Goal: Task Accomplishment & Management: Use online tool/utility

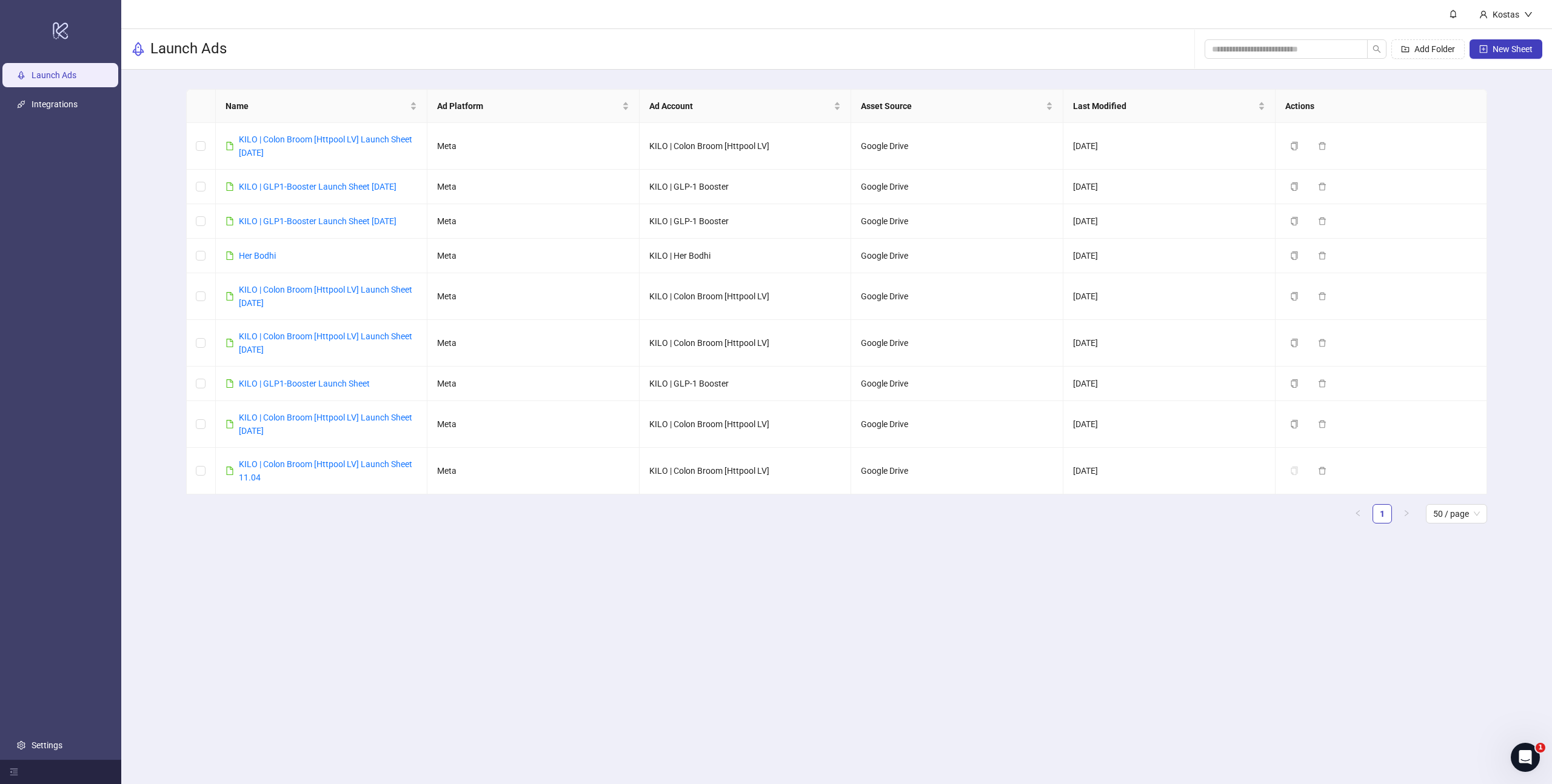
click at [436, 76] on main "Name Ad Platform Ad Account Asset Source Last Modified Actions KILO | Colon Bro…" at bounding box center [836, 310] width 1321 height 483
click at [336, 185] on link "KILO | GLP1-Booster Launch Sheet [DATE]" at bounding box center [317, 187] width 158 height 10
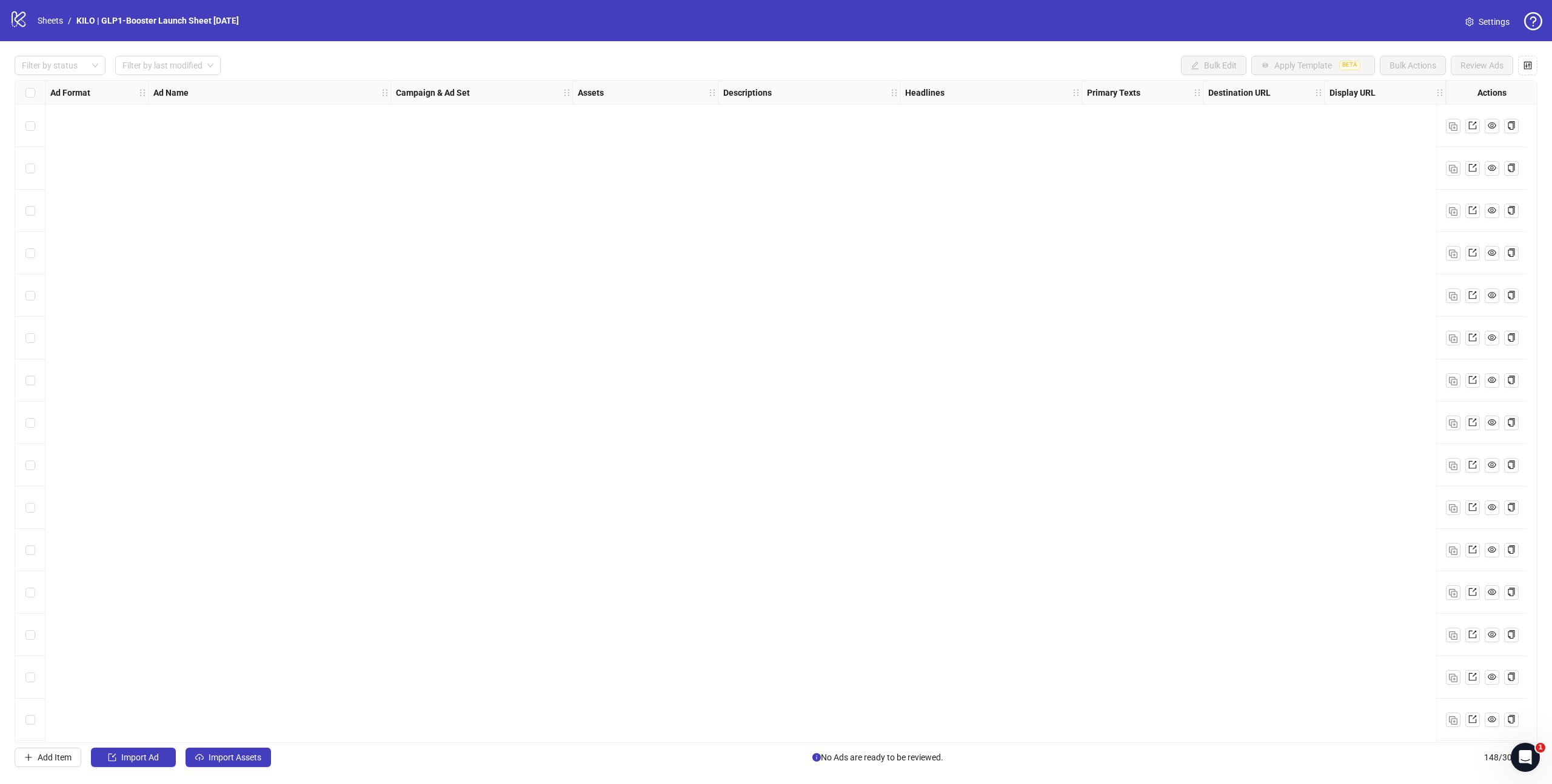
scroll to position [1036, 0]
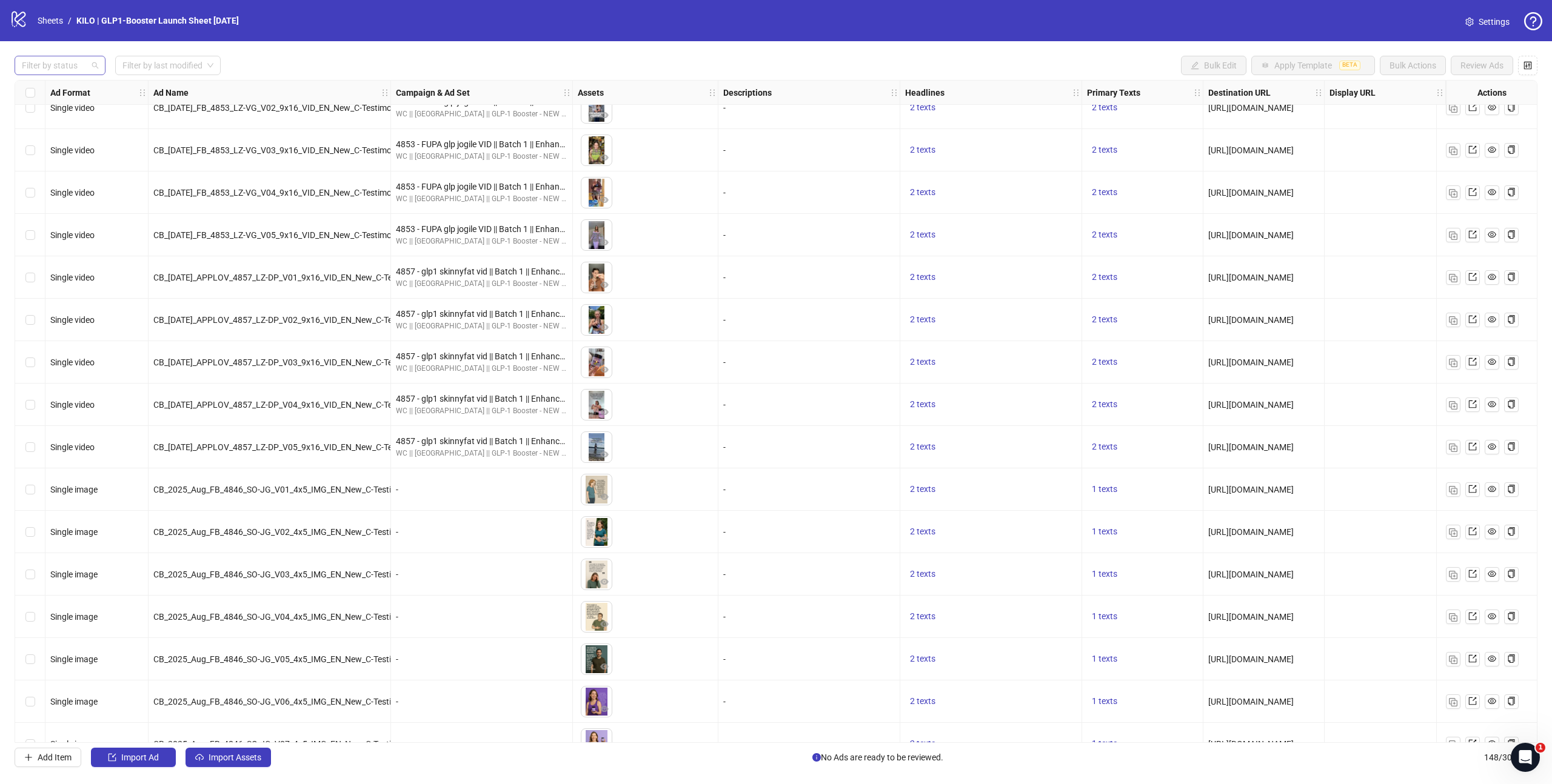
click at [92, 67] on div "Filter by status" at bounding box center [60, 65] width 91 height 19
click at [51, 94] on div "Draft" at bounding box center [60, 90] width 72 height 13
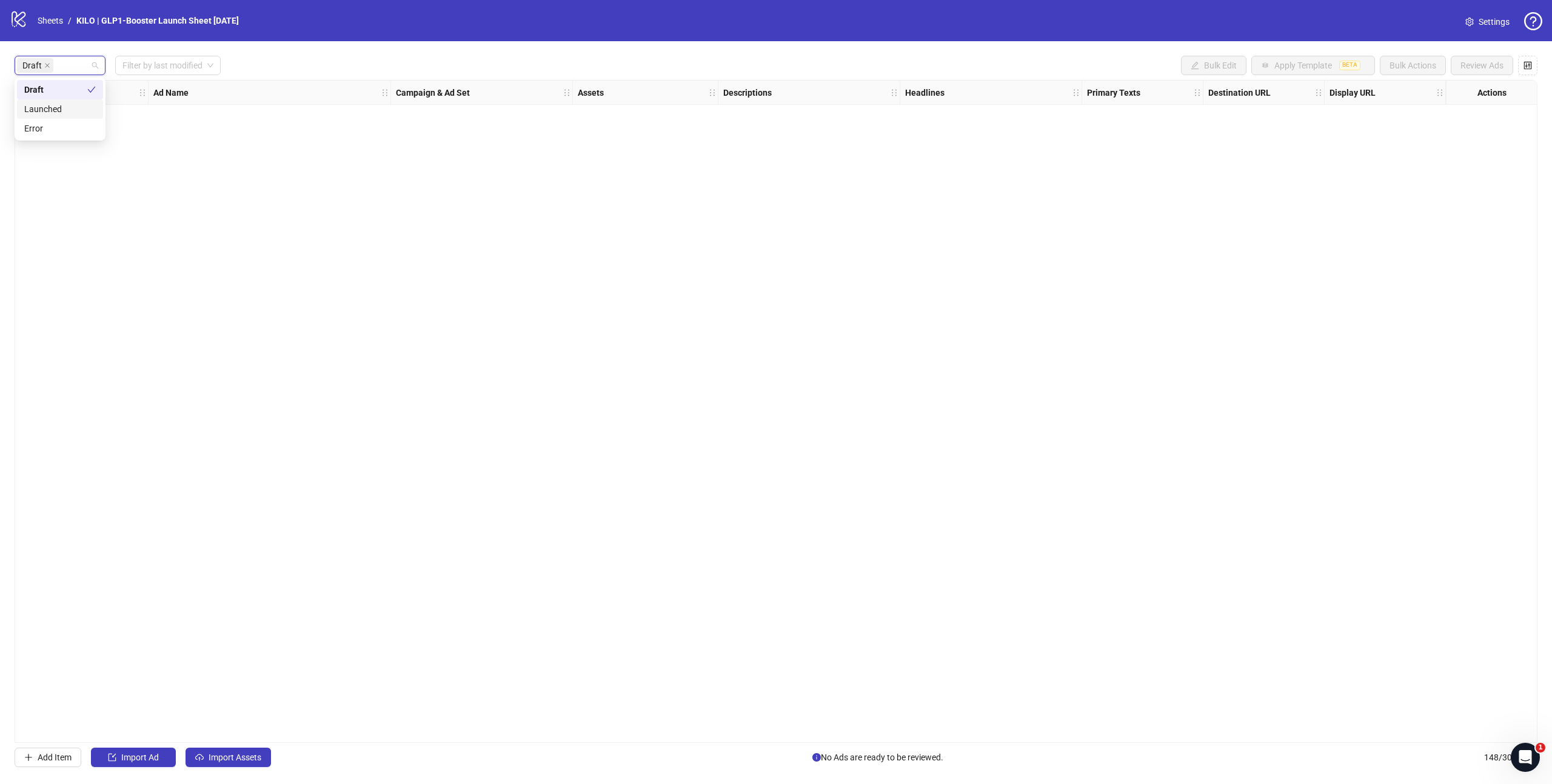
click at [401, 266] on div "Ad Format Ad Name Campaign & Ad Set Assets Descriptions Headlines Primary Texts…" at bounding box center [776, 411] width 1523 height 663
click at [222, 762] on span "Import Assets" at bounding box center [235, 758] width 53 height 10
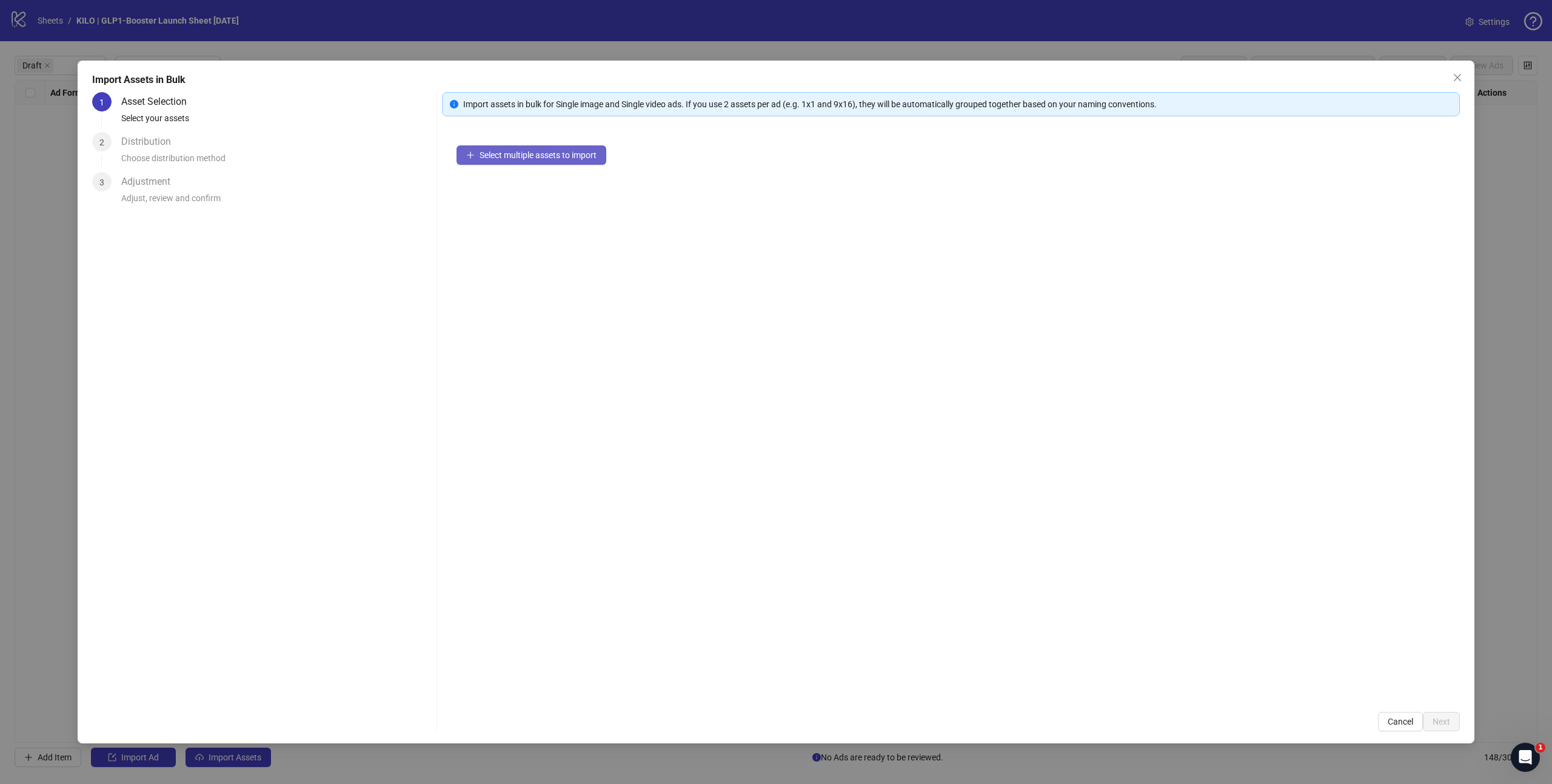
click at [511, 151] on span "Select multiple assets to import" at bounding box center [538, 155] width 117 height 10
click at [1453, 716] on button "Next" at bounding box center [1441, 722] width 37 height 19
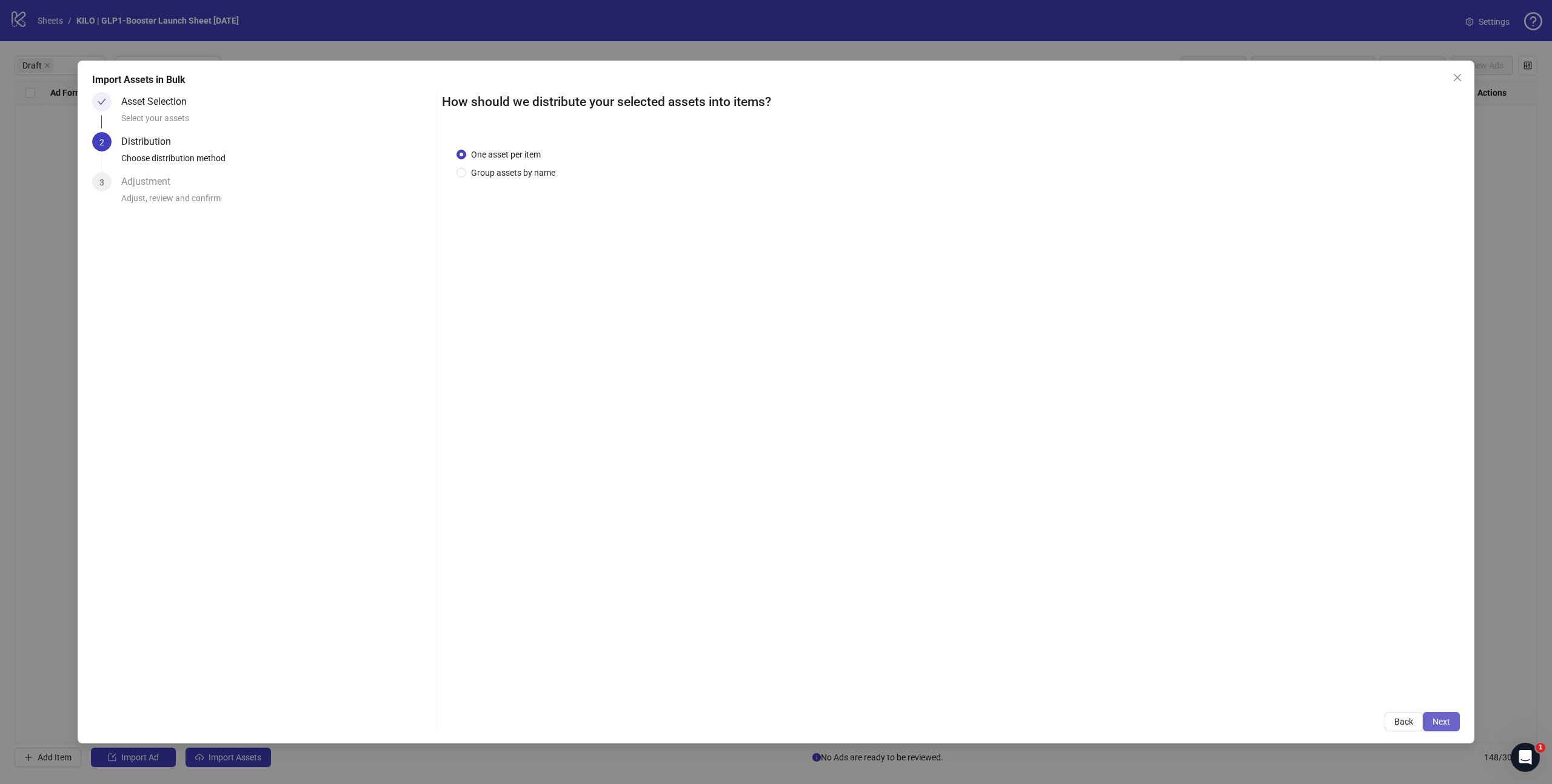
click at [1444, 726] on button "Next" at bounding box center [1441, 722] width 37 height 19
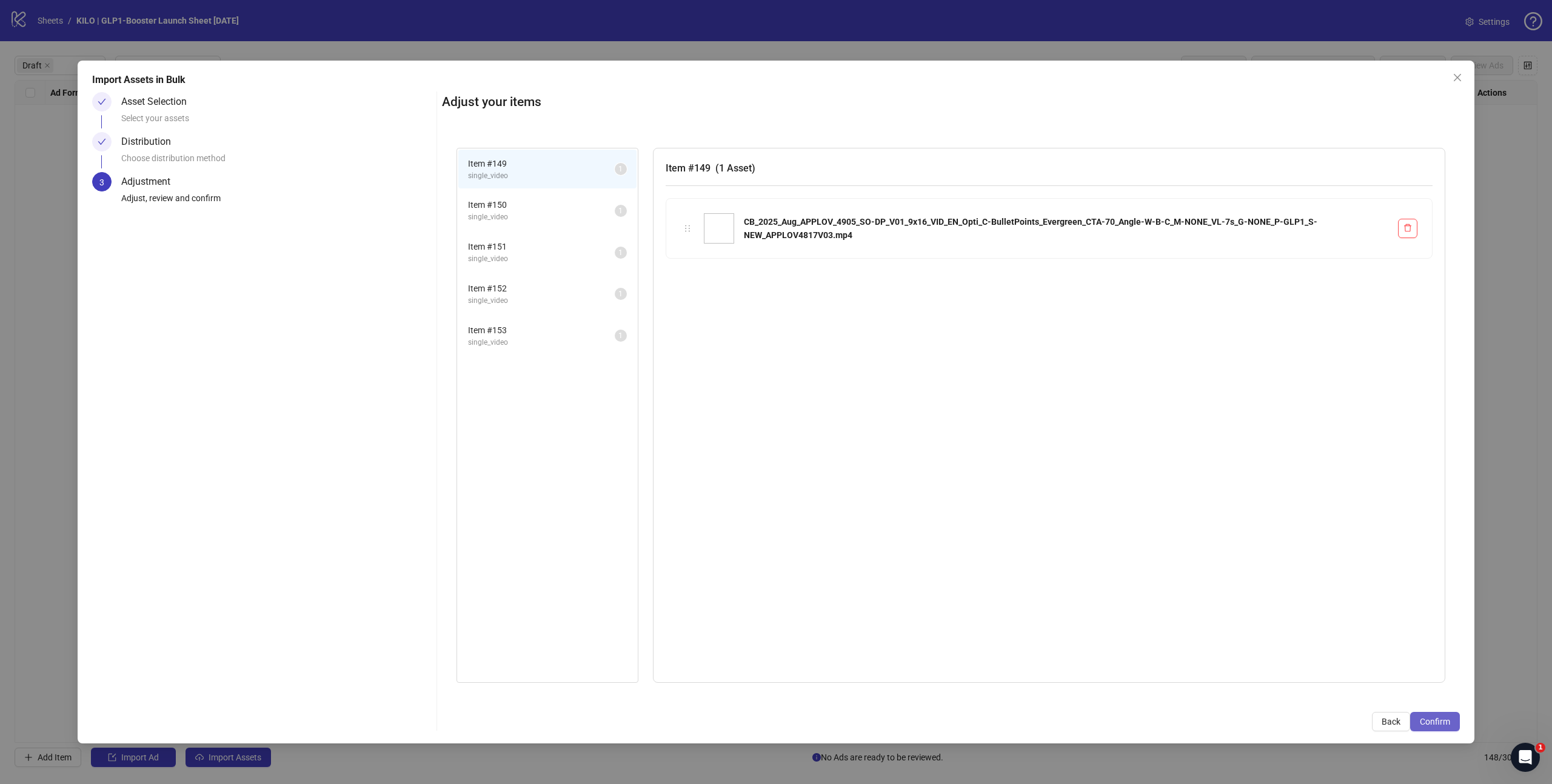
click at [1445, 723] on span "Confirm" at bounding box center [1435, 722] width 31 height 10
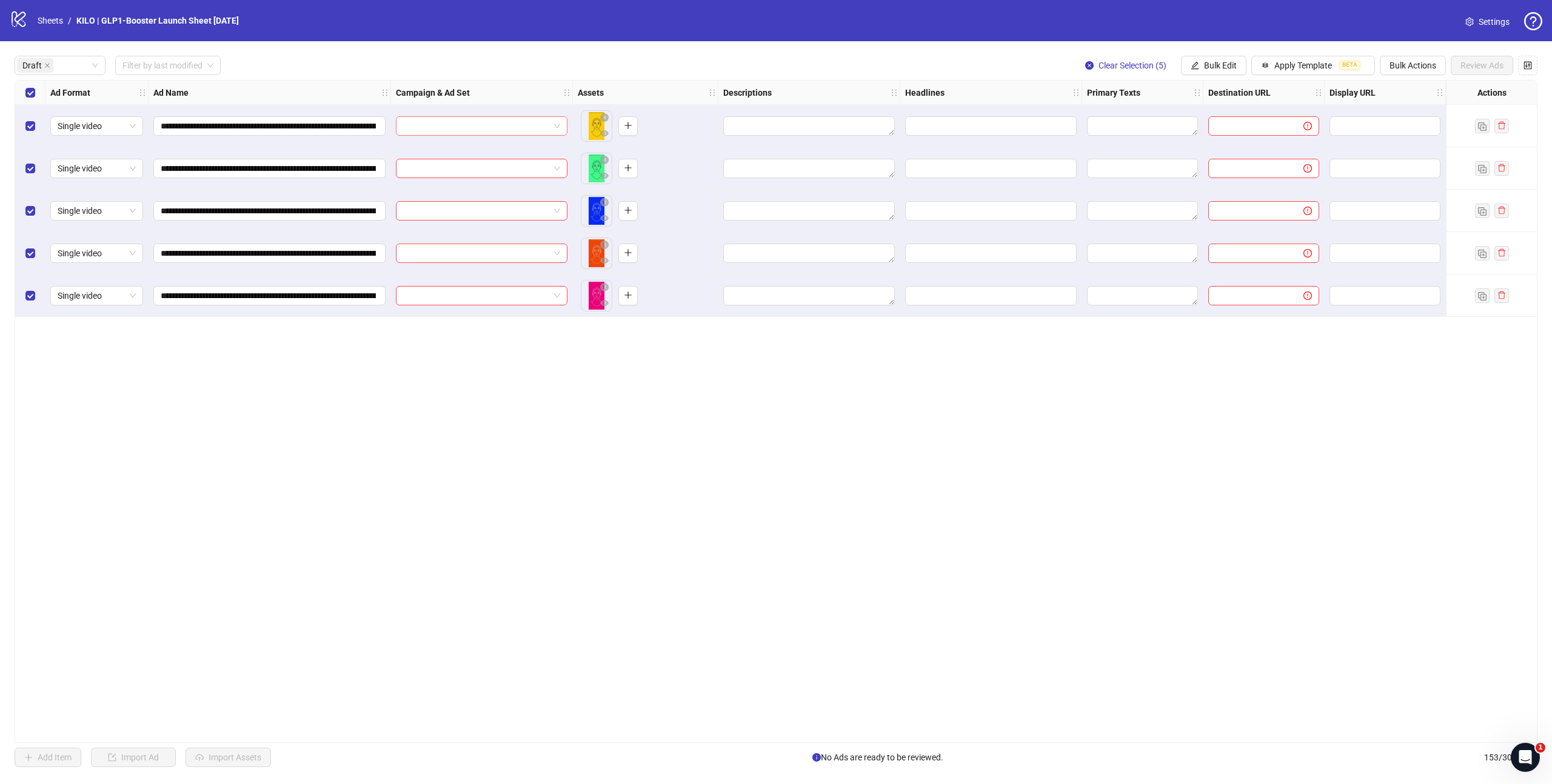
click at [416, 131] on input "search" at bounding box center [476, 126] width 146 height 18
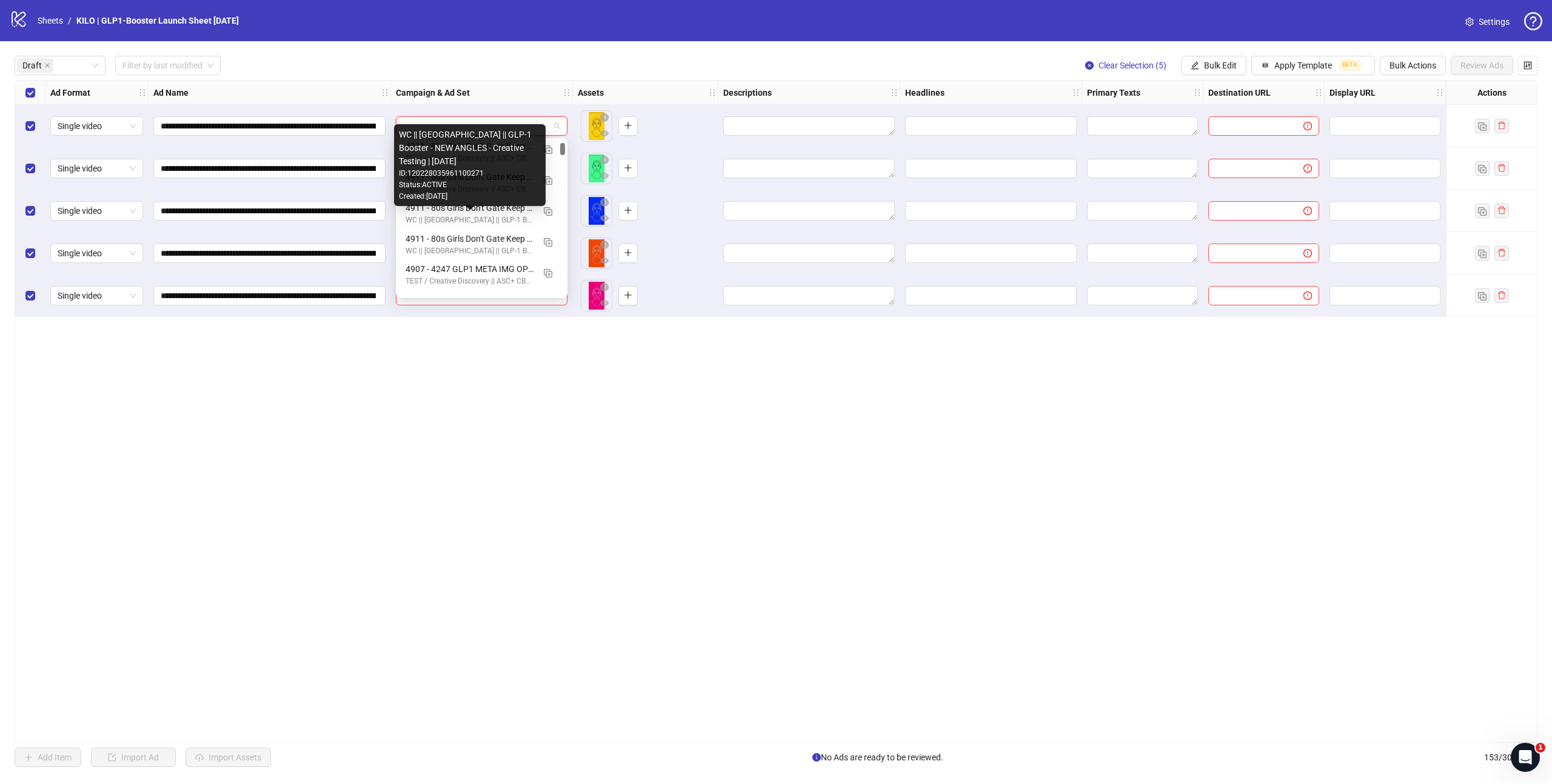
scroll to position [137, 0]
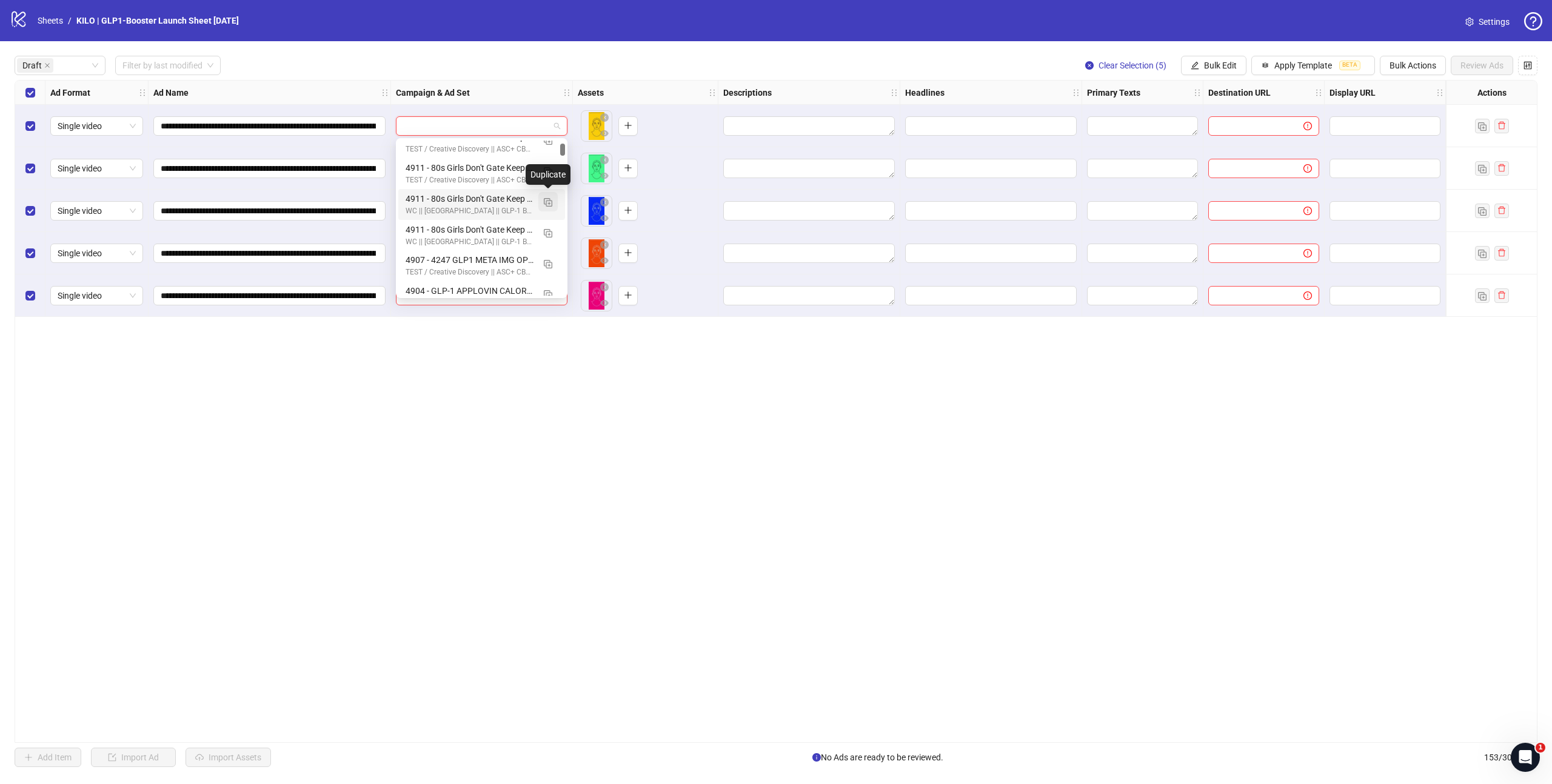
click at [549, 203] on img "button" at bounding box center [548, 202] width 8 height 8
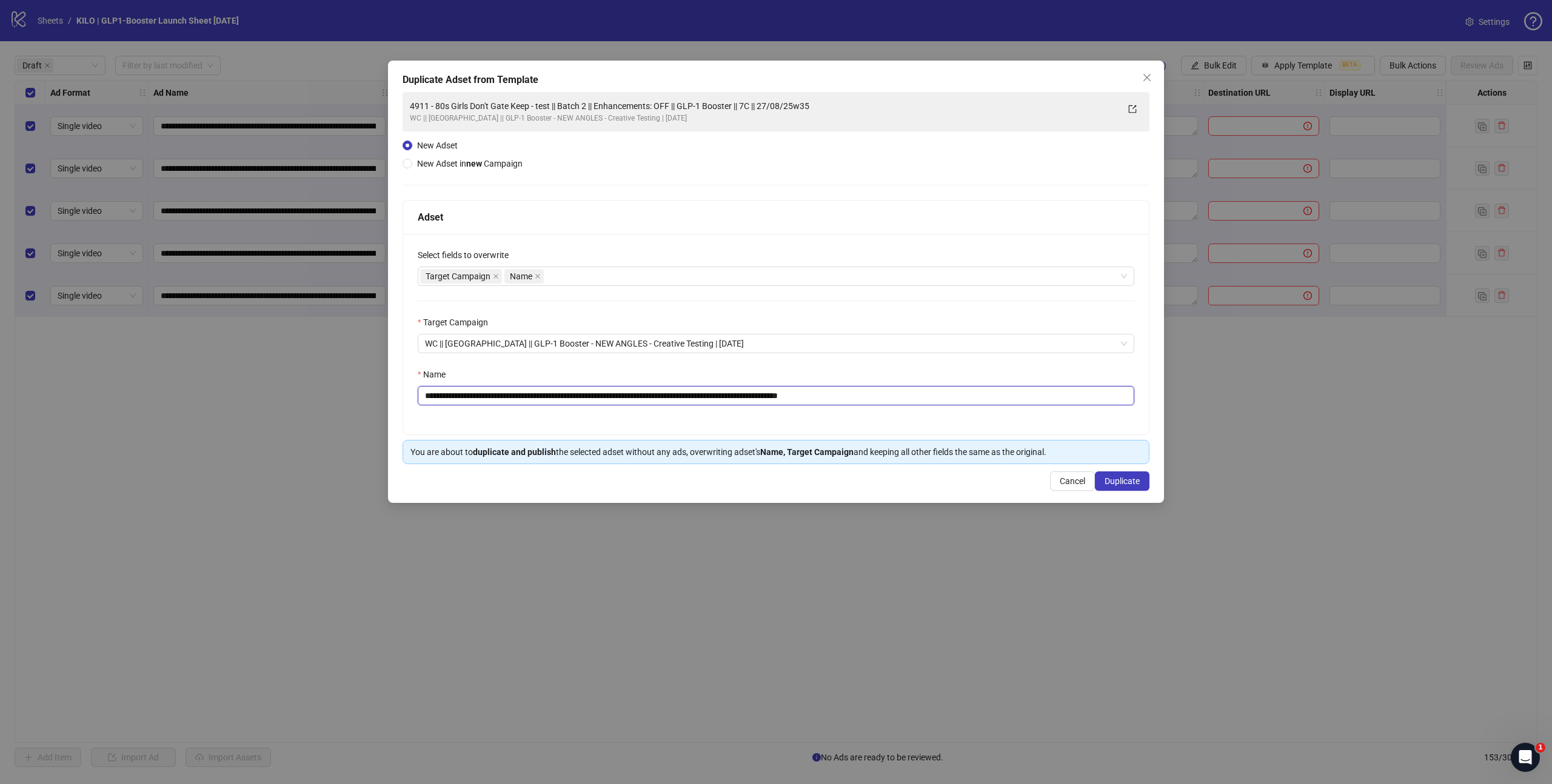
drag, startPoint x: 567, startPoint y: 395, endPoint x: 345, endPoint y: 372, distance: 223.2
click at [345, 372] on div "**********" at bounding box center [776, 392] width 1552 height 784
paste input "text"
click at [611, 397] on input "**********" at bounding box center [775, 396] width 716 height 19
click at [894, 400] on input "**********" at bounding box center [775, 396] width 716 height 19
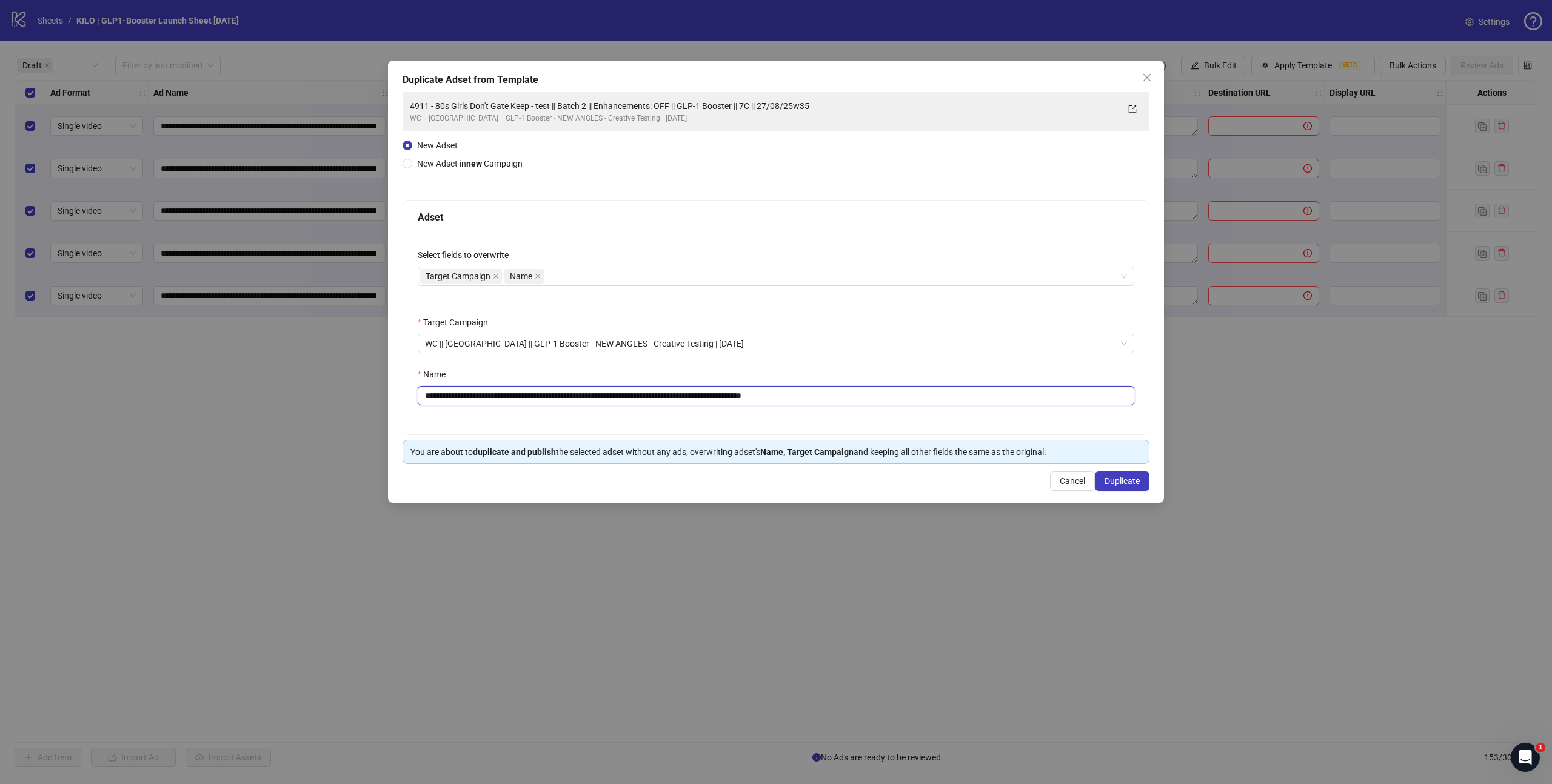
type input "**********"
click at [818, 162] on div "**********" at bounding box center [775, 278] width 747 height 372
click at [584, 268] on div "Target Campaign Name" at bounding box center [770, 276] width 699 height 17
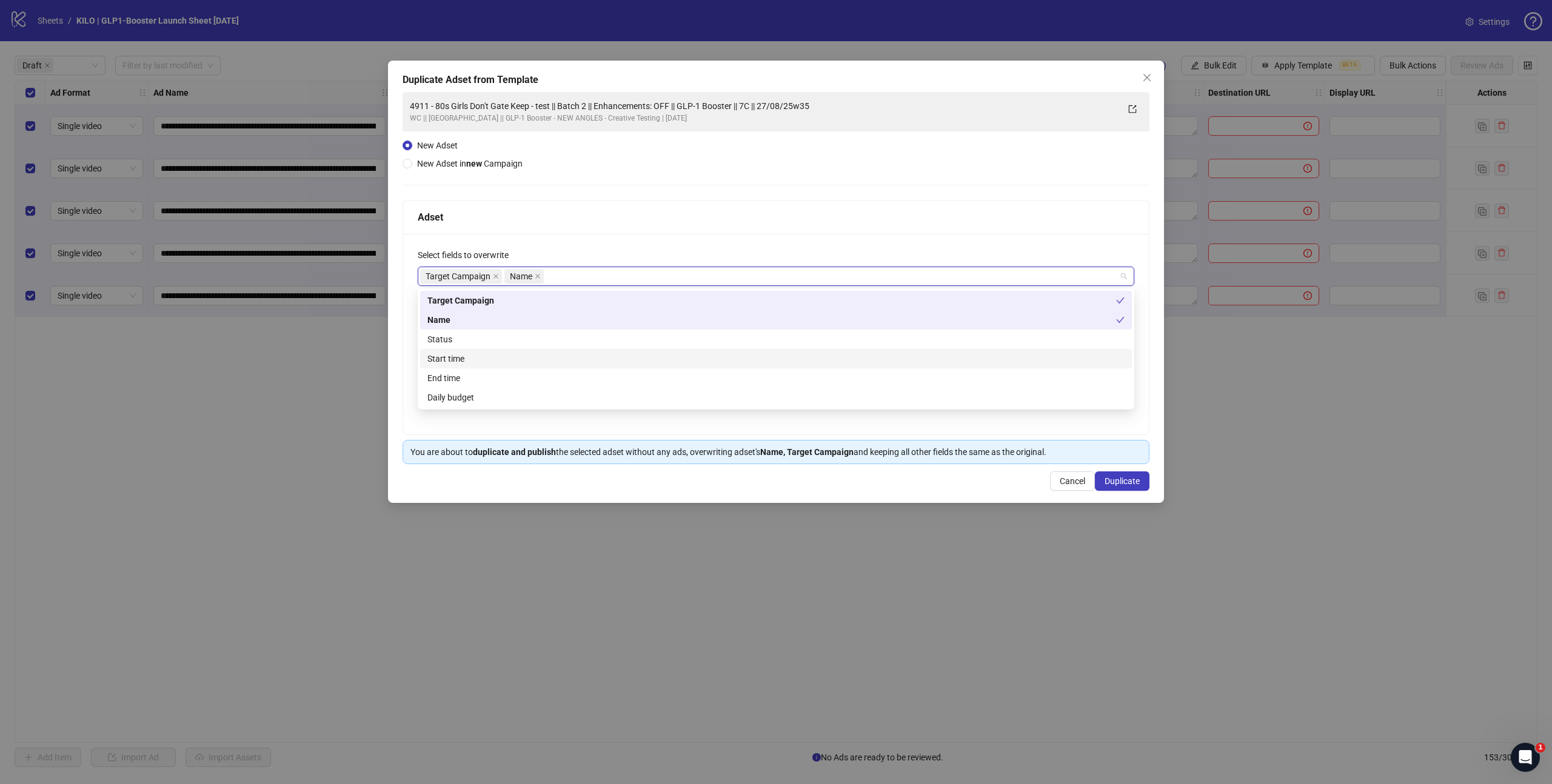
click at [473, 362] on div "Start time" at bounding box center [775, 358] width 697 height 13
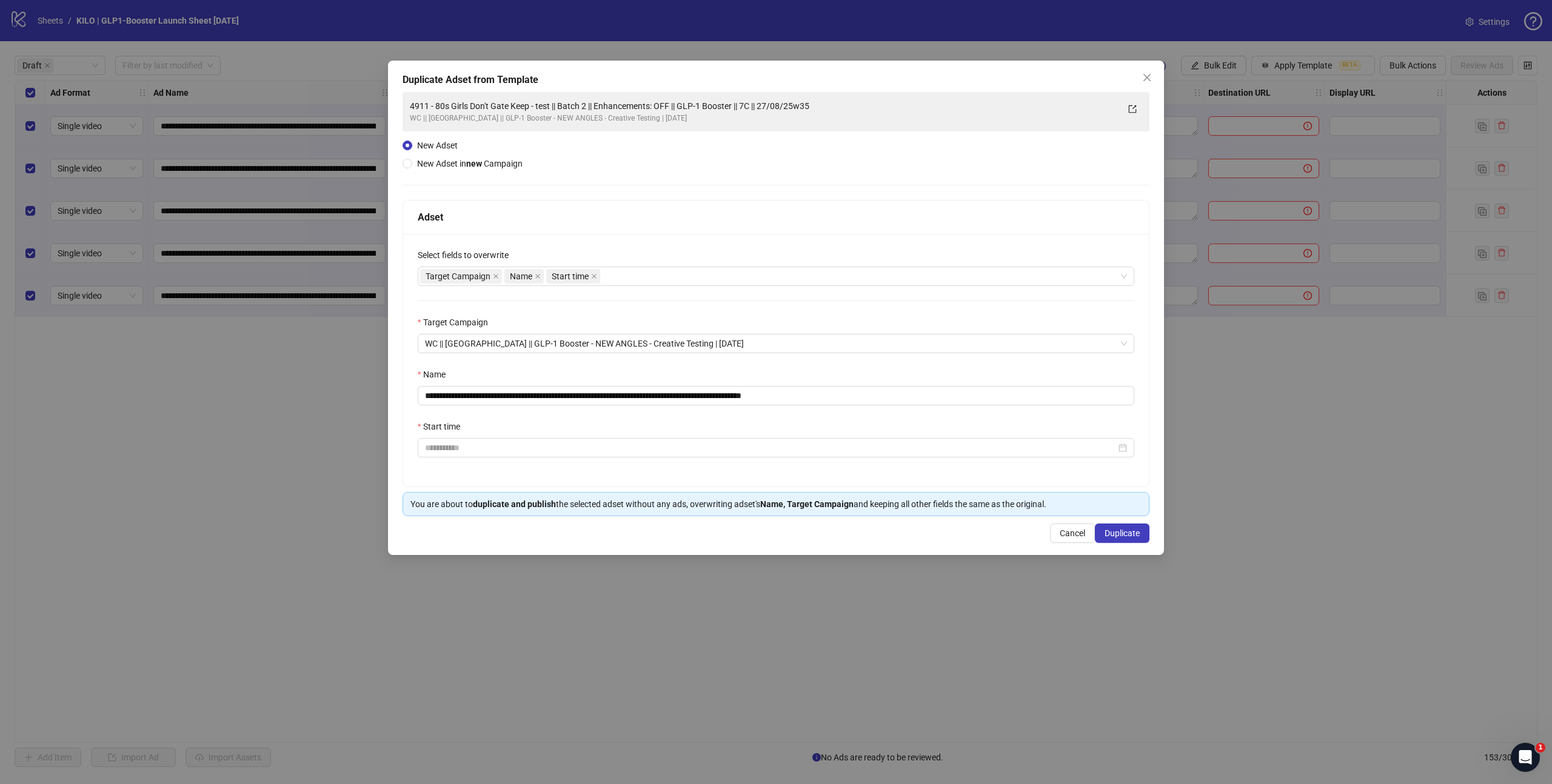
click at [627, 199] on div "**********" at bounding box center [775, 304] width 747 height 424
click at [464, 449] on input "Start time" at bounding box center [770, 447] width 691 height 13
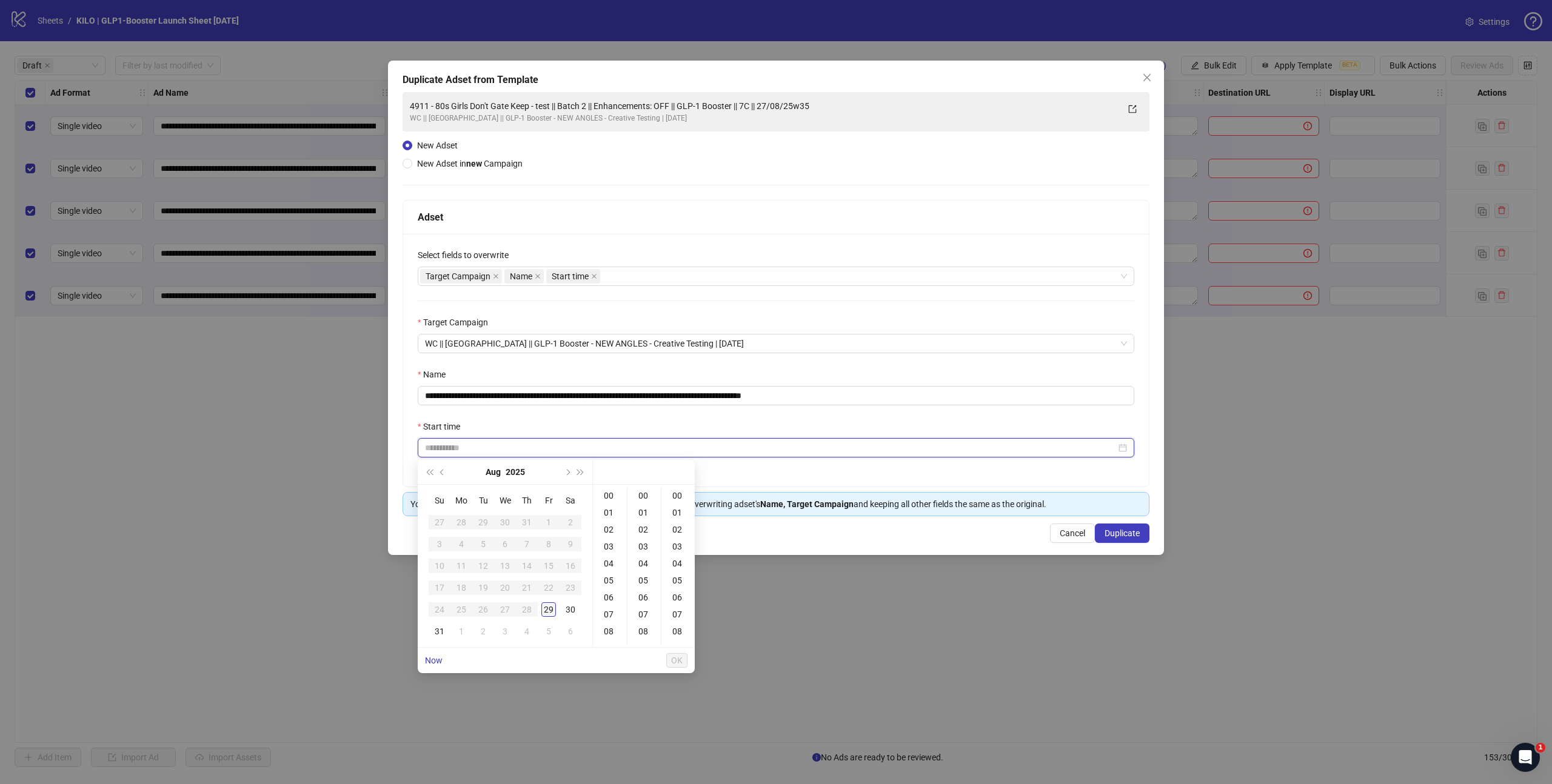
type input "**********"
click at [564, 471] on span "Next month (PageDown)" at bounding box center [567, 472] width 6 height 6
click at [463, 524] on div "1" at bounding box center [461, 522] width 15 height 15
click at [611, 556] on div "13" at bounding box center [610, 553] width 29 height 17
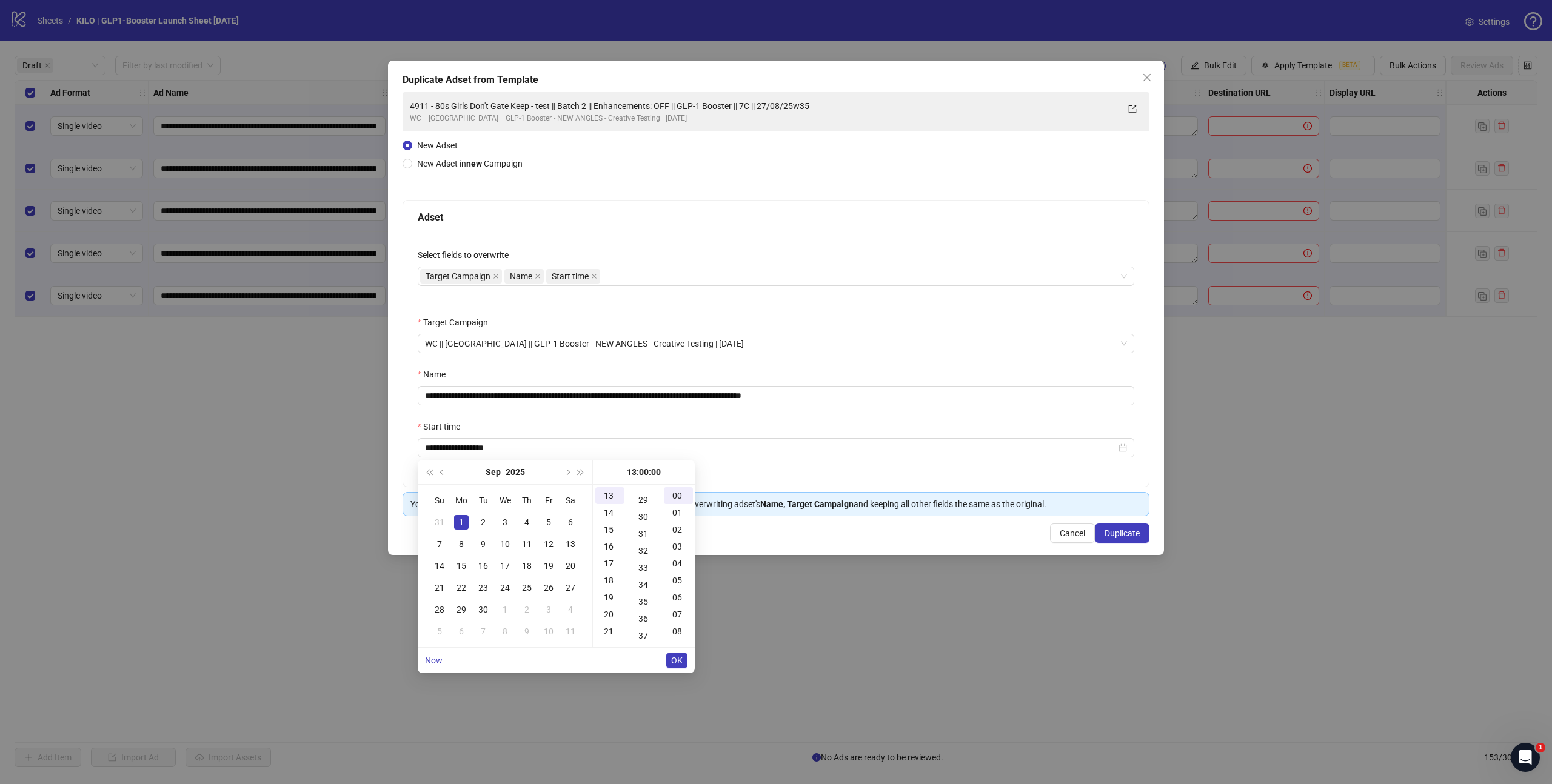
scroll to position [515, 0]
click at [645, 495] on div "30" at bounding box center [645, 490] width 29 height 17
type input "**********"
click at [676, 658] on span "OK" at bounding box center [677, 660] width 12 height 10
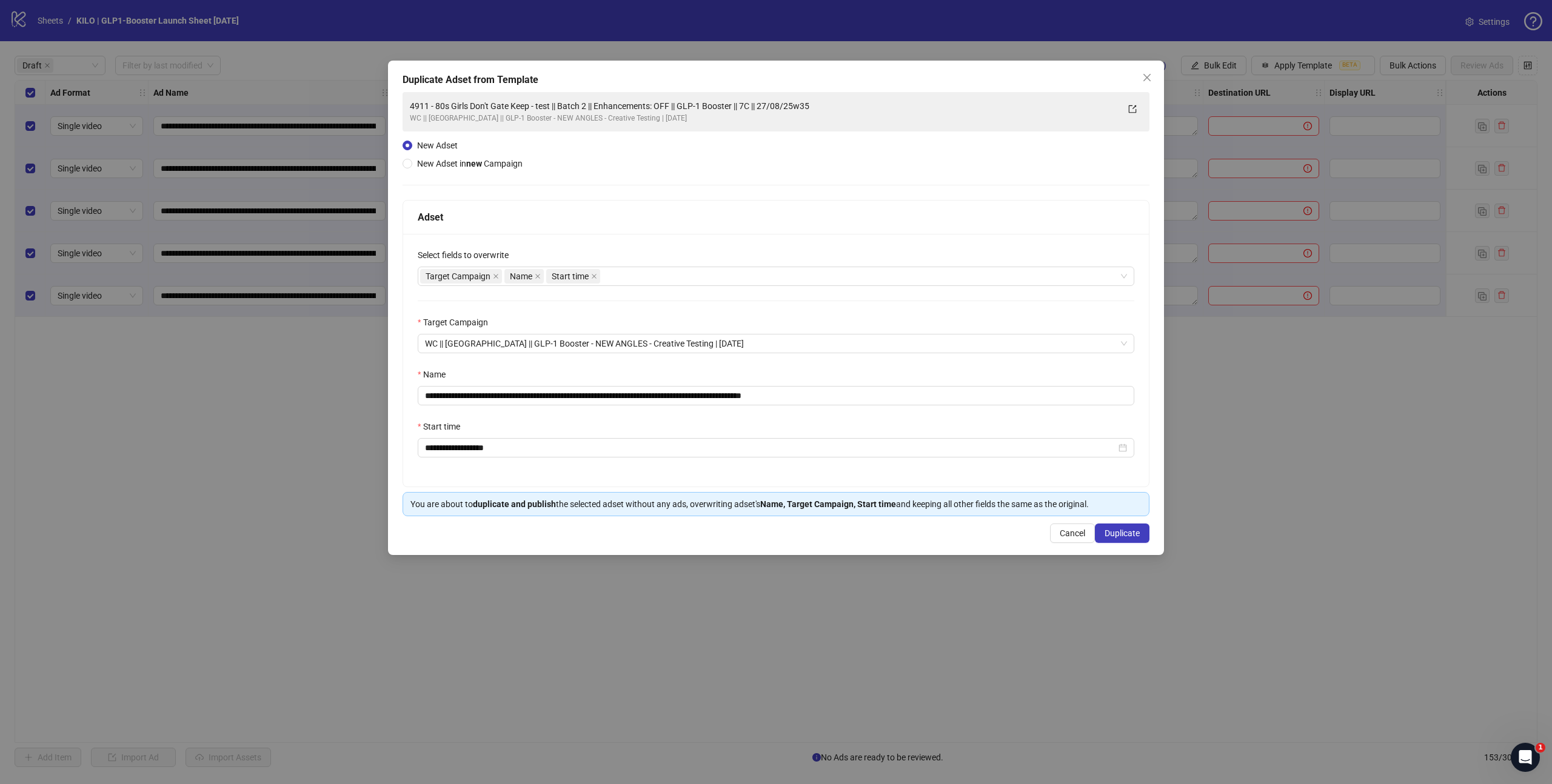
click at [834, 145] on div "**********" at bounding box center [775, 304] width 747 height 424
click at [643, 160] on div "**********" at bounding box center [775, 304] width 747 height 424
click at [848, 400] on input "**********" at bounding box center [775, 396] width 716 height 19
click at [839, 172] on div "**********" at bounding box center [775, 304] width 747 height 424
click at [793, 397] on input "**********" at bounding box center [775, 396] width 716 height 19
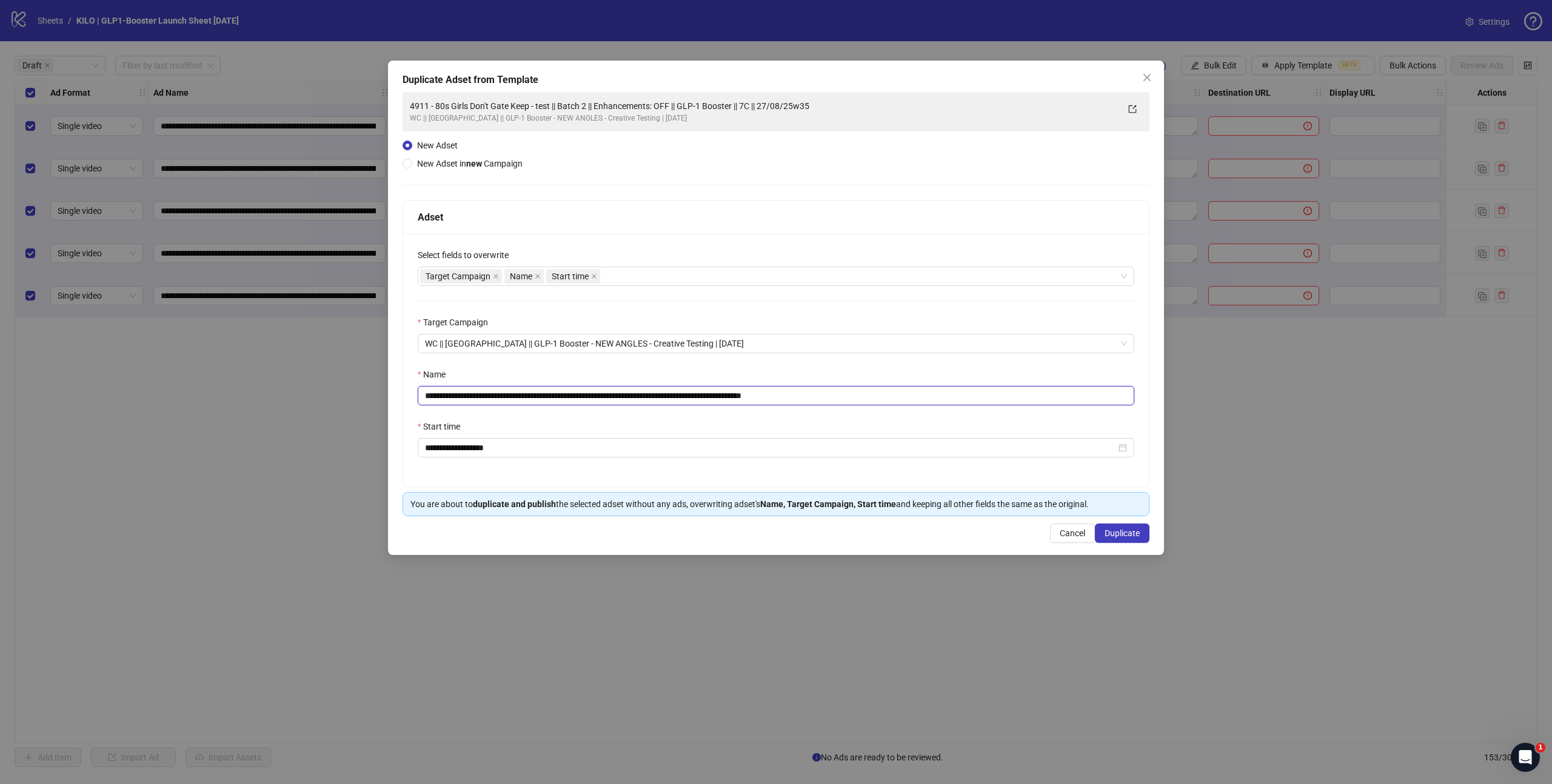
click at [854, 395] on input "**********" at bounding box center [775, 396] width 716 height 19
click at [613, 272] on div "Target Campaign Name Start time" at bounding box center [770, 276] width 699 height 17
type input "**********"
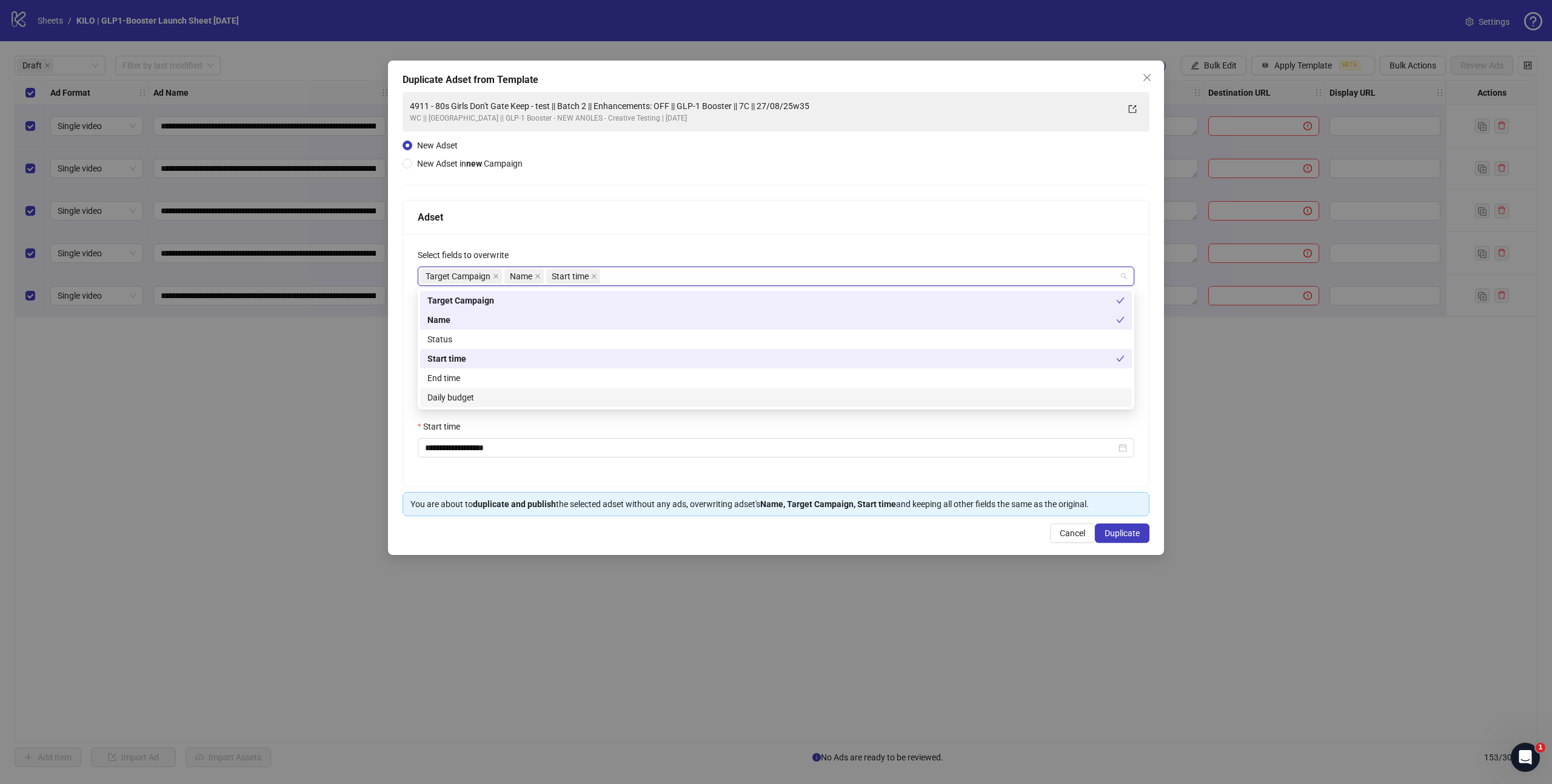
click at [470, 399] on div "Daily budget" at bounding box center [775, 397] width 697 height 13
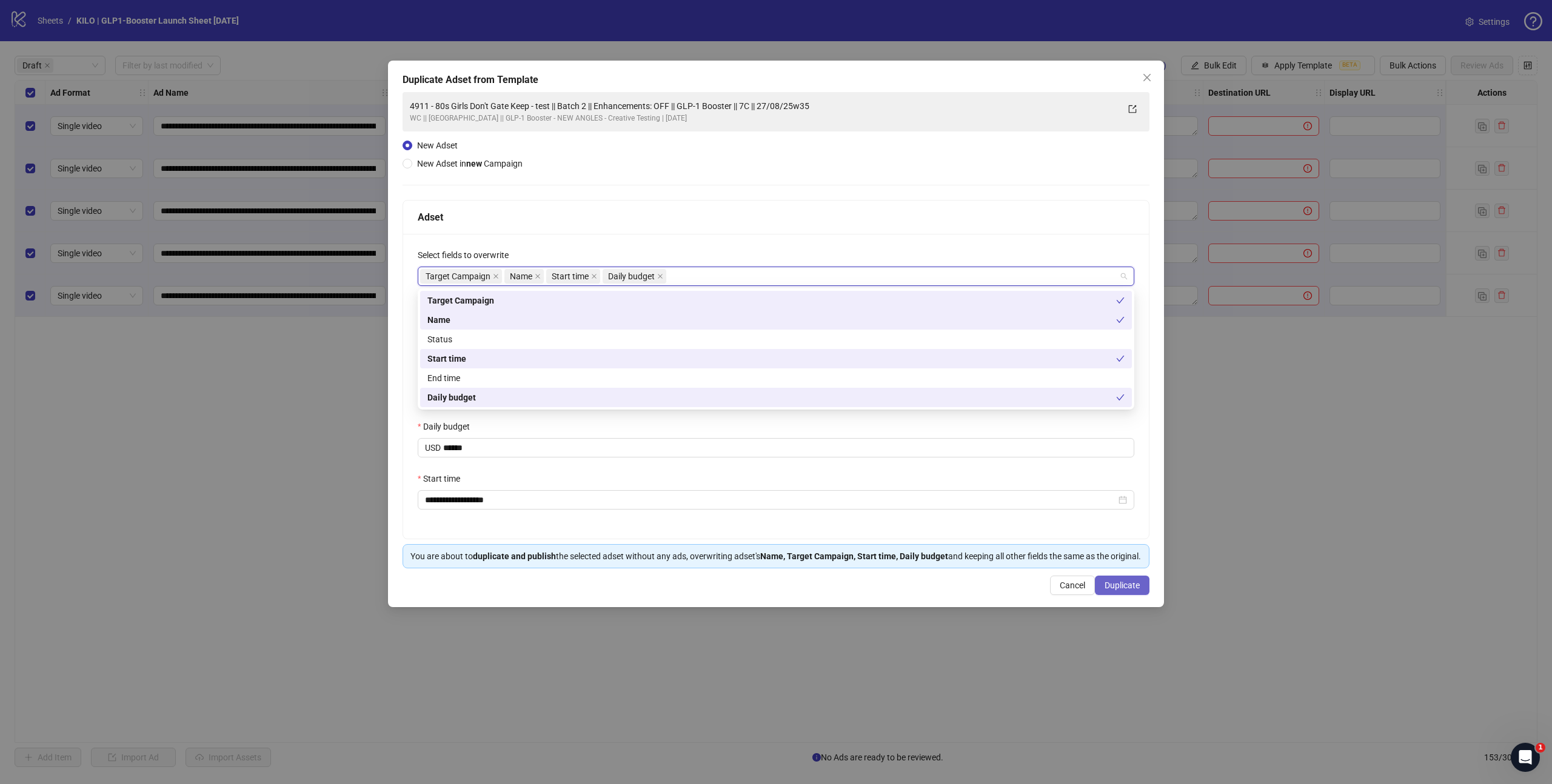
click at [1130, 590] on span "Duplicate" at bounding box center [1122, 585] width 35 height 10
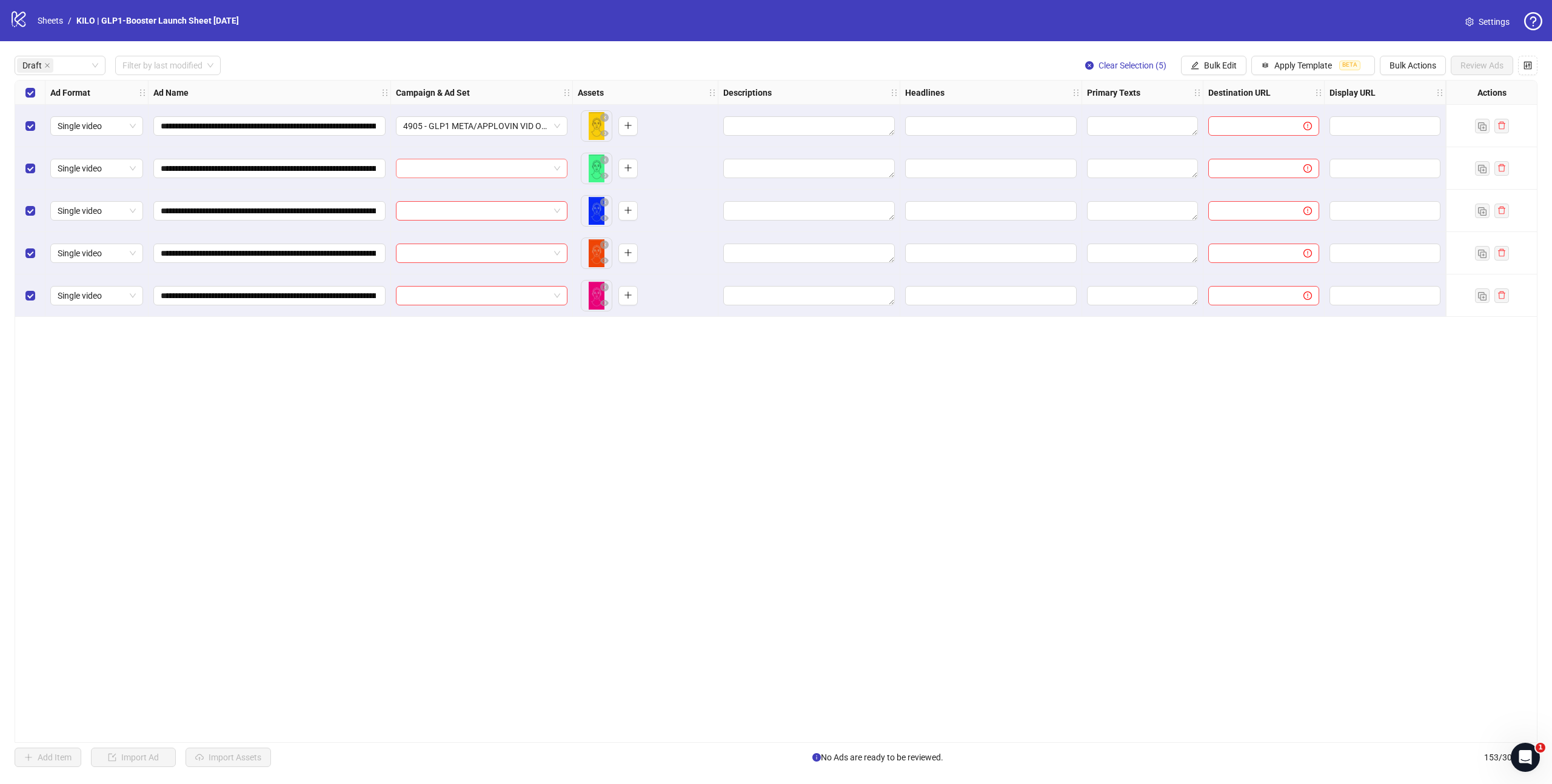
click at [459, 164] on input "search" at bounding box center [476, 168] width 146 height 18
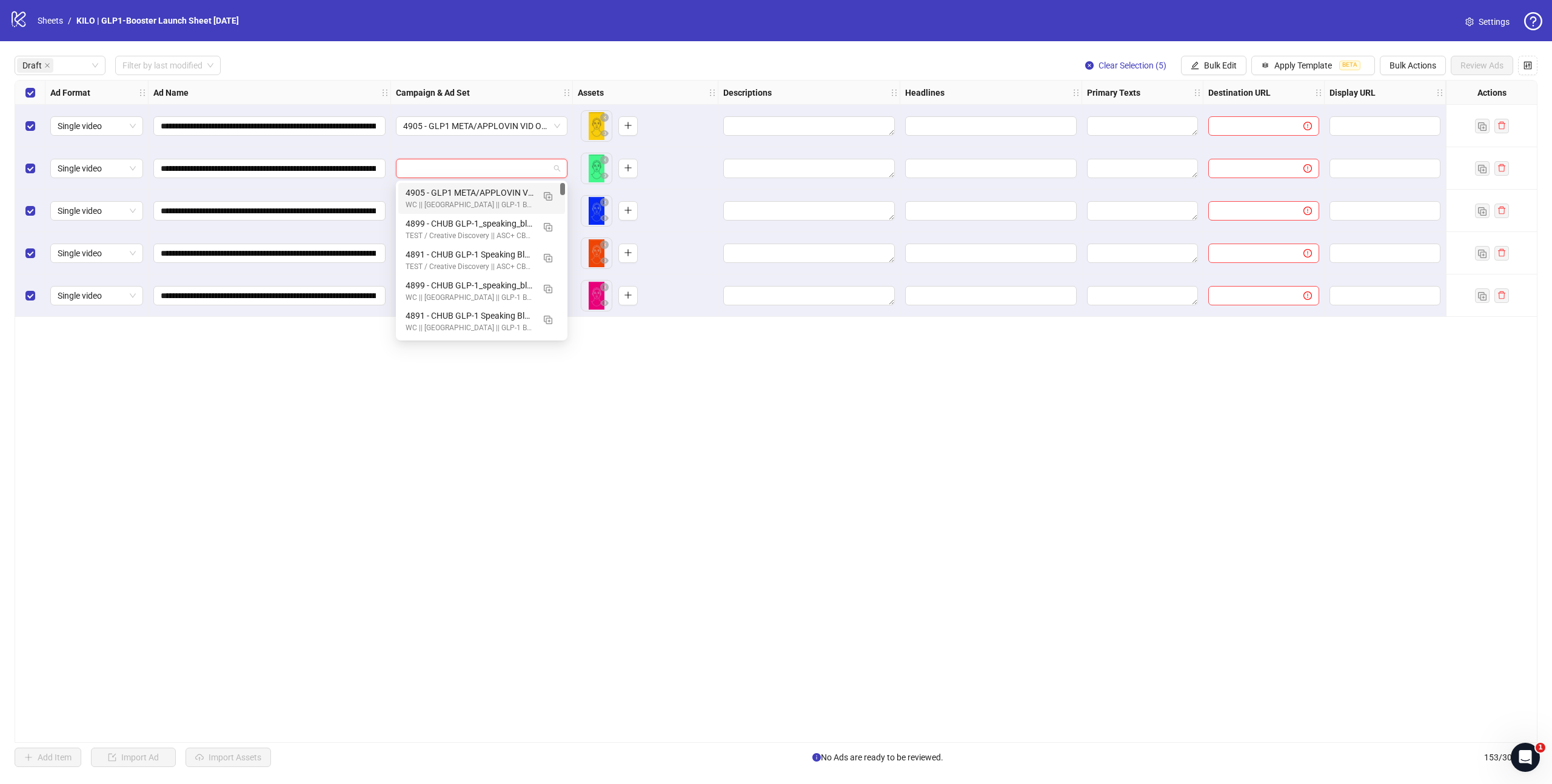
click at [453, 190] on div "4905 - GLP1 META/APPLOVIN VID OPTI || Batch 1 || Enhancements: OFF || GLP-1 Boo…" at bounding box center [470, 192] width 128 height 13
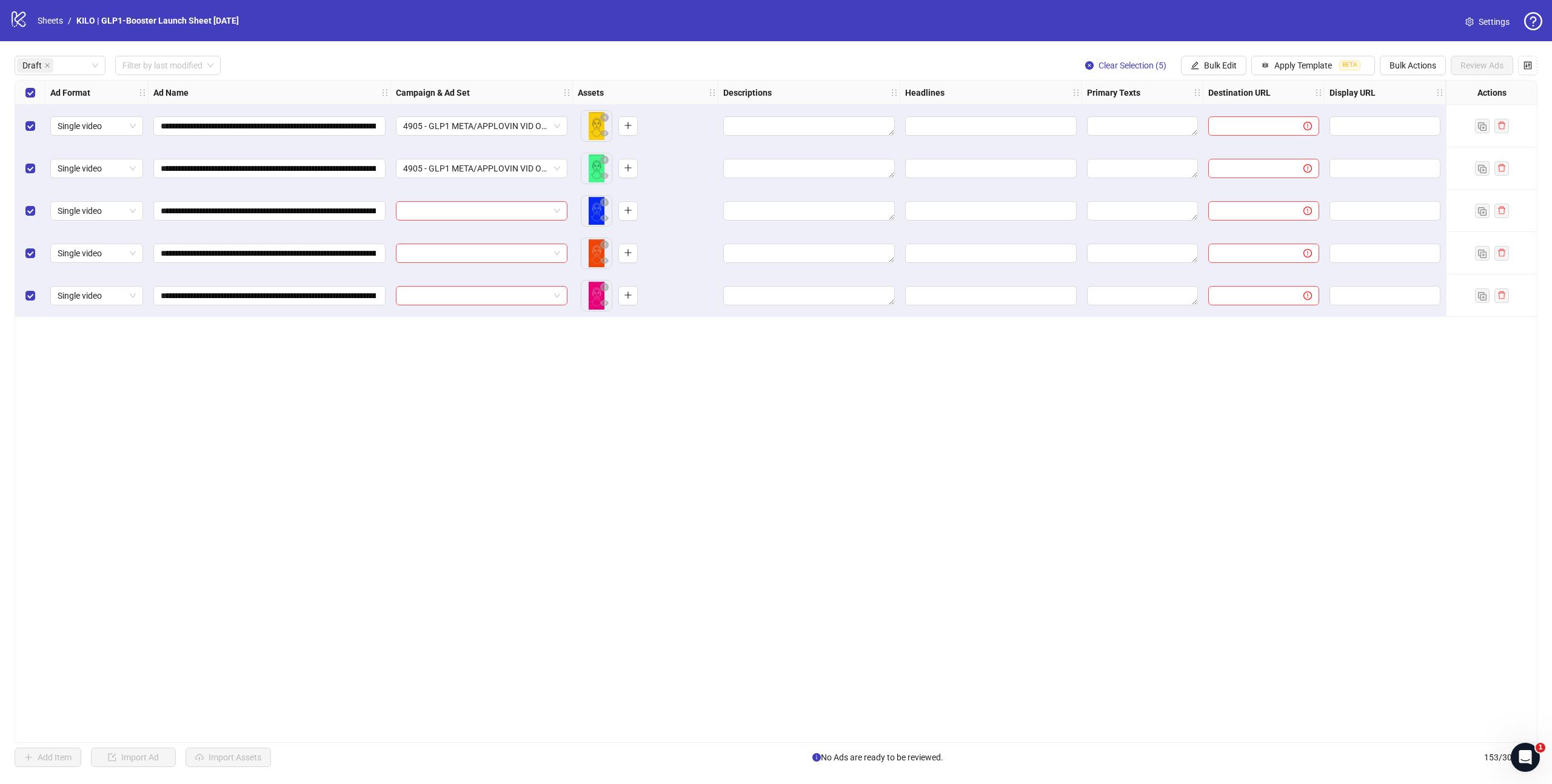
click at [435, 224] on div at bounding box center [482, 210] width 182 height 42
click at [436, 218] on input "search" at bounding box center [476, 211] width 146 height 18
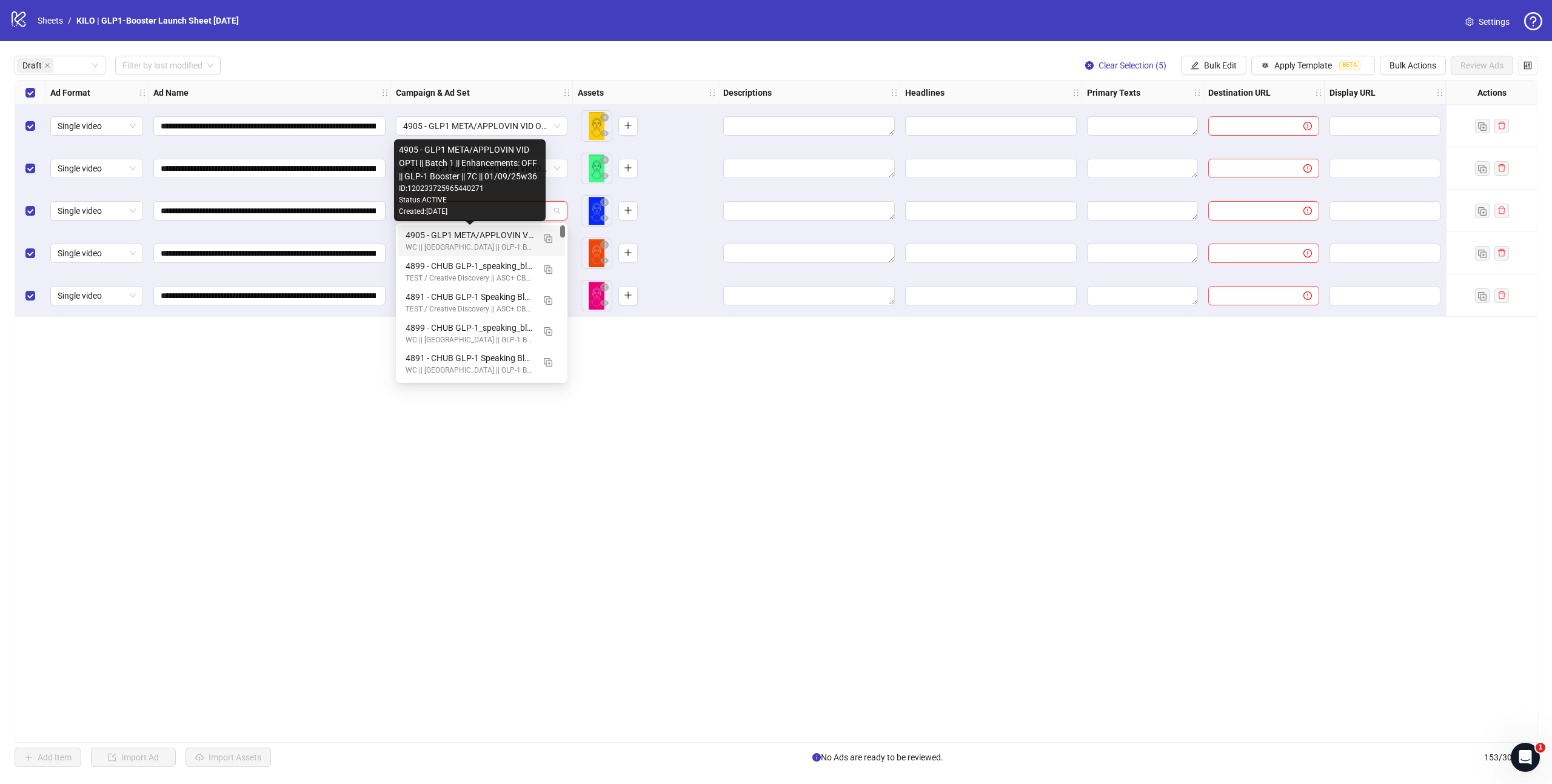
click at [440, 242] on div "WC || [GEOGRAPHIC_DATA] || GLP-1 Booster - NEW ANGLES - Creative Testing | [DAT…" at bounding box center [470, 247] width 128 height 12
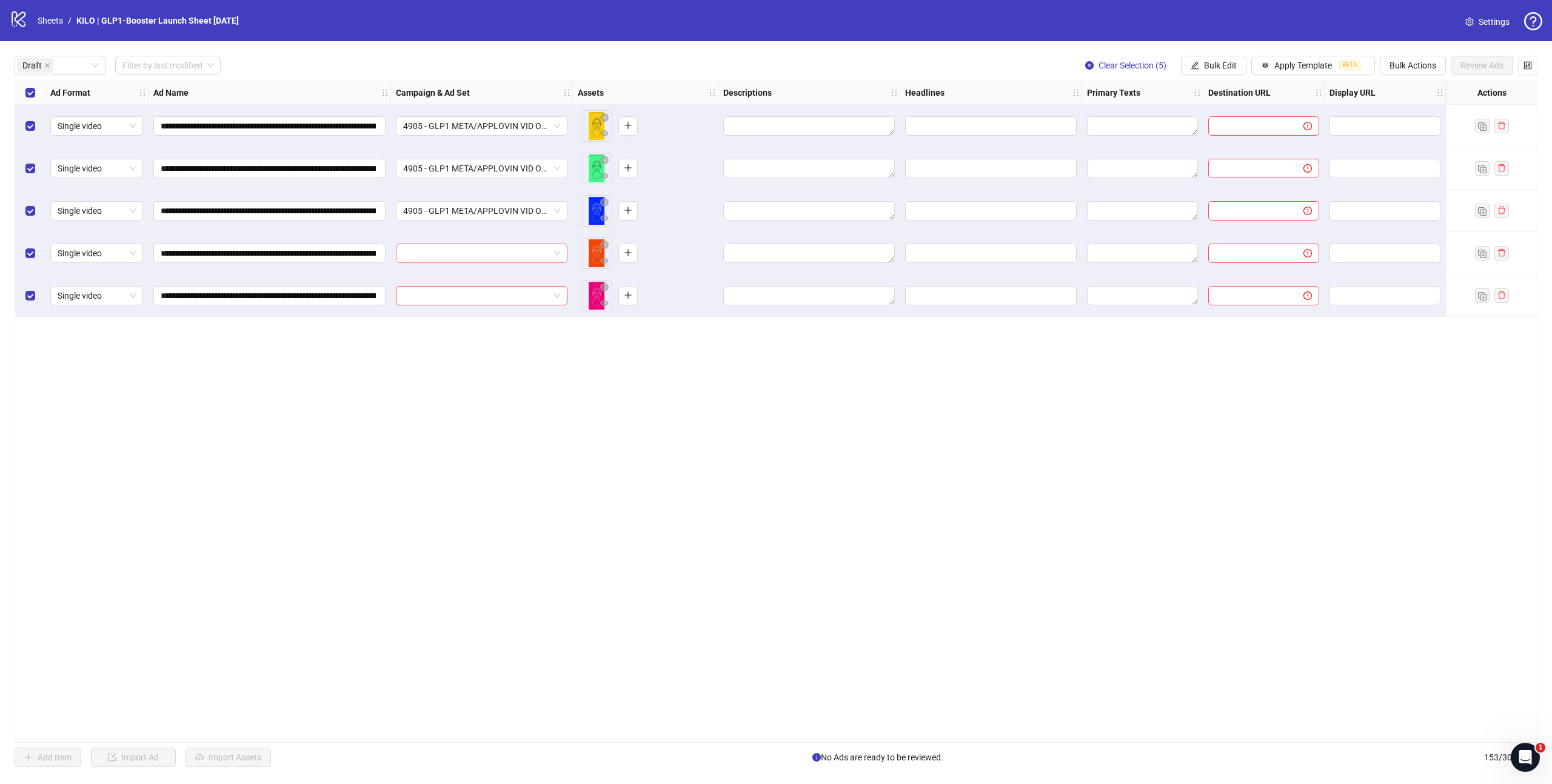
click at [439, 249] on input "search" at bounding box center [476, 253] width 146 height 18
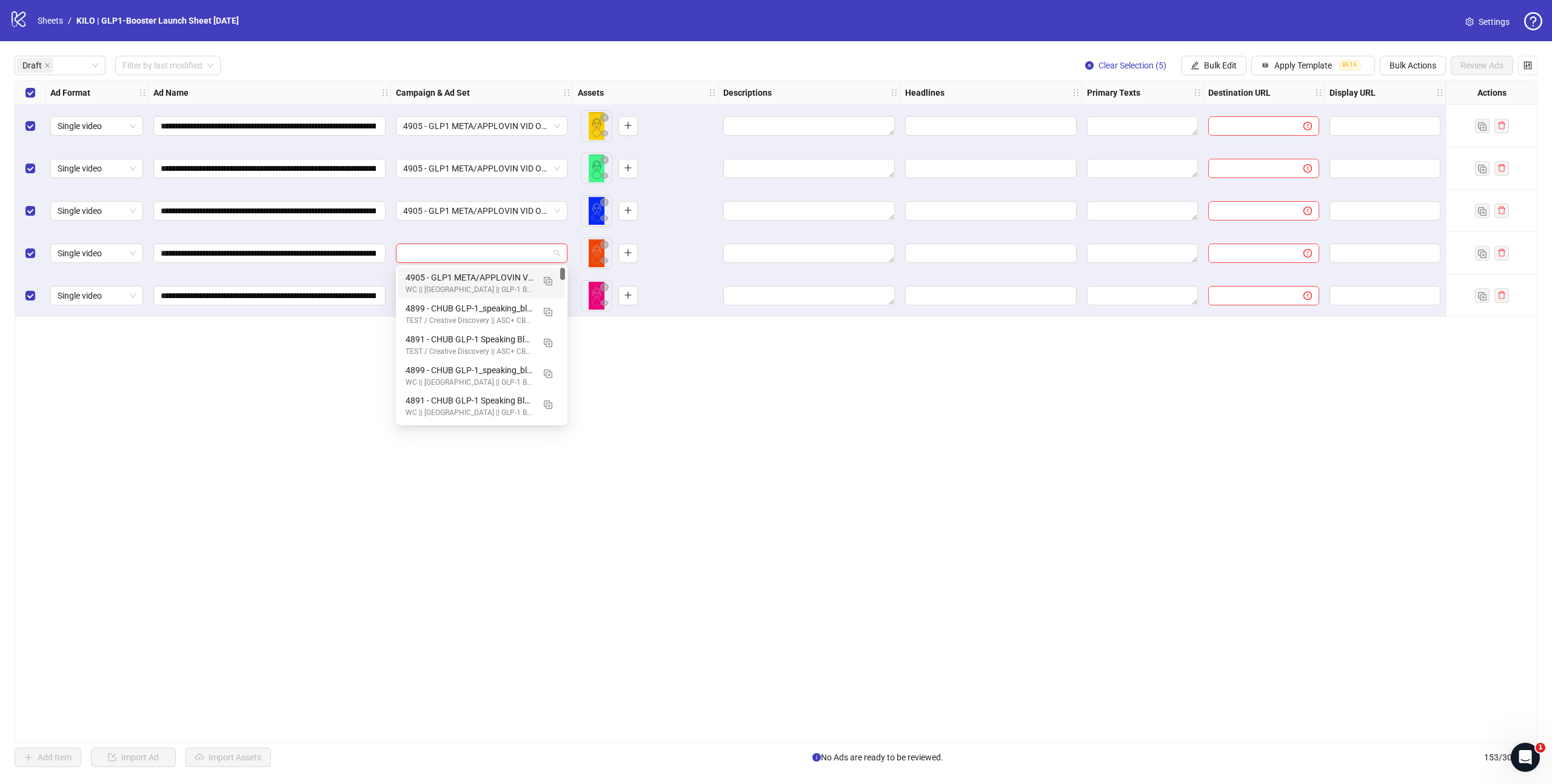
click at [447, 271] on div "4905 - GLP1 META/APPLOVIN VID OPTI || Batch 1 || Enhancements: OFF || GLP-1 Boo…" at bounding box center [470, 277] width 128 height 13
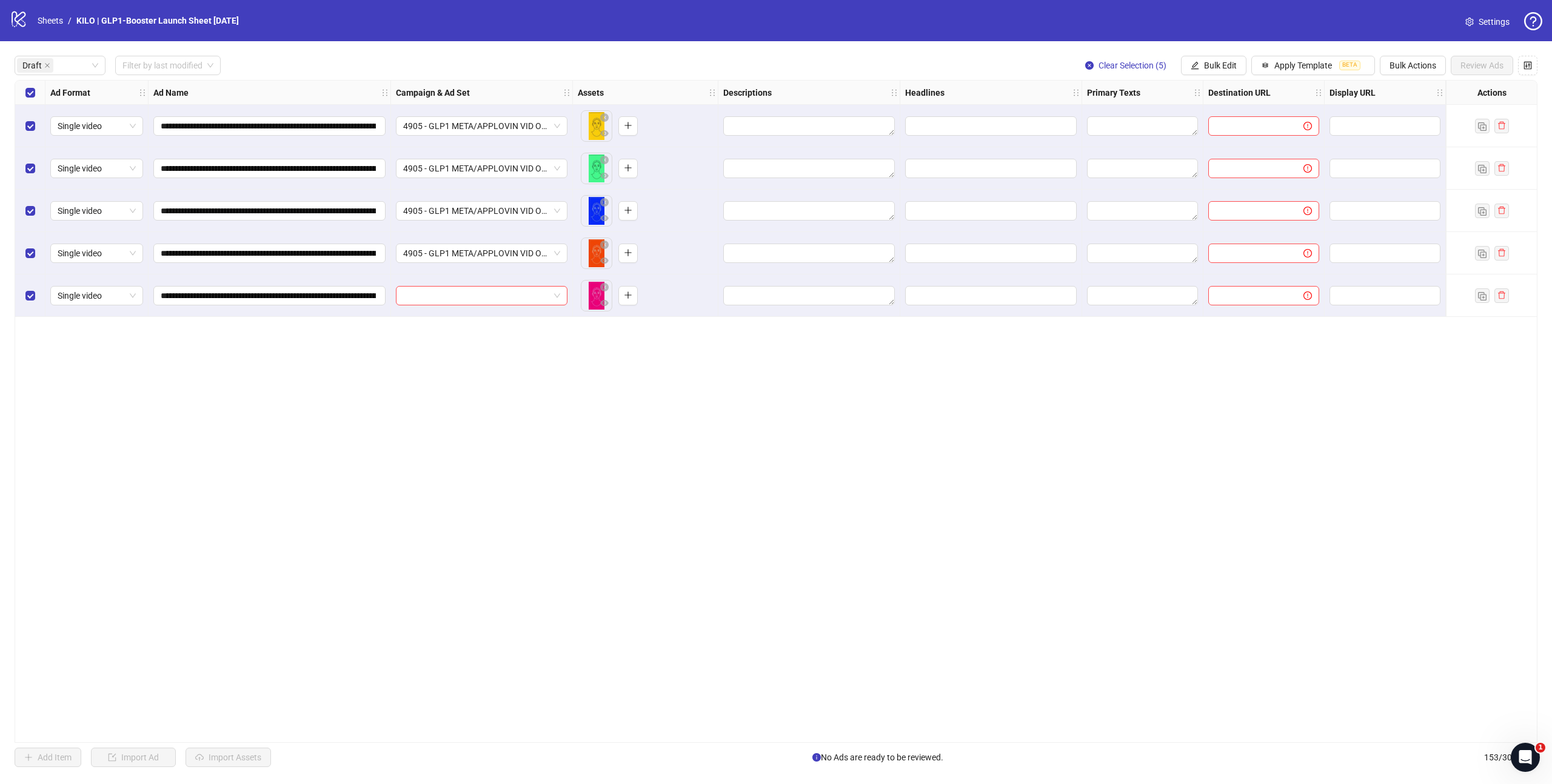
click at [445, 309] on div at bounding box center [482, 295] width 182 height 42
click at [449, 294] on input "search" at bounding box center [476, 296] width 146 height 18
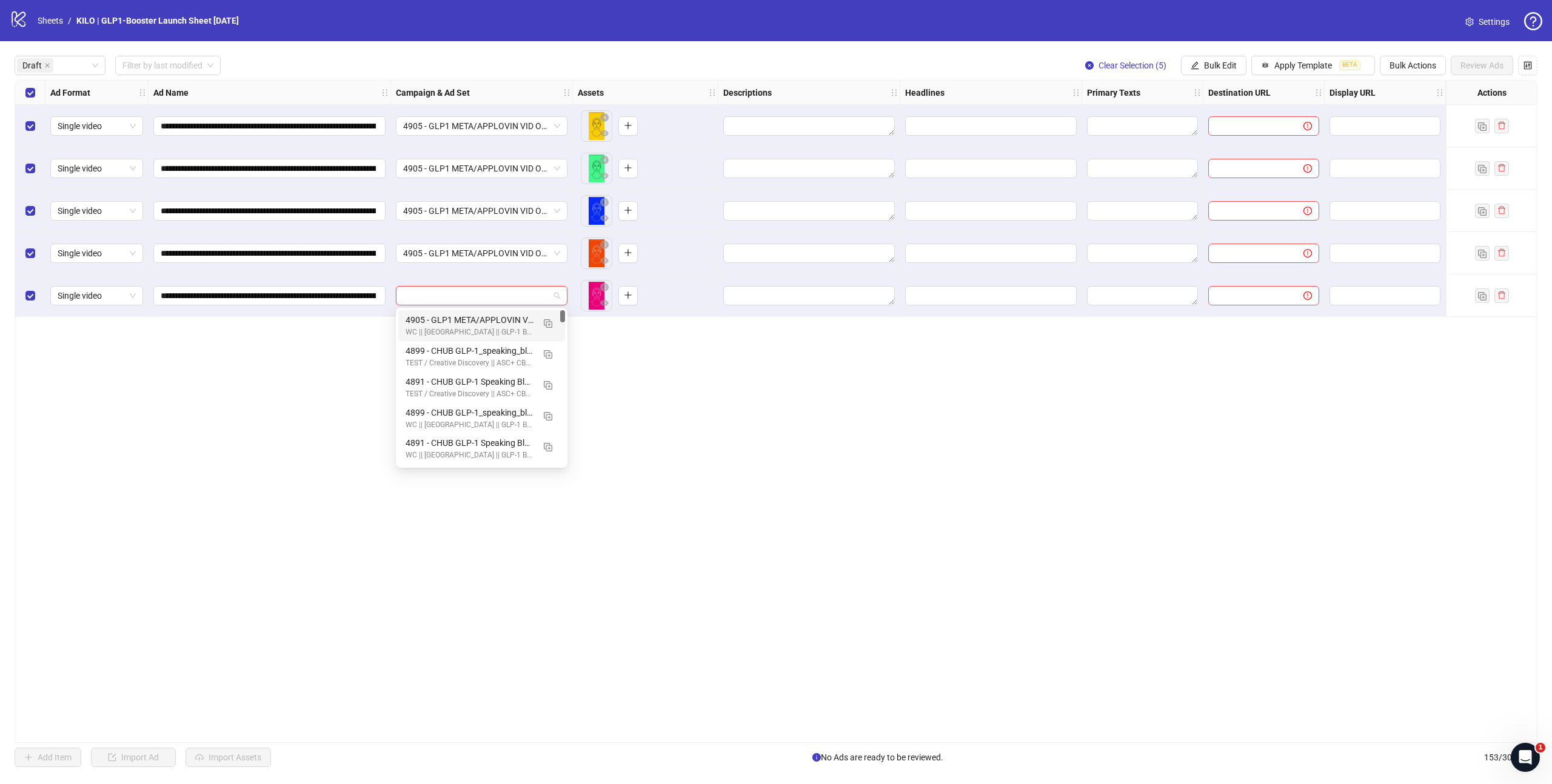
click at [449, 324] on div "4905 - GLP1 META/APPLOVIN VID OPTI || Batch 1 || Enhancements: OFF || GLP-1 Boo…" at bounding box center [470, 319] width 128 height 13
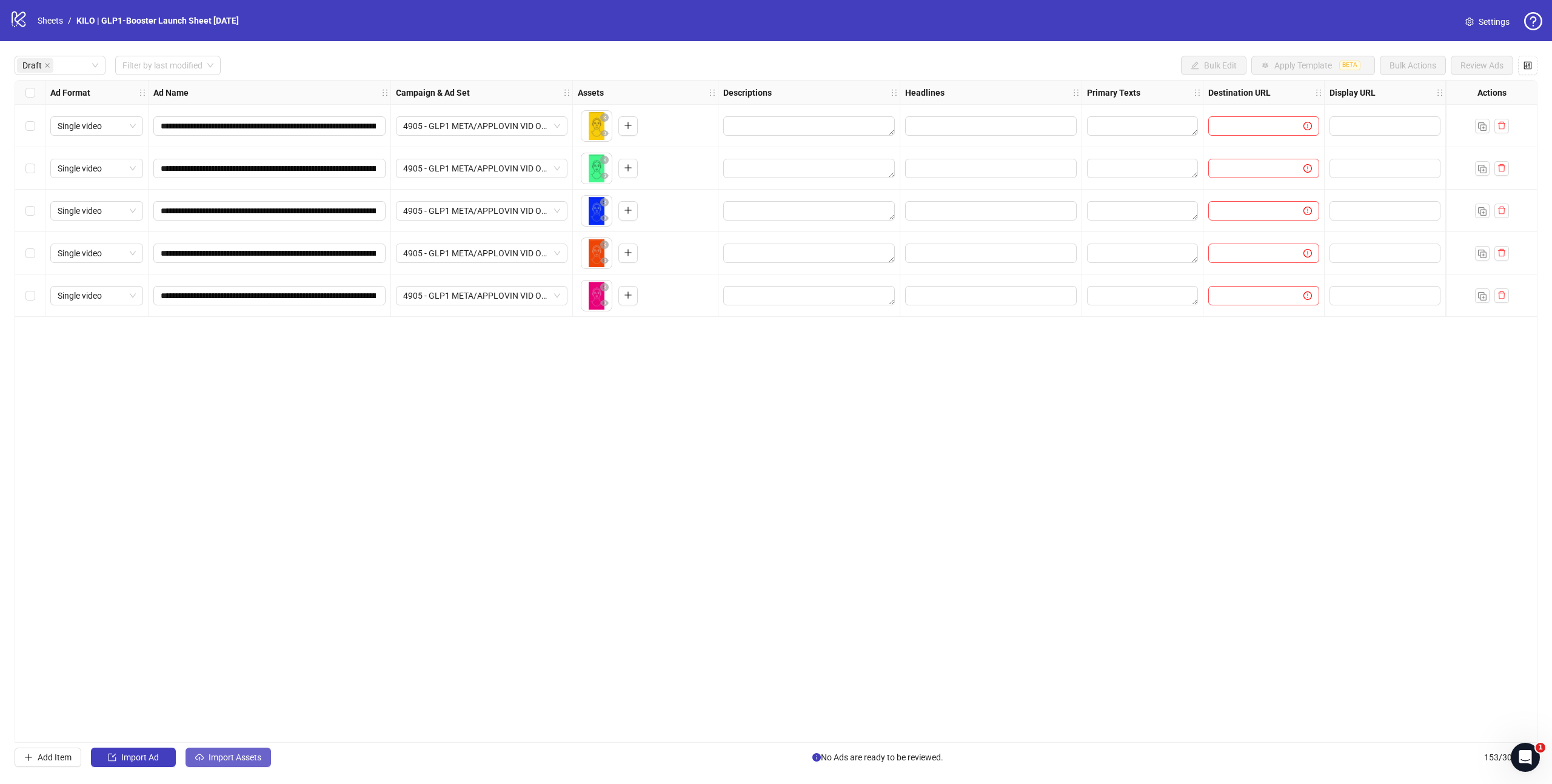
click at [226, 755] on span "Import Assets" at bounding box center [235, 758] width 53 height 10
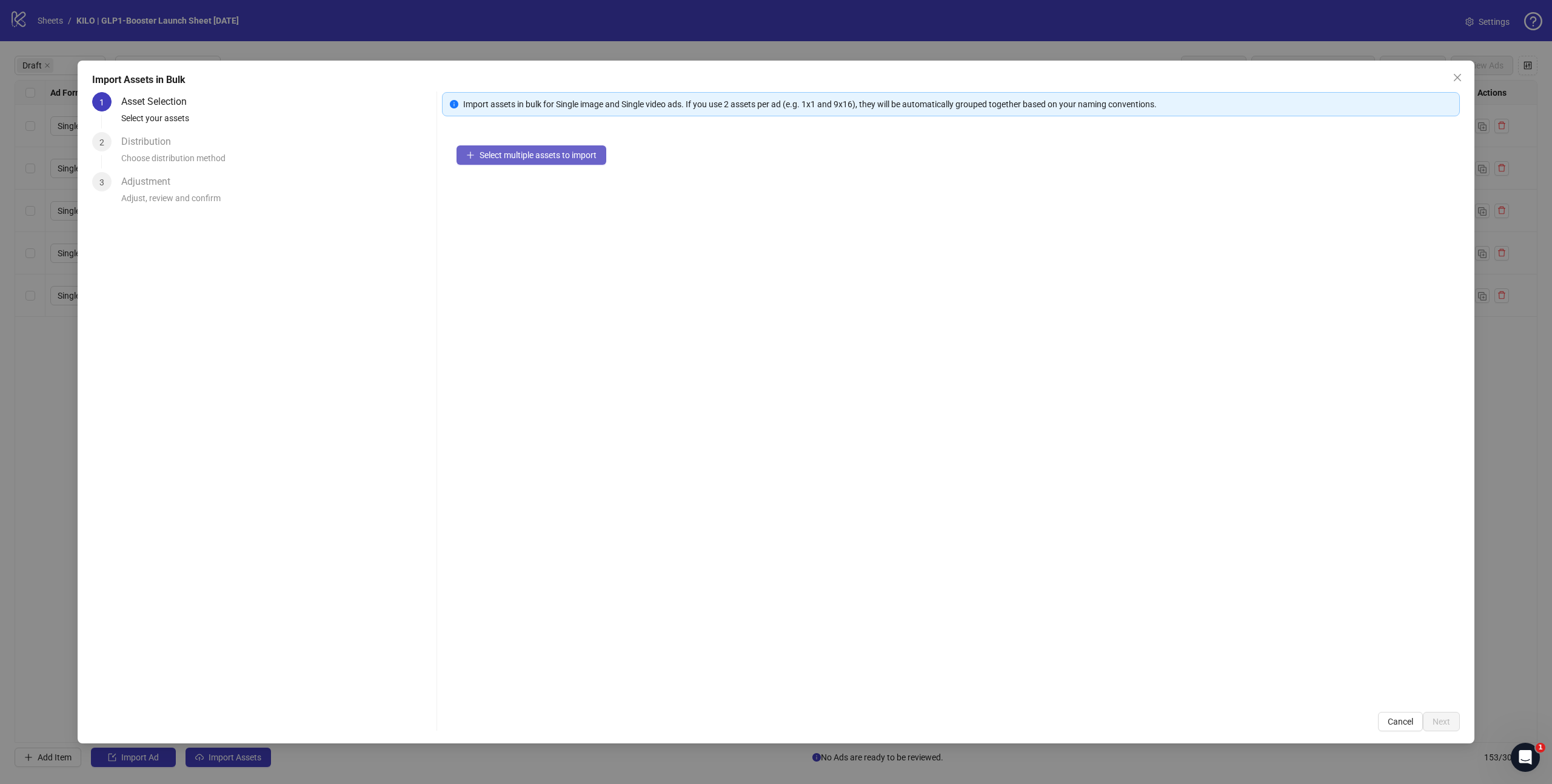
click at [549, 159] on span "Select multiple assets to import" at bounding box center [538, 155] width 117 height 10
click at [1445, 726] on span "Next" at bounding box center [1441, 722] width 17 height 10
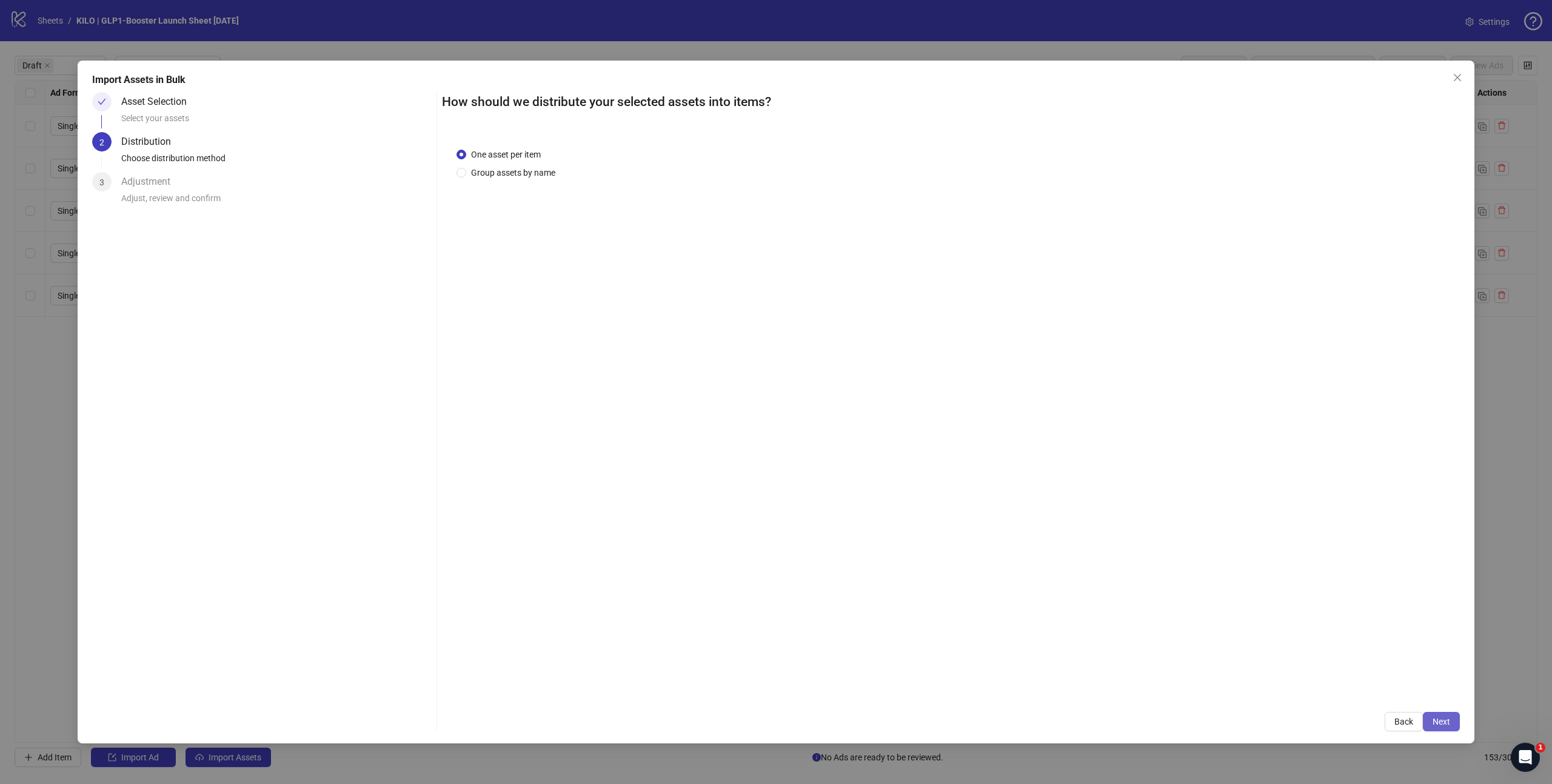
click at [1446, 724] on span "Next" at bounding box center [1441, 722] width 17 height 10
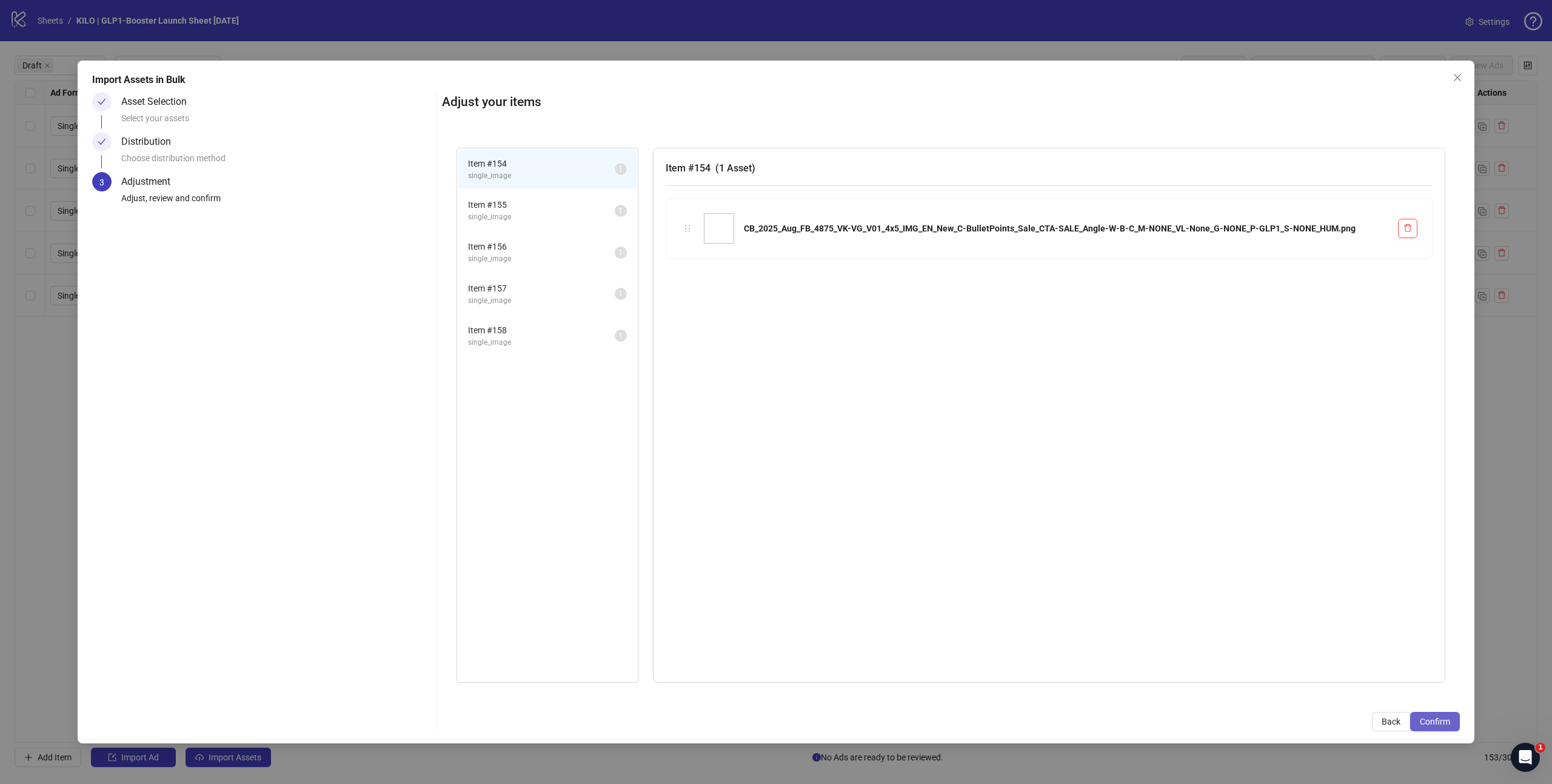
click at [1446, 723] on span "Confirm" at bounding box center [1435, 722] width 31 height 10
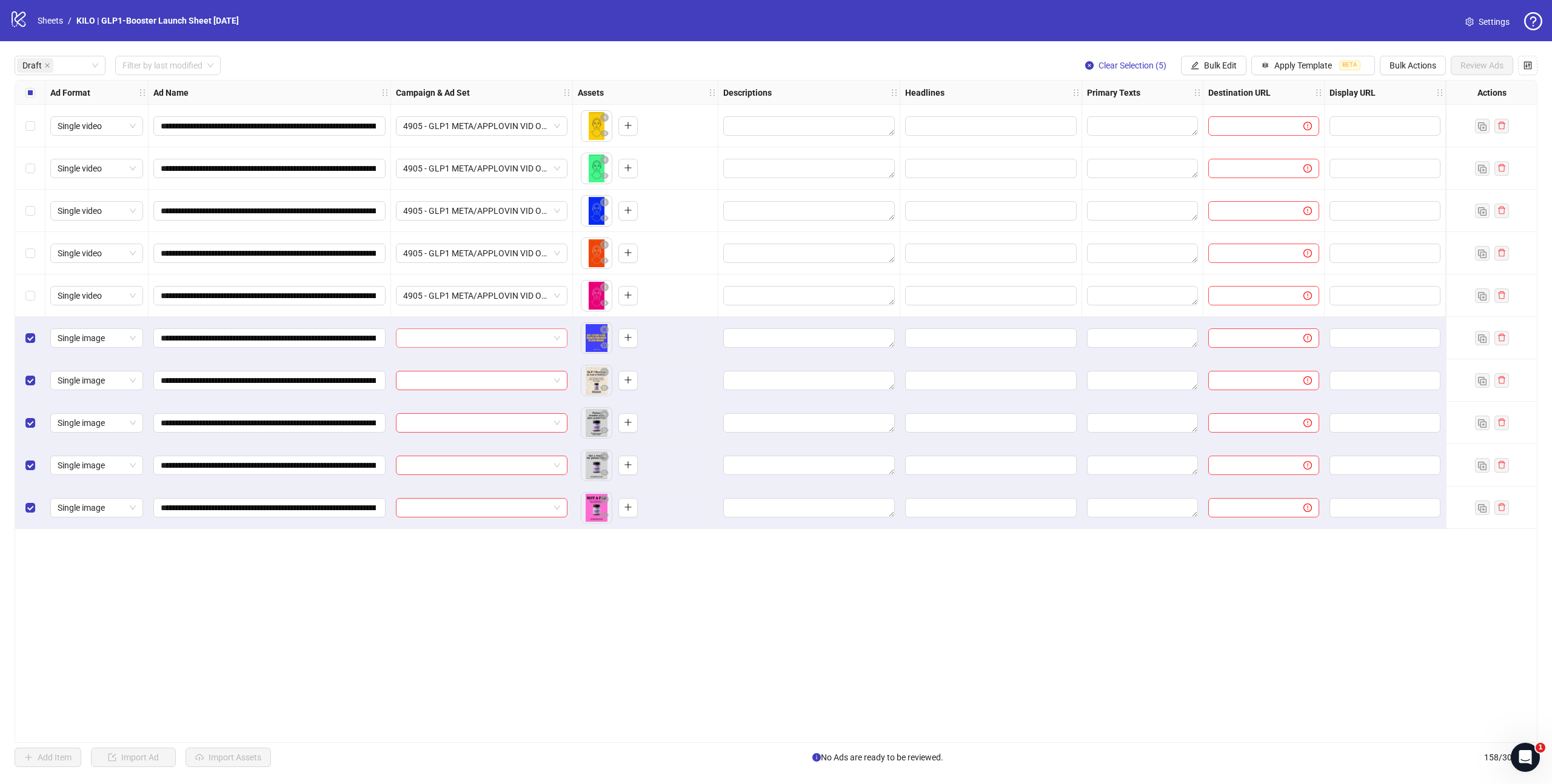
click at [466, 340] on input "search" at bounding box center [476, 338] width 146 height 18
click at [547, 365] on img "button" at bounding box center [548, 366] width 8 height 8
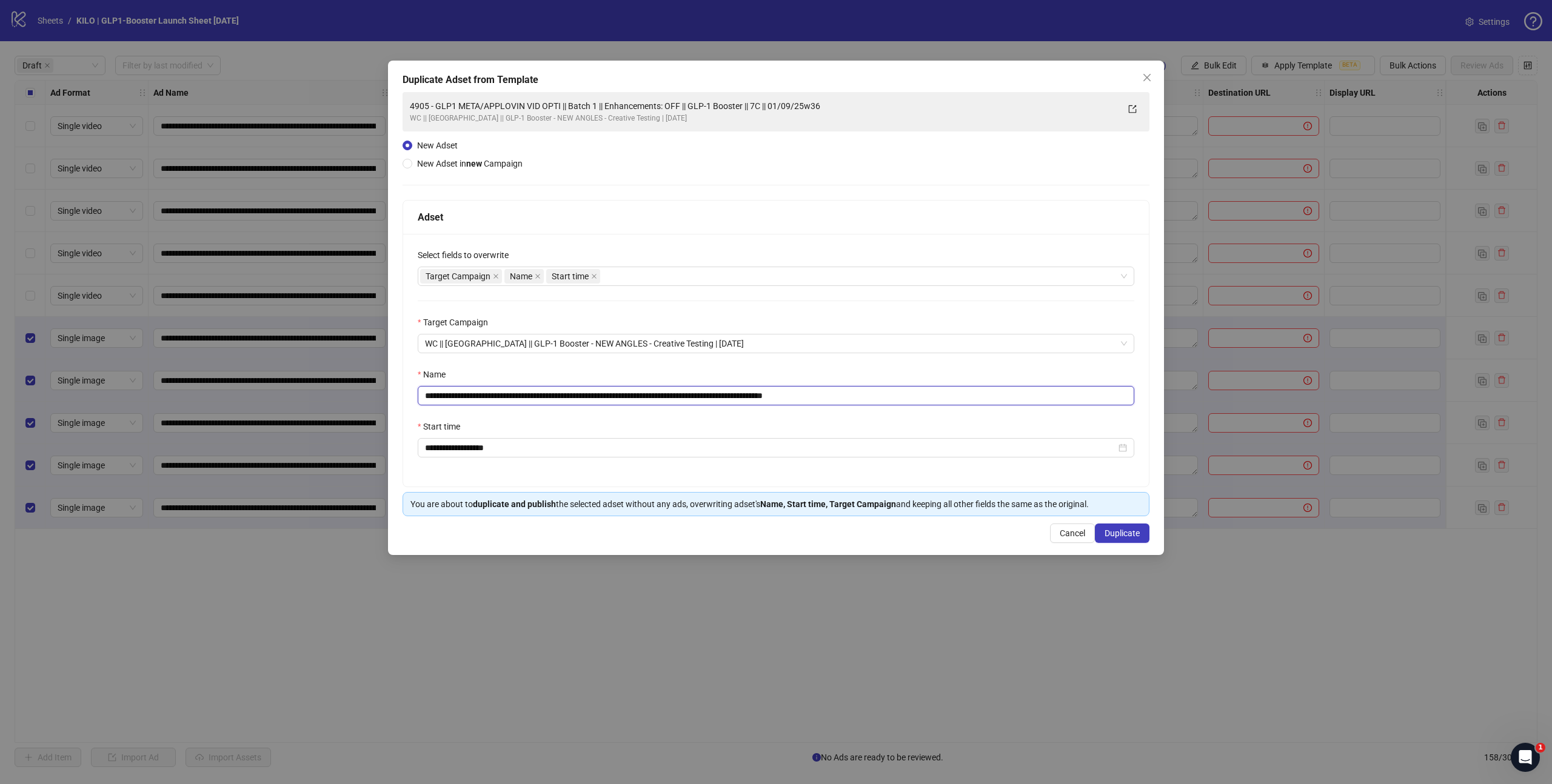
drag, startPoint x: 576, startPoint y: 397, endPoint x: 292, endPoint y: 397, distance: 284.0
click at [292, 397] on div "**********" at bounding box center [776, 392] width 1552 height 784
paste input "**********"
click at [938, 396] on input "**********" at bounding box center [775, 396] width 716 height 19
type input "**********"
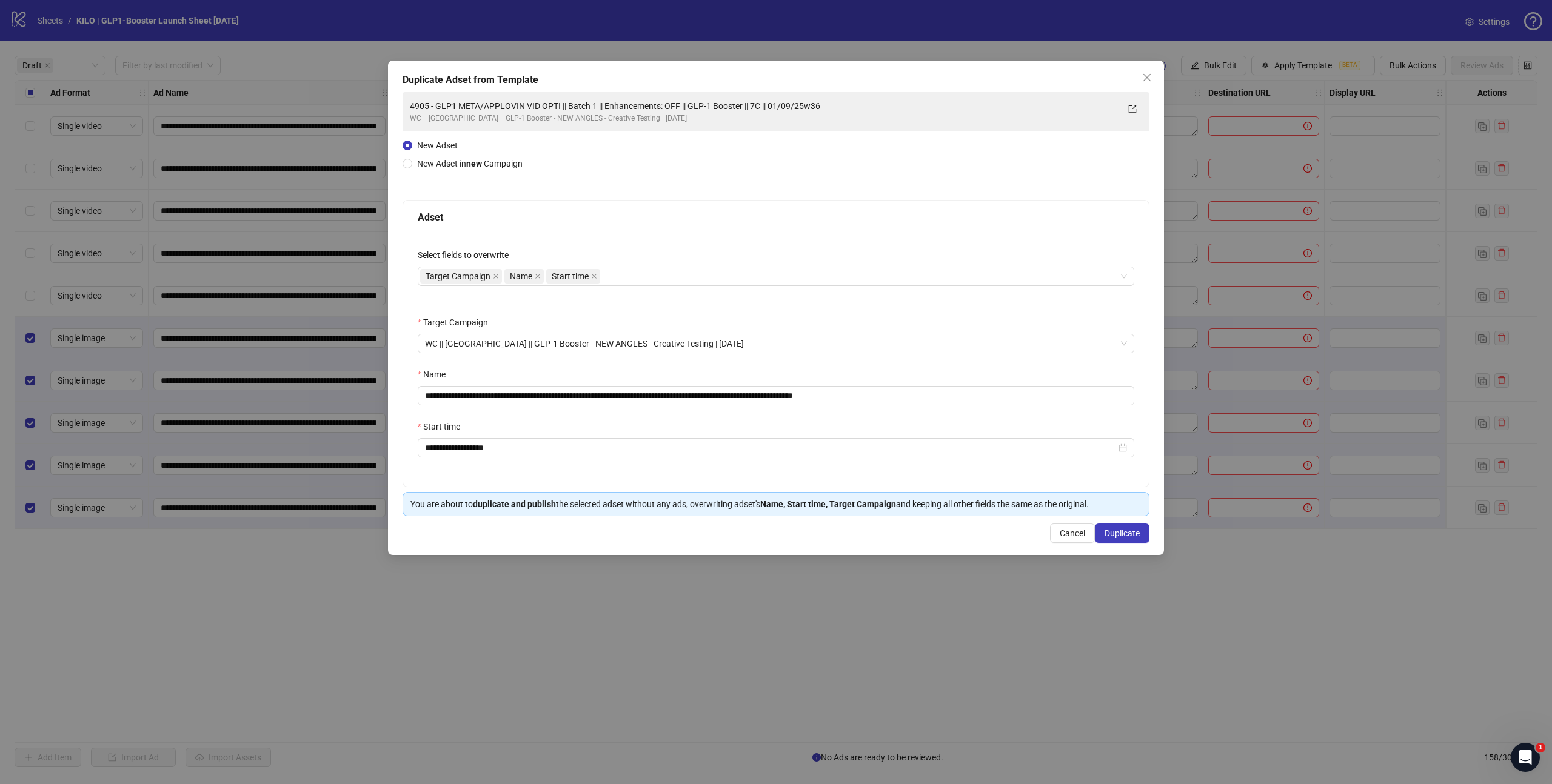
click at [820, 150] on div "**********" at bounding box center [775, 304] width 747 height 424
click at [732, 149] on div "**********" at bounding box center [775, 304] width 747 height 424
click at [1117, 536] on span "Duplicate" at bounding box center [1122, 533] width 35 height 10
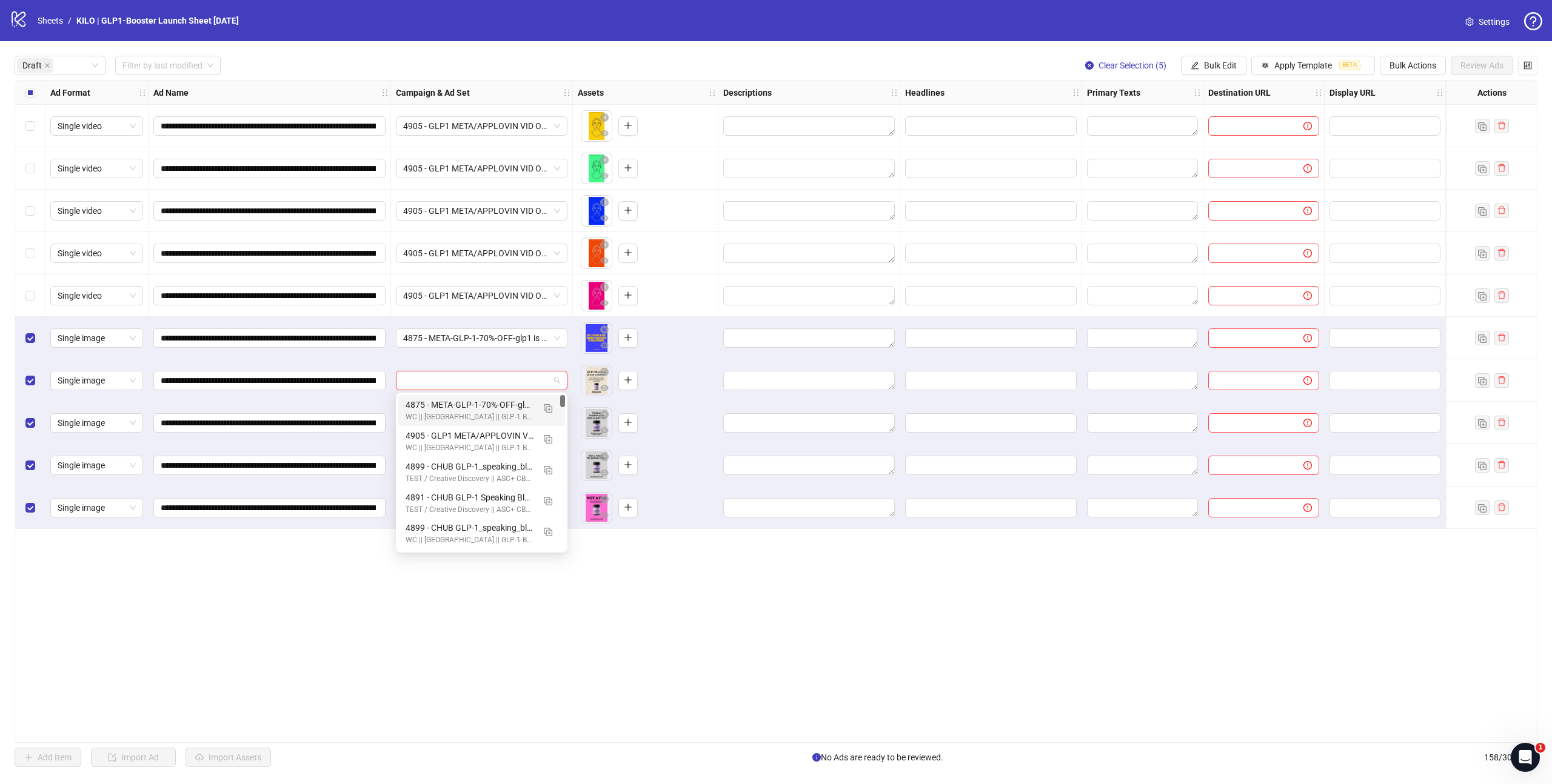
click at [488, 381] on input "search" at bounding box center [476, 381] width 146 height 18
click at [474, 411] on div "WC || [GEOGRAPHIC_DATA] || GLP-1 Booster - NEW ANGLES - Creative Testing | [DAT…" at bounding box center [470, 417] width 128 height 12
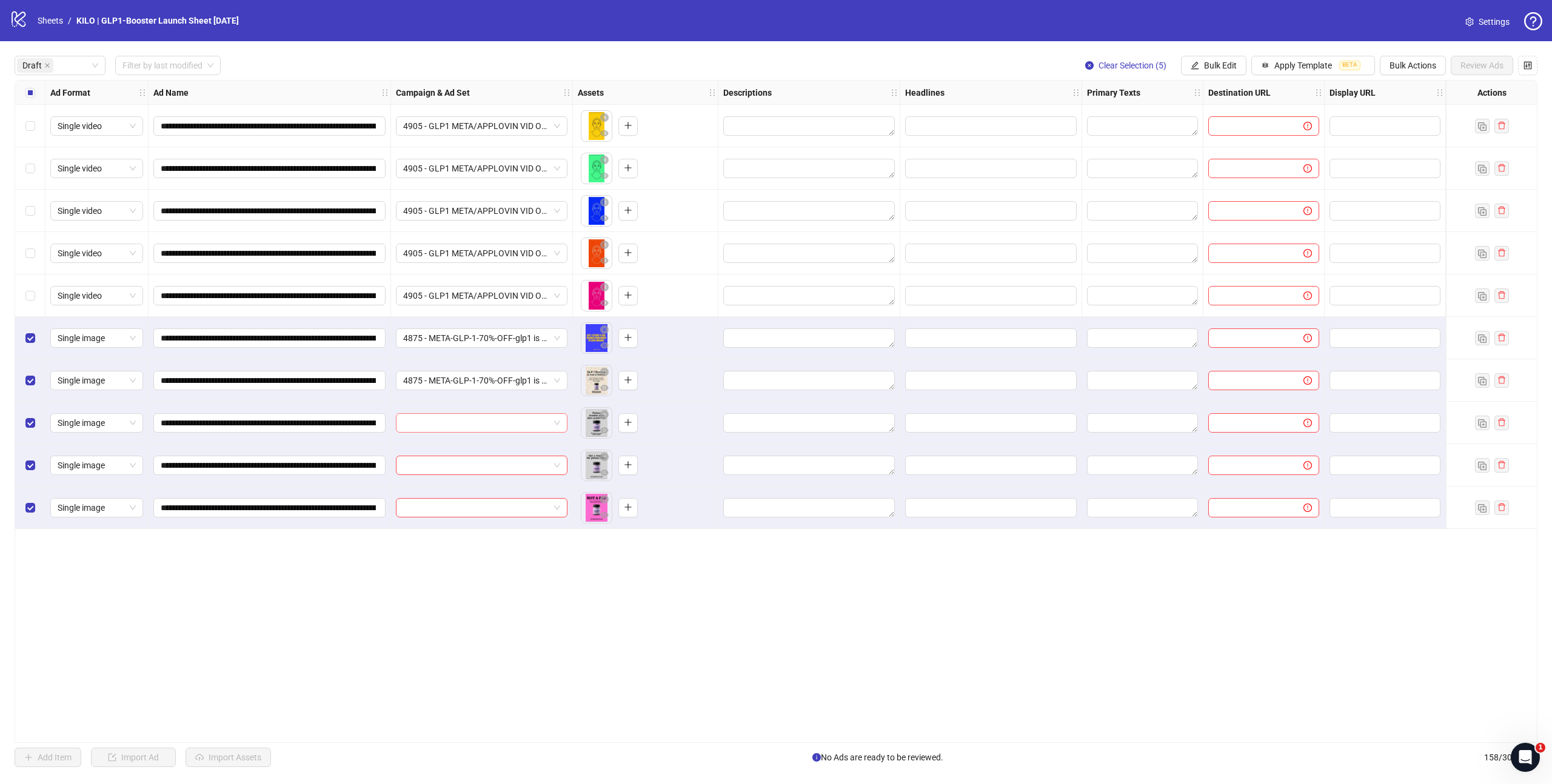
click at [436, 426] on input "search" at bounding box center [476, 423] width 146 height 18
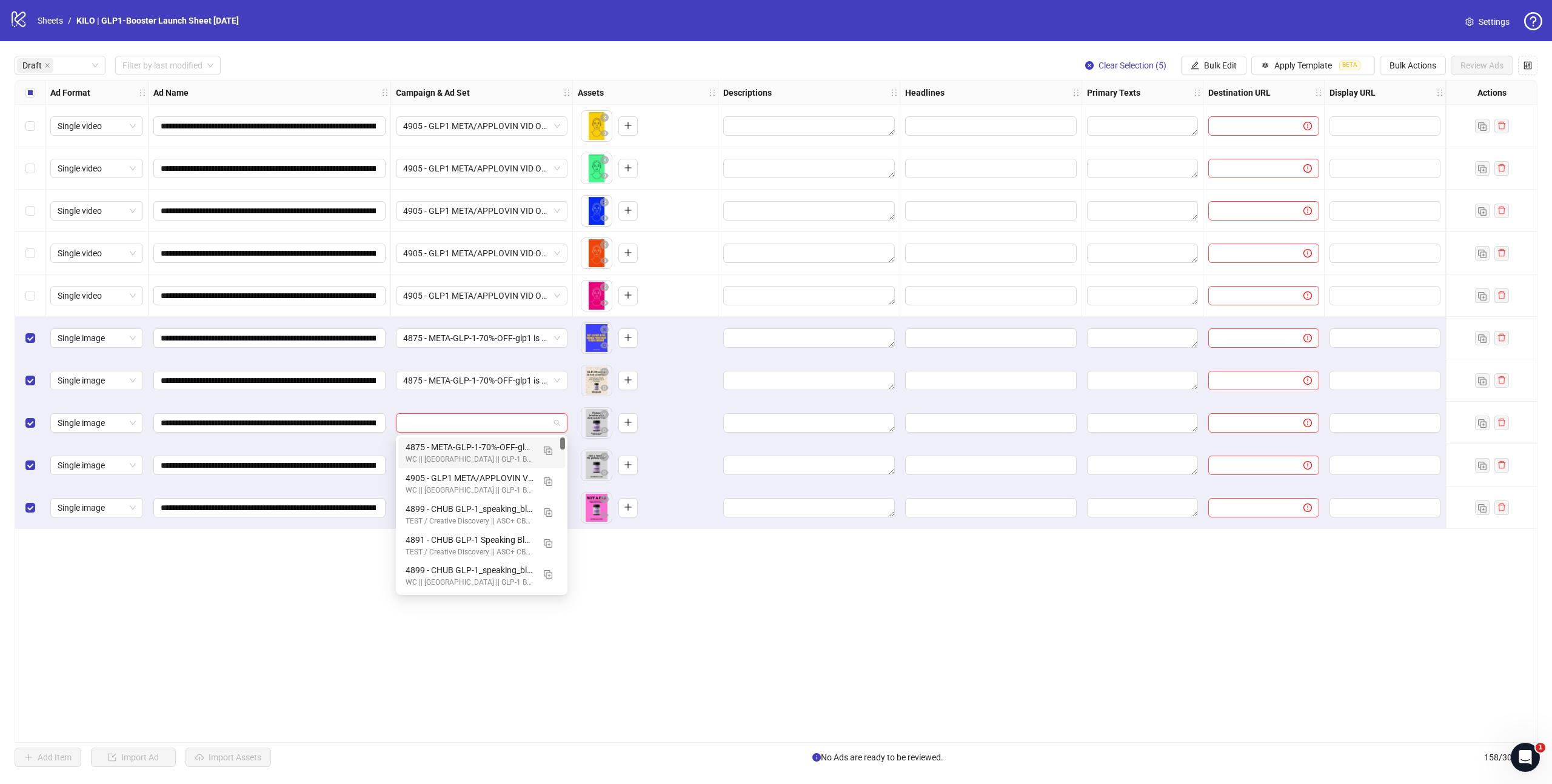
click at [438, 448] on div "4875 - META-GLP-1-70%-OFF-glp1 is not a fad-VG - VK || Batch 1 || Enhancements:…" at bounding box center [470, 447] width 128 height 13
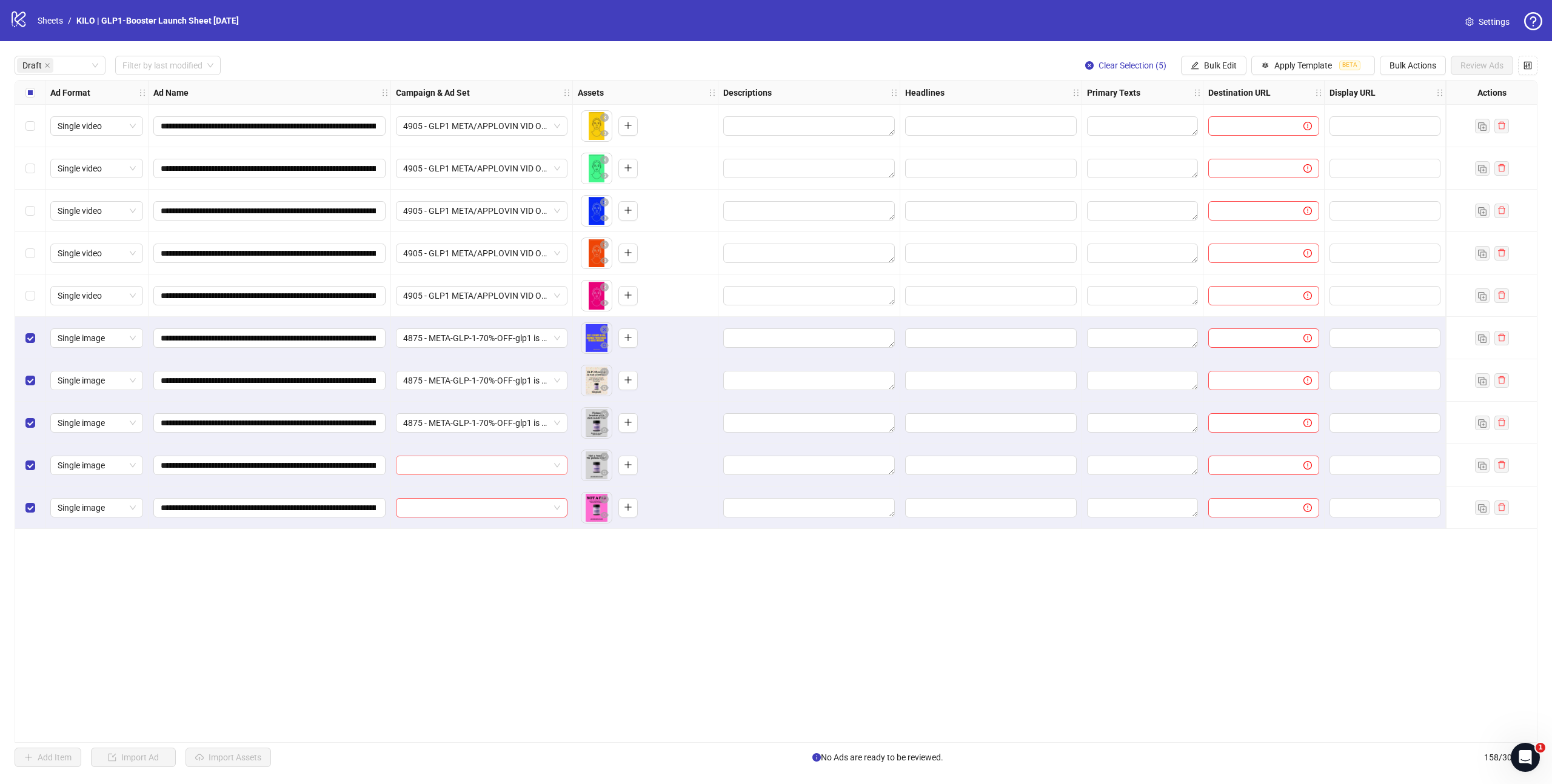
click at [431, 463] on input "search" at bounding box center [476, 465] width 146 height 18
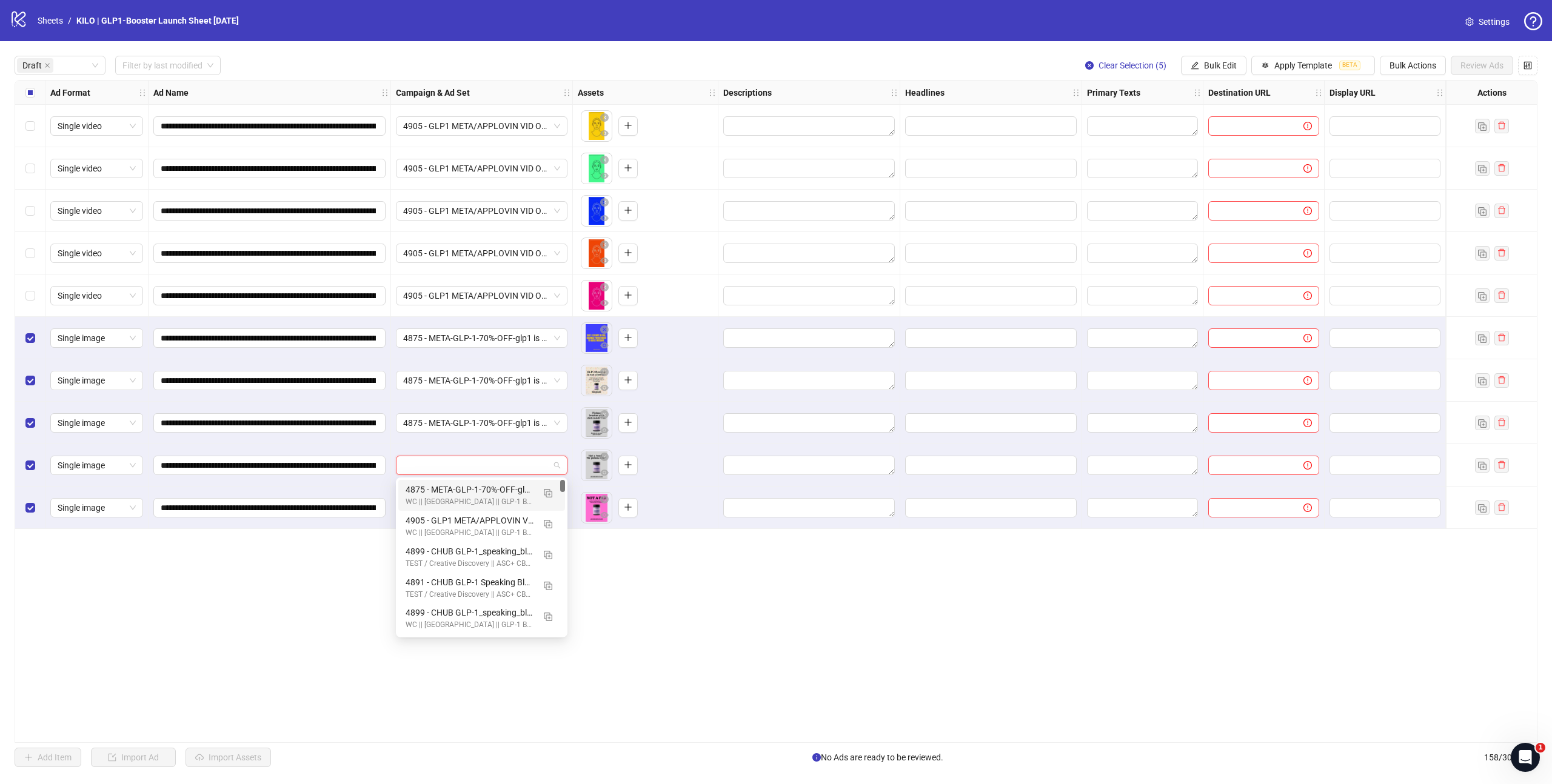
click at [440, 492] on div "4875 - META-GLP-1-70%-OFF-glp1 is not a fad-VG - VK || Batch 1 || Enhancements:…" at bounding box center [470, 489] width 128 height 13
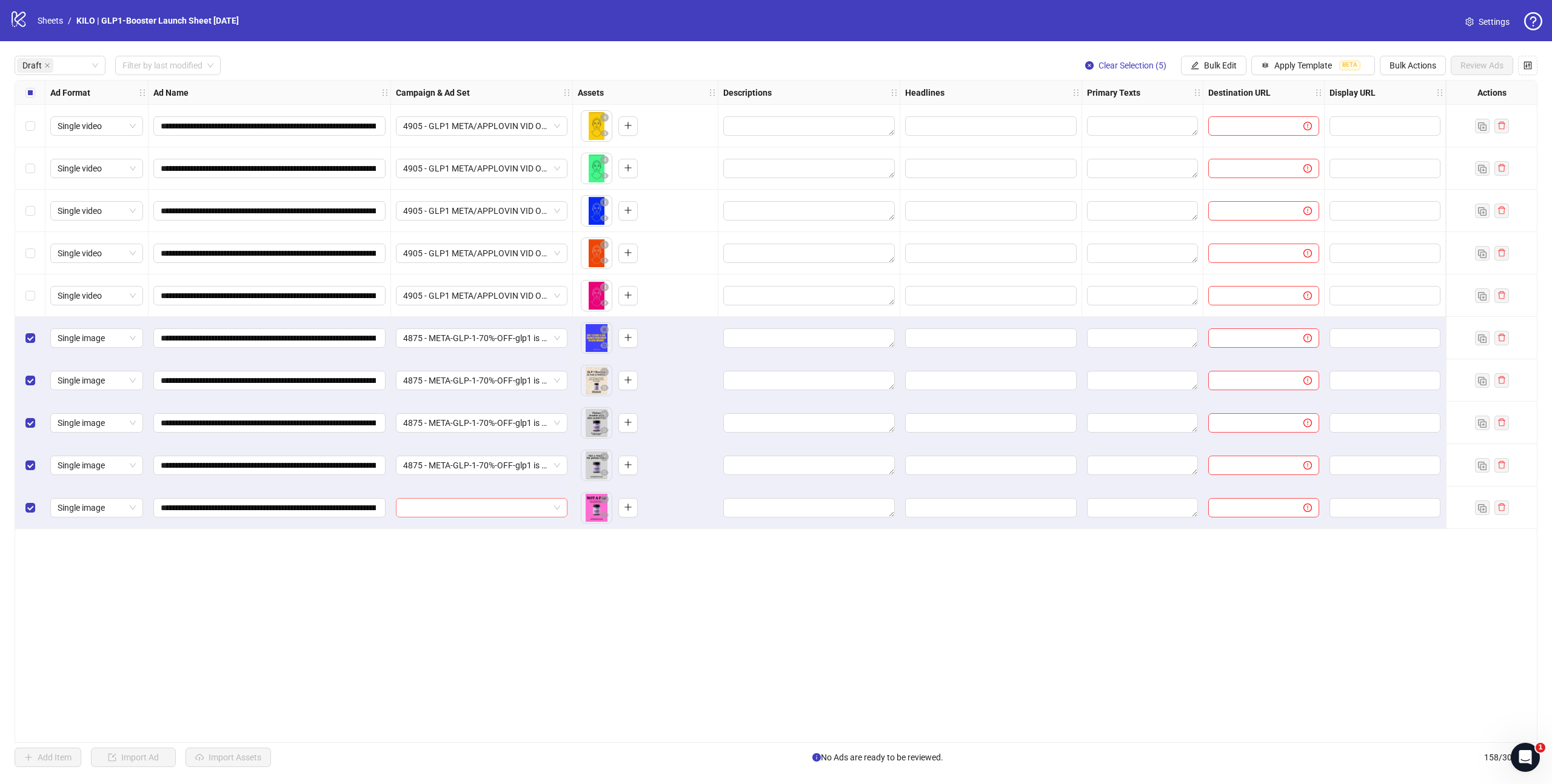
click at [435, 504] on input "search" at bounding box center [476, 508] width 146 height 18
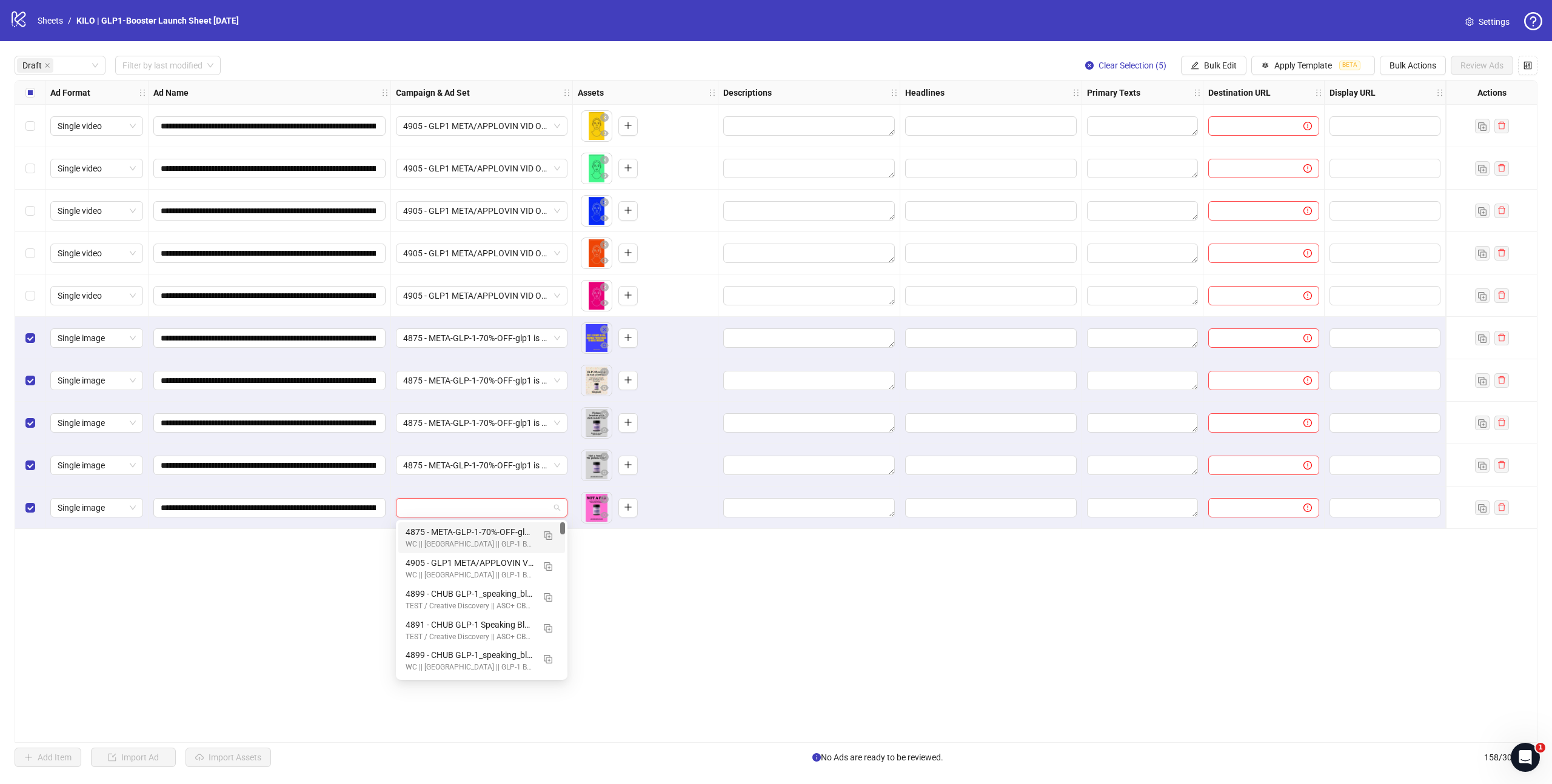
click at [437, 533] on div "4875 - META-GLP-1-70%-OFF-glp1 is not a fad-VG - VK || Batch 1 || Enhancements:…" at bounding box center [470, 532] width 128 height 13
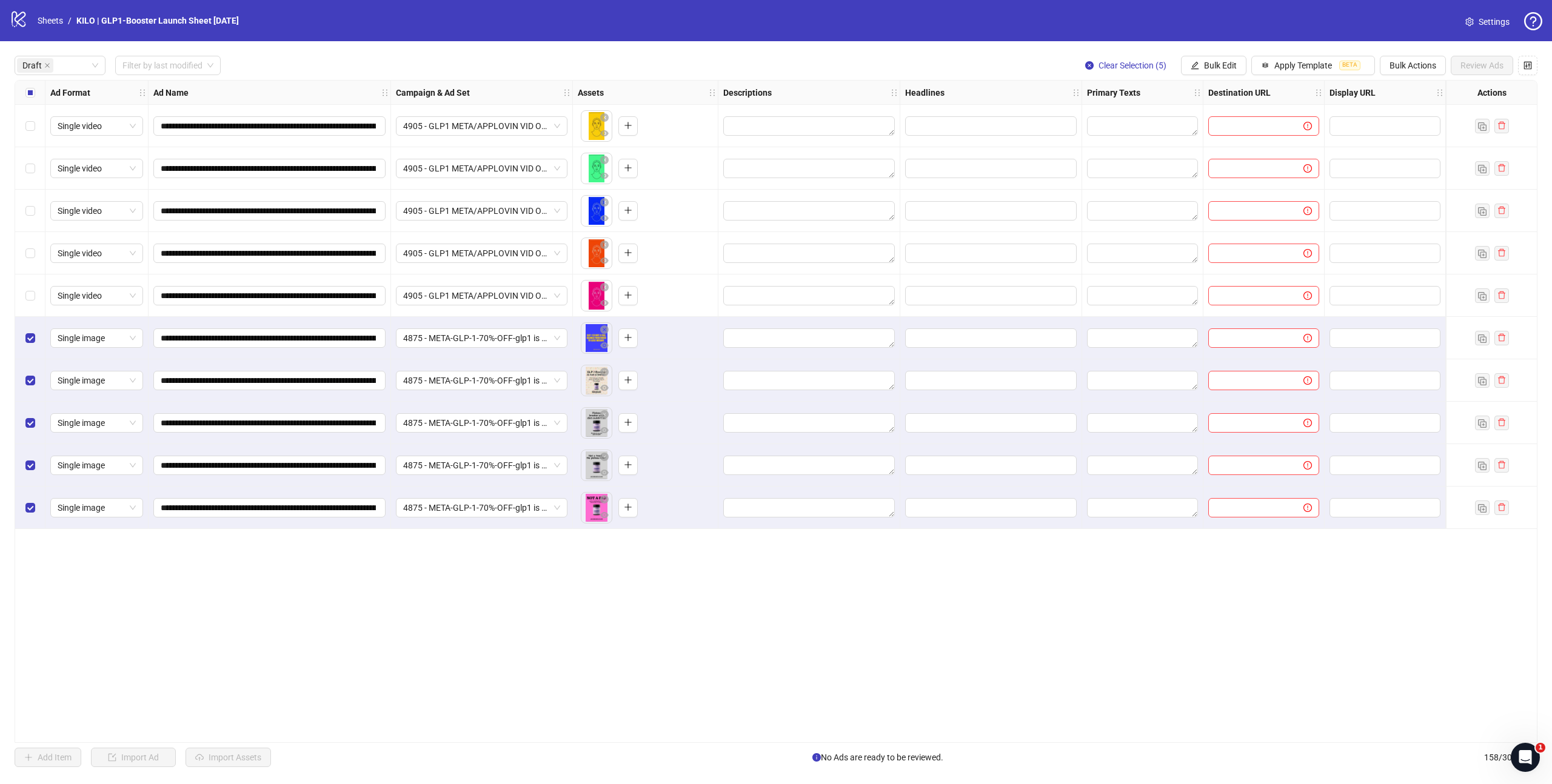
click at [30, 86] on label "Select all rows" at bounding box center [31, 92] width 10 height 13
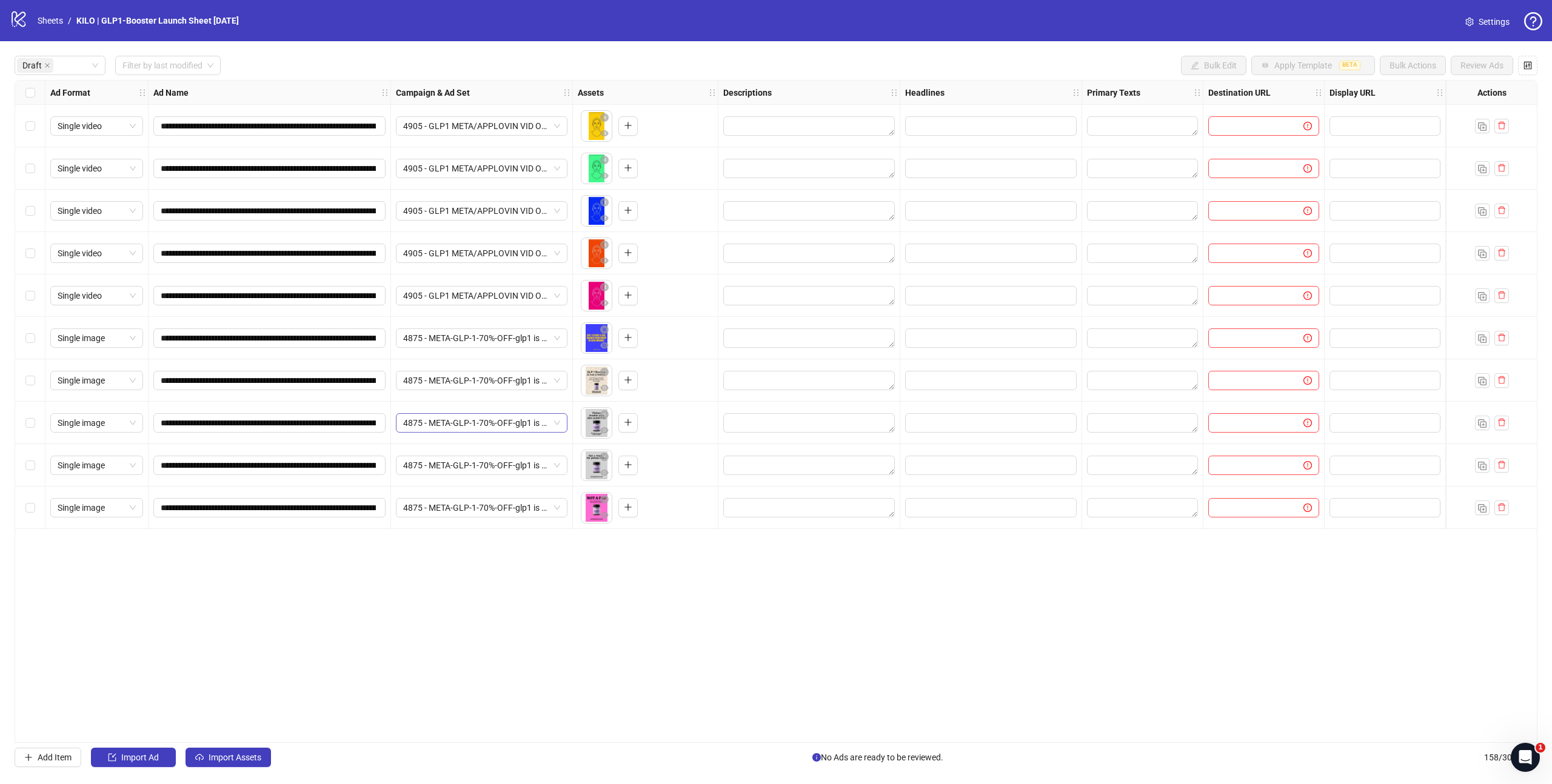
click at [497, 422] on span "4875 - META-GLP-1-70%-OFF-glp1 is not a fad-VG - VK || Batch 1 || Enhancements:…" at bounding box center [481, 423] width 157 height 18
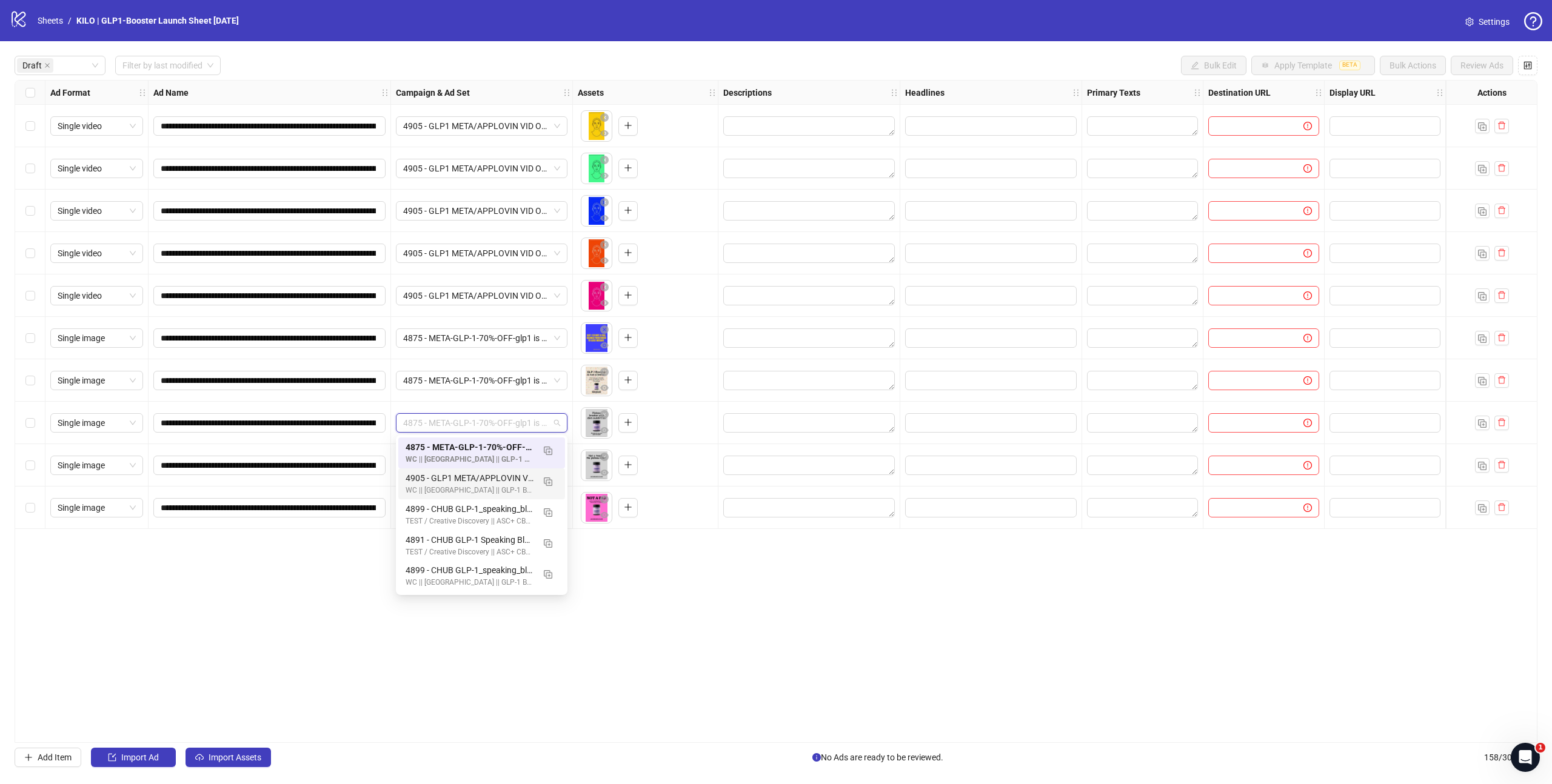
click at [302, 622] on div "**********" at bounding box center [776, 411] width 1523 height 663
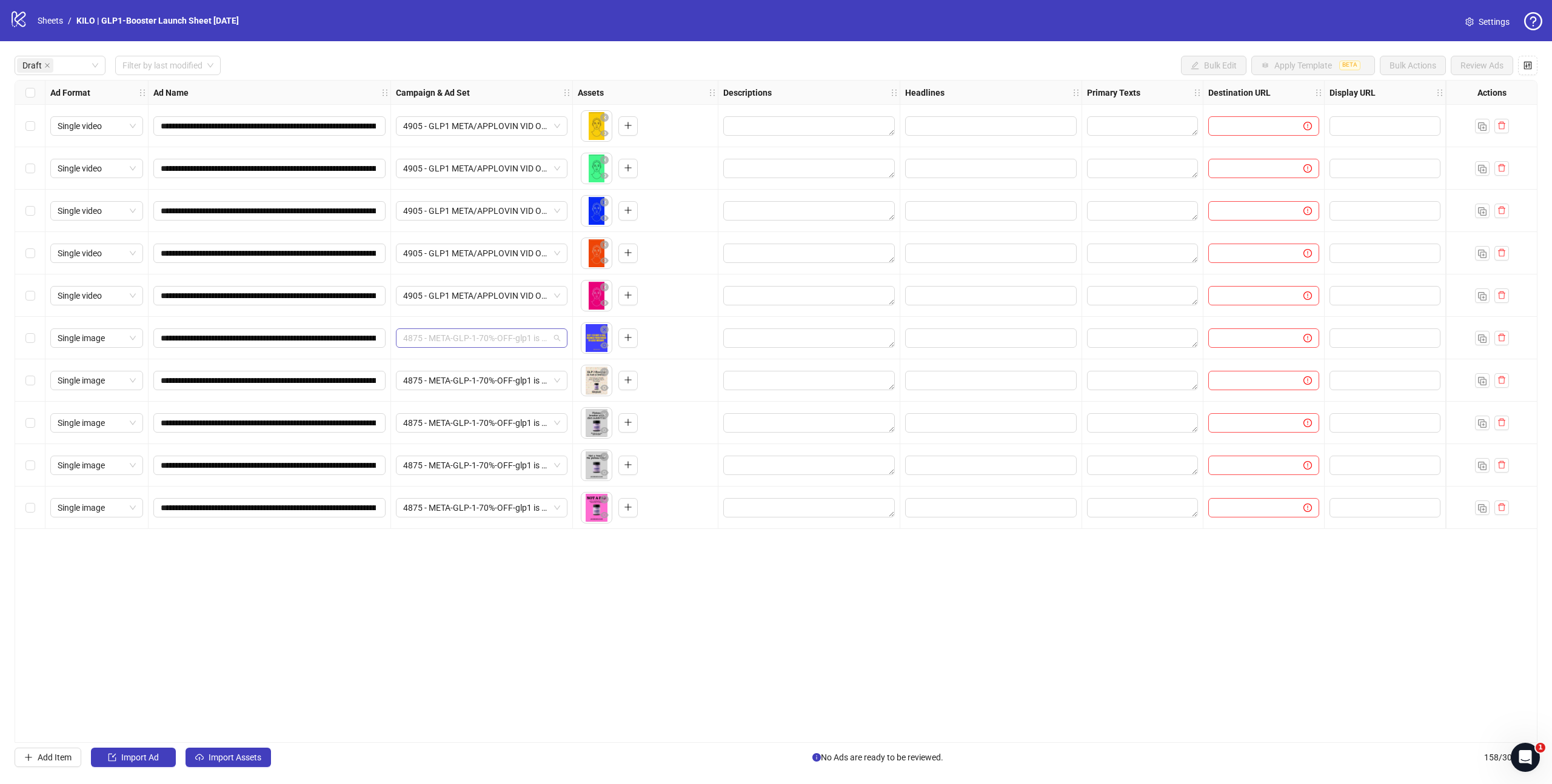
click at [478, 341] on span "4875 - META-GLP-1-70%-OFF-glp1 is not a fad-VG - VK || Batch 1 || Enhancements:…" at bounding box center [481, 338] width 157 height 18
click at [23, 93] on div "Select all rows" at bounding box center [31, 92] width 31 height 24
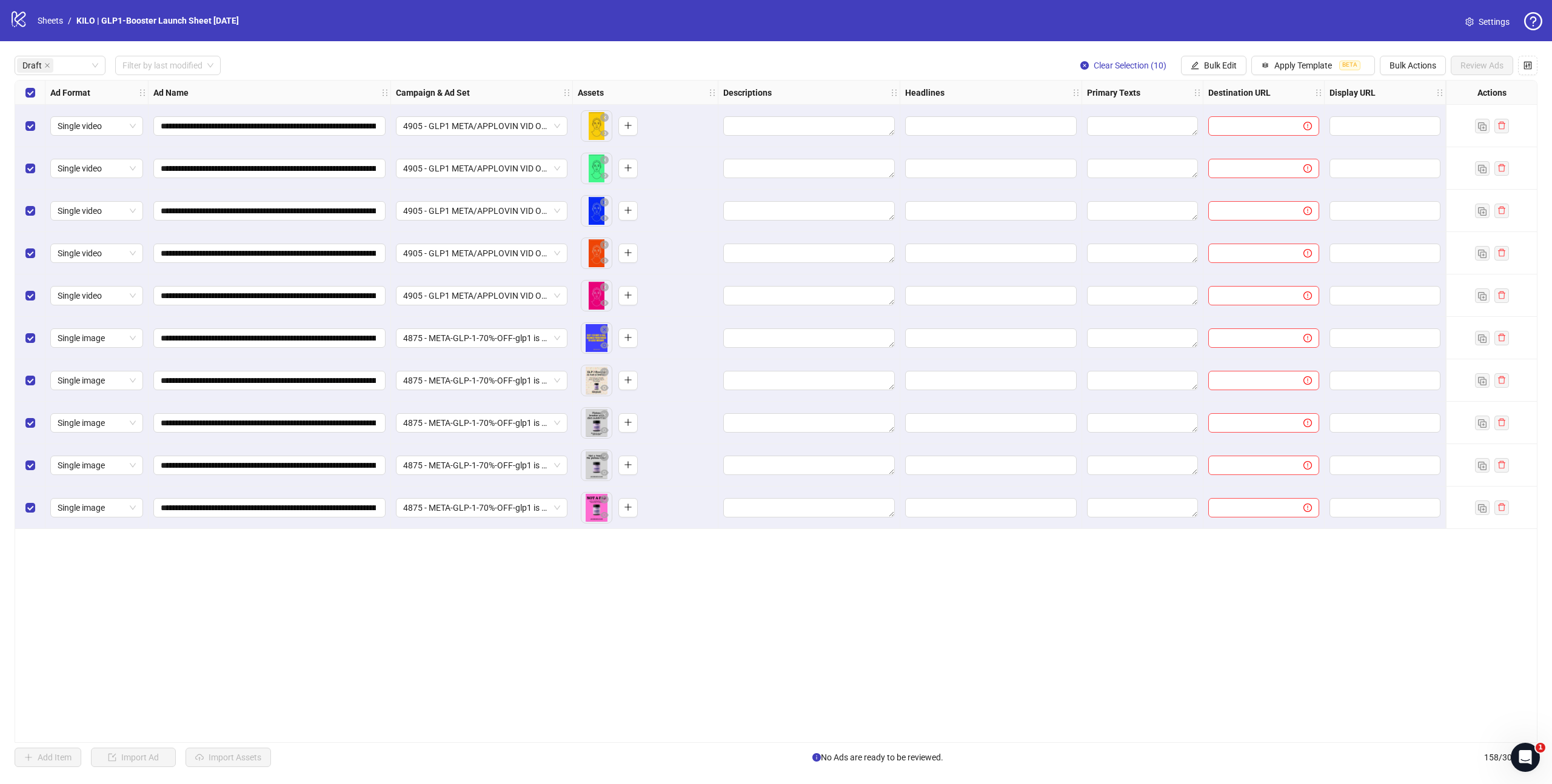
click at [23, 93] on div "Select all rows" at bounding box center [31, 92] width 31 height 24
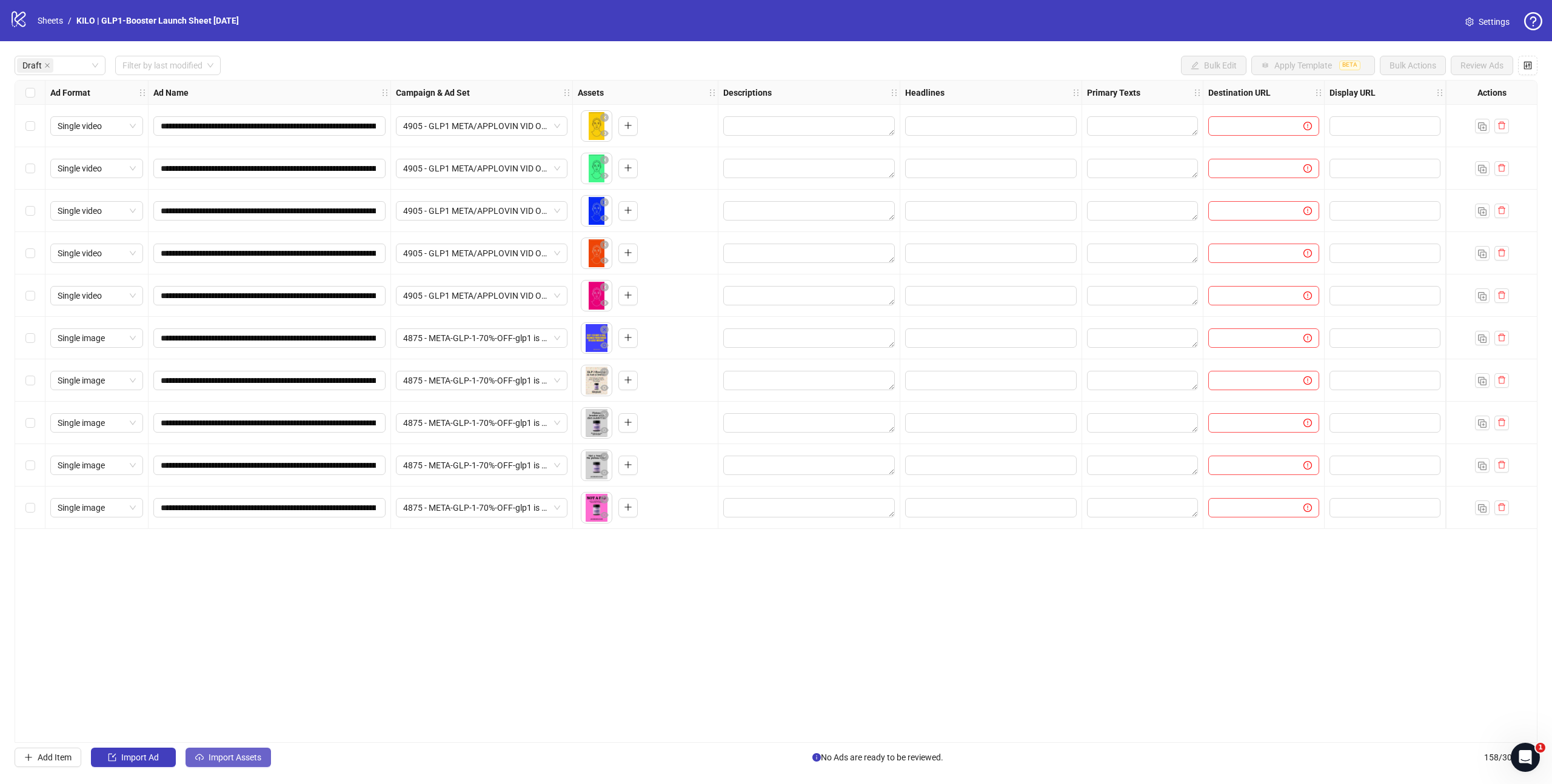
click at [230, 759] on span "Import Assets" at bounding box center [235, 758] width 53 height 10
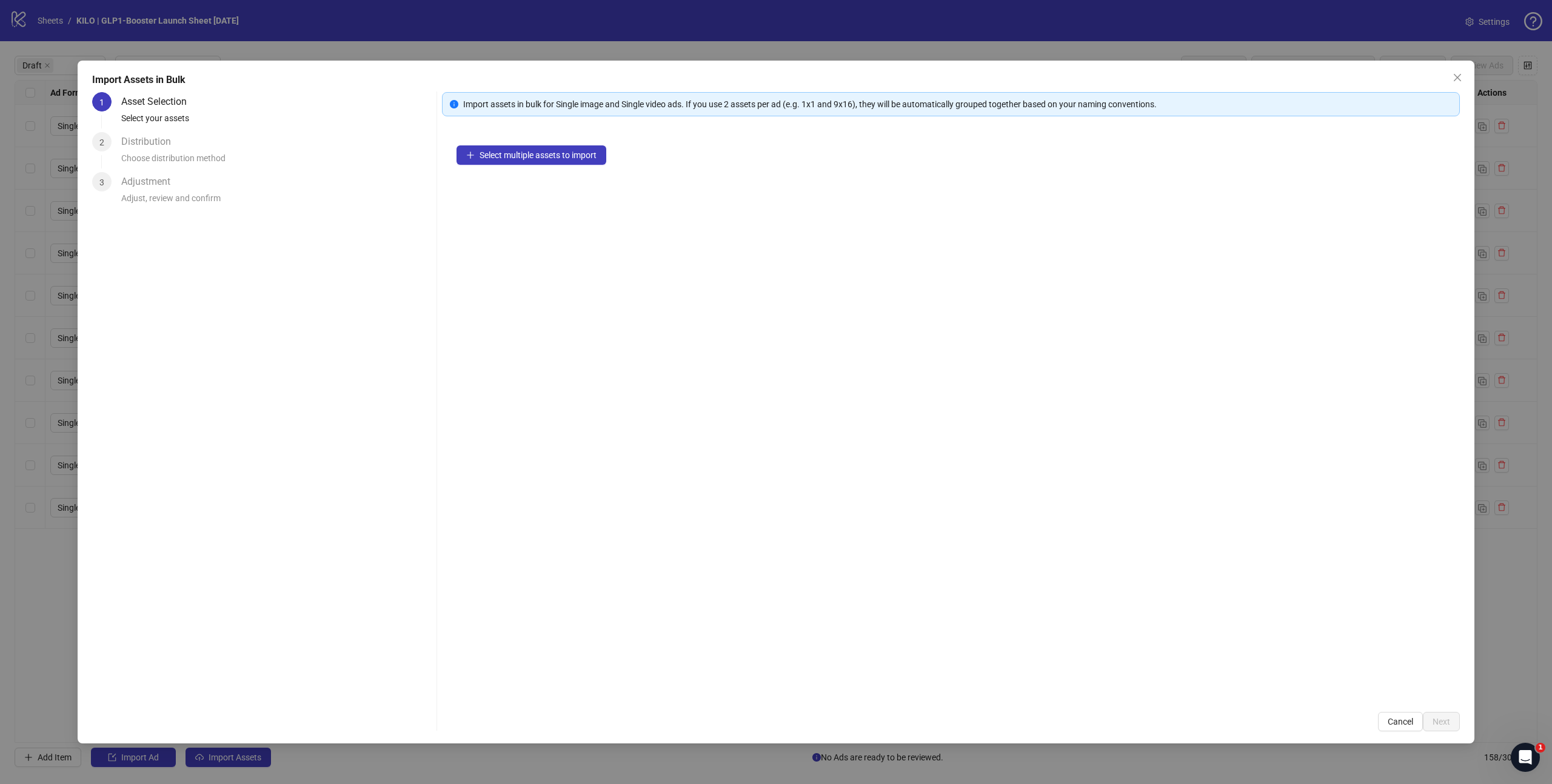
click at [526, 165] on div "Select multiple assets to import" at bounding box center [950, 414] width 1018 height 567
click at [526, 159] on span "Select multiple assets to import" at bounding box center [538, 155] width 117 height 10
click at [1431, 726] on button "Next" at bounding box center [1441, 722] width 37 height 19
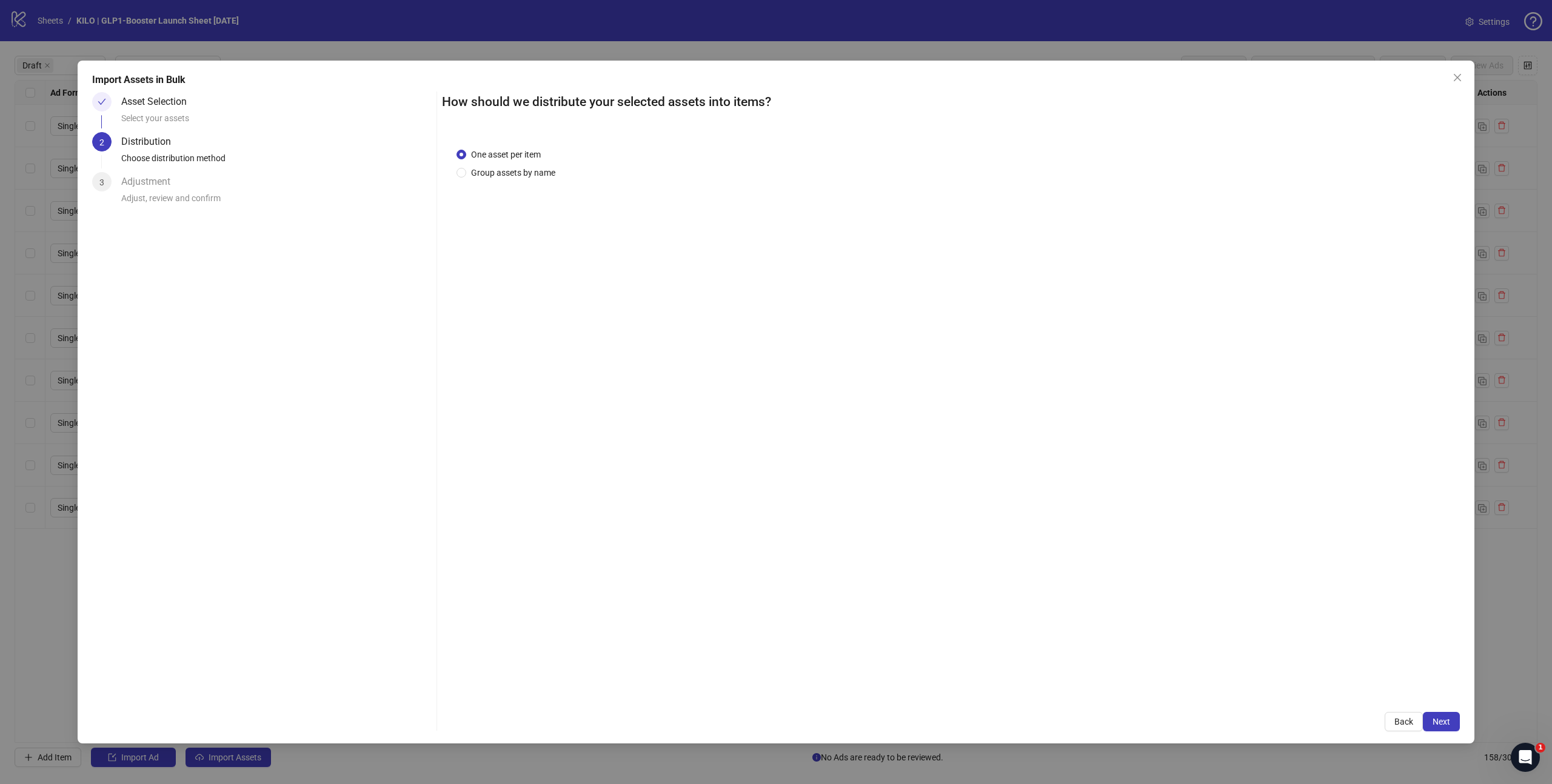
click at [1436, 721] on span "Next" at bounding box center [1441, 722] width 17 height 10
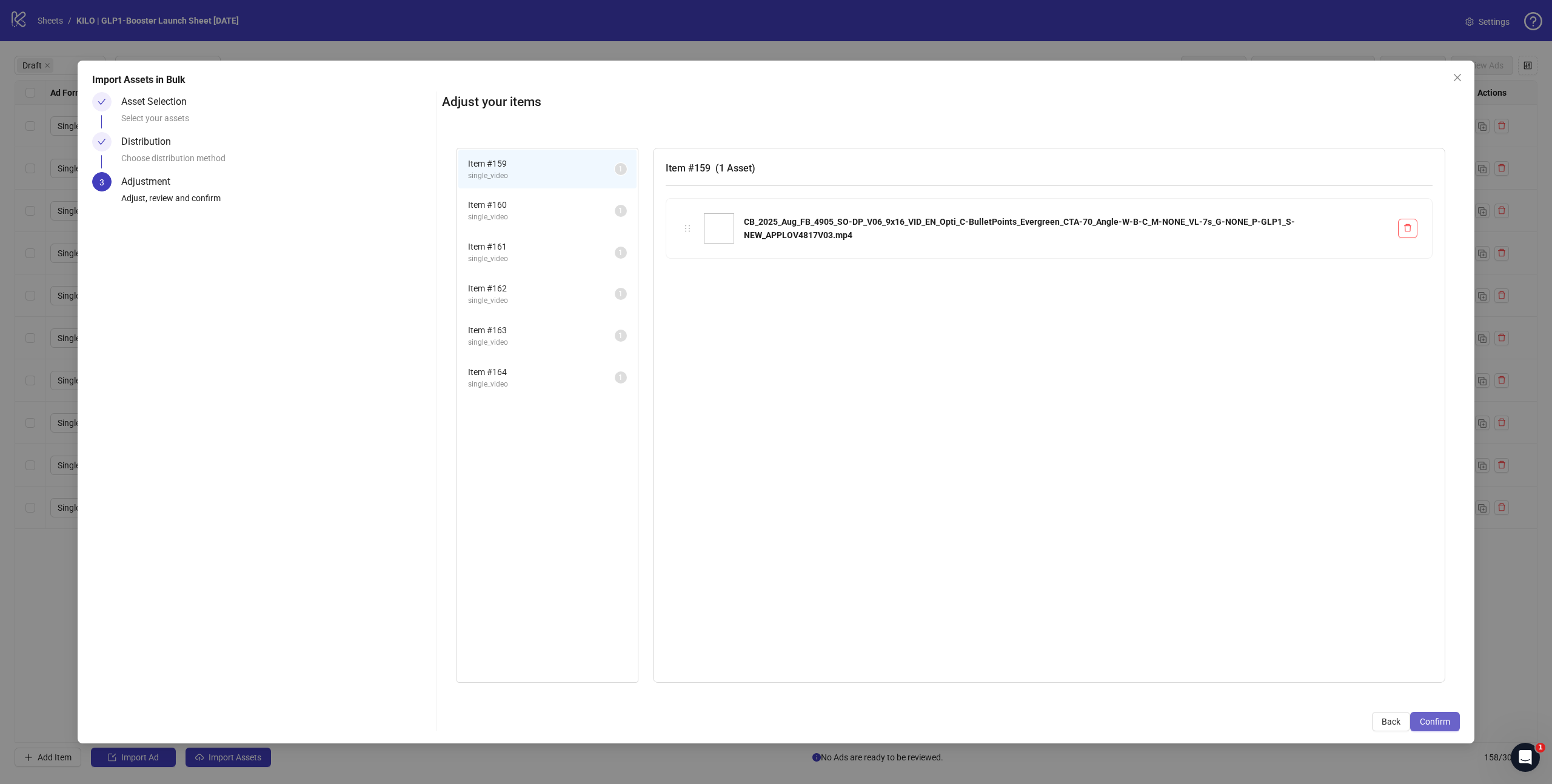
click at [1439, 721] on span "Confirm" at bounding box center [1435, 722] width 31 height 10
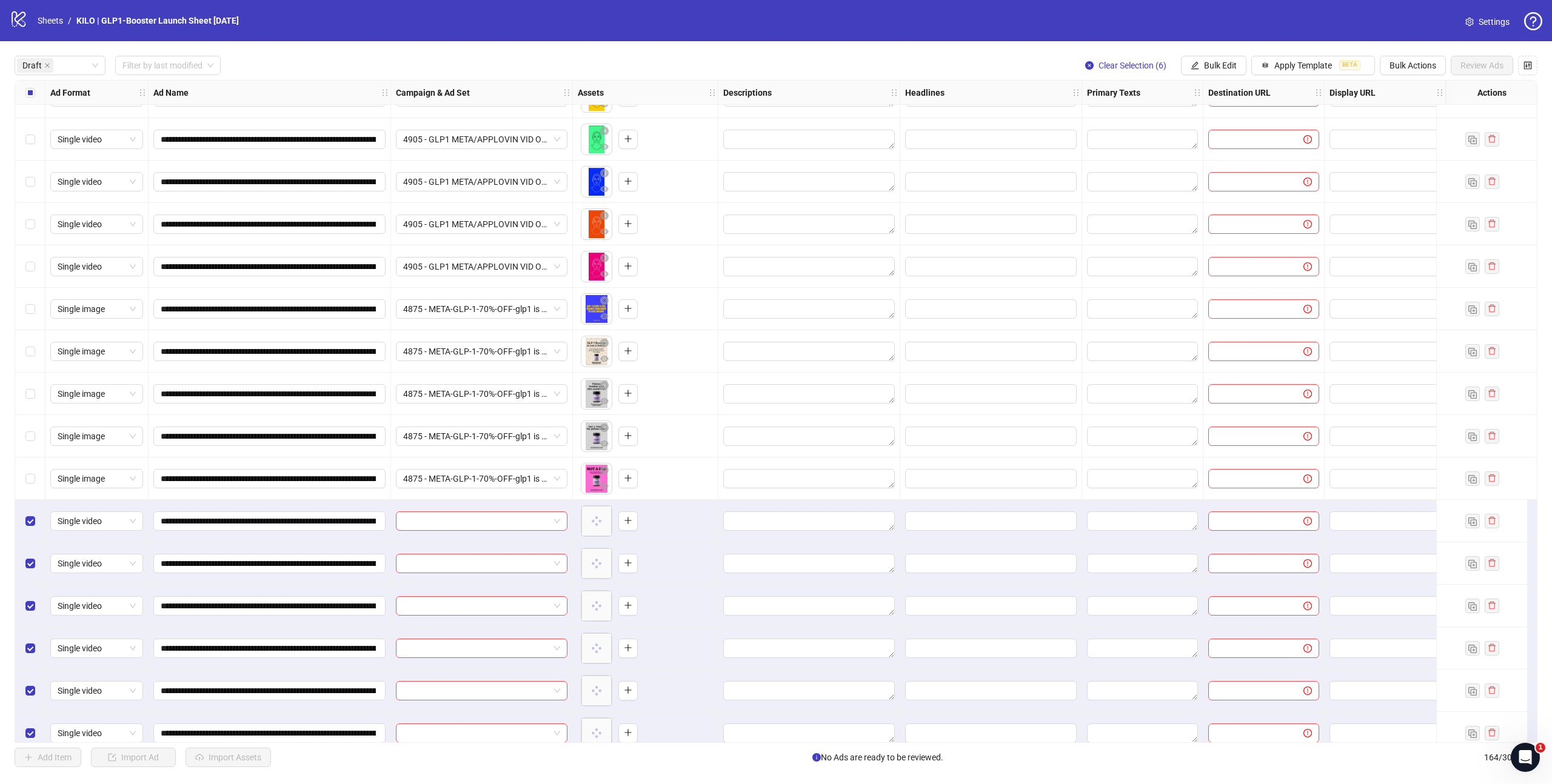
scroll to position [46, 0]
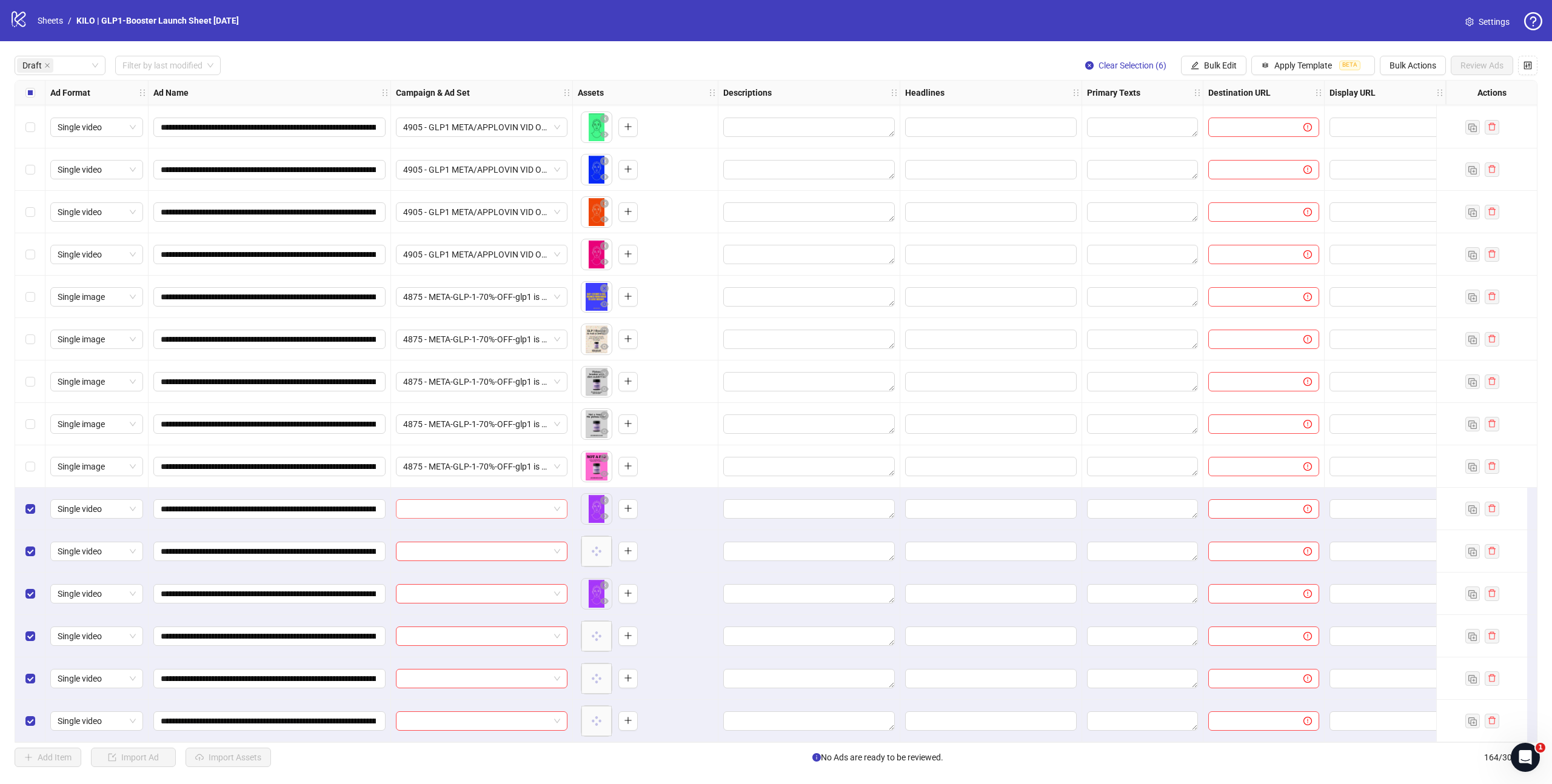
click at [436, 502] on input "search" at bounding box center [476, 509] width 146 height 18
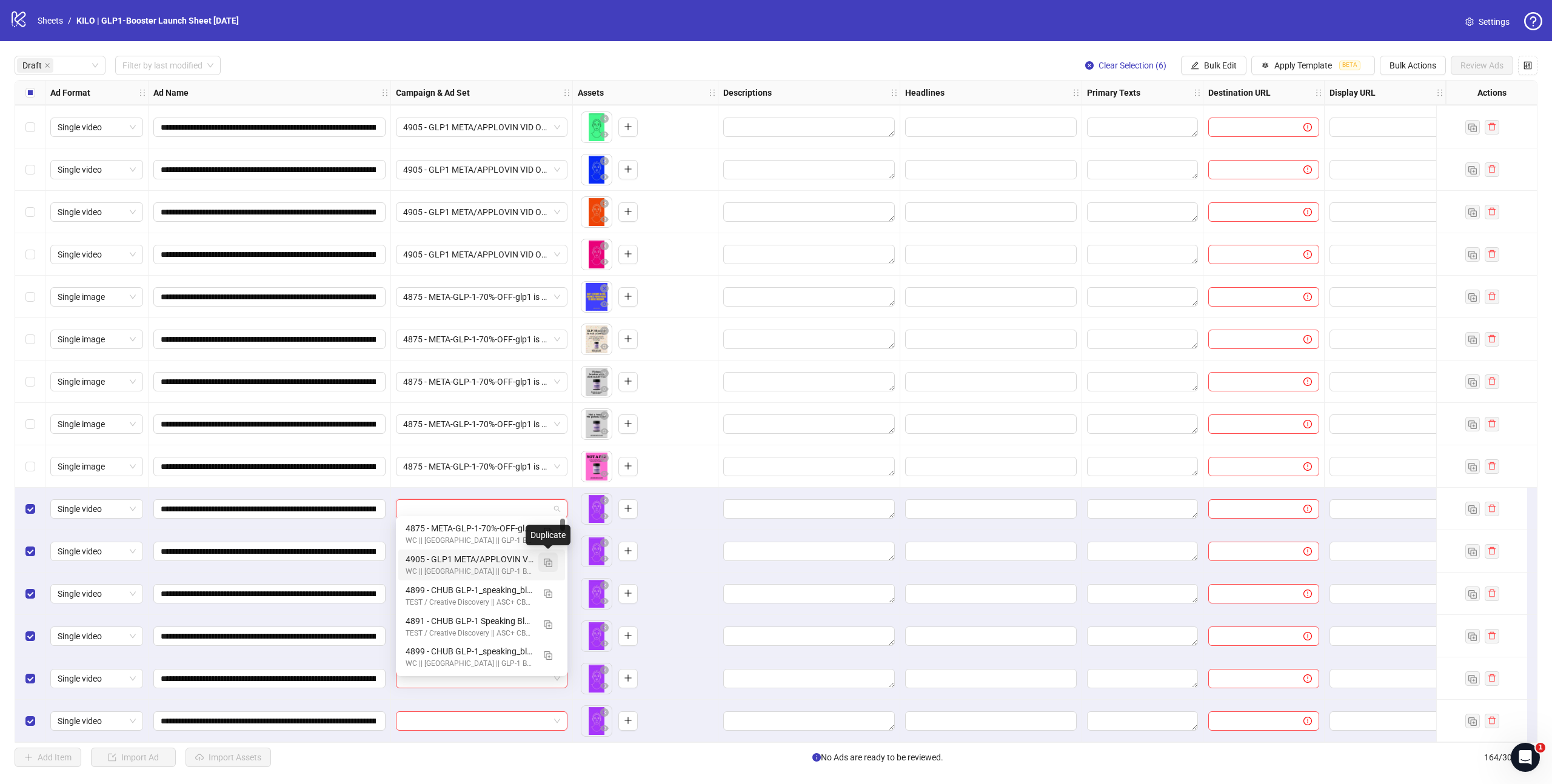
click at [548, 565] on img "button" at bounding box center [548, 563] width 8 height 8
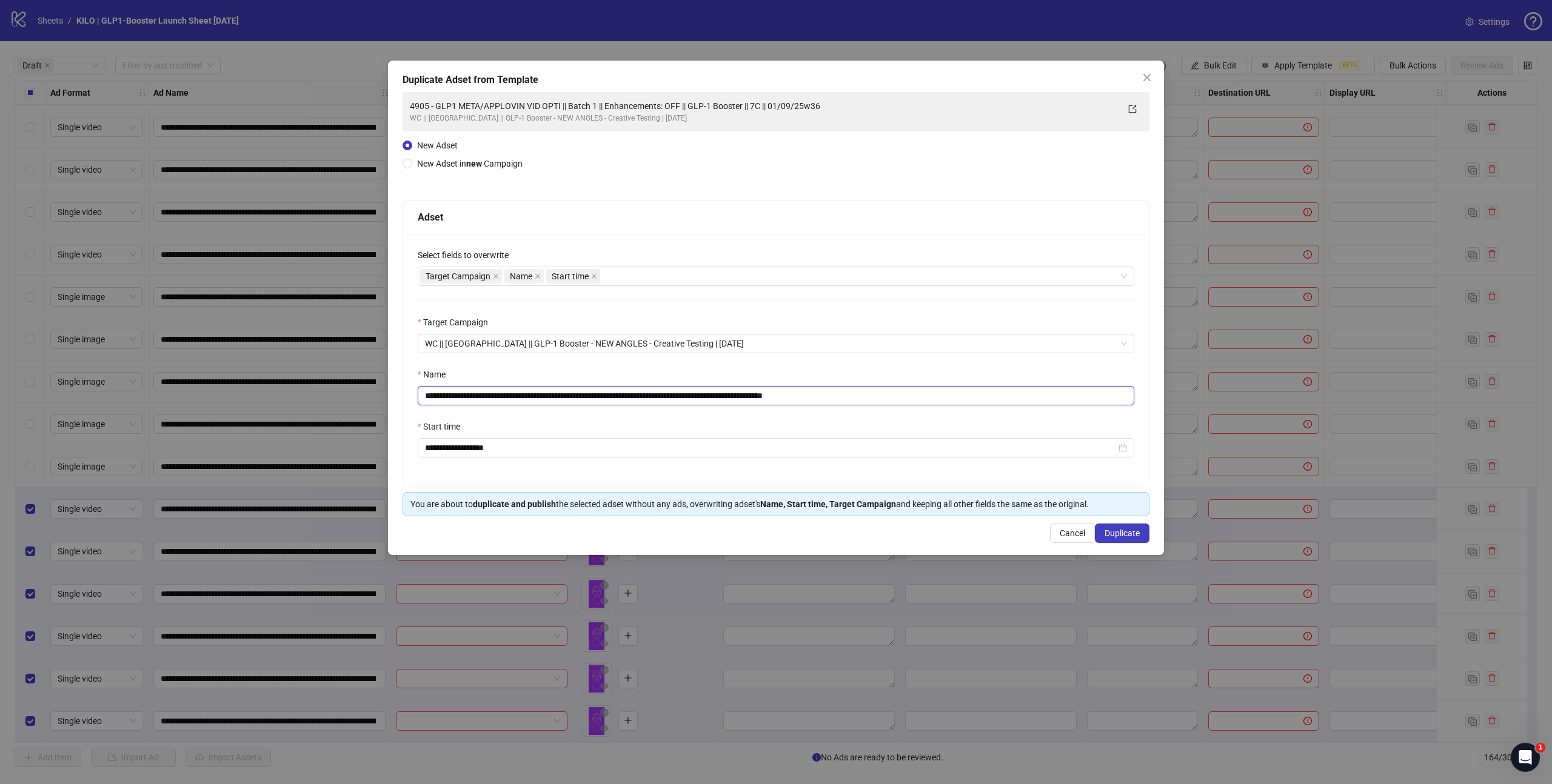
click at [611, 392] on input "**********" at bounding box center [775, 396] width 716 height 19
click at [927, 398] on input "**********" at bounding box center [775, 396] width 716 height 19
type input "**********"
click at [788, 167] on div "**********" at bounding box center [775, 304] width 747 height 424
click at [1118, 538] on button "Duplicate" at bounding box center [1122, 533] width 55 height 19
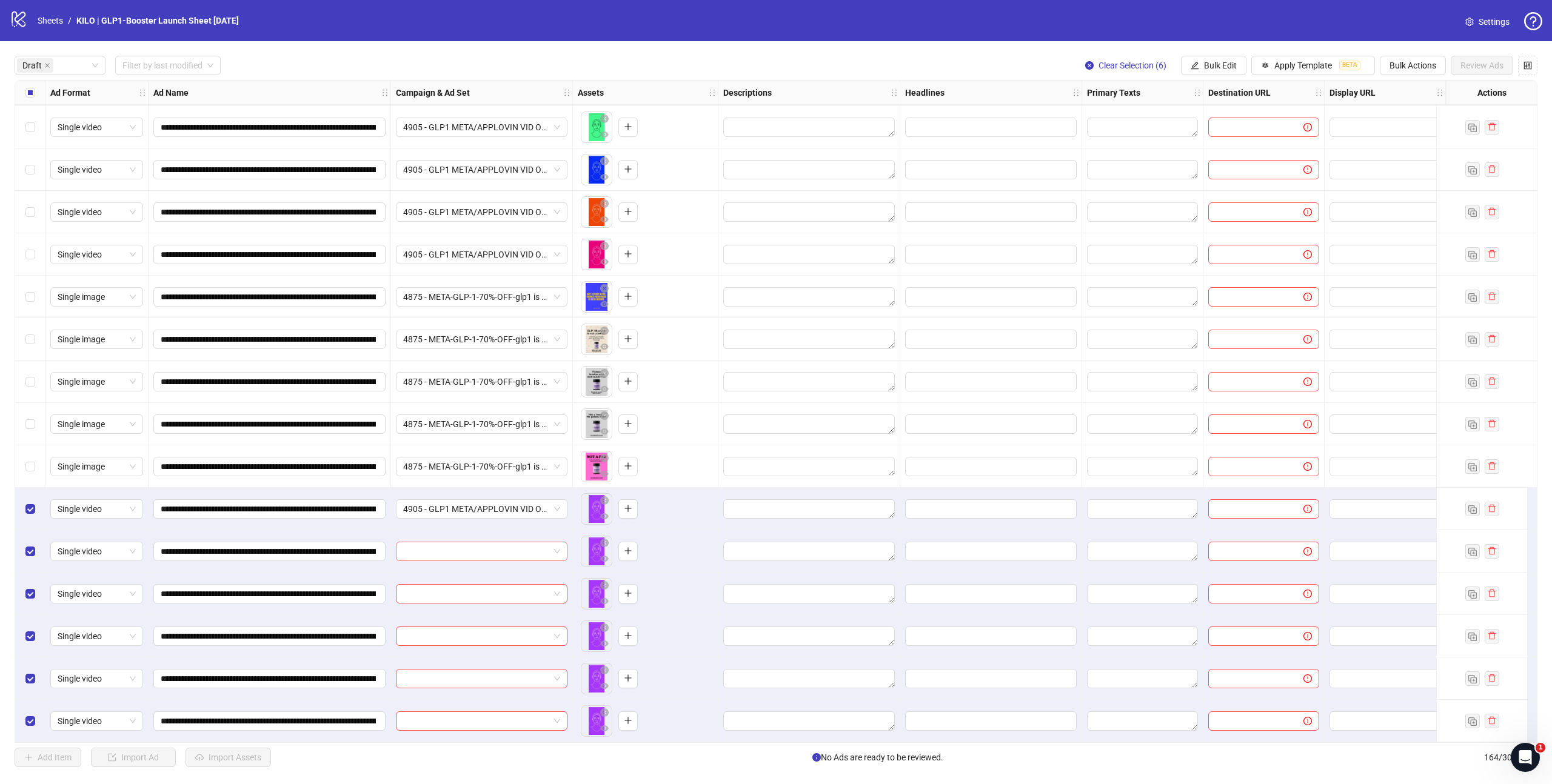
click at [462, 551] on input "search" at bounding box center [476, 551] width 146 height 18
click at [459, 574] on div "4905 - GLP1 META/APPLOVIN VID OPTI || Batch 2 || Enhancements: OFF || GLP-1 Boo…" at bounding box center [470, 570] width 128 height 13
click at [440, 585] on input "search" at bounding box center [476, 594] width 146 height 18
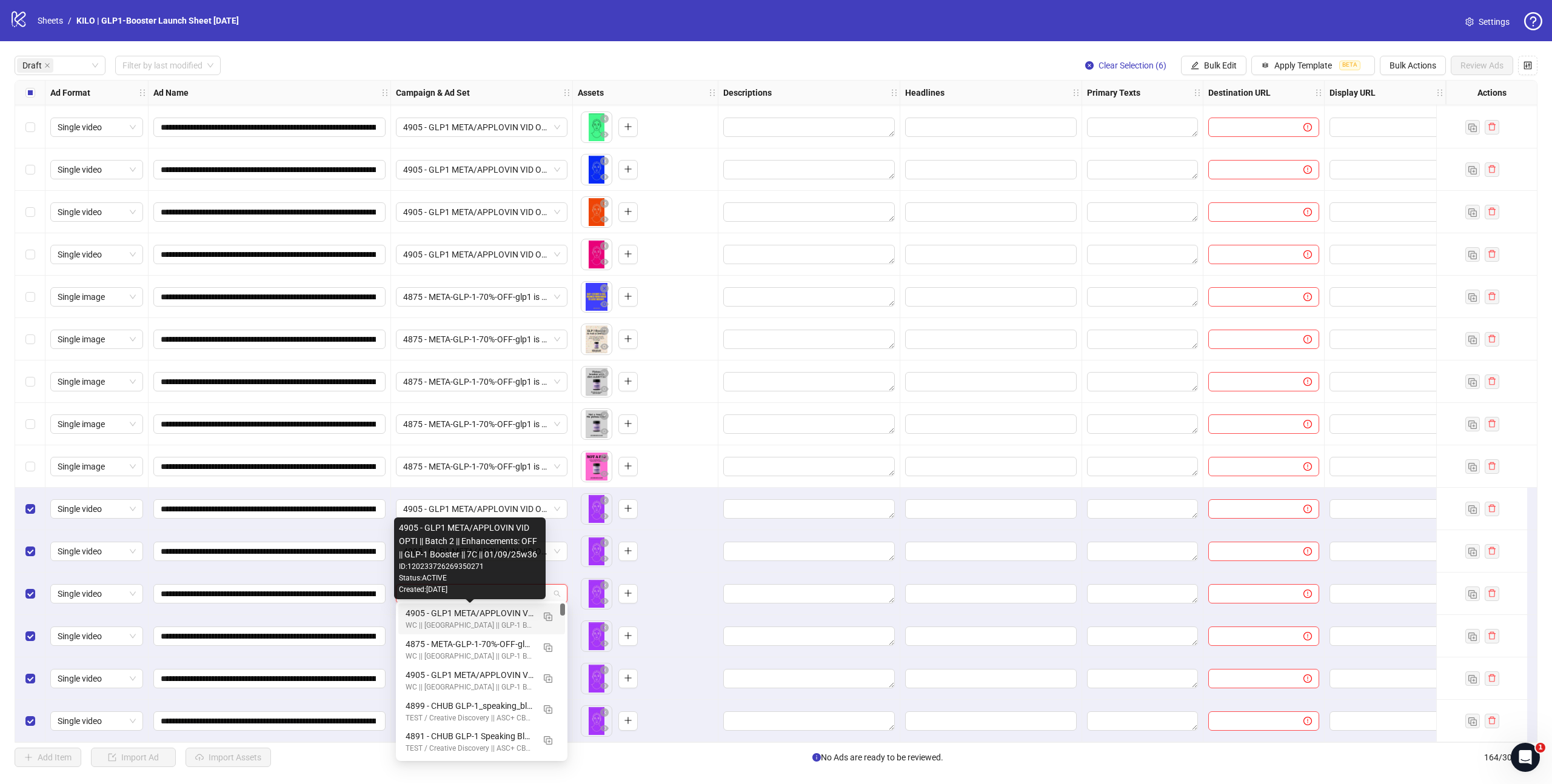
click at [452, 612] on div "4905 - GLP1 META/APPLOVIN VID OPTI || Batch 2 || Enhancements: OFF || GLP-1 Boo…" at bounding box center [470, 612] width 128 height 13
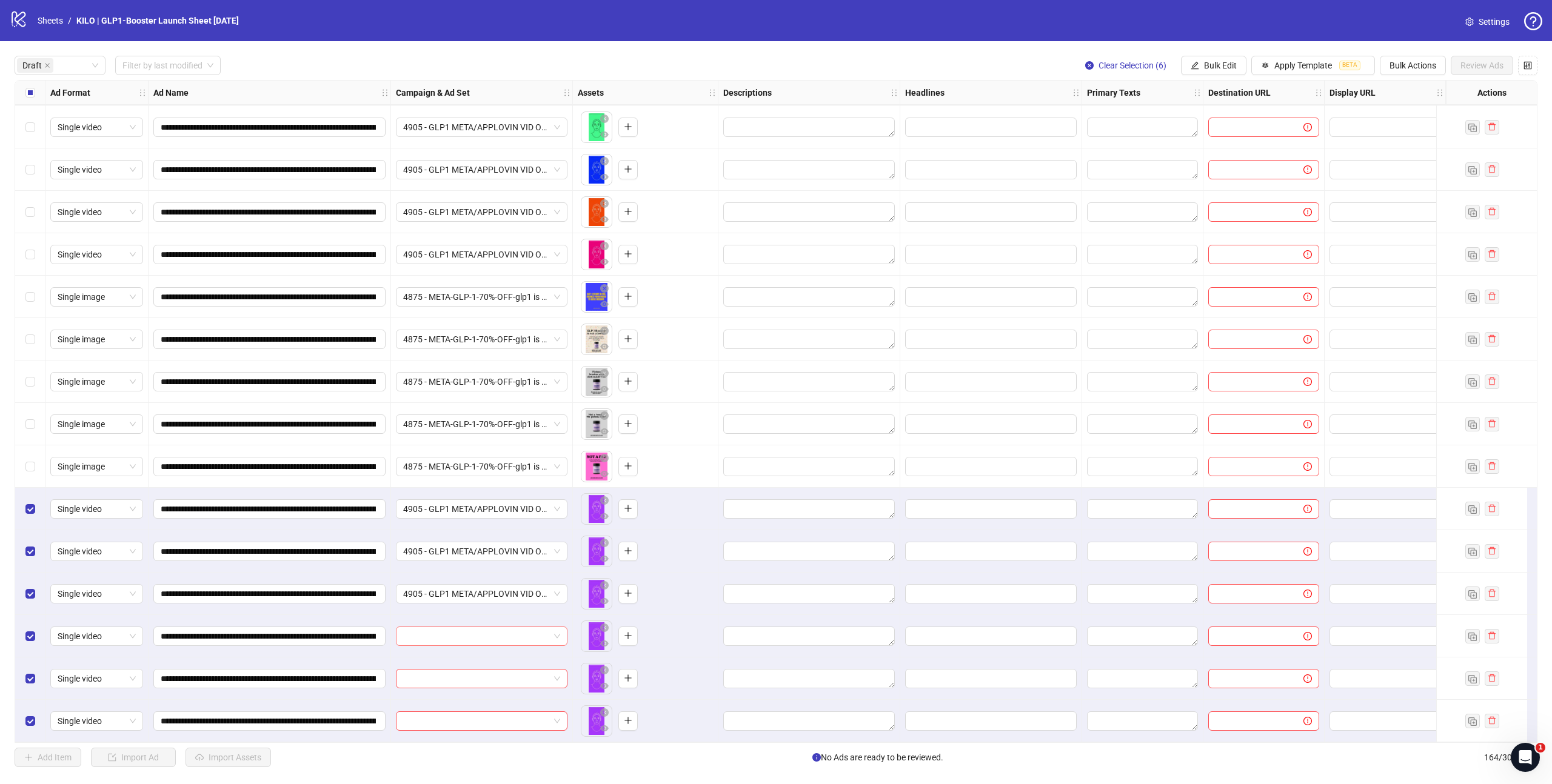
click at [434, 638] on input "search" at bounding box center [476, 636] width 146 height 18
click at [432, 478] on div "WC || [GEOGRAPHIC_DATA] || GLP-1 Booster - NEW ANGLES - Creative Testing | [DAT…" at bounding box center [470, 483] width 128 height 12
click at [415, 672] on input "search" at bounding box center [476, 678] width 146 height 18
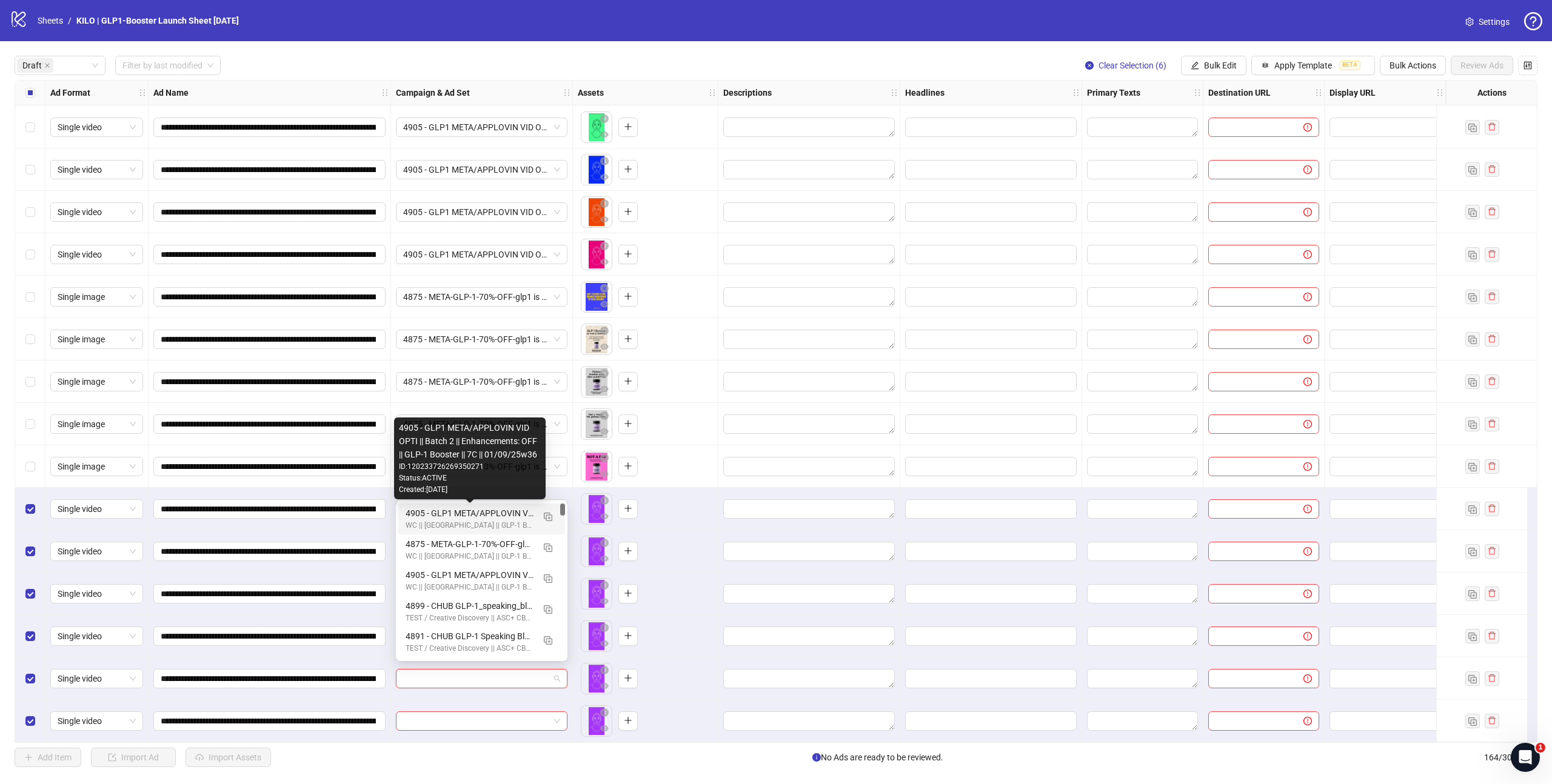
click at [458, 517] on div "4905 - GLP1 META/APPLOVIN VID OPTI || Batch 2 || Enhancements: OFF || GLP-1 Boo…" at bounding box center [470, 512] width 128 height 13
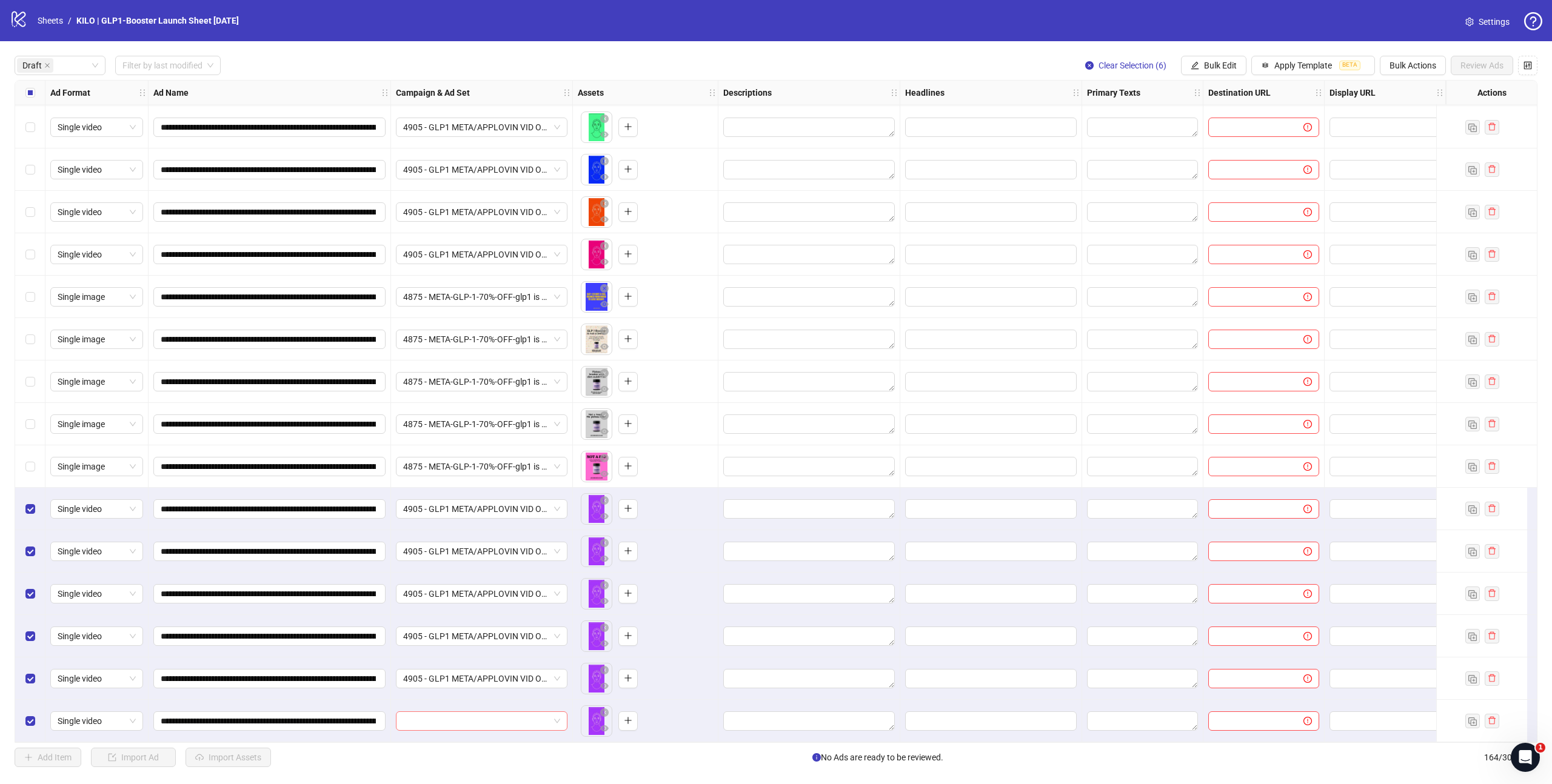
click at [420, 716] on input "search" at bounding box center [476, 721] width 146 height 18
click at [470, 550] on div "4905 - GLP1 META/APPLOVIN VID OPTI || Batch 2 || Enhancements: OFF || GLP-1 Boo…" at bounding box center [470, 556] width 128 height 13
click at [35, 93] on div "Select all rows" at bounding box center [31, 92] width 31 height 24
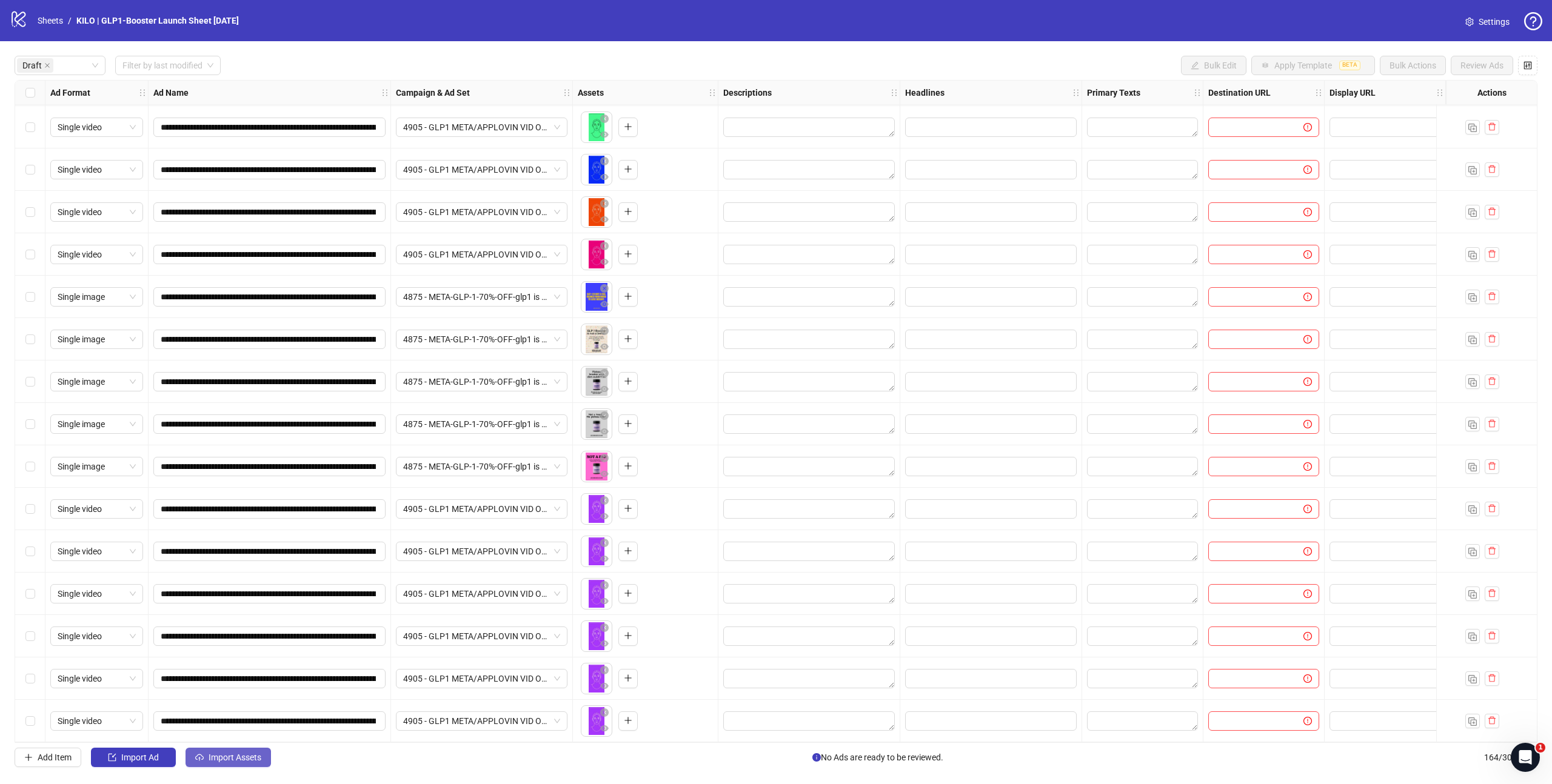
click at [225, 754] on span "Import Assets" at bounding box center [235, 758] width 53 height 10
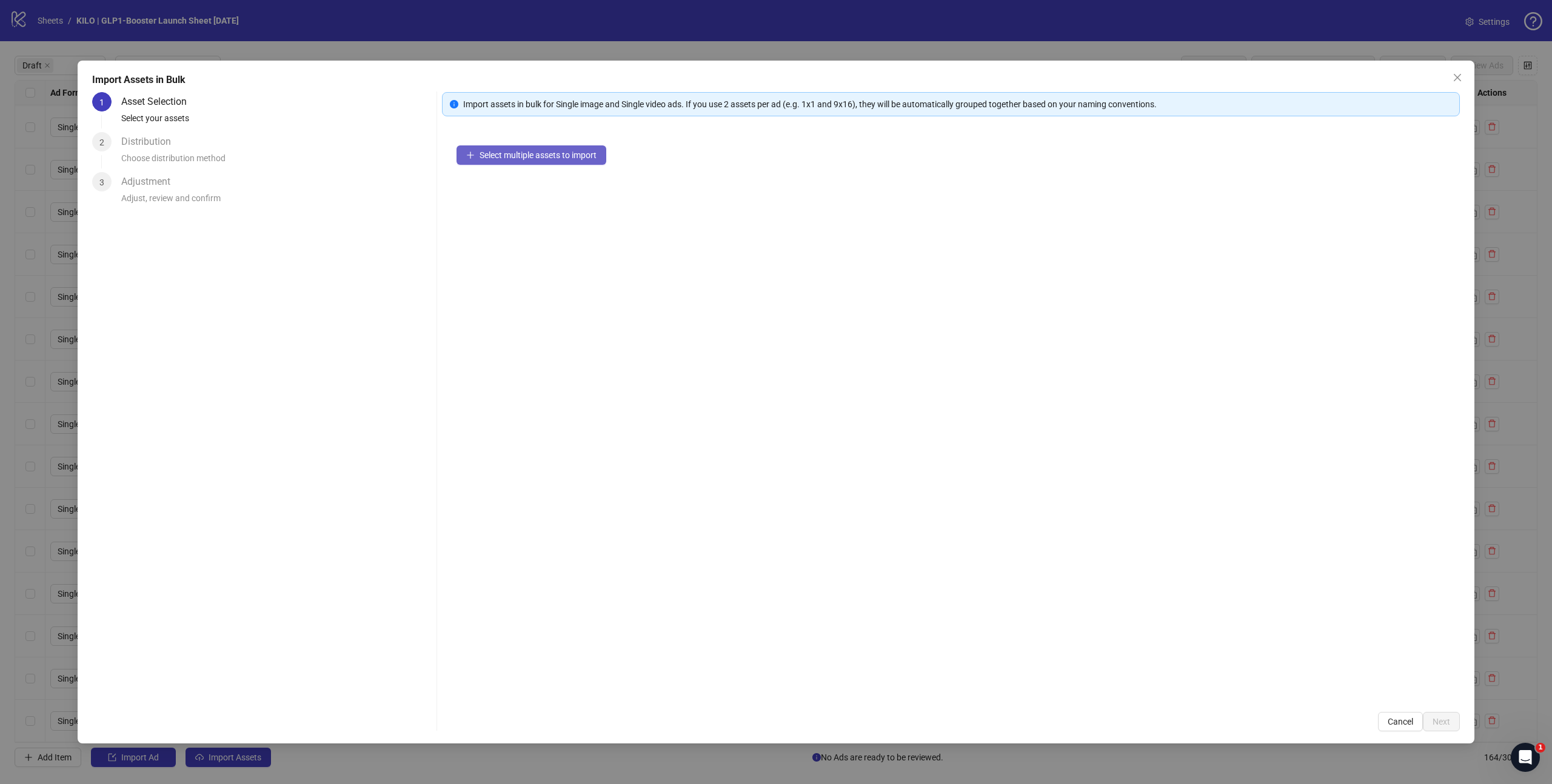
click at [497, 160] on button "Select multiple assets to import" at bounding box center [531, 155] width 150 height 19
click at [1443, 717] on span "Next" at bounding box center [1441, 722] width 17 height 10
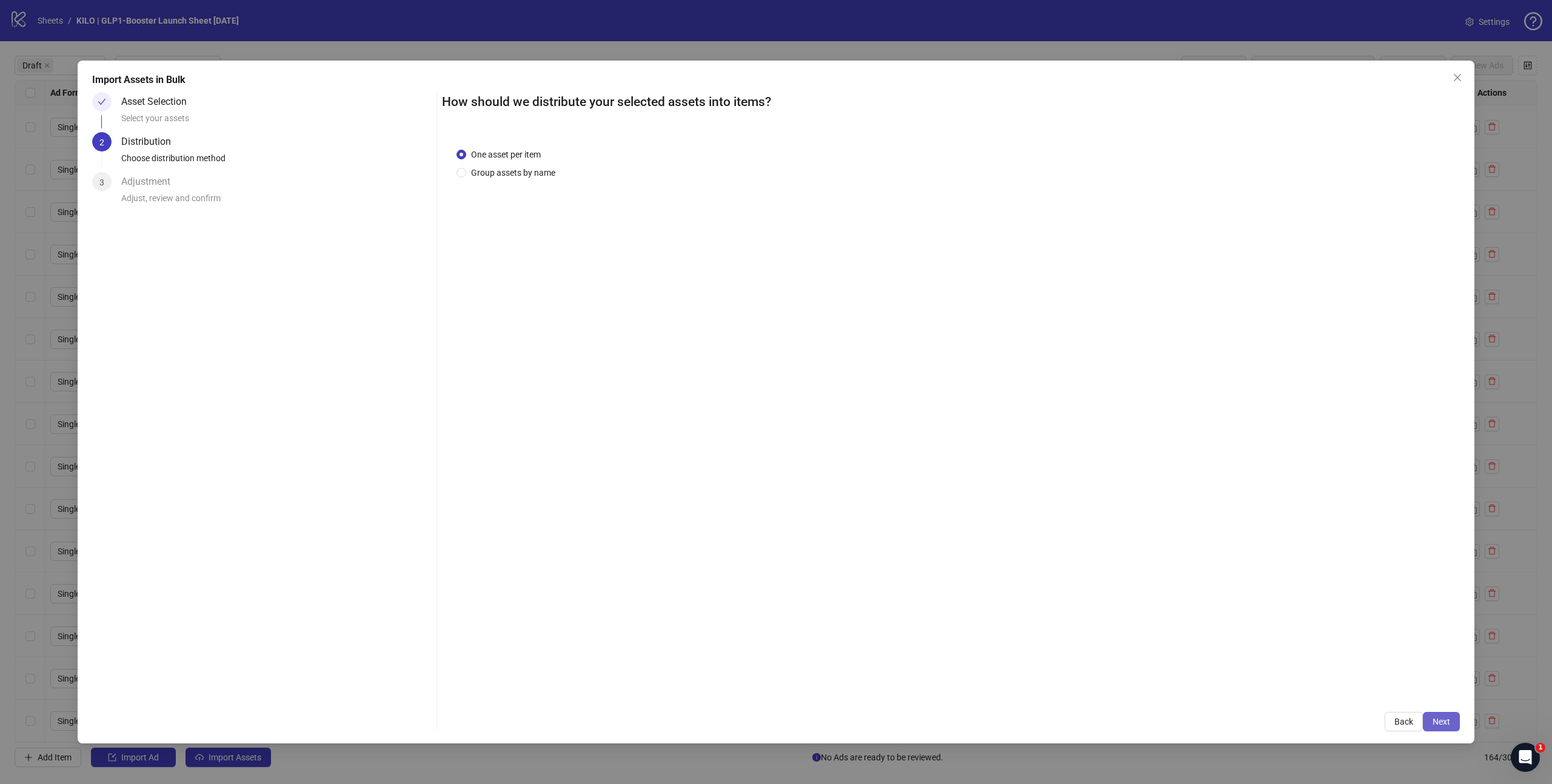
click at [1439, 724] on span "Next" at bounding box center [1441, 722] width 17 height 10
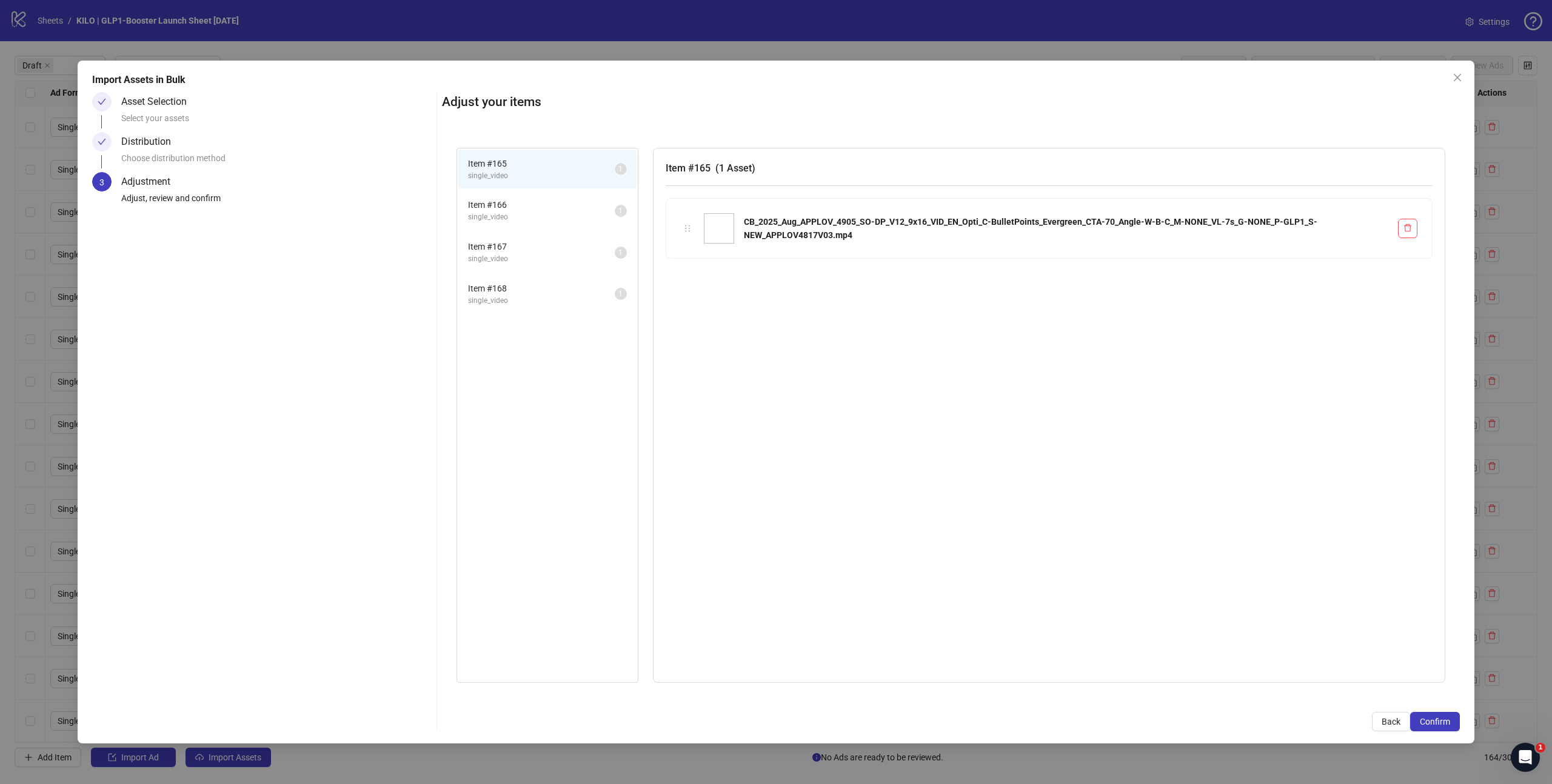
click at [1439, 724] on span "Confirm" at bounding box center [1435, 722] width 31 height 10
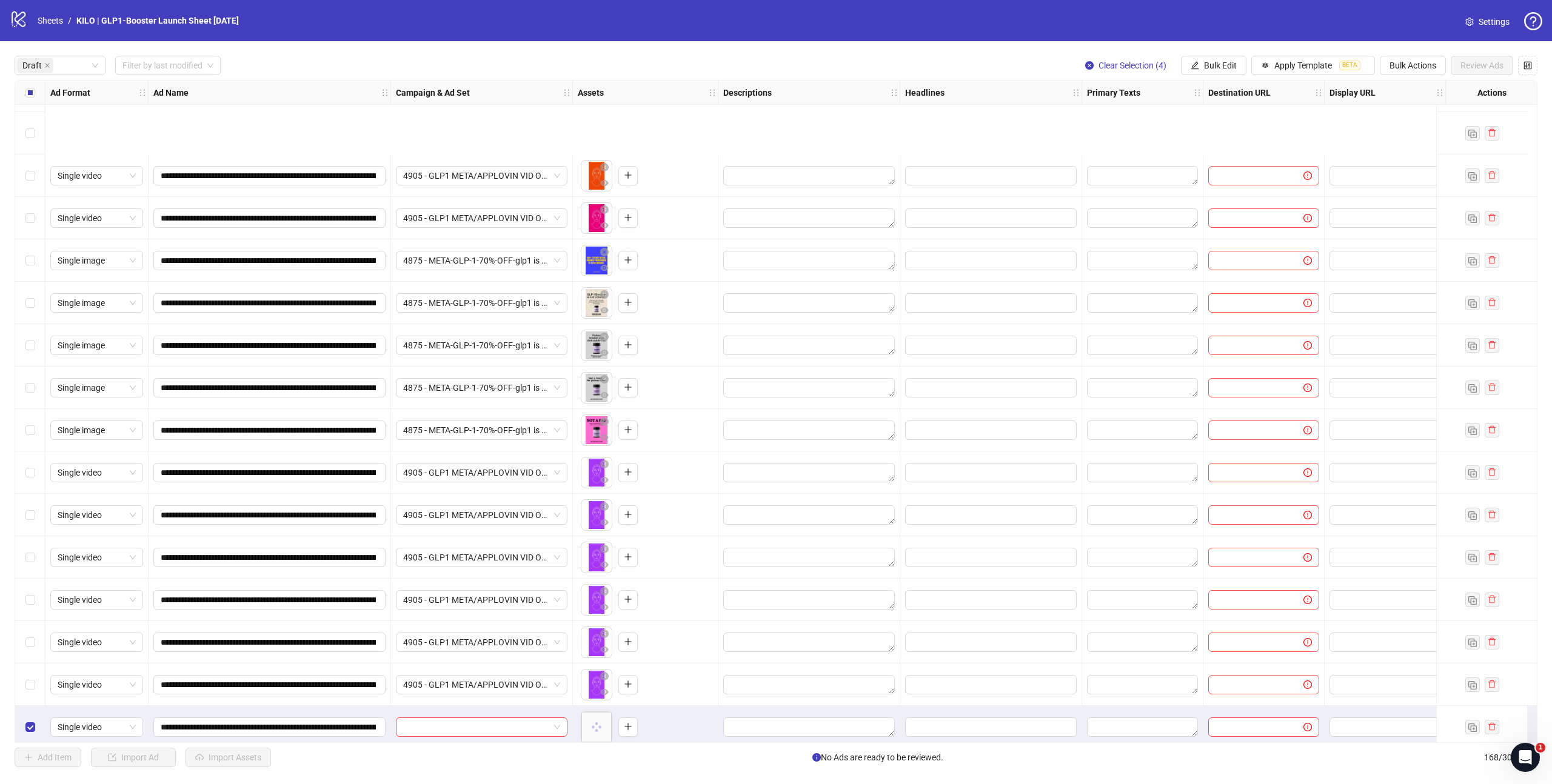
scroll to position [216, 0]
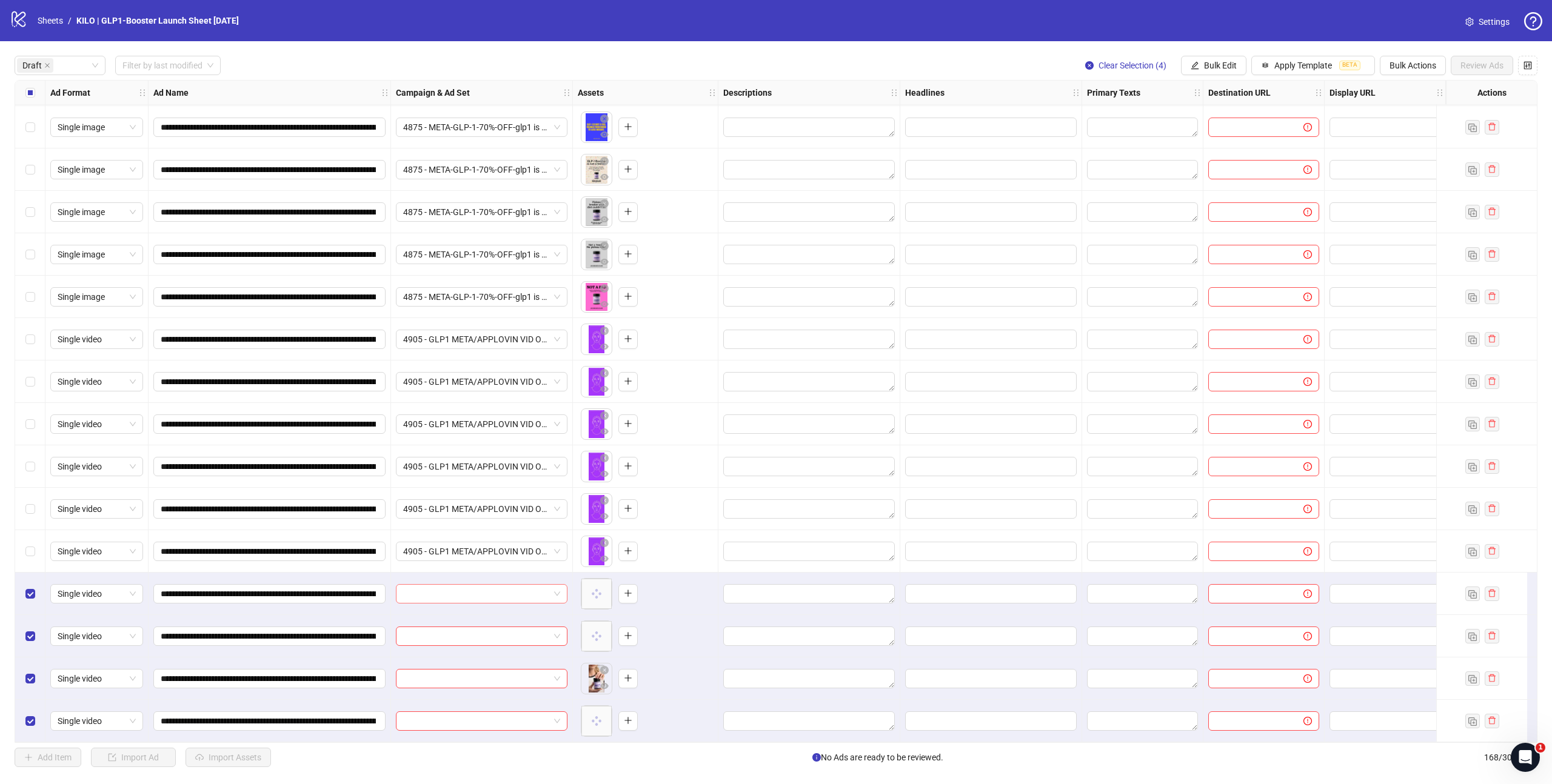
click at [482, 585] on input "search" at bounding box center [476, 594] width 146 height 18
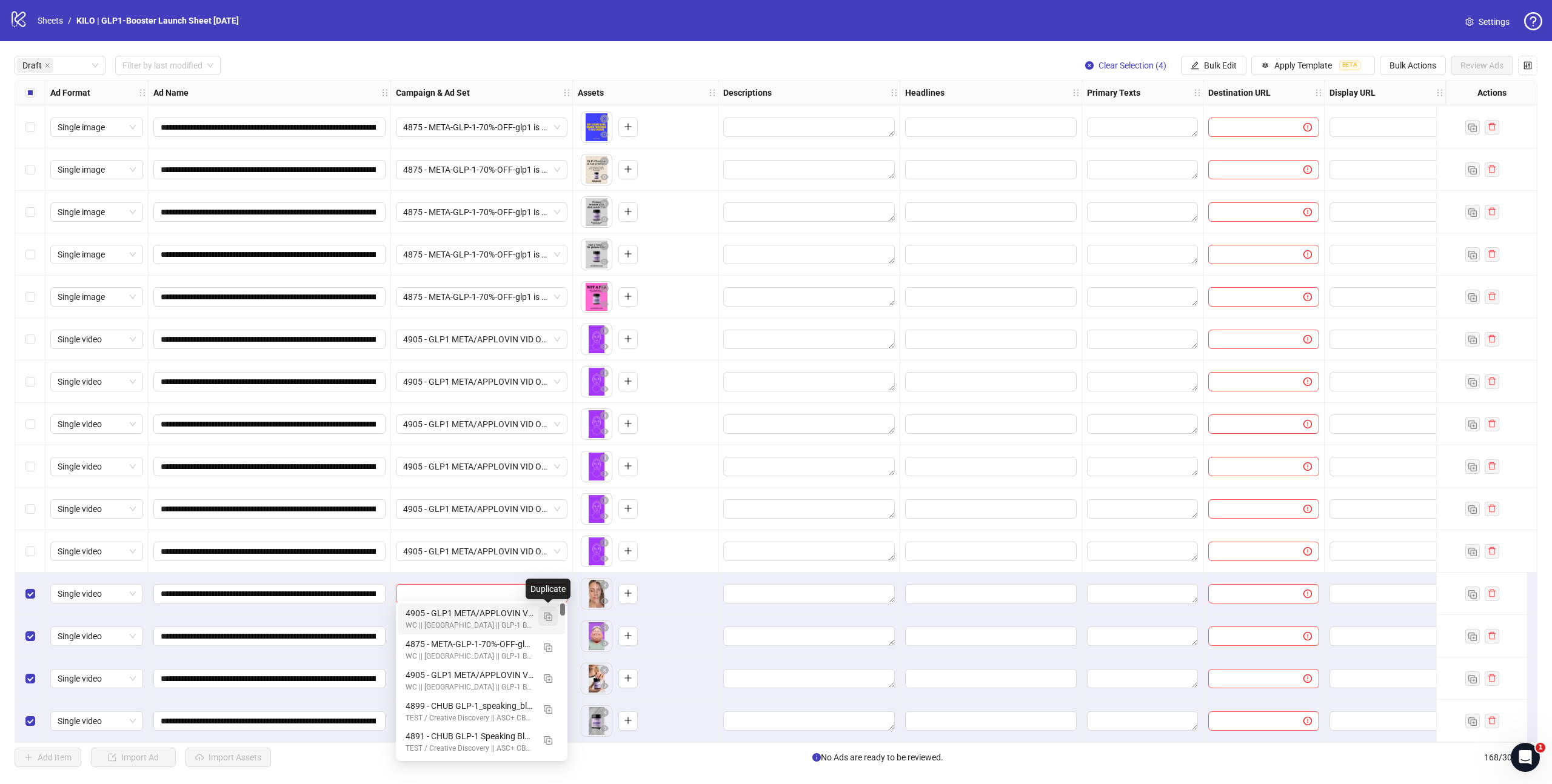
click at [544, 619] on img "button" at bounding box center [548, 617] width 8 height 8
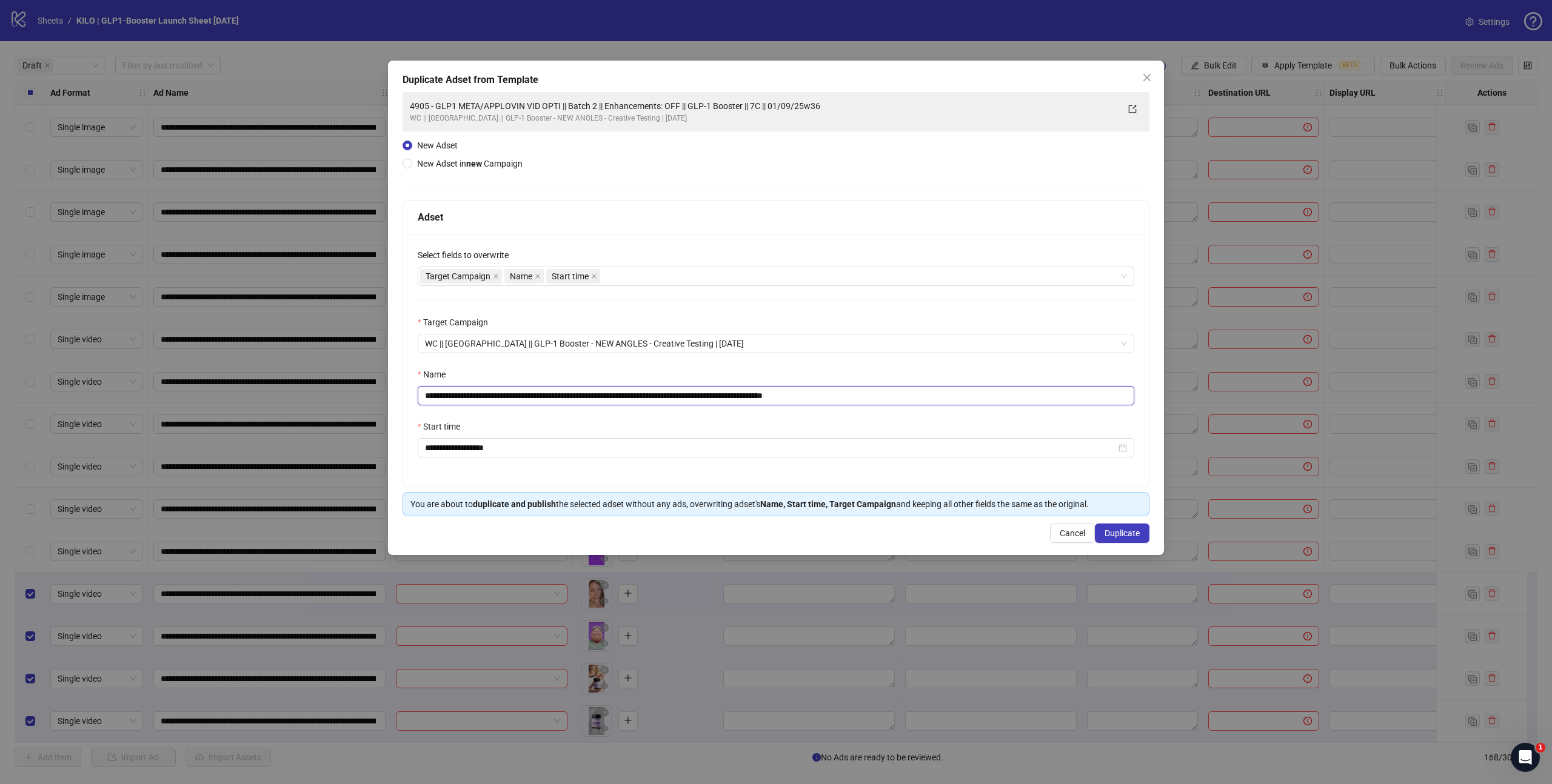
click at [611, 399] on input "**********" at bounding box center [775, 396] width 716 height 19
click at [755, 317] on div "Target Campaign" at bounding box center [775, 325] width 716 height 18
click at [887, 396] on input "**********" at bounding box center [775, 396] width 716 height 19
type input "**********"
click at [802, 192] on div "**********" at bounding box center [775, 304] width 747 height 424
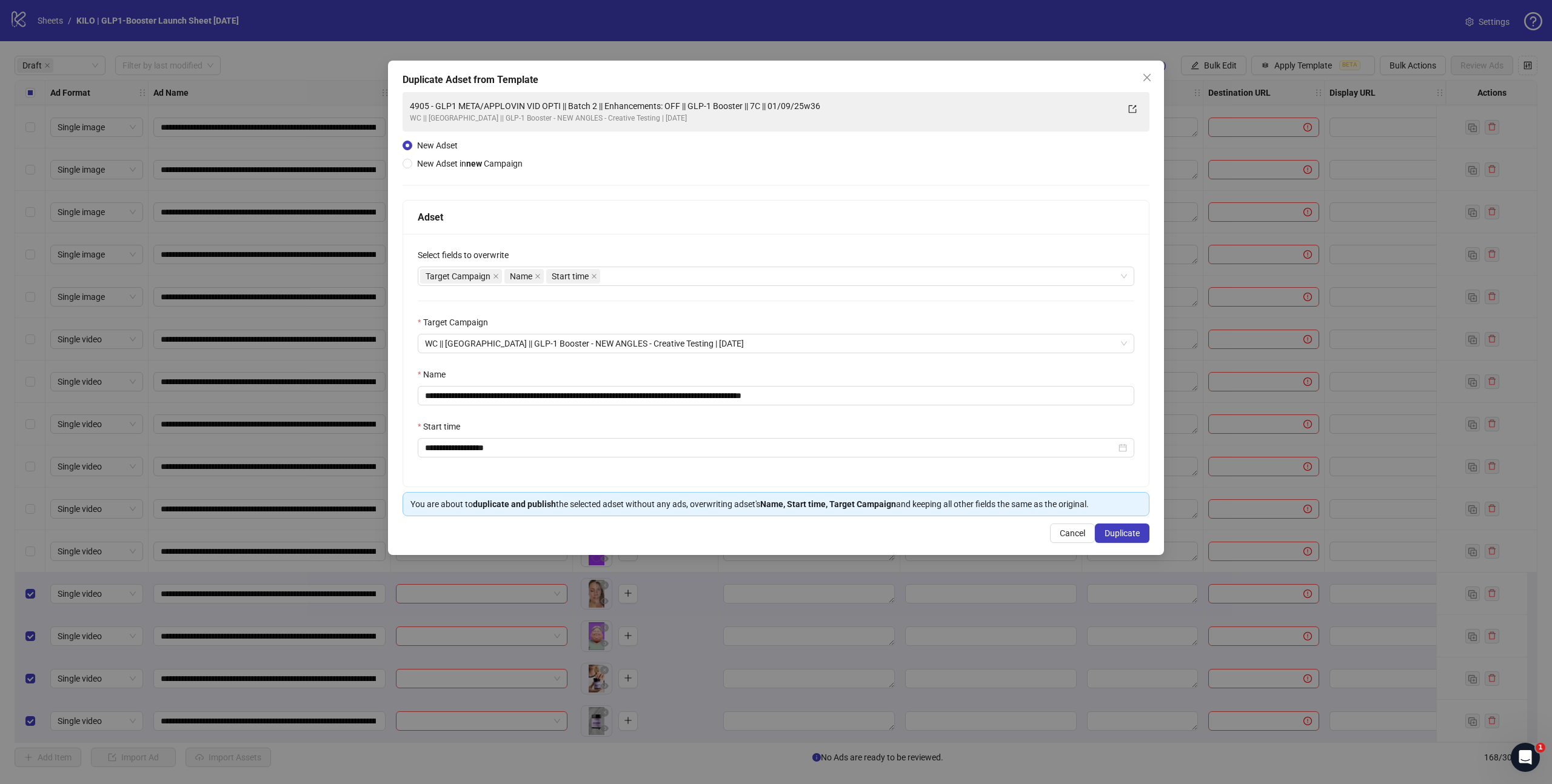
click at [1107, 521] on div "**********" at bounding box center [775, 308] width 776 height 494
click at [1110, 528] on span "Duplicate" at bounding box center [1122, 533] width 35 height 10
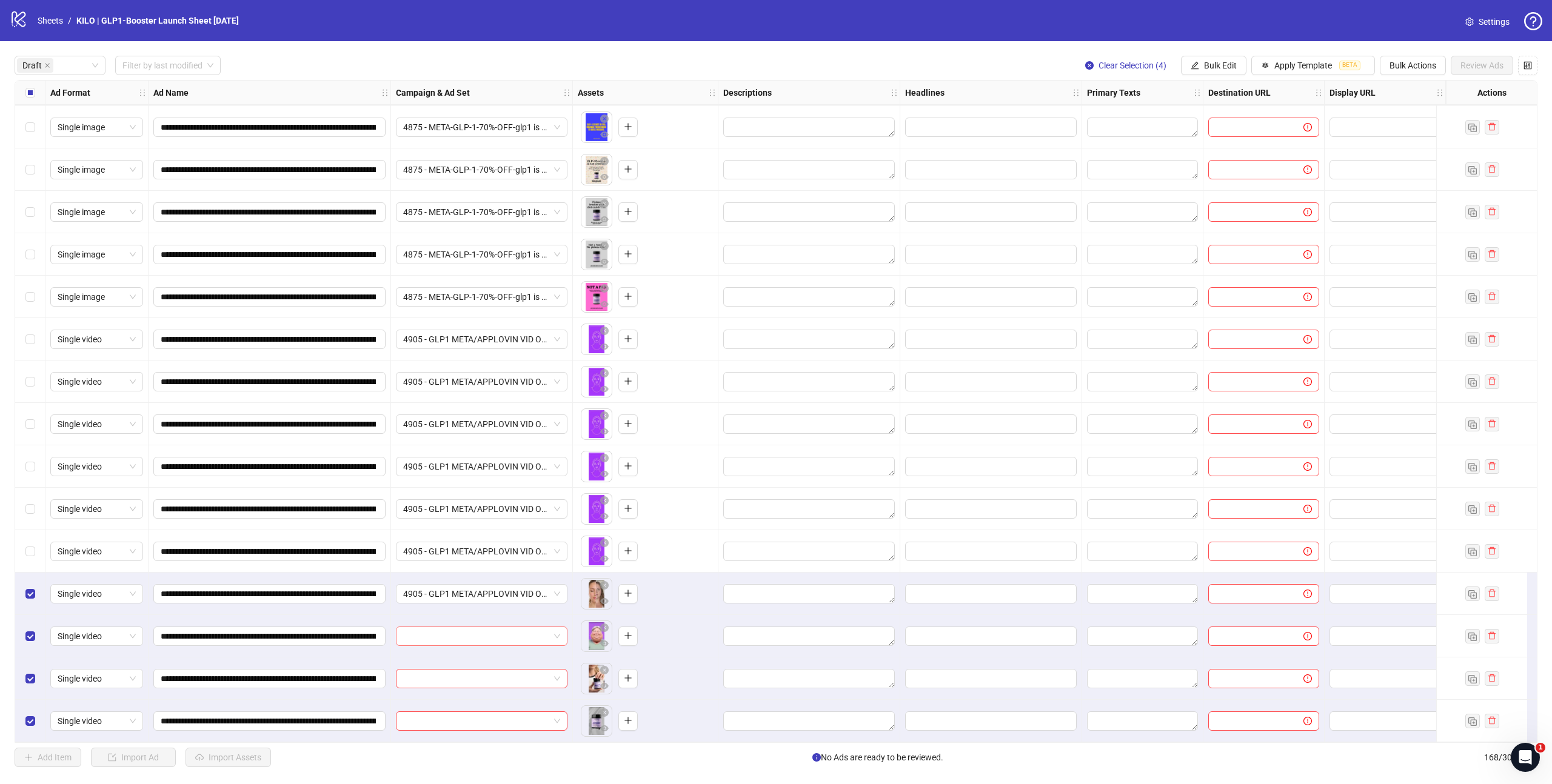
click at [456, 627] on input "search" at bounding box center [476, 636] width 146 height 18
click at [450, 467] on div "4905 - GLP1 META/APPLOVIN VID OPTI || Batch 3 || Enhancements: OFF || GLP-1 Boo…" at bounding box center [470, 470] width 128 height 13
click at [429, 681] on input "search" at bounding box center [476, 678] width 146 height 18
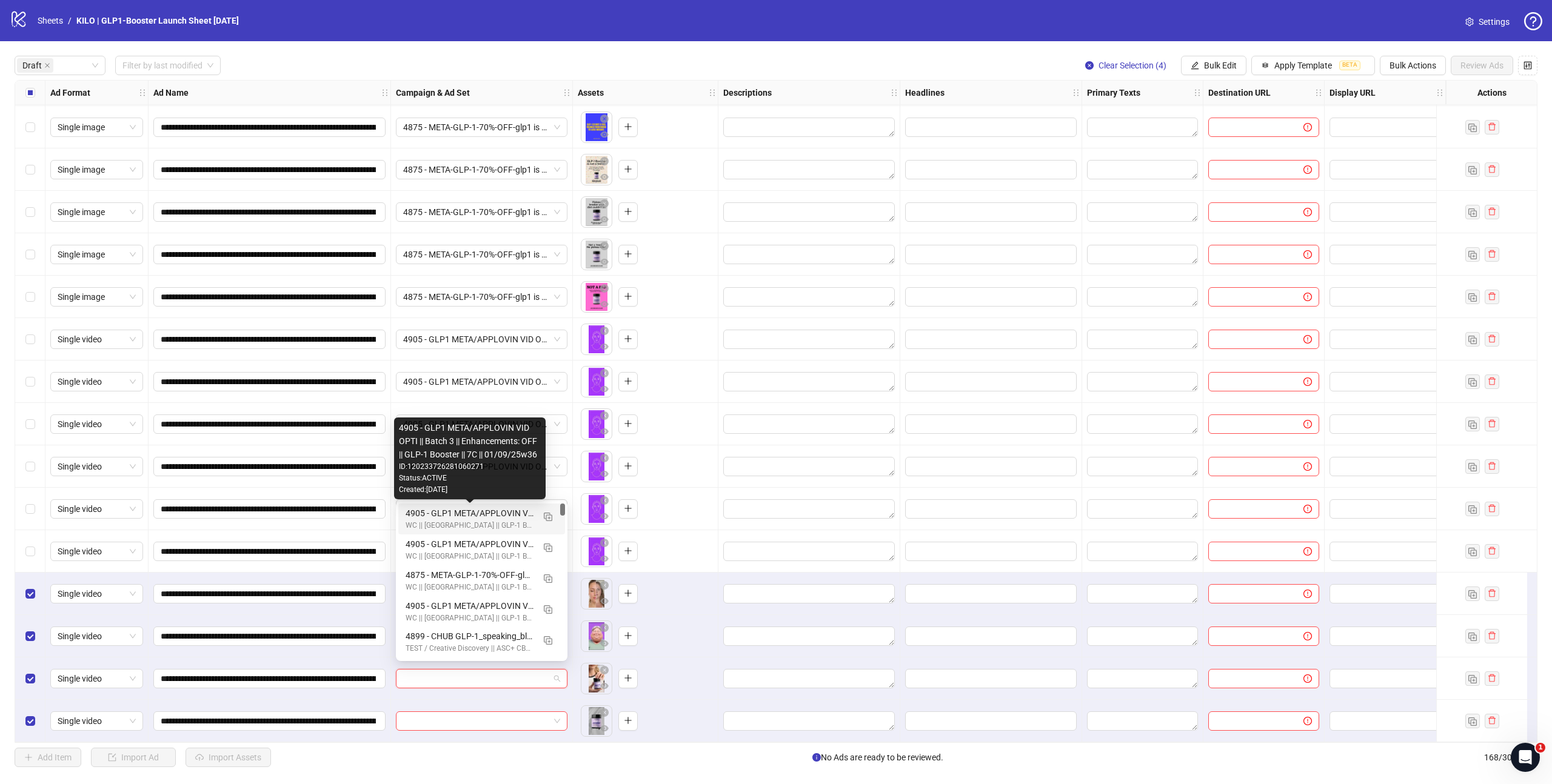
click at [440, 511] on div "4905 - GLP1 META/APPLOVIN VID OPTI || Batch 3 || Enhancements: OFF || GLP-1 Boo…" at bounding box center [470, 512] width 128 height 13
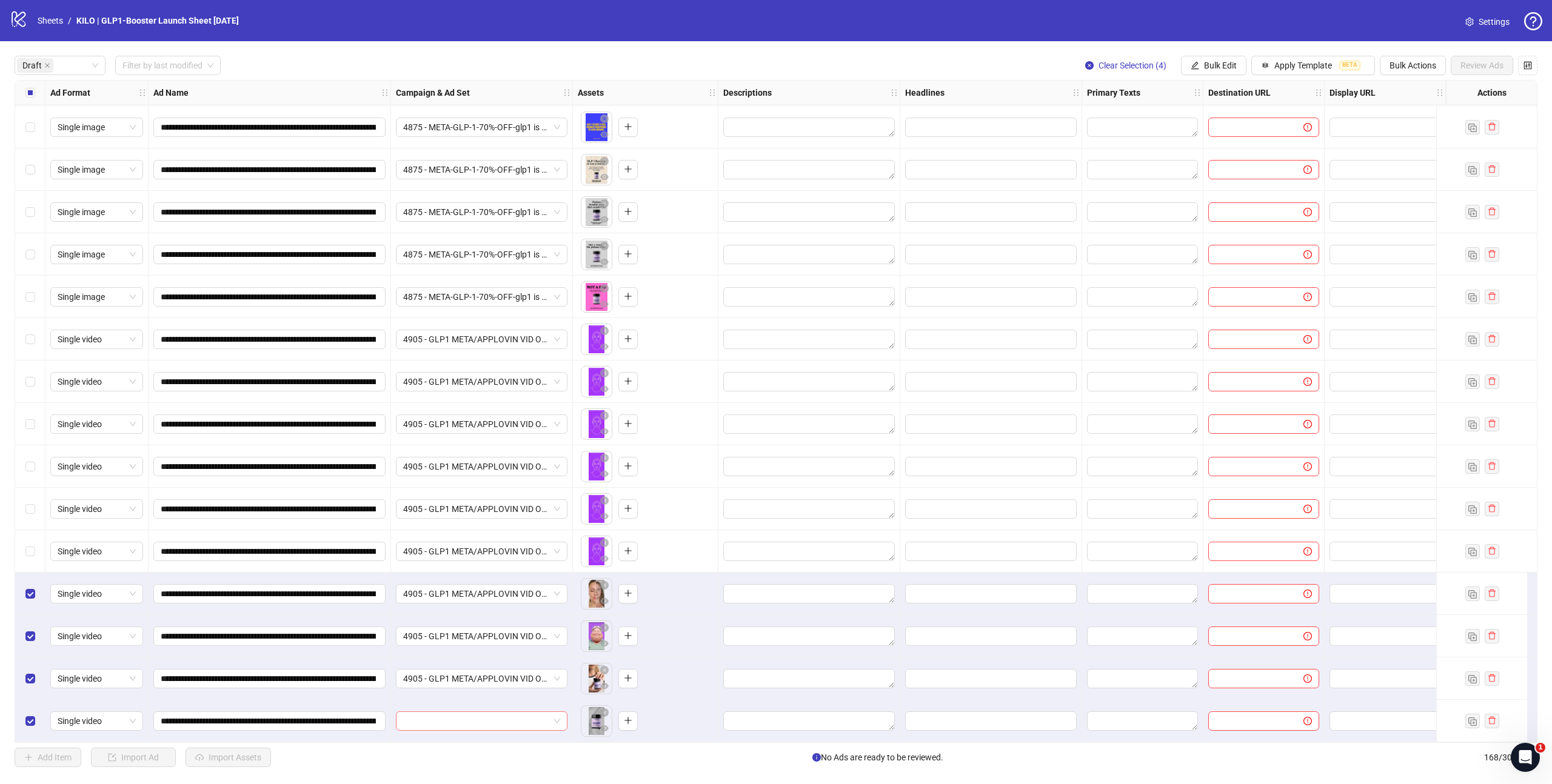
click at [436, 717] on input "search" at bounding box center [476, 721] width 146 height 18
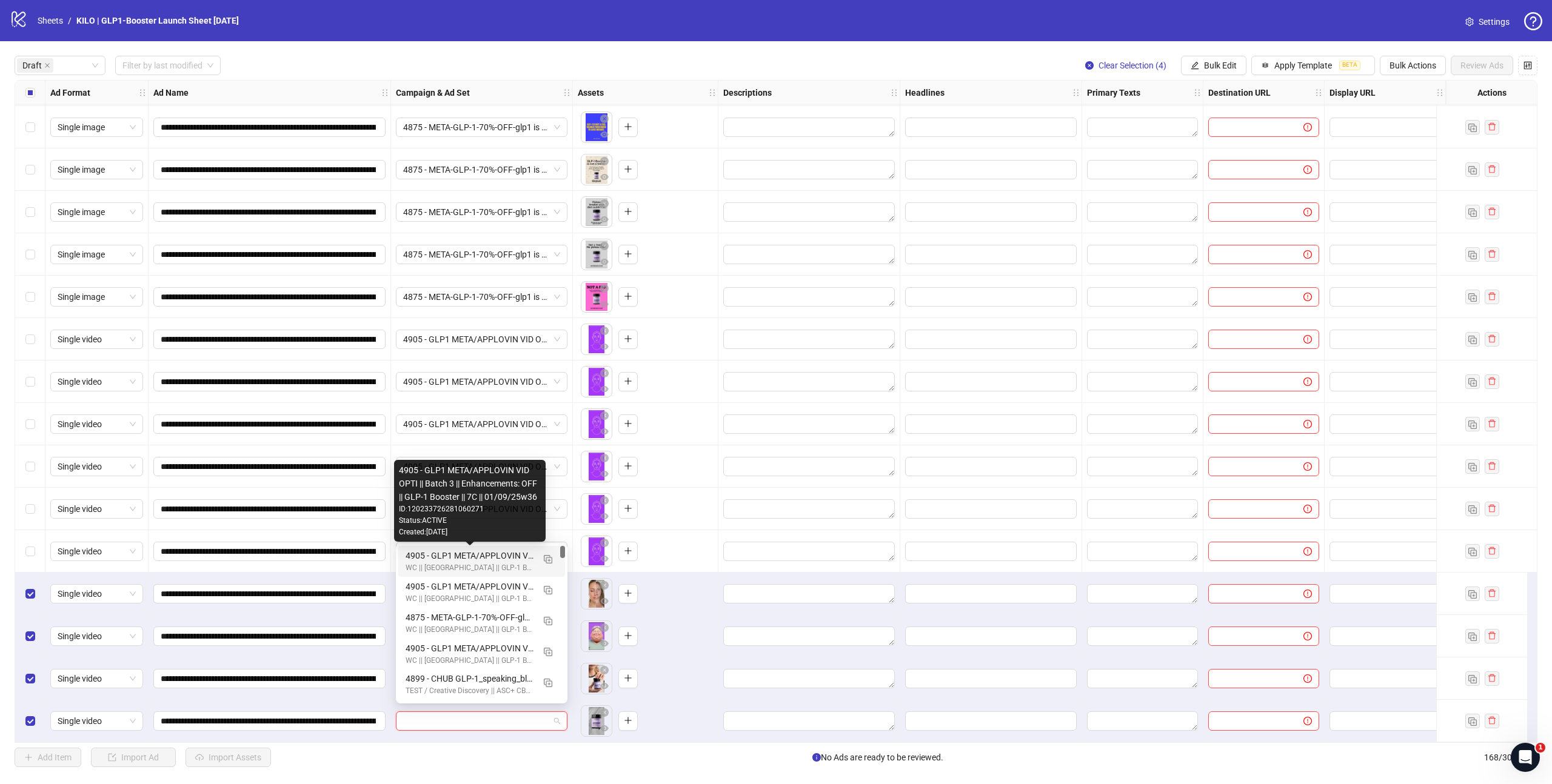
click at [464, 553] on div "4905 - GLP1 META/APPLOVIN VID OPTI || Batch 3 || Enhancements: OFF || GLP-1 Boo…" at bounding box center [470, 556] width 128 height 13
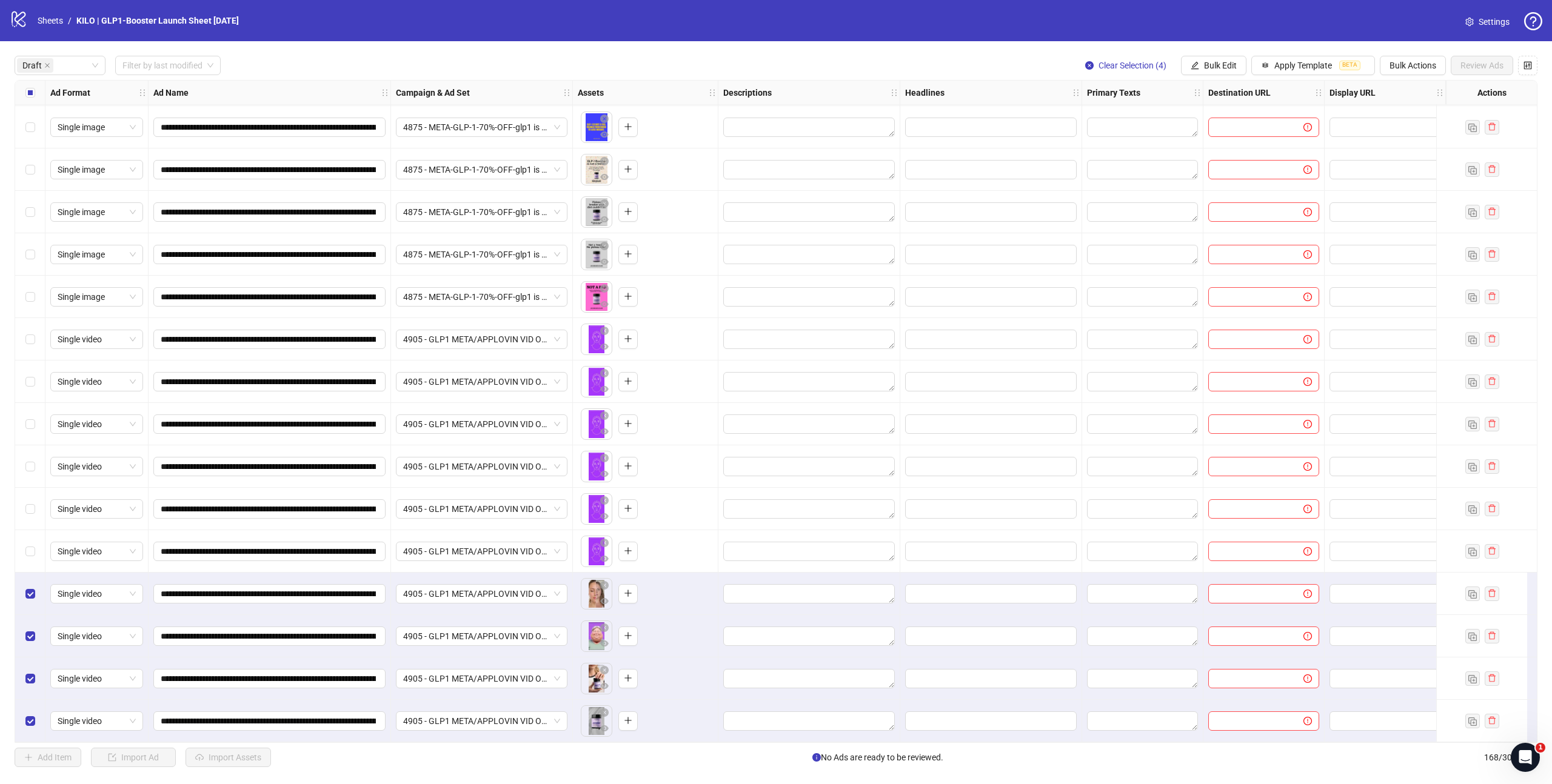
click at [22, 90] on div "Select all rows" at bounding box center [31, 92] width 31 height 24
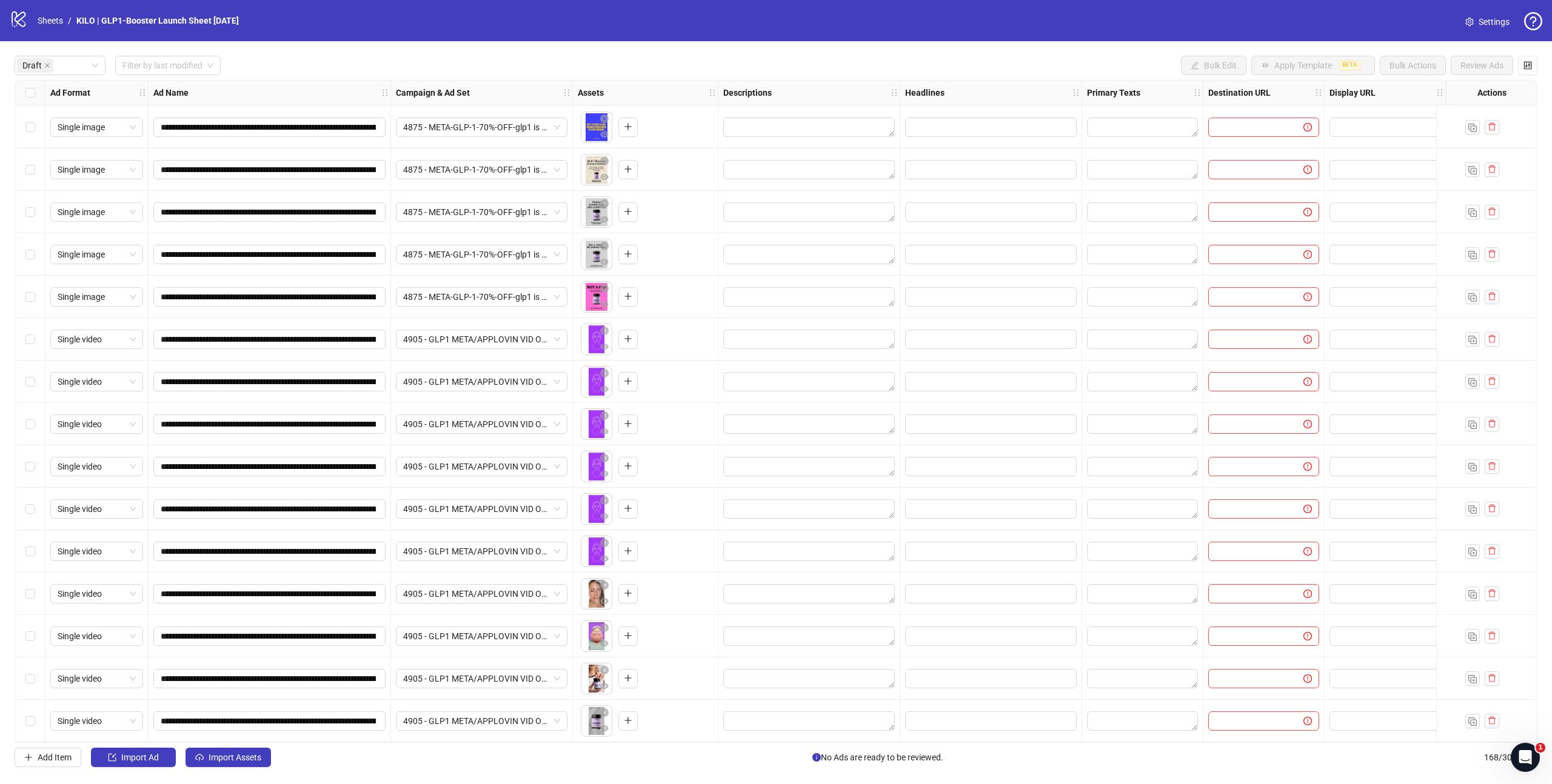
click at [24, 90] on div "Select all rows" at bounding box center [31, 92] width 31 height 24
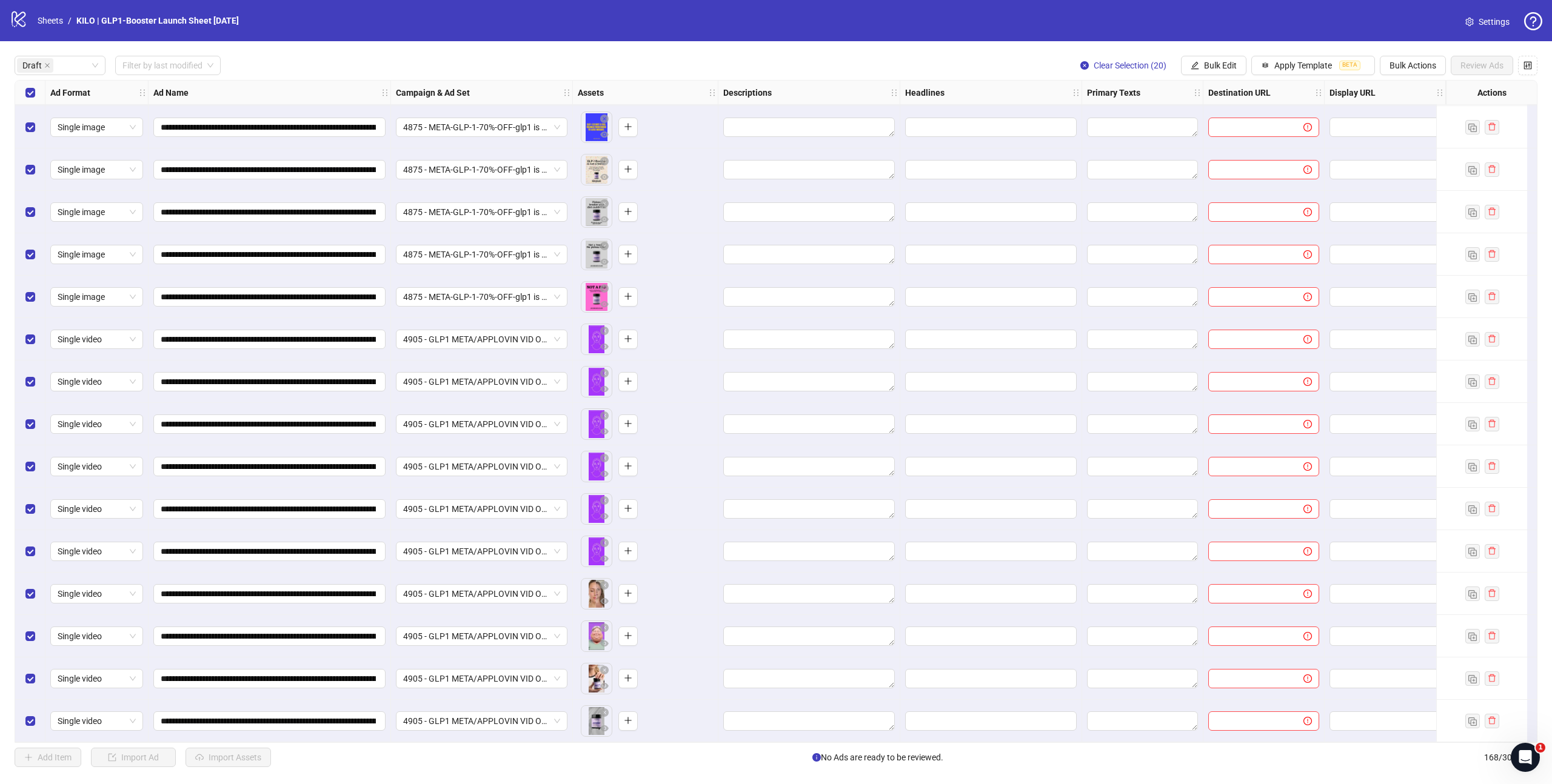
click at [24, 90] on div "Select all rows" at bounding box center [31, 92] width 31 height 24
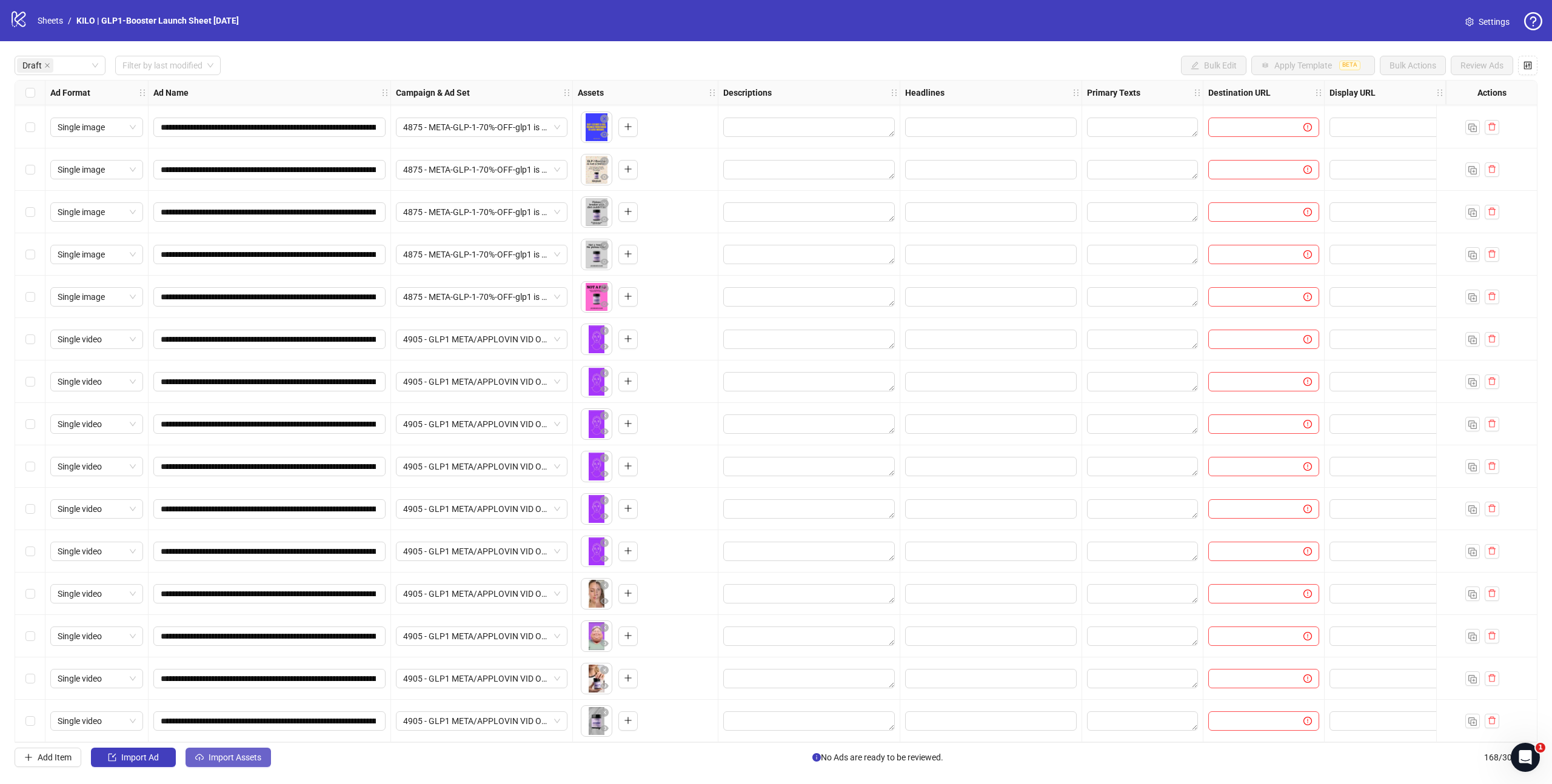
click at [228, 757] on span "Import Assets" at bounding box center [235, 758] width 53 height 10
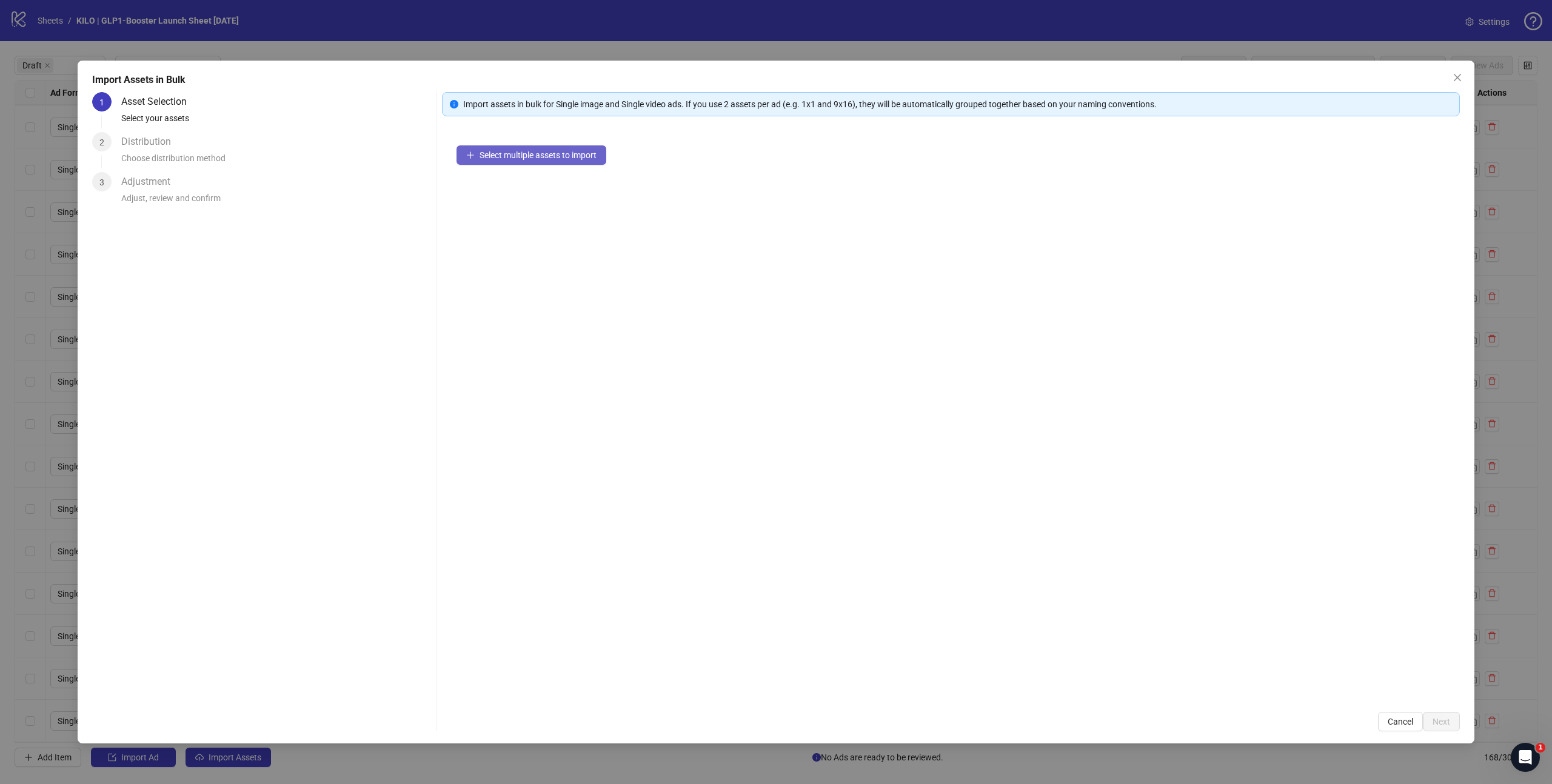
click at [512, 162] on button "Select multiple assets to import" at bounding box center [531, 155] width 150 height 19
click at [1433, 718] on span "Next" at bounding box center [1441, 722] width 17 height 10
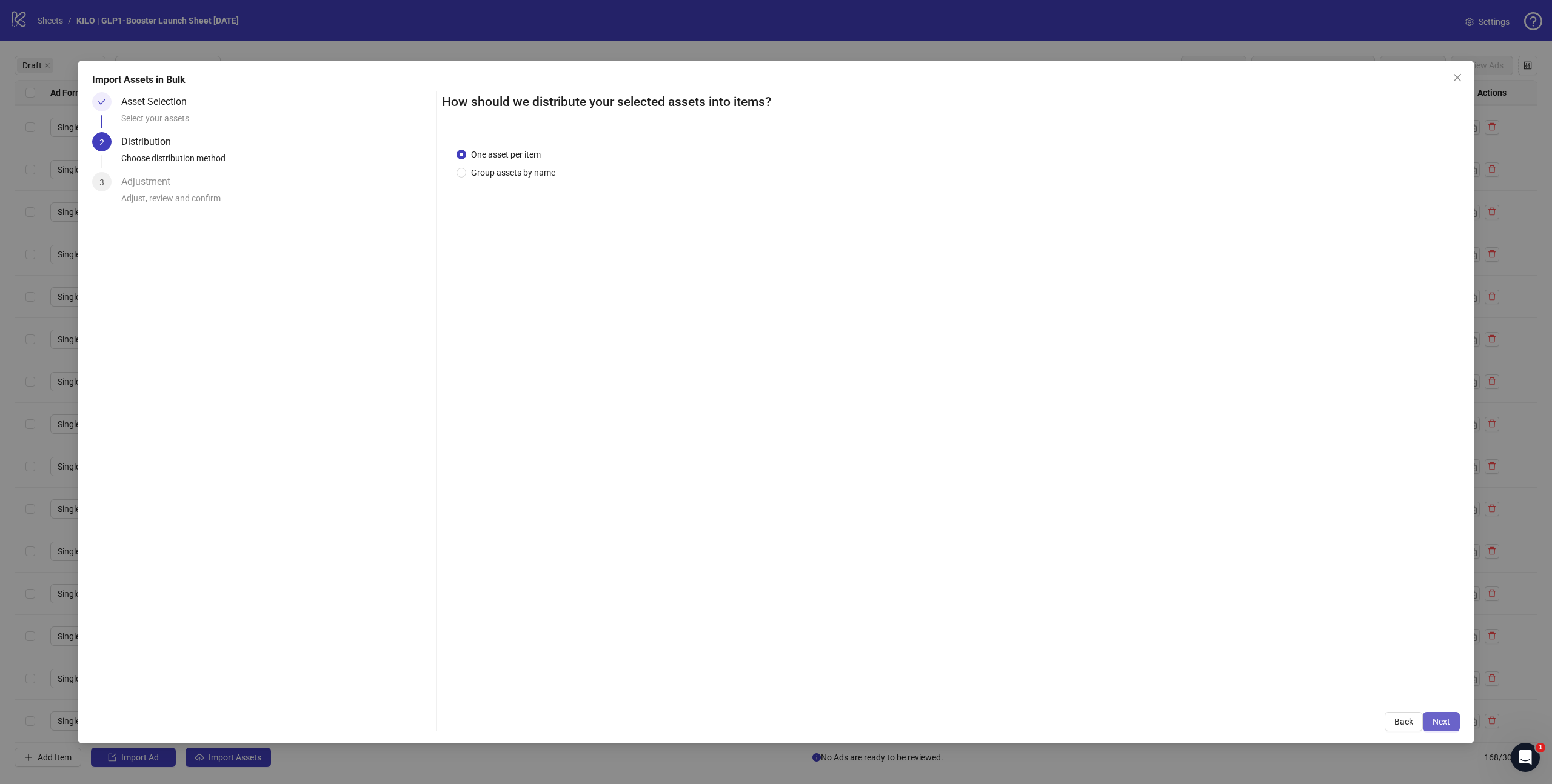
click at [1437, 723] on span "Next" at bounding box center [1441, 722] width 17 height 10
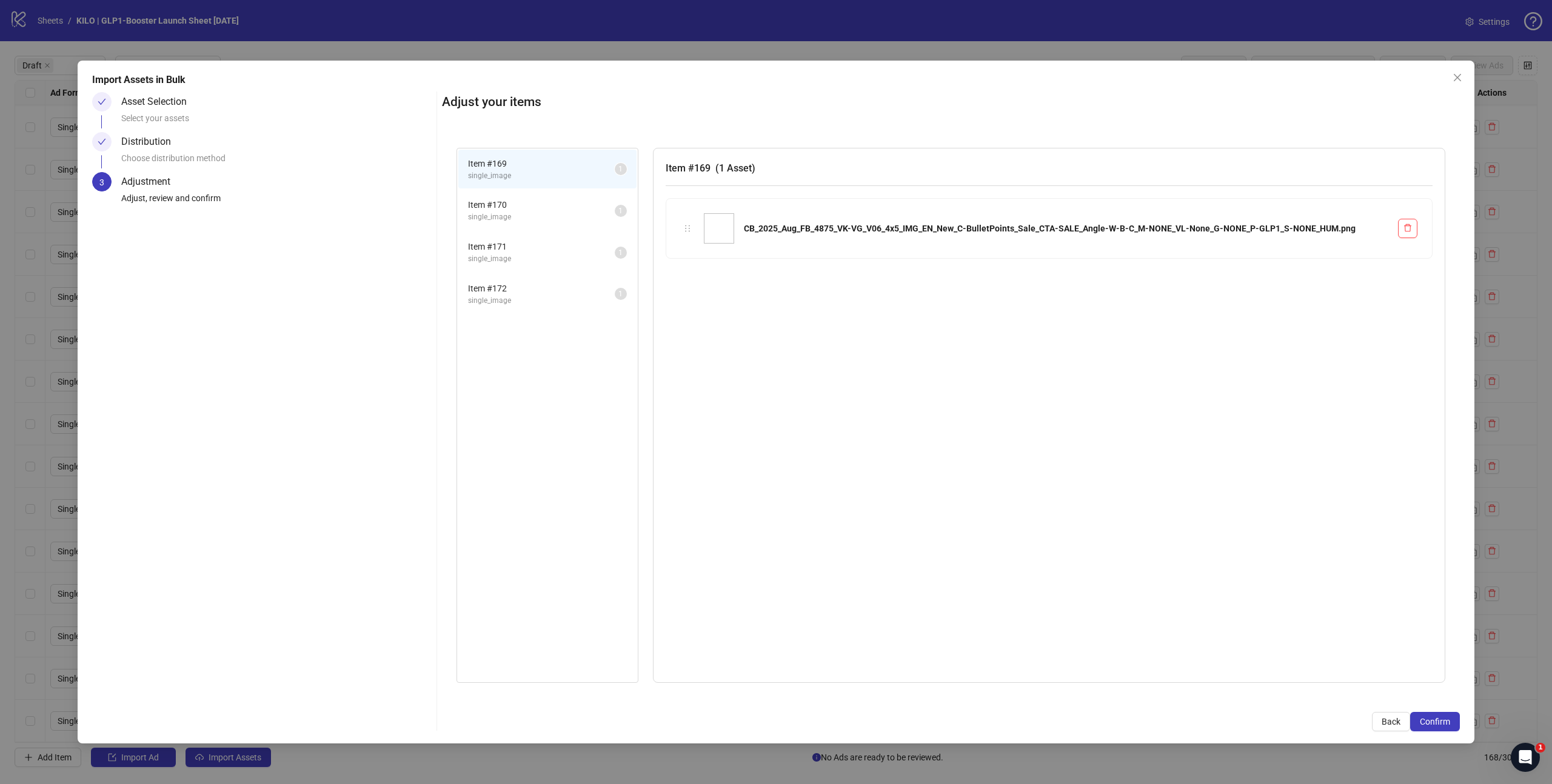
click at [1437, 723] on span "Confirm" at bounding box center [1435, 722] width 31 height 10
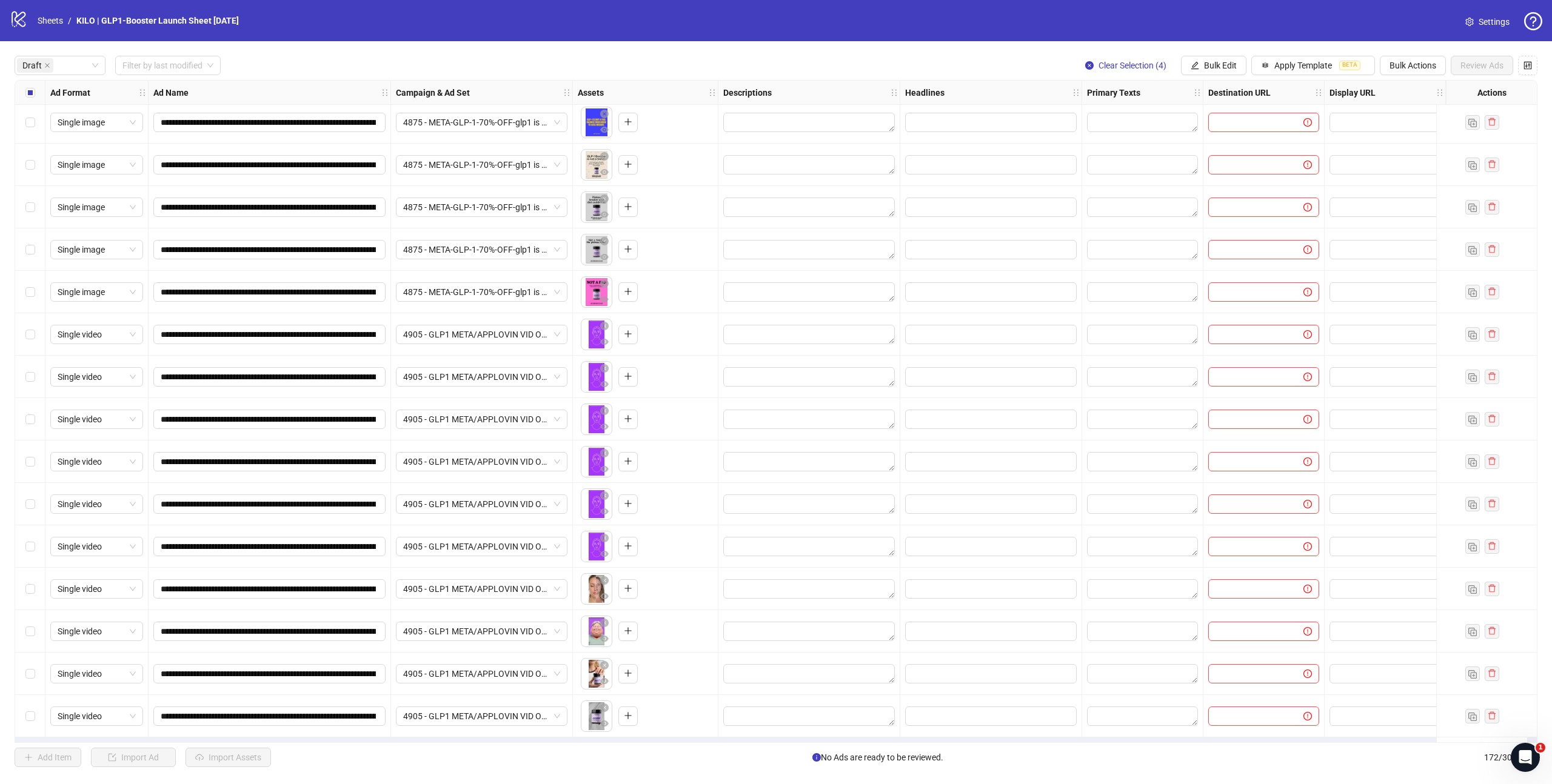
scroll to position [385, 0]
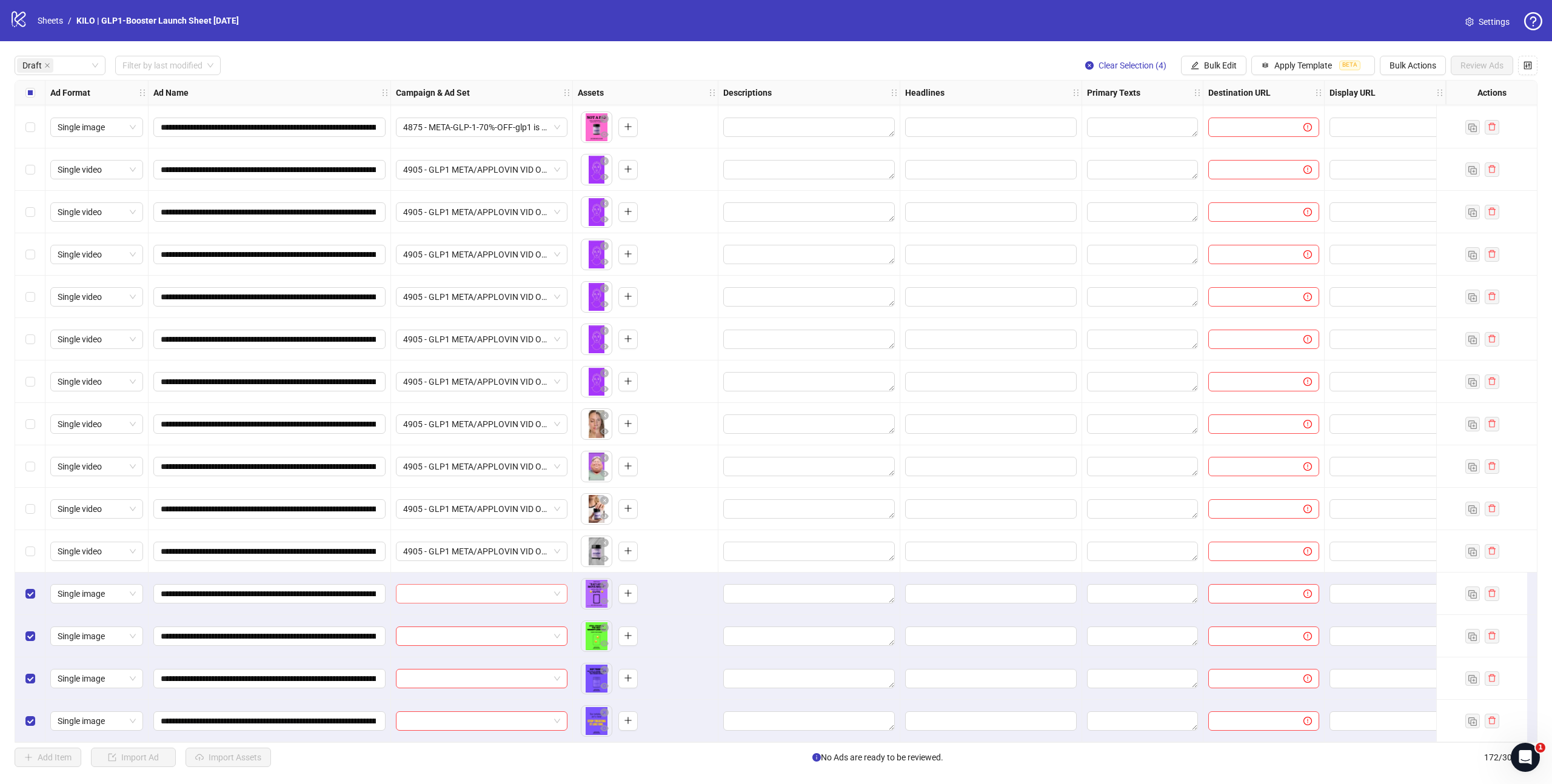
click at [462, 596] on input "search" at bounding box center [476, 594] width 146 height 18
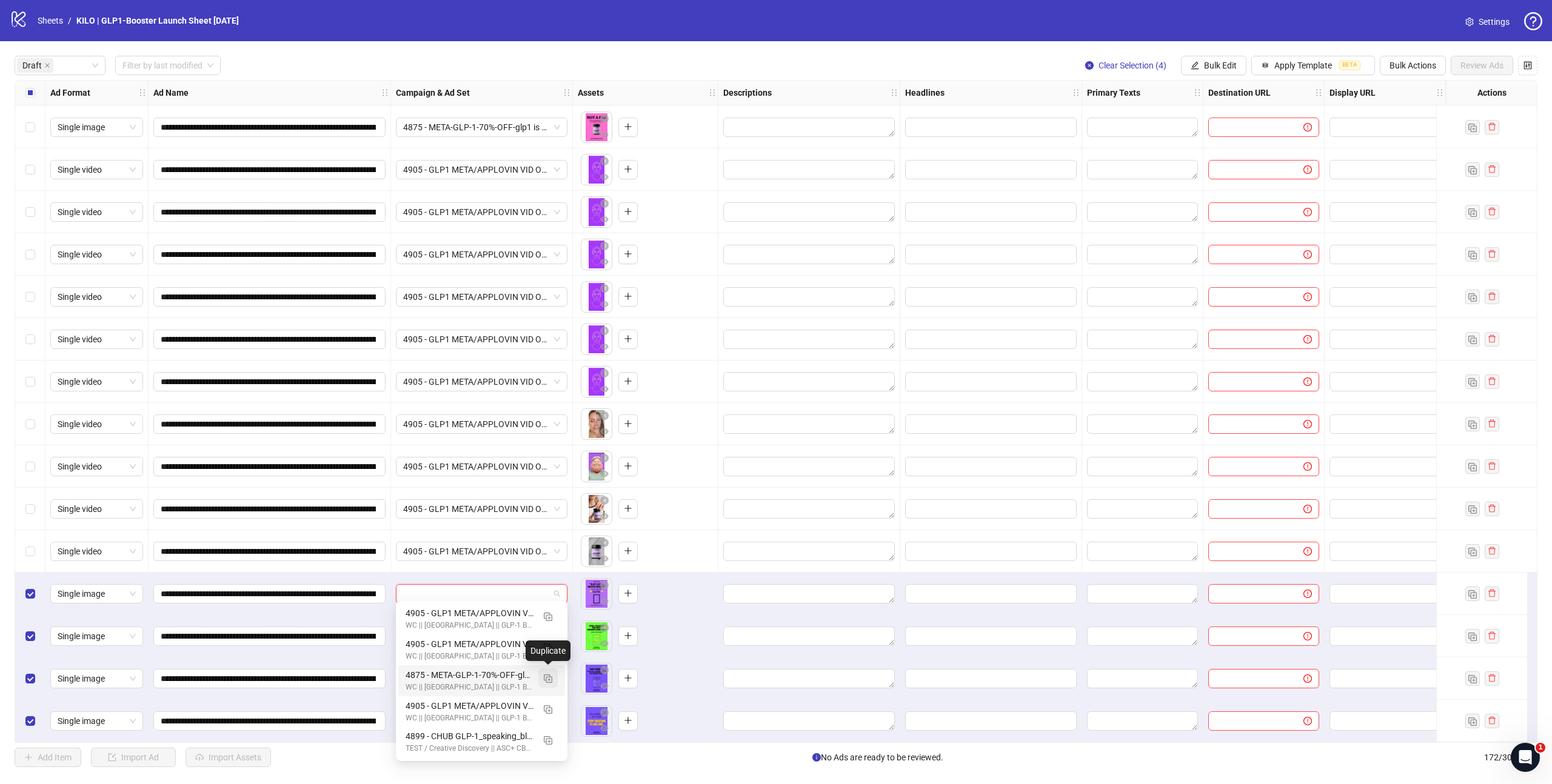
click at [549, 678] on img "button" at bounding box center [548, 678] width 8 height 8
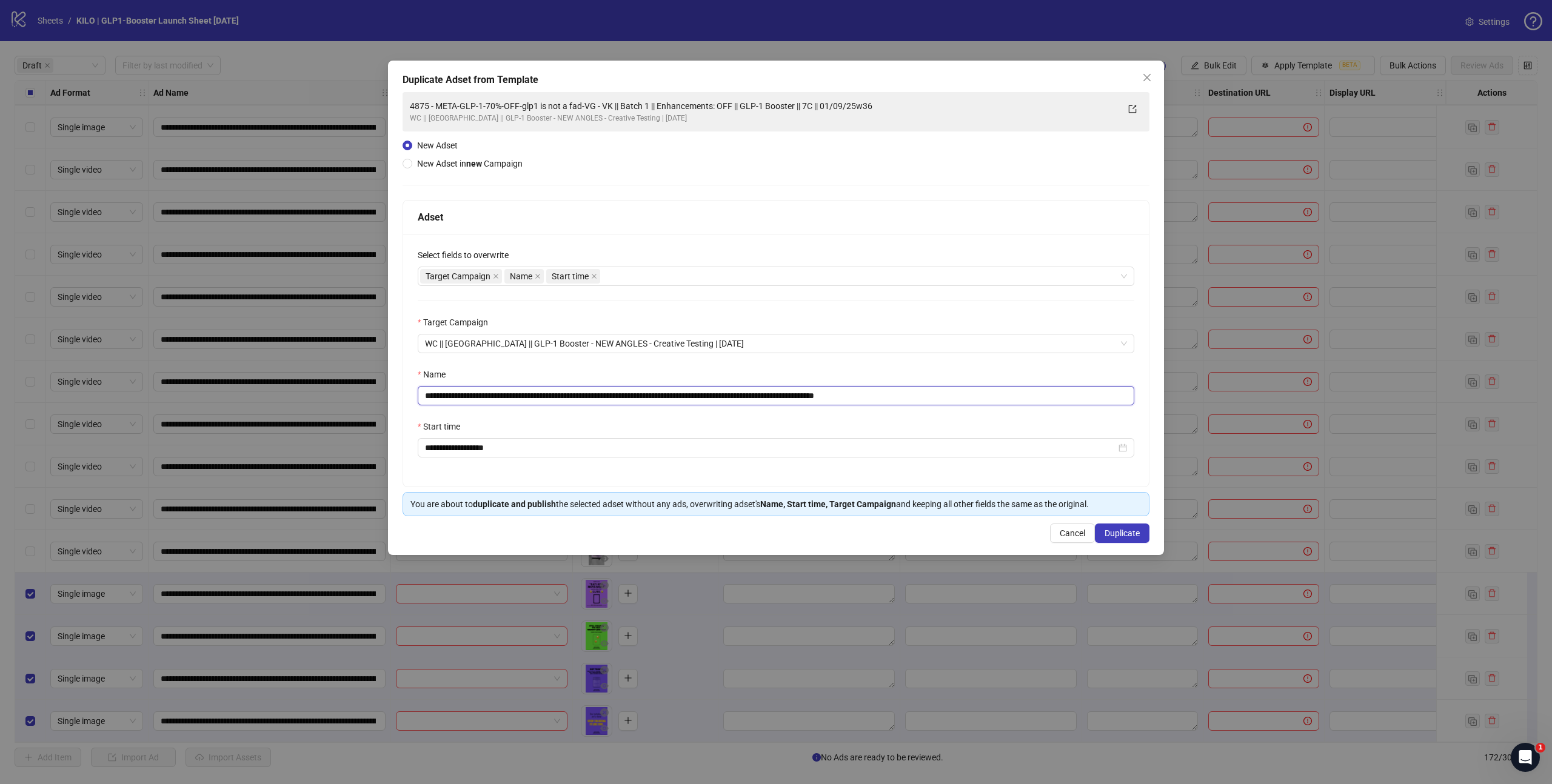
click at [663, 395] on input "**********" at bounding box center [775, 396] width 716 height 19
click at [945, 397] on input "**********" at bounding box center [775, 396] width 716 height 19
type input "**********"
click at [773, 165] on div "**********" at bounding box center [775, 304] width 747 height 424
click at [1115, 535] on span "Duplicate" at bounding box center [1122, 533] width 35 height 10
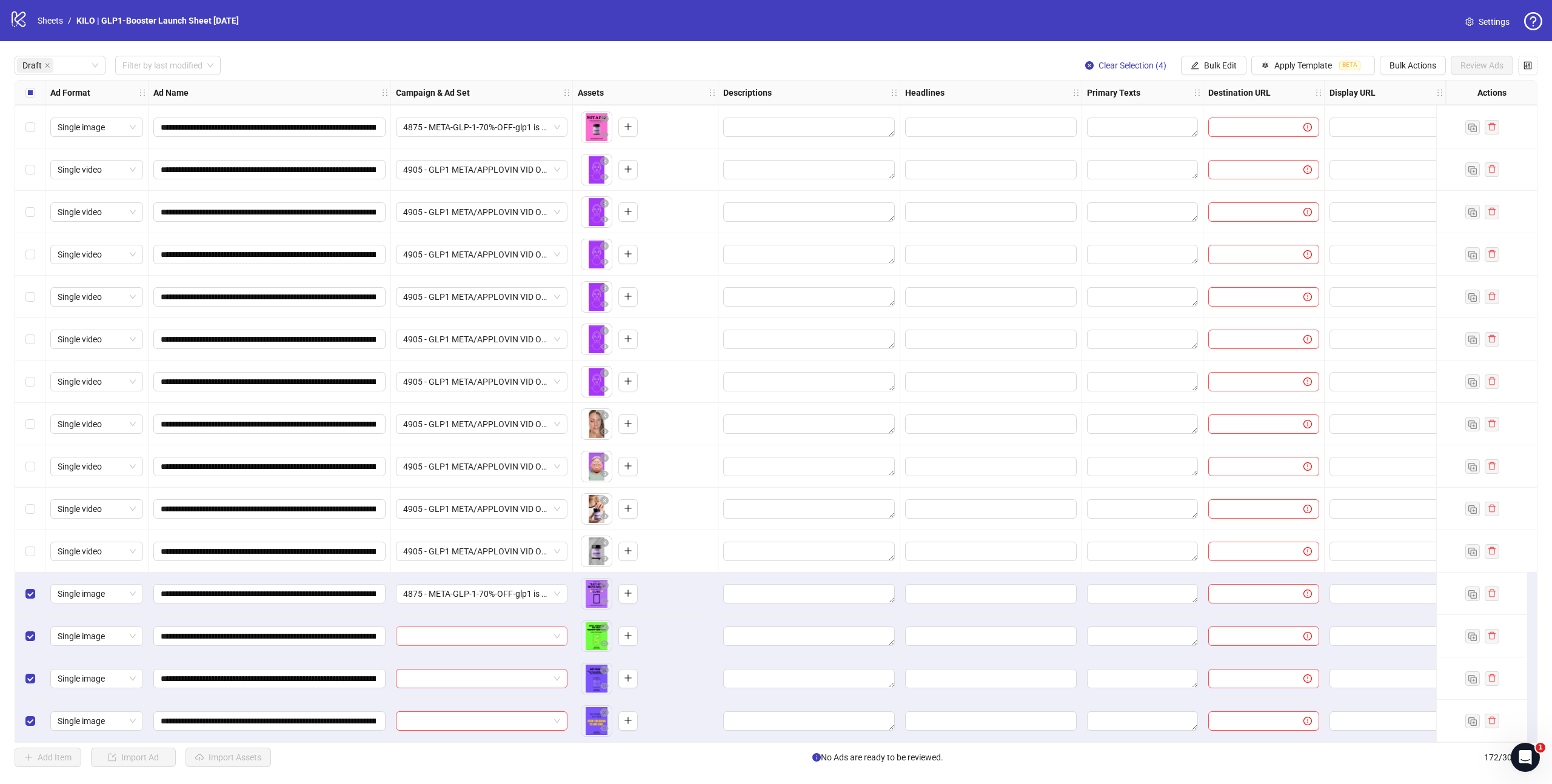
click at [432, 634] on input "search" at bounding box center [476, 636] width 146 height 18
click at [430, 469] on div "4875 - META-GLP-1-70%-OFF-glp1 is not a fad-VG - VK || Batch 2 || Enhancements:…" at bounding box center [470, 470] width 128 height 13
click at [422, 677] on input "search" at bounding box center [476, 678] width 146 height 18
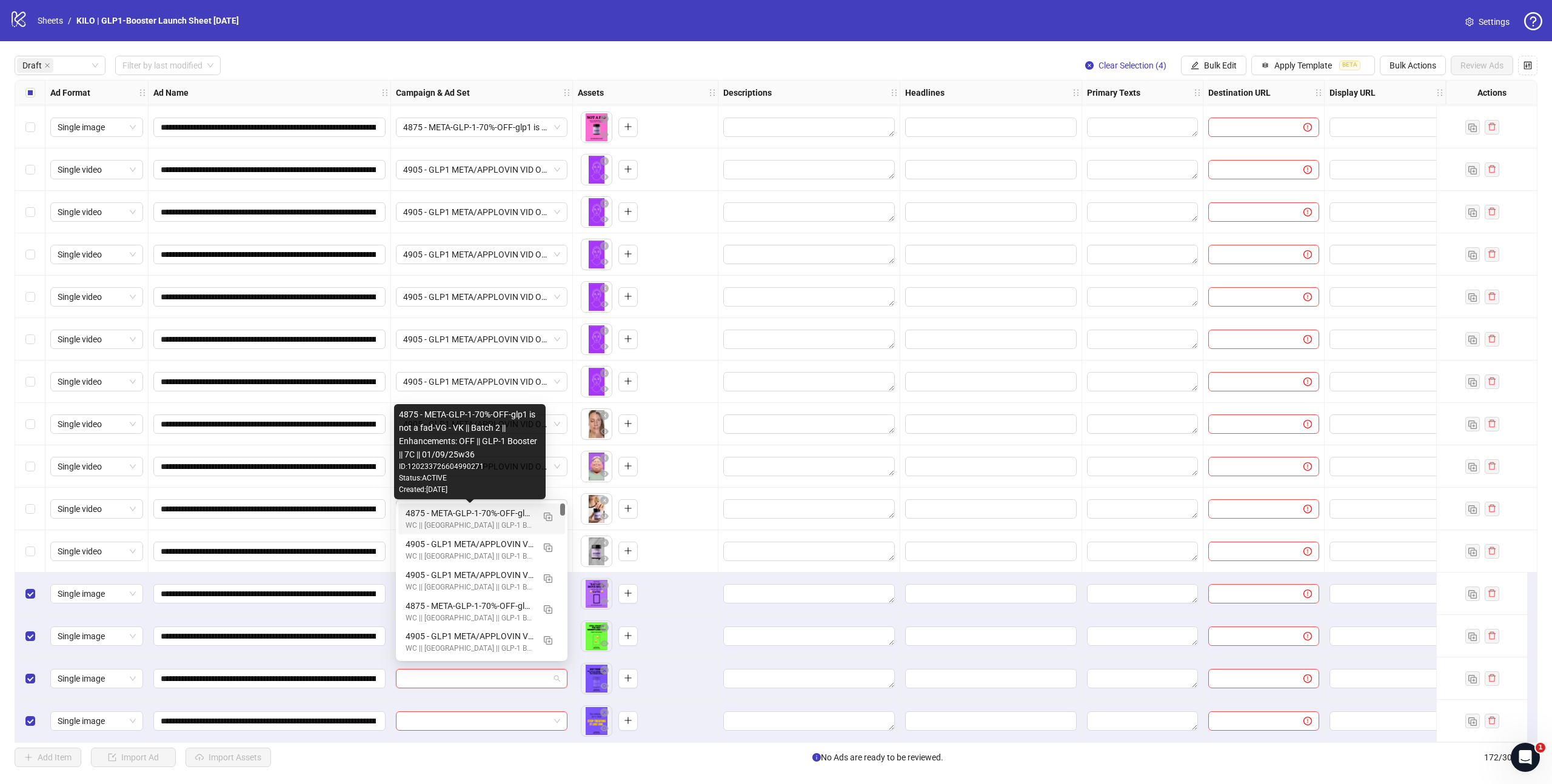
click at [436, 517] on div "4875 - META-GLP-1-70%-OFF-glp1 is not a fad-VG - VK || Batch 2 || Enhancements:…" at bounding box center [470, 512] width 128 height 13
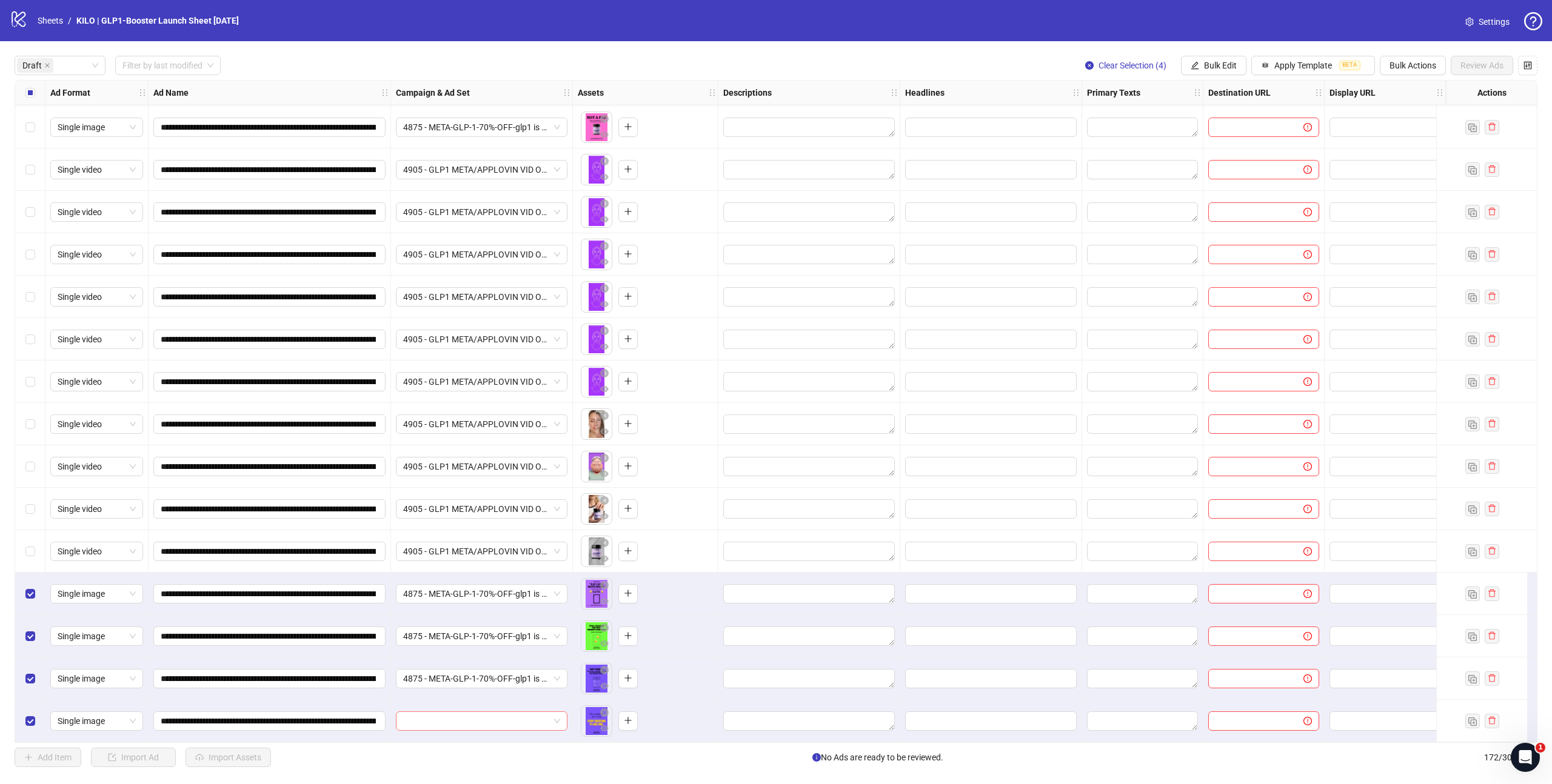
click at [433, 712] on input "search" at bounding box center [476, 721] width 146 height 18
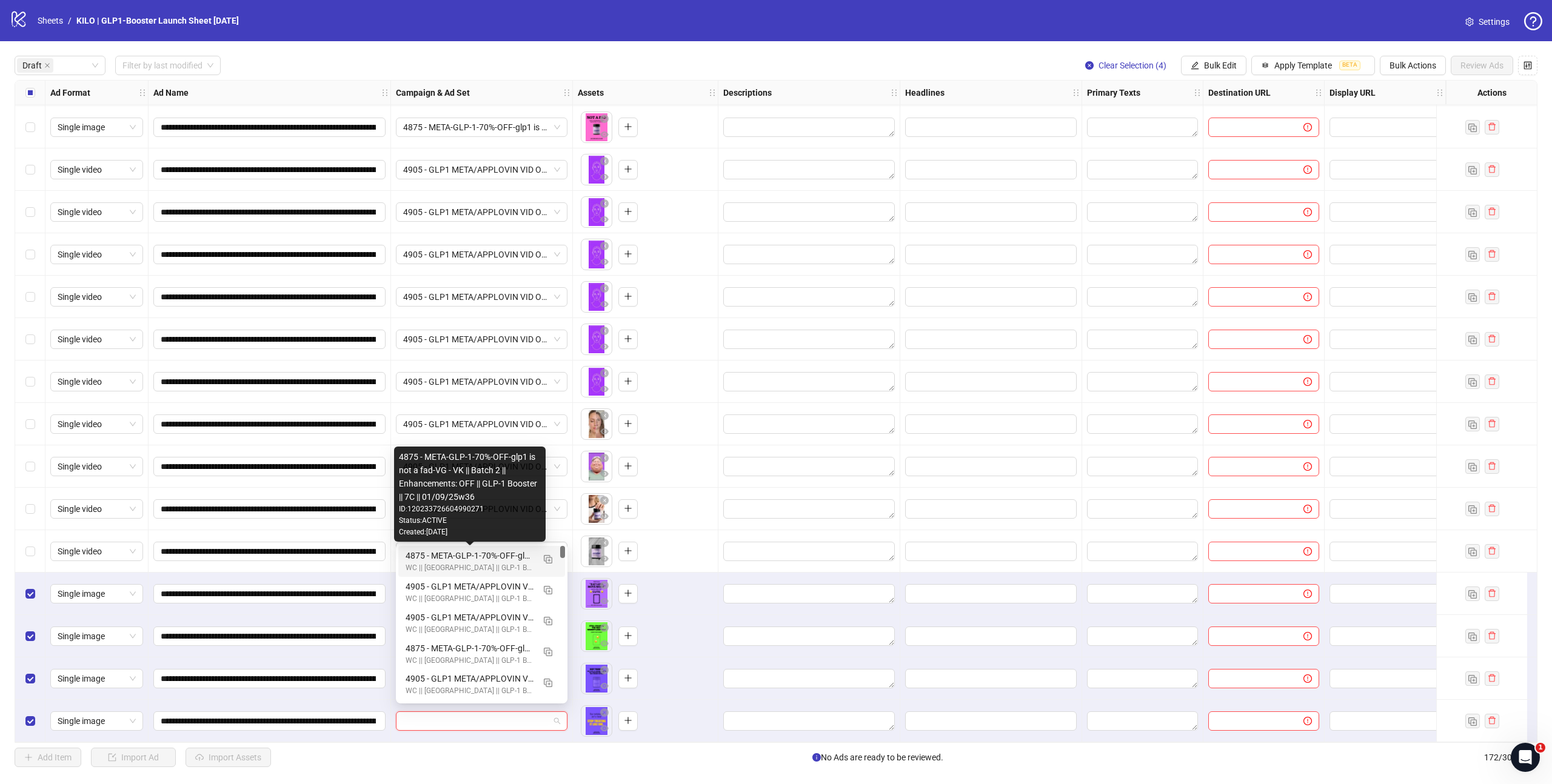
click at [459, 551] on div "4875 - META-GLP-1-70%-OFF-glp1 is not a fad-VG - VK || Batch 2 || Enhancements:…" at bounding box center [470, 556] width 128 height 13
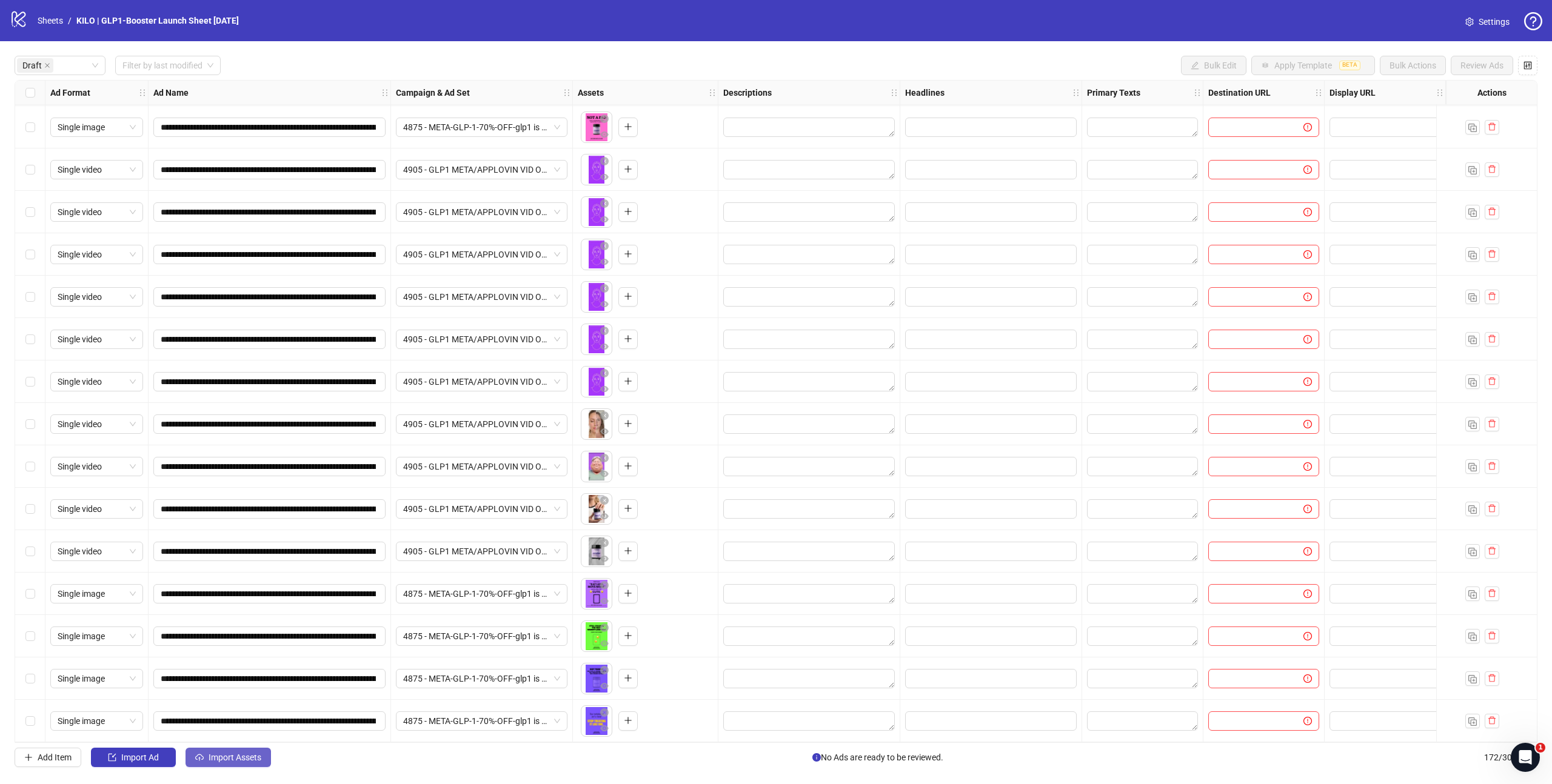
click at [237, 754] on span "Import Assets" at bounding box center [235, 758] width 53 height 10
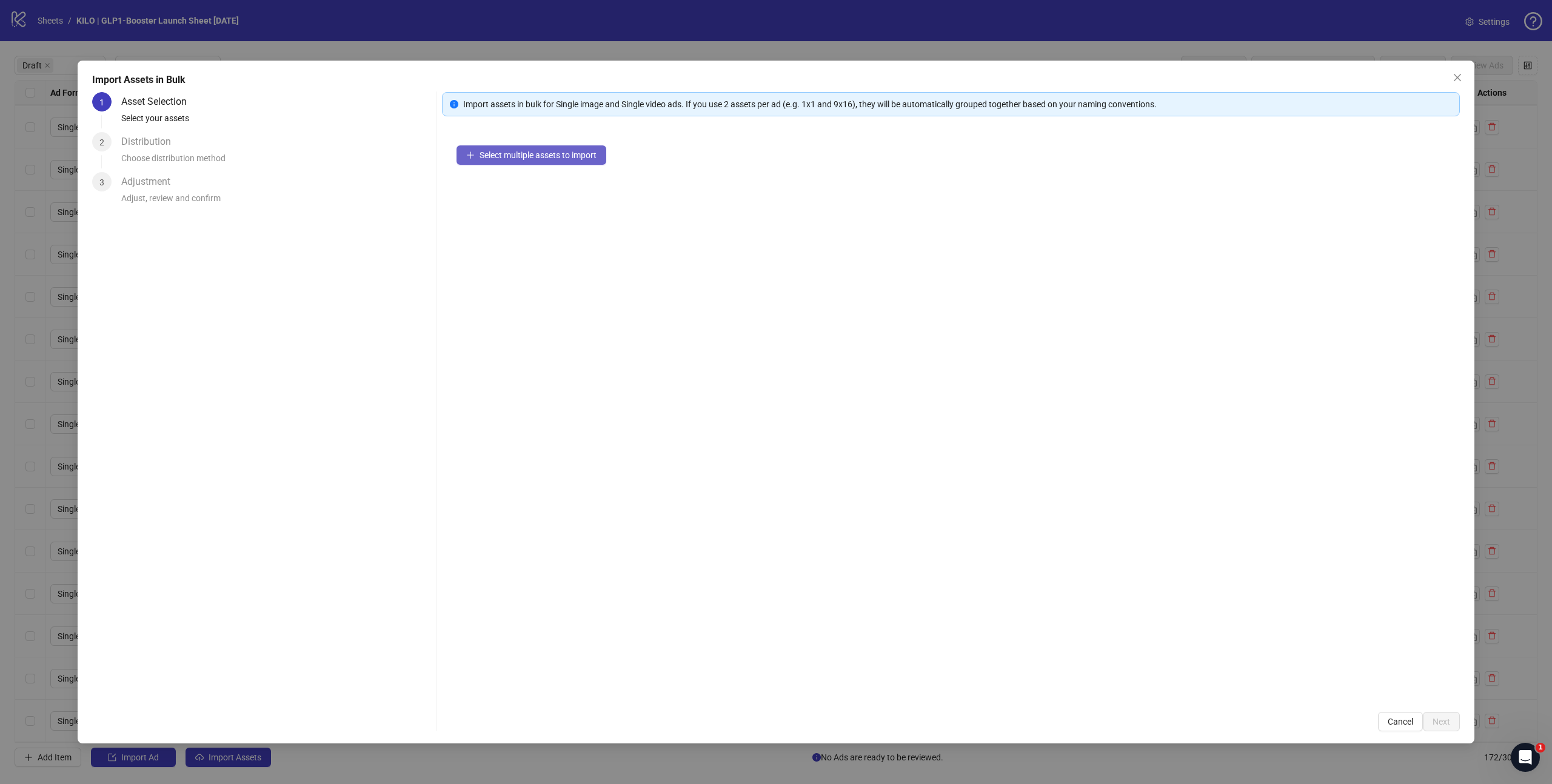
click at [504, 158] on span "Select multiple assets to import" at bounding box center [538, 155] width 117 height 10
click at [1433, 719] on span "Next" at bounding box center [1441, 722] width 17 height 10
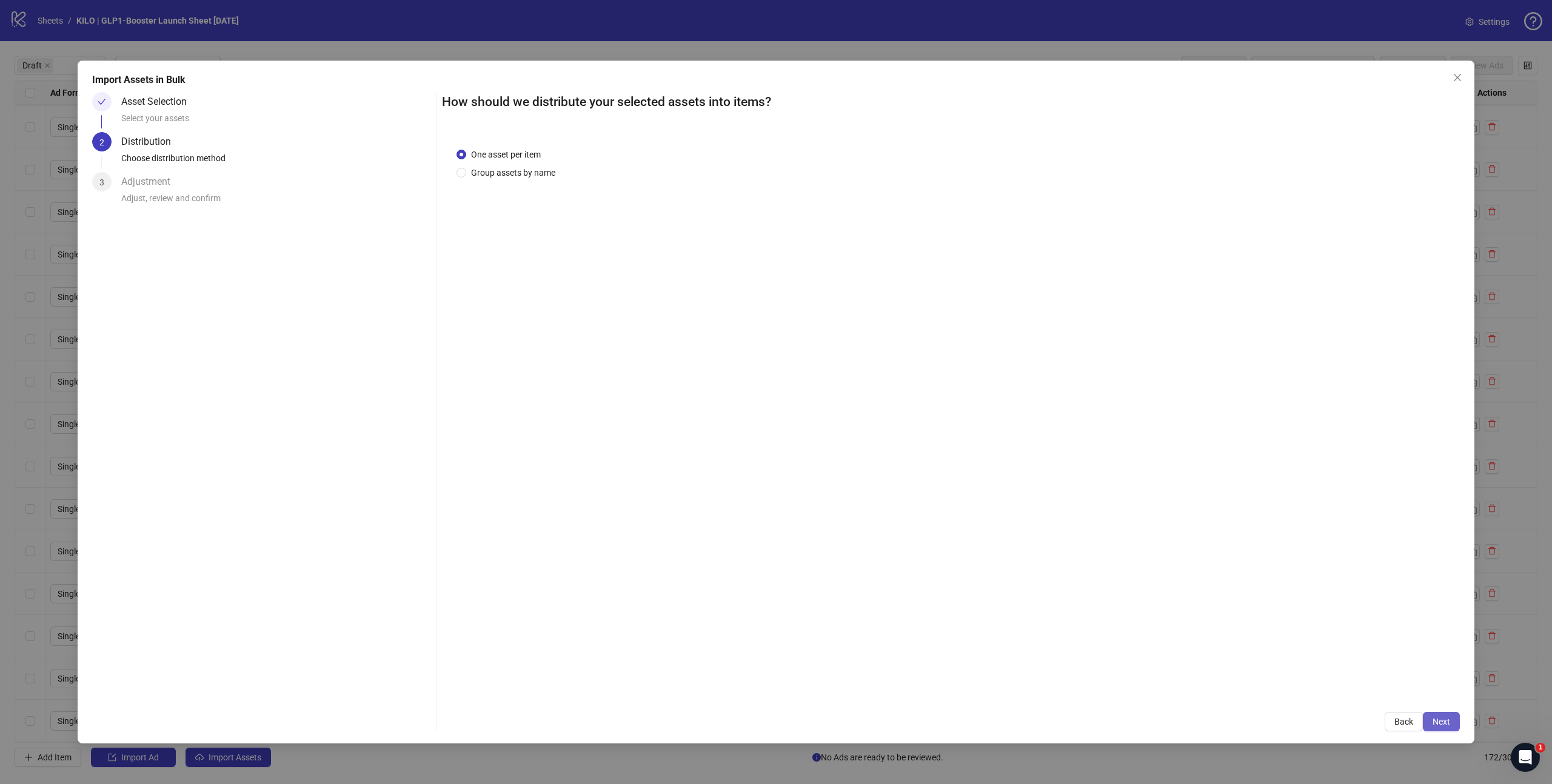
click at [1436, 721] on span "Next" at bounding box center [1441, 722] width 17 height 10
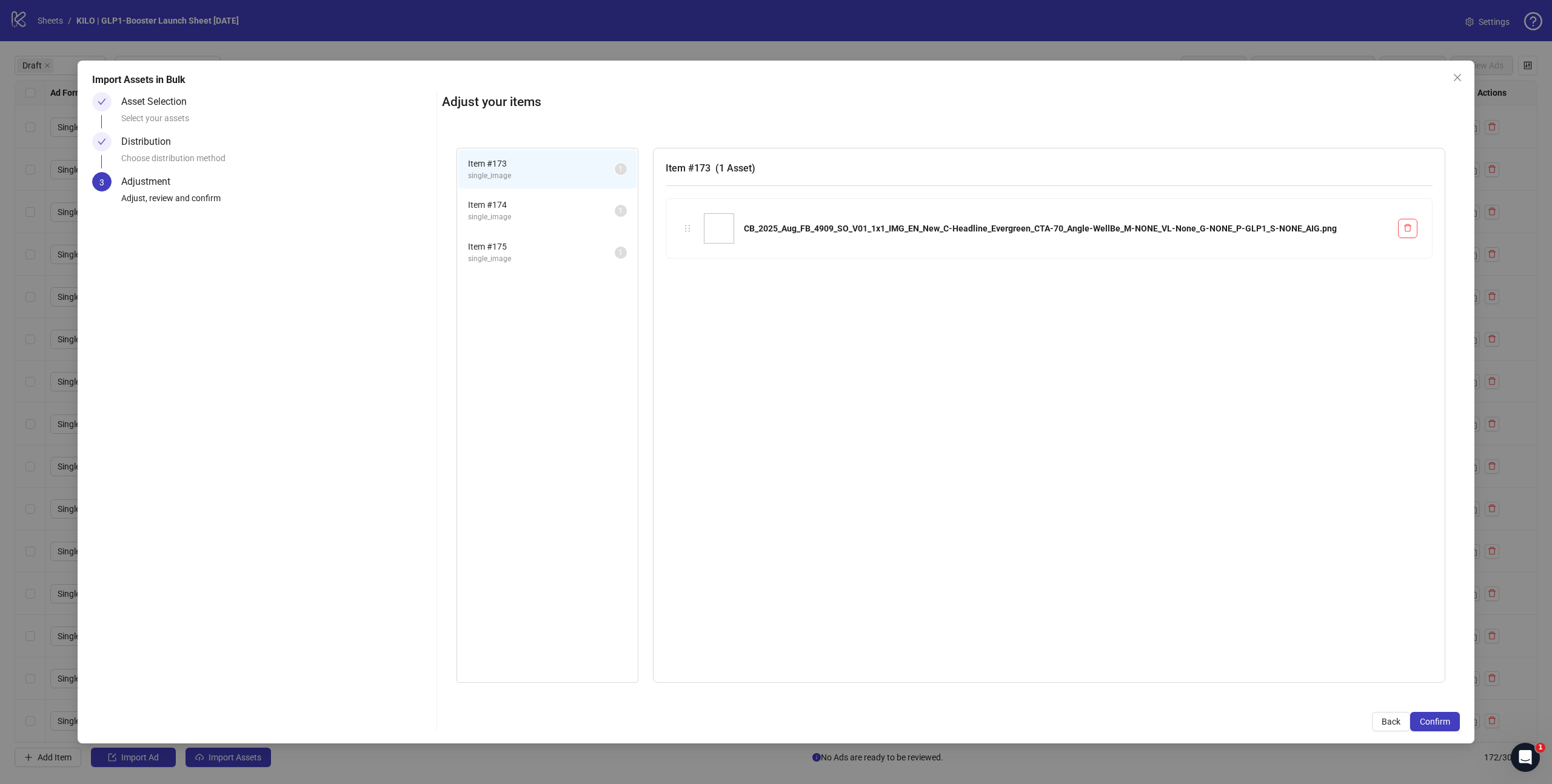
click at [1436, 721] on span "Confirm" at bounding box center [1435, 722] width 31 height 10
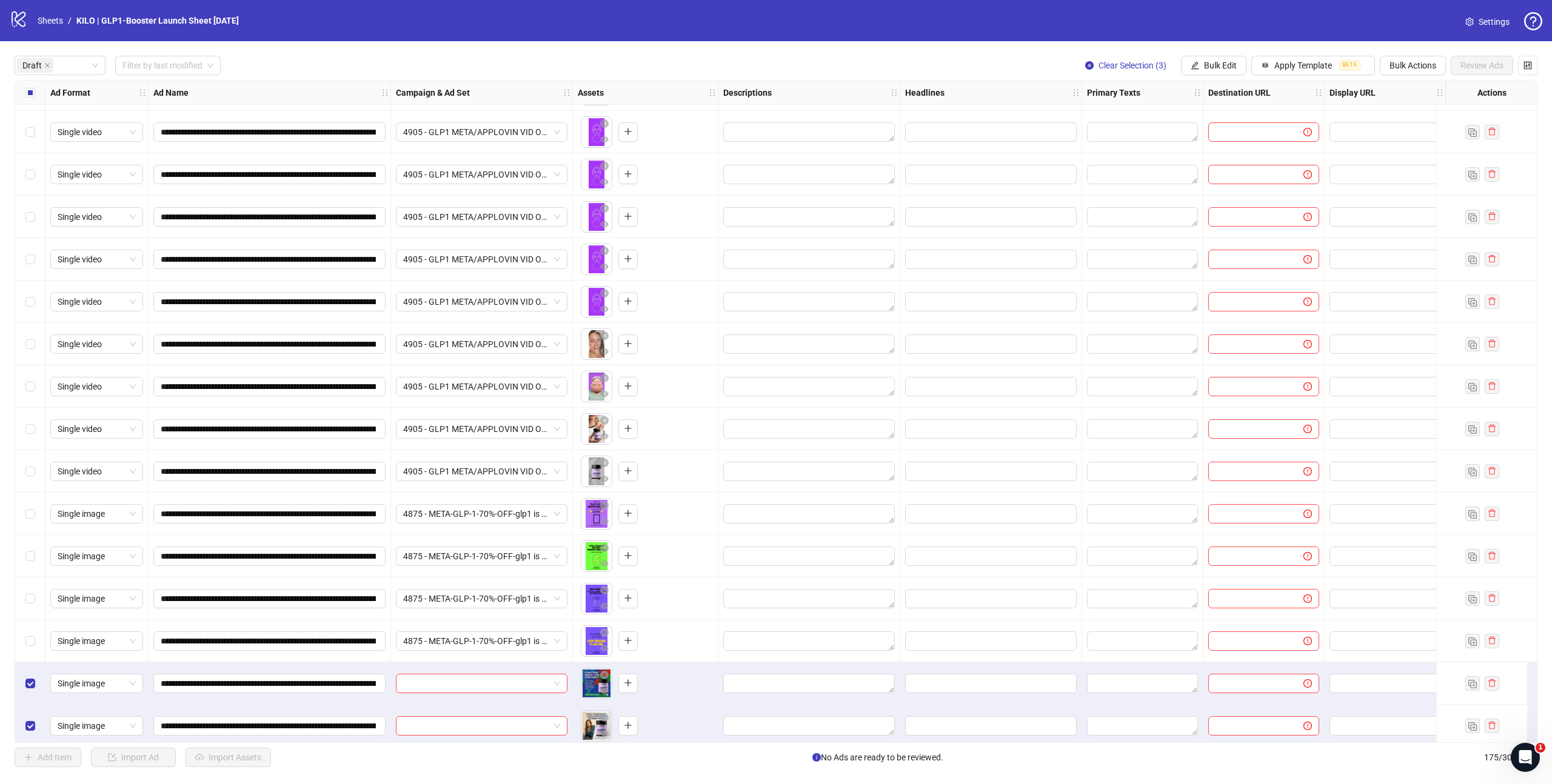
scroll to position [512, 0]
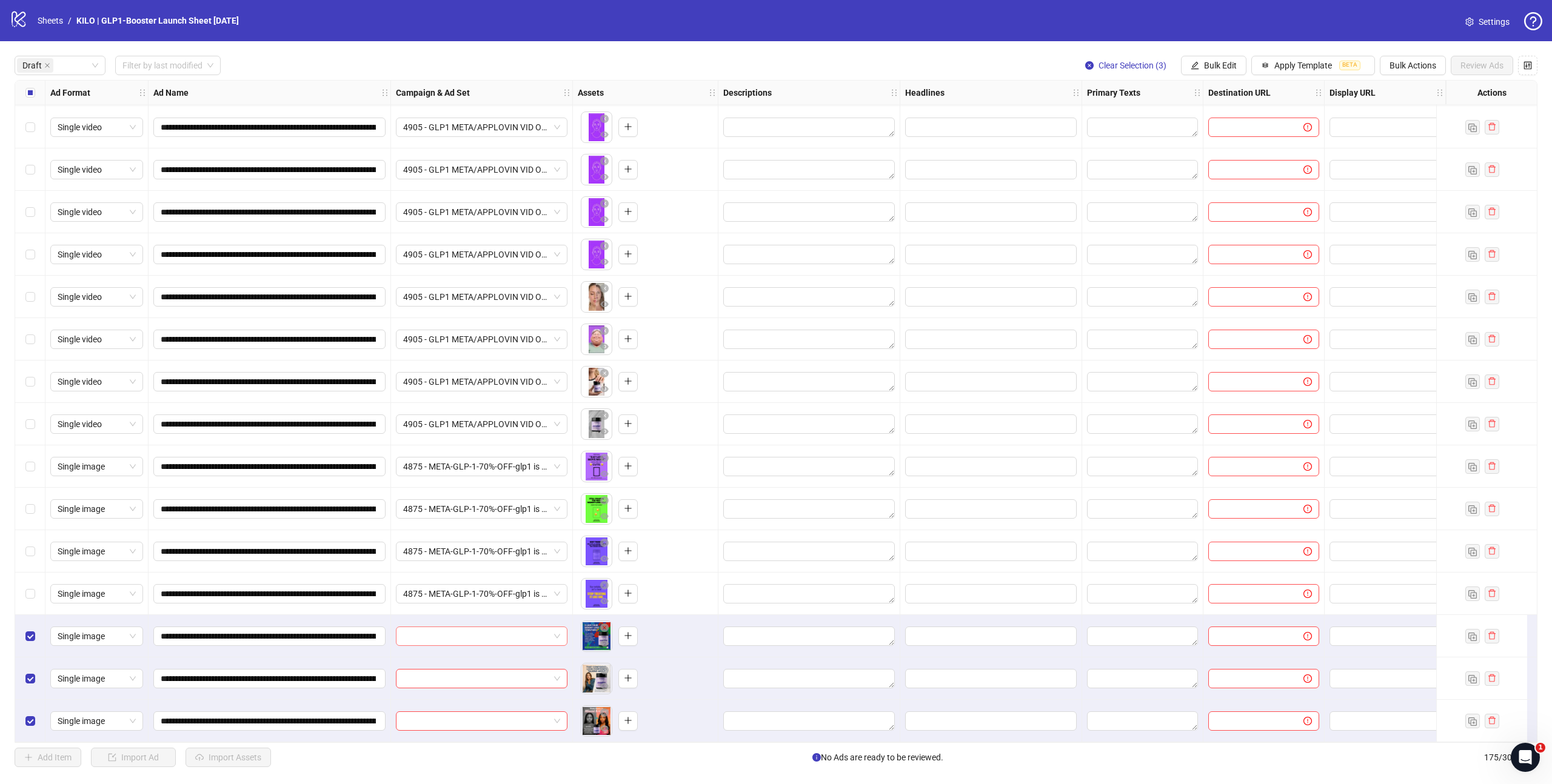
click at [474, 633] on input "search" at bounding box center [476, 636] width 146 height 18
click at [547, 476] on img "button" at bounding box center [548, 474] width 8 height 8
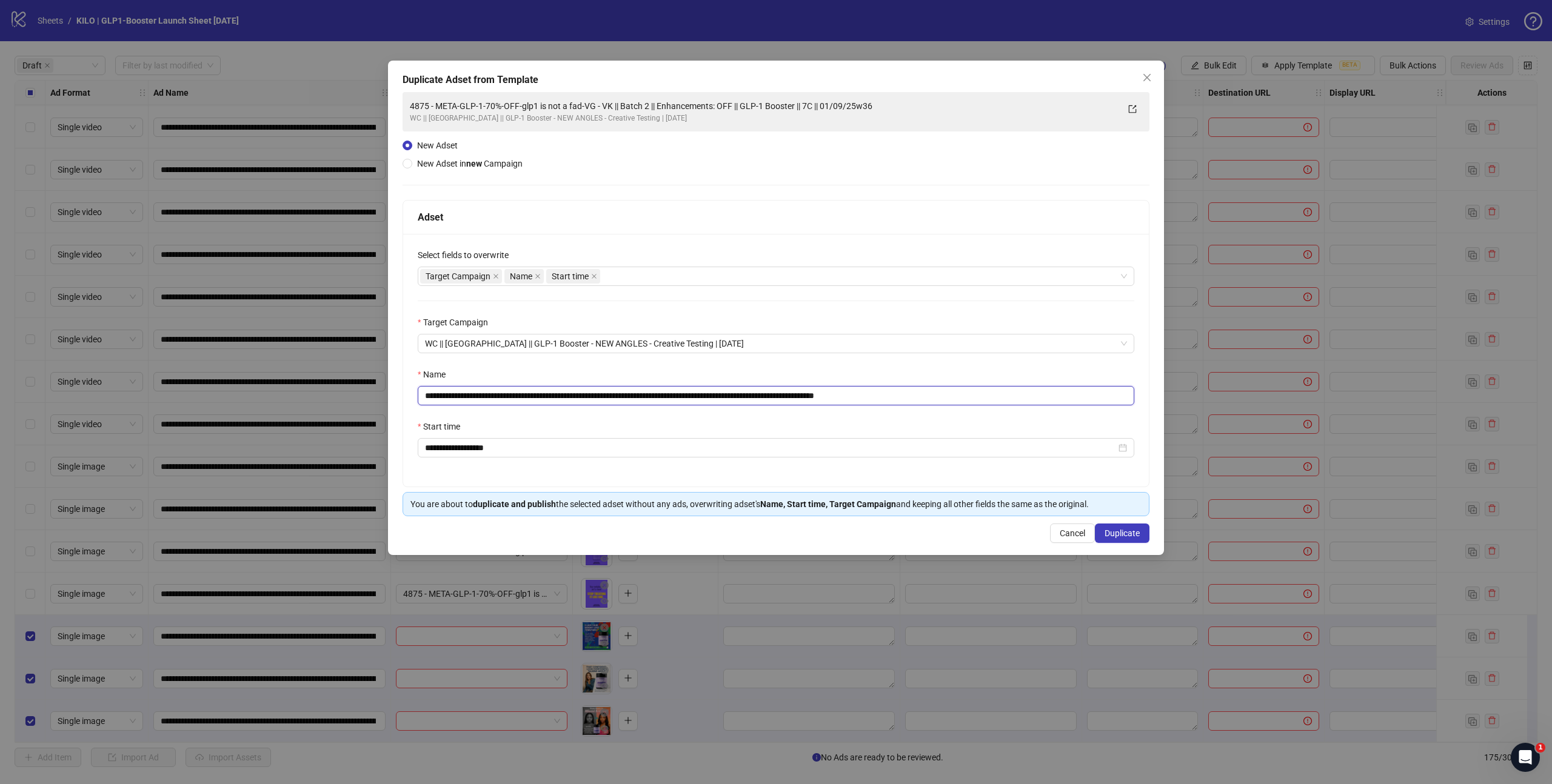
drag, startPoint x: 627, startPoint y: 394, endPoint x: 268, endPoint y: 394, distance: 359.0
click at [268, 394] on div "**********" at bounding box center [776, 392] width 1552 height 784
paste input "text"
click at [577, 395] on input "**********" at bounding box center [775, 396] width 716 height 19
click at [854, 397] on input "**********" at bounding box center [775, 396] width 716 height 19
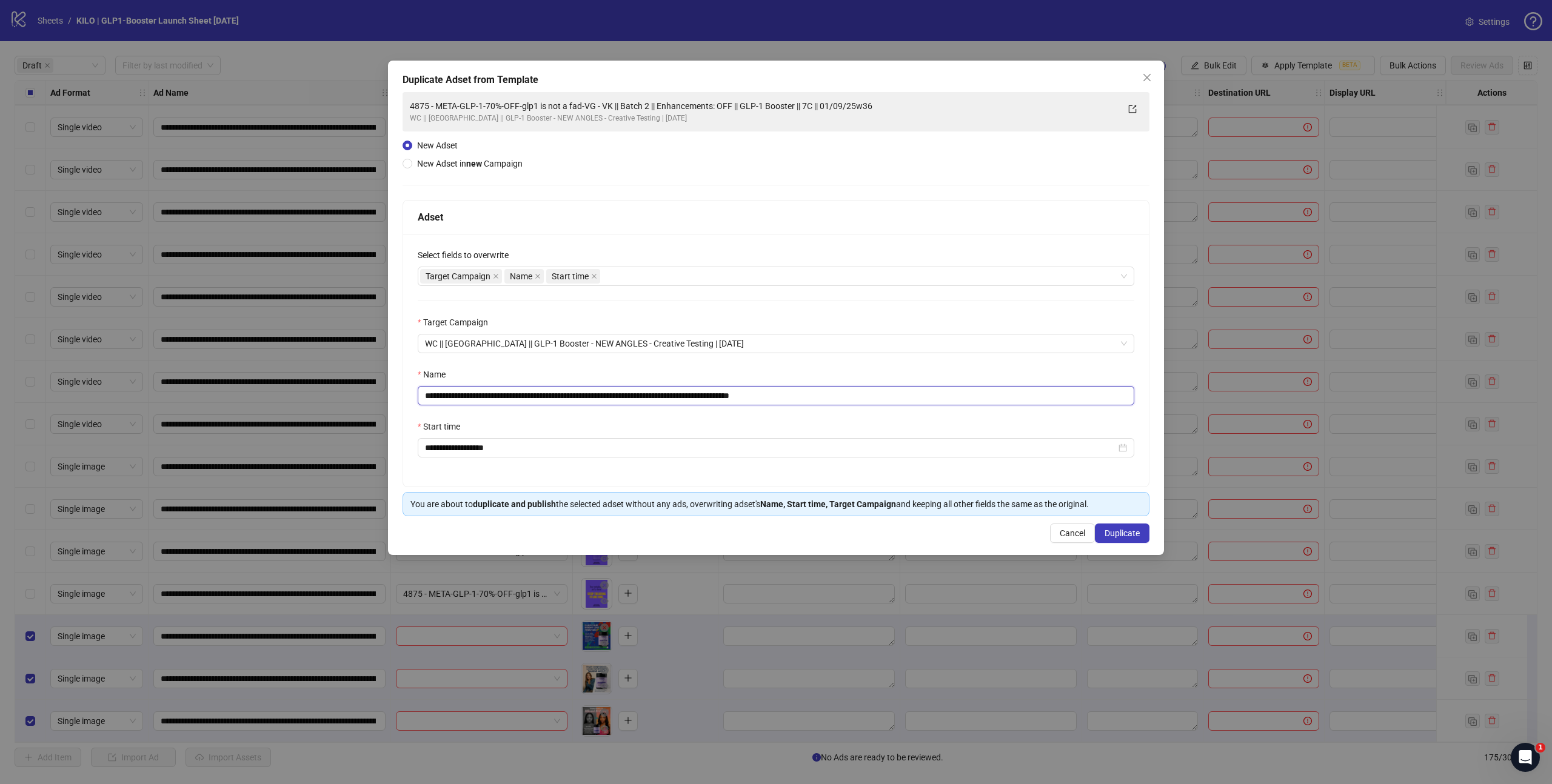
type input "**********"
click at [697, 112] on div "WC || [GEOGRAPHIC_DATA] || GLP-1 Booster - NEW ANGLES - Creative Testing | [DAT…" at bounding box center [763, 118] width 708 height 12
click at [679, 155] on div "**********" at bounding box center [775, 304] width 747 height 424
click at [1119, 535] on span "Duplicate" at bounding box center [1122, 533] width 35 height 10
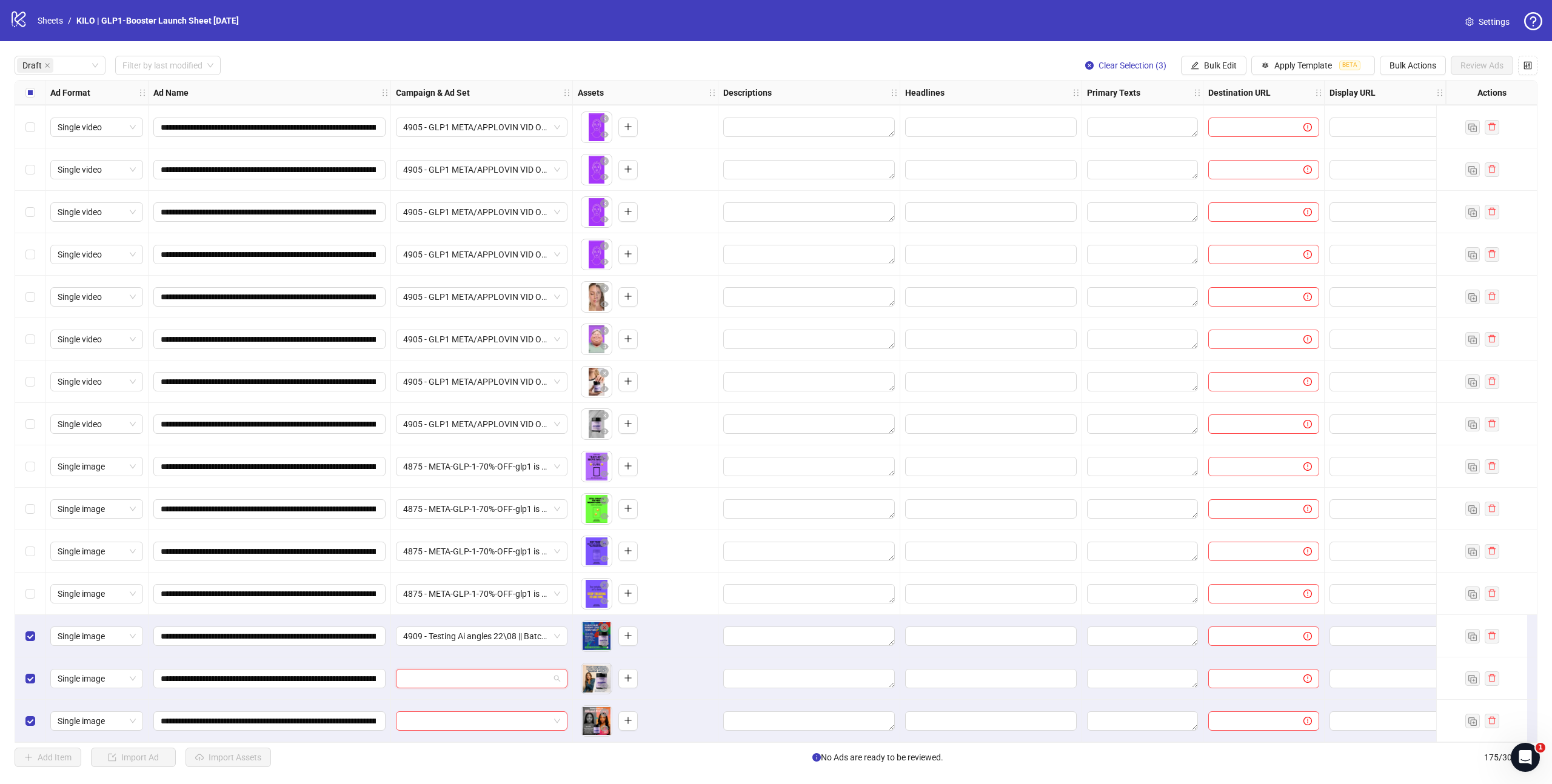
click at [451, 669] on input "search" at bounding box center [476, 678] width 146 height 18
click at [429, 520] on div "WC || [GEOGRAPHIC_DATA] || GLP-1 Booster - NEW ANGLES - Creative Testing | [DAT…" at bounding box center [470, 526] width 128 height 12
click at [440, 718] on input "search" at bounding box center [476, 721] width 146 height 18
click at [477, 556] on div "4909 - Testing Ai angles 22\08 || Batch 1 || Enhancements: OFF || GLP-1 Booster…" at bounding box center [470, 556] width 128 height 13
click at [26, 83] on div "Select all rows" at bounding box center [31, 92] width 31 height 24
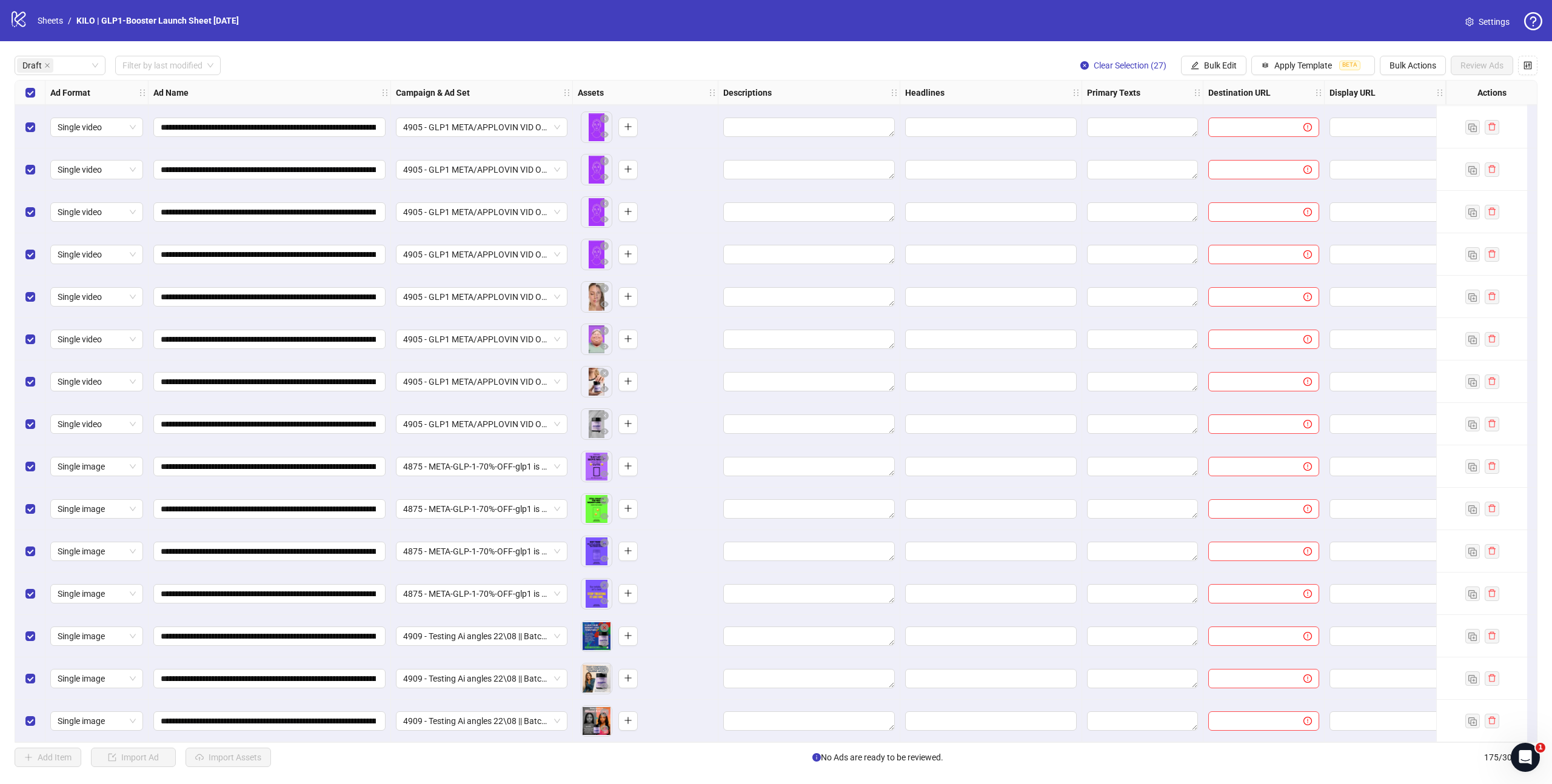
click at [26, 83] on div "Select all rows" at bounding box center [31, 92] width 31 height 24
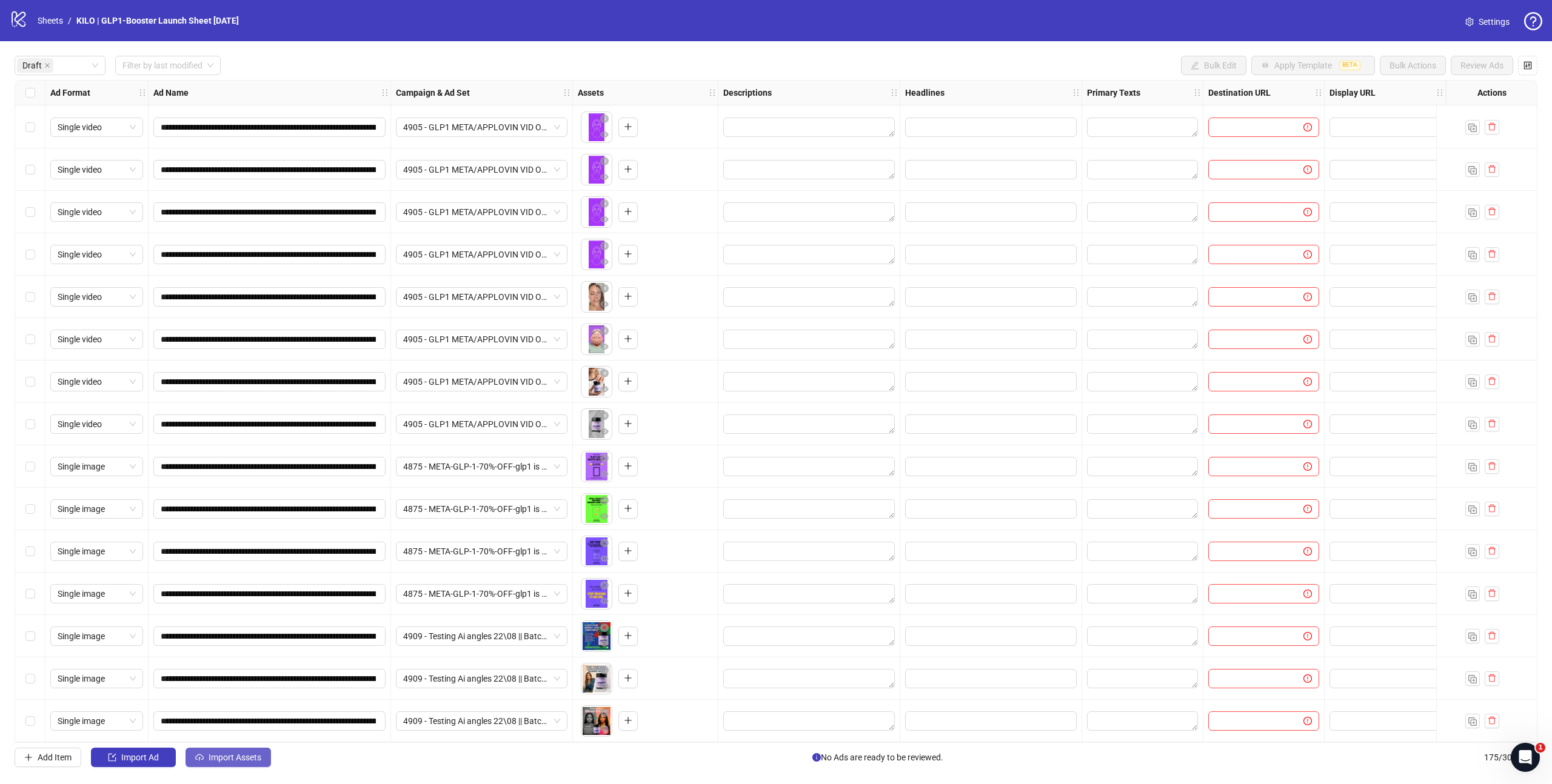
click at [220, 757] on span "Import Assets" at bounding box center [235, 758] width 53 height 10
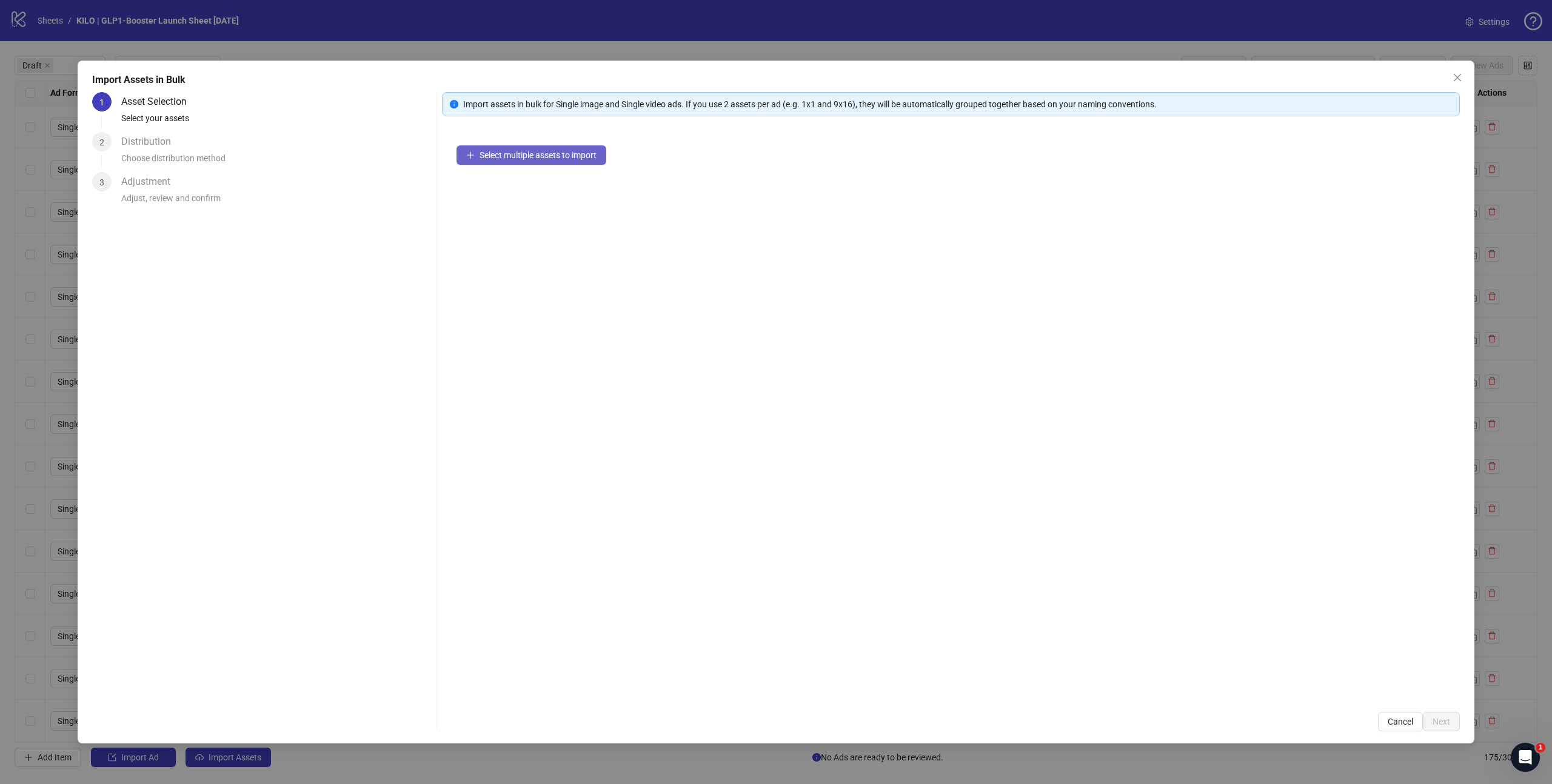
click at [521, 156] on span "Select multiple assets to import" at bounding box center [538, 155] width 117 height 10
click at [1443, 724] on span "Next" at bounding box center [1441, 722] width 17 height 10
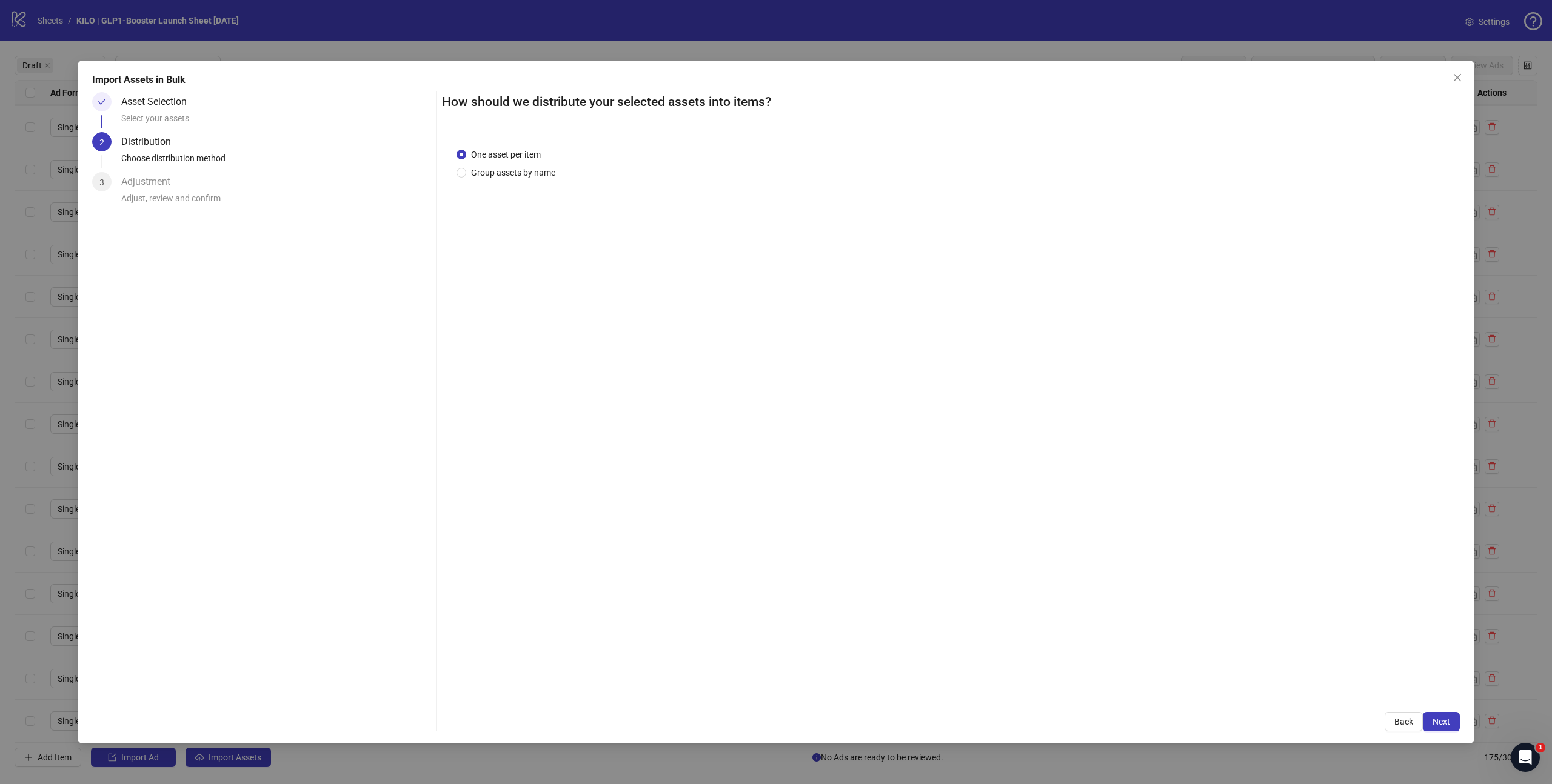
click at [1443, 724] on span "Next" at bounding box center [1441, 722] width 17 height 10
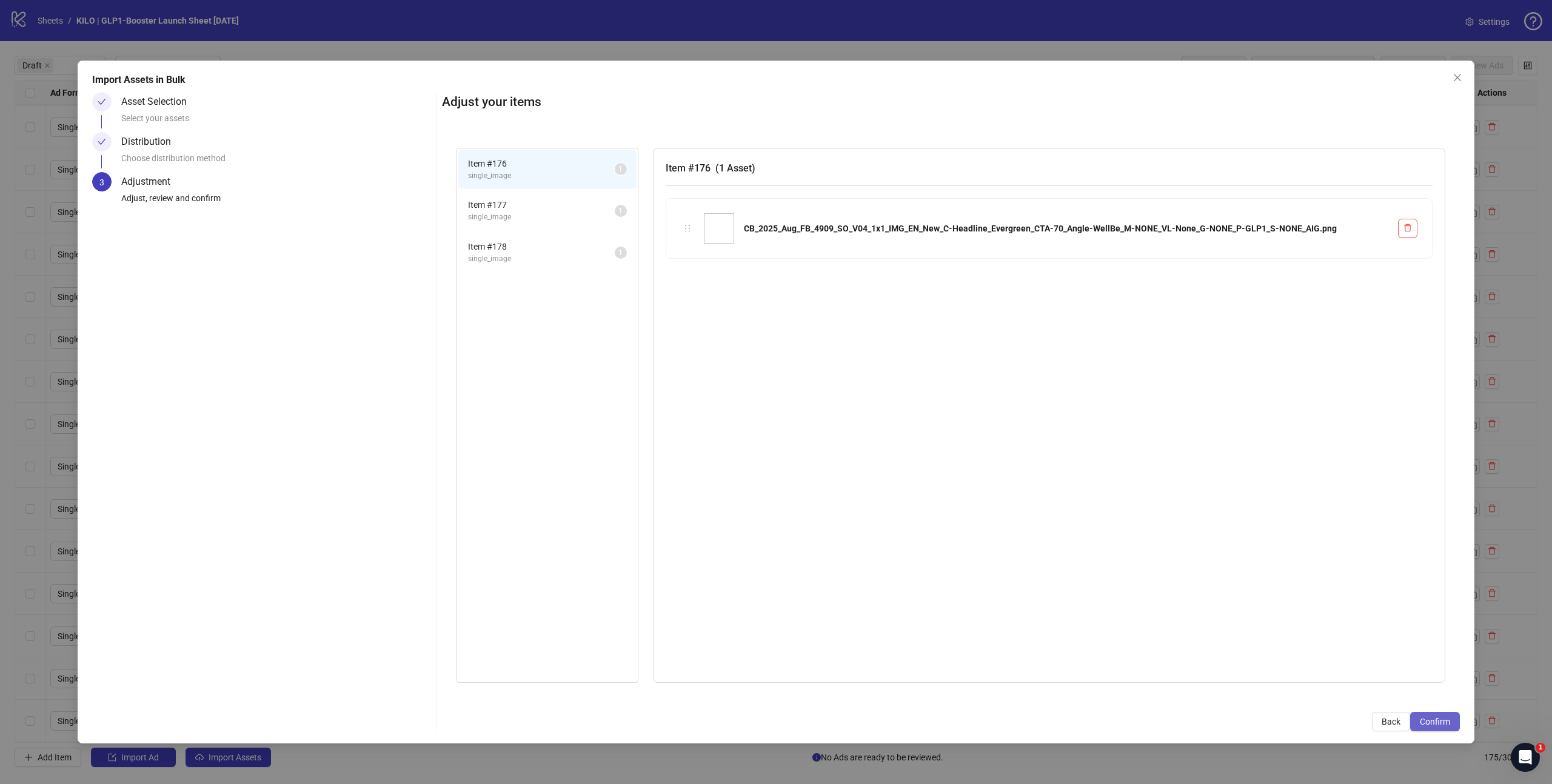
click at [1444, 718] on span "Confirm" at bounding box center [1435, 722] width 31 height 10
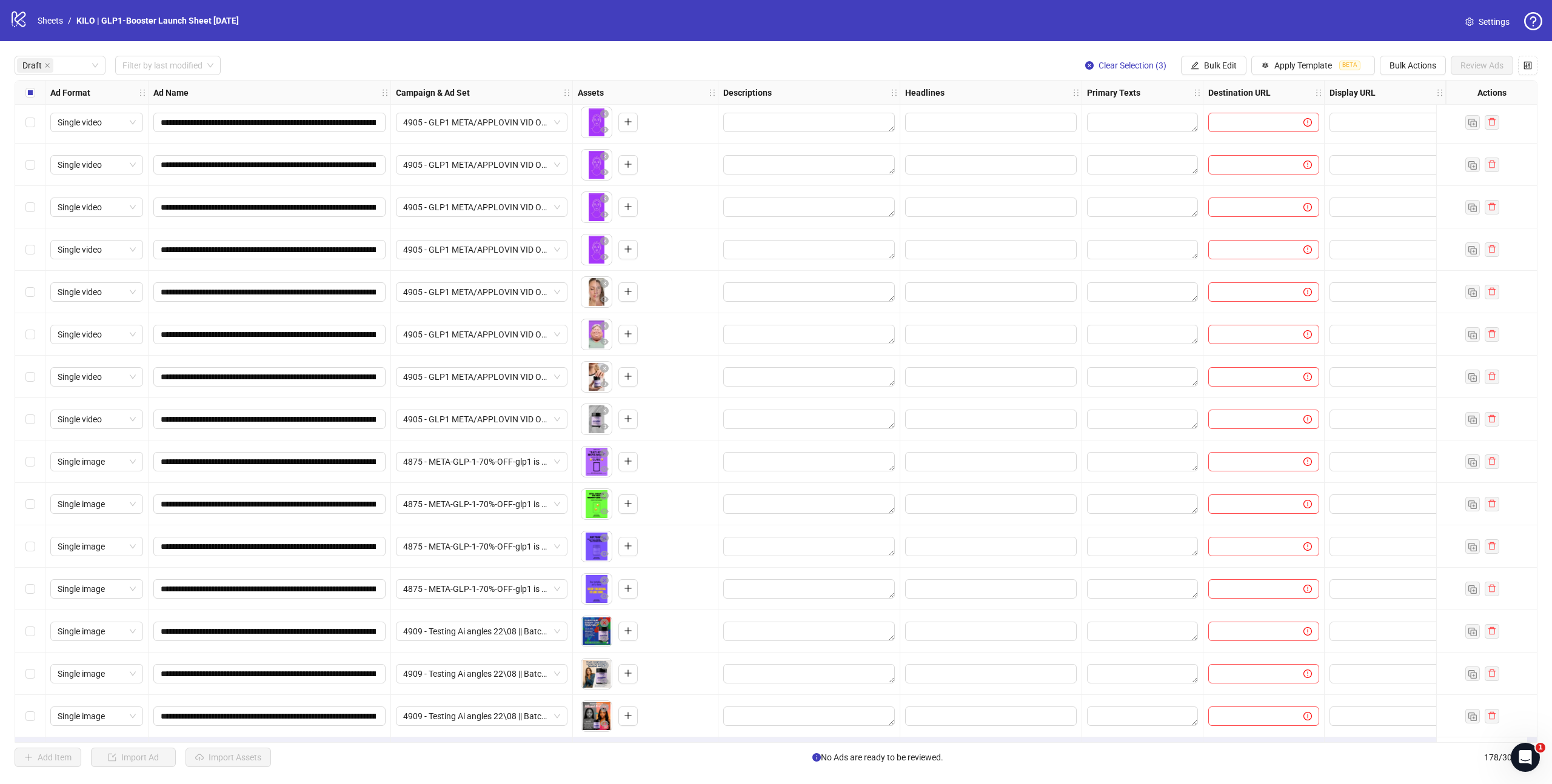
scroll to position [640, 0]
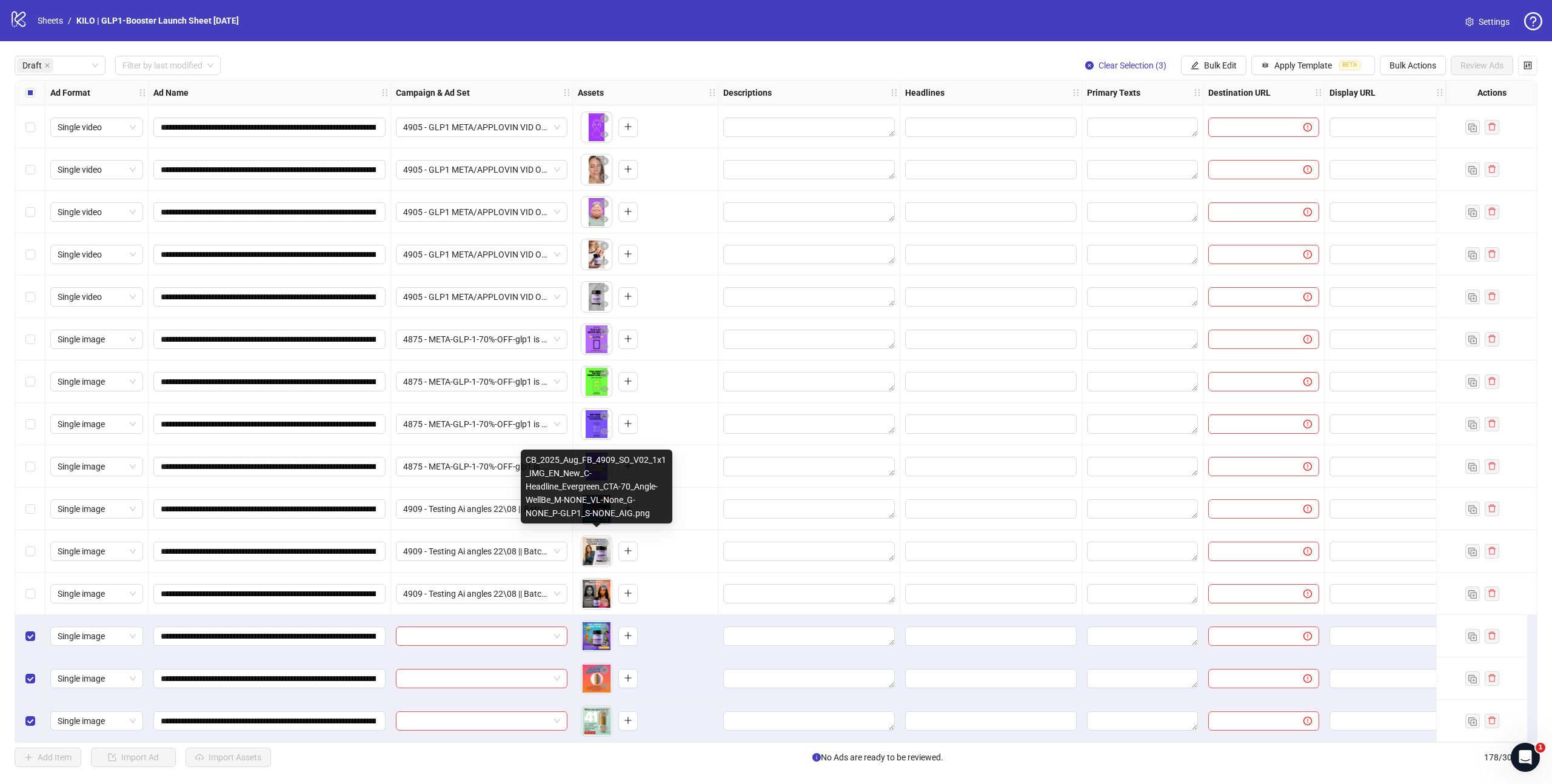
click at [591, 549] on body "**********" at bounding box center [776, 392] width 1552 height 784
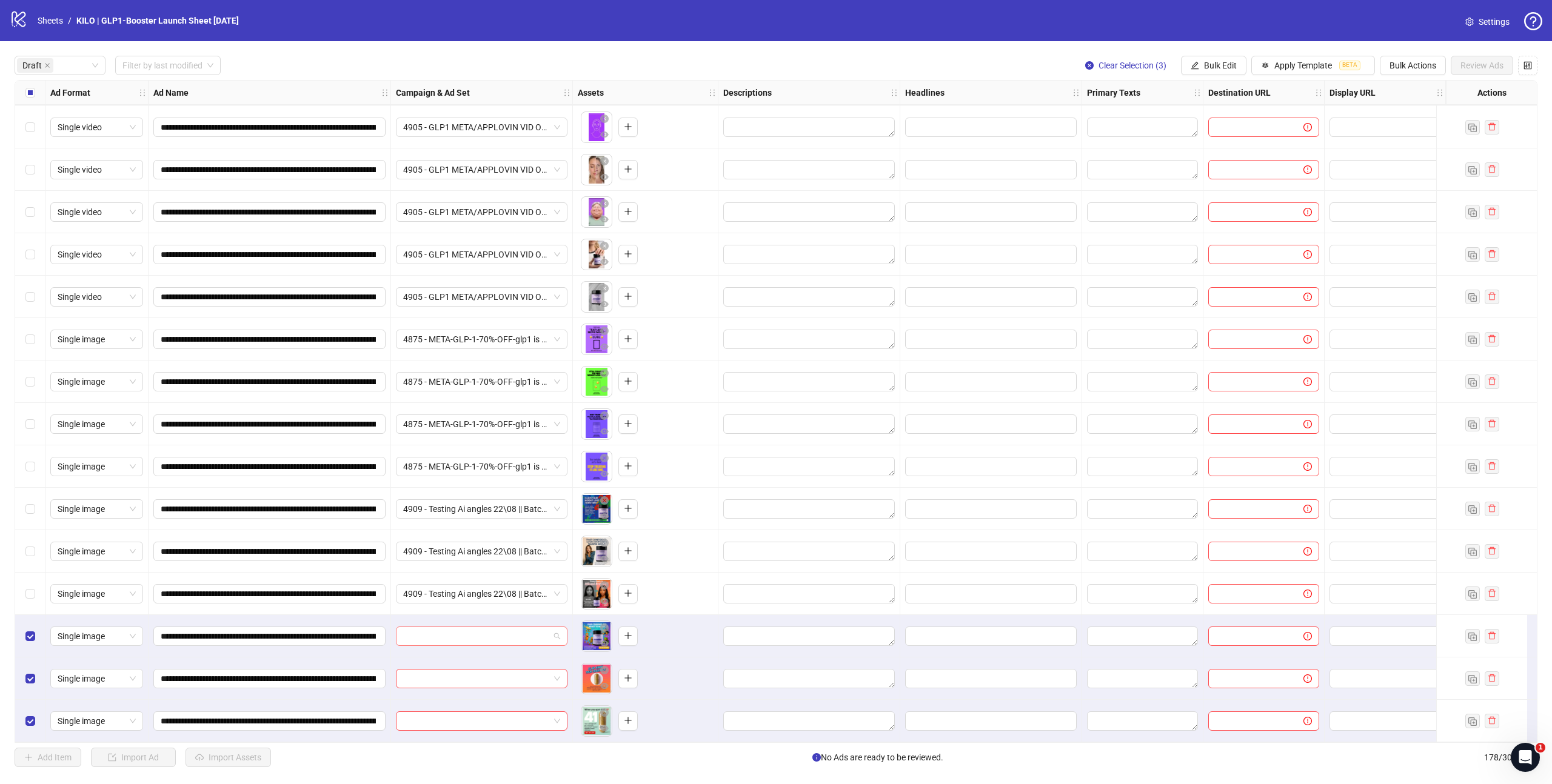
click at [467, 637] on input "search" at bounding box center [476, 636] width 146 height 18
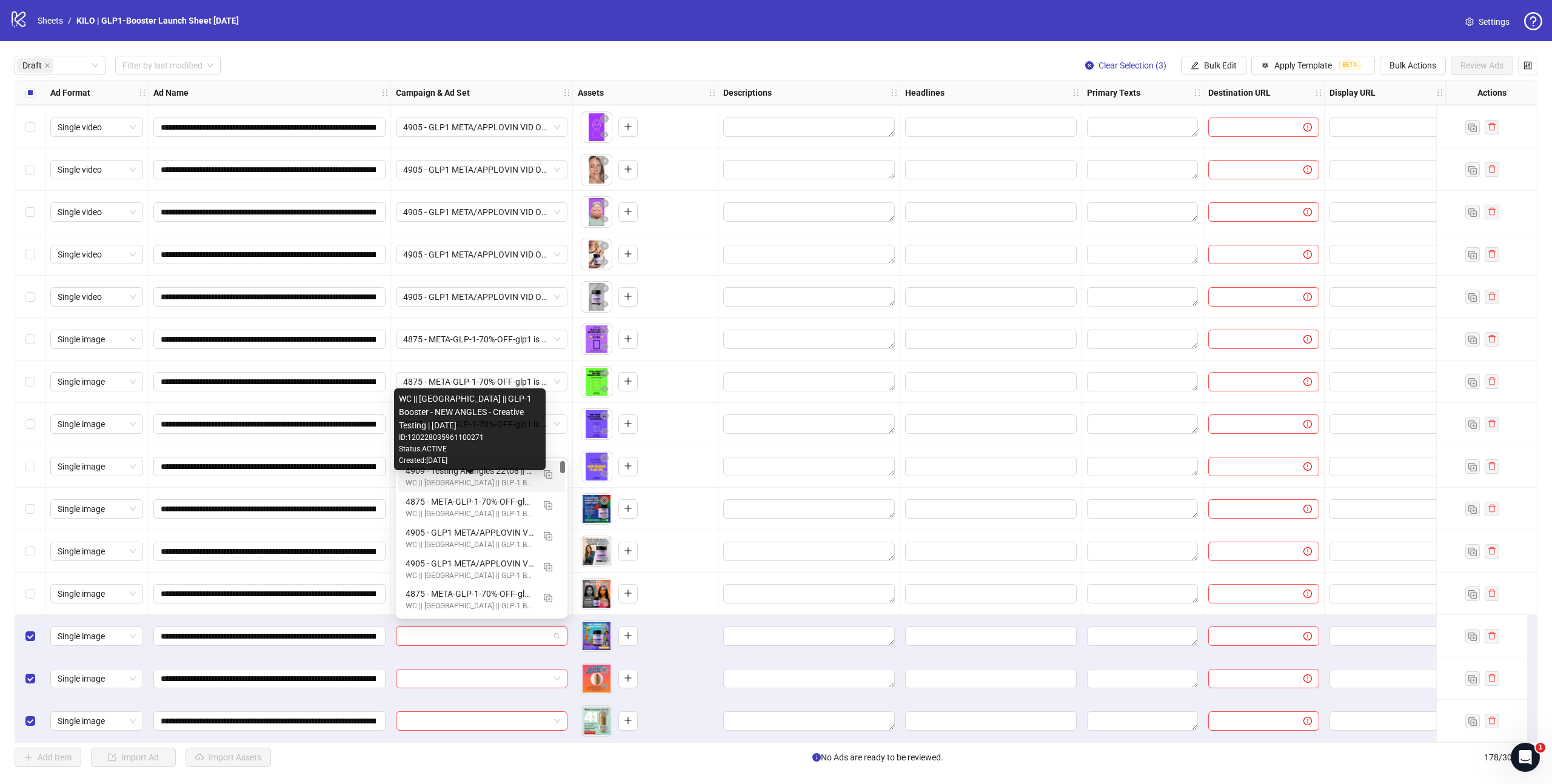
click at [466, 485] on div "WC || [GEOGRAPHIC_DATA] || GLP-1 Booster - NEW ANGLES - Creative Testing | [DAT…" at bounding box center [470, 483] width 128 height 12
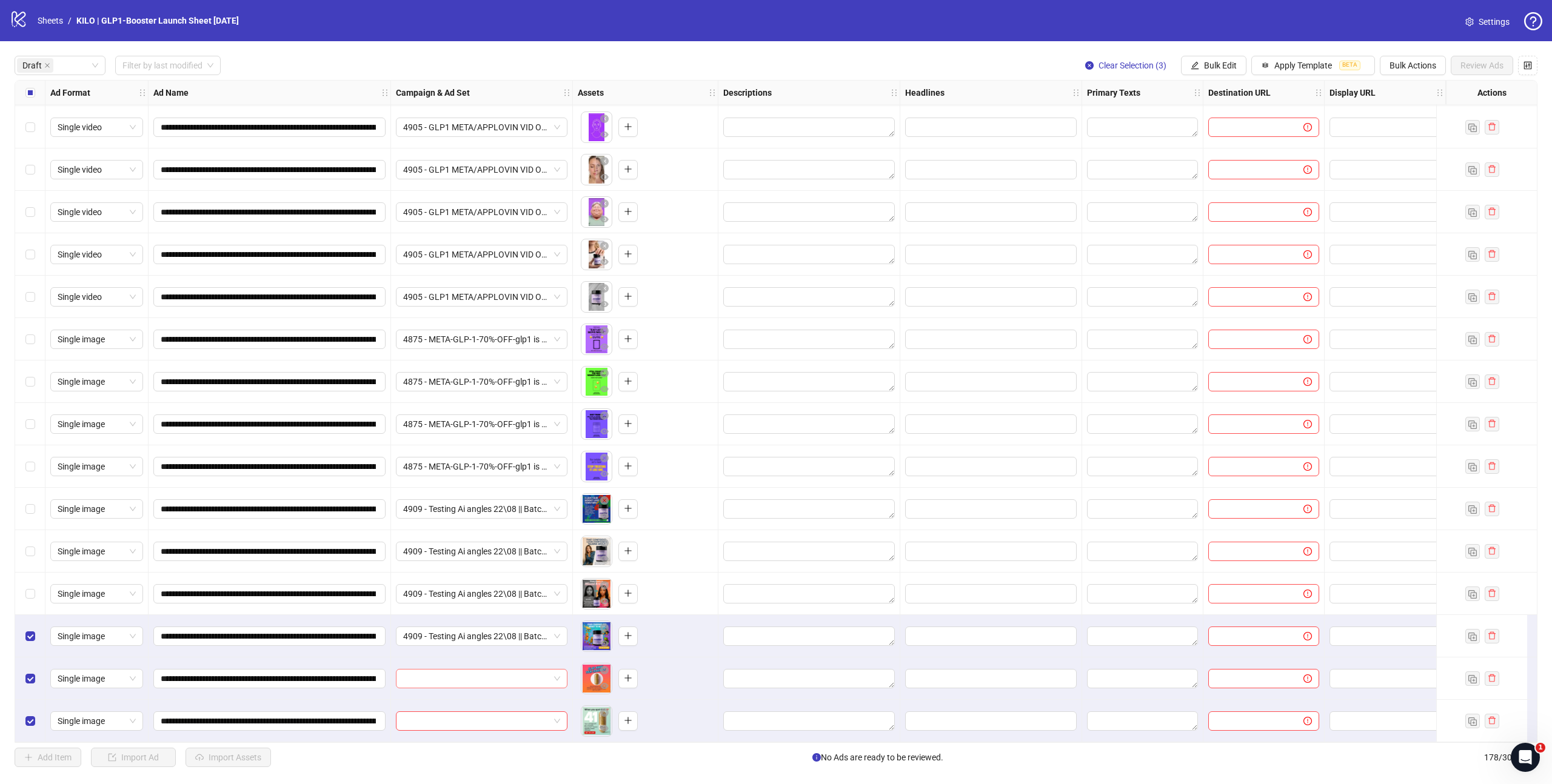
click at [438, 683] on div at bounding box center [481, 678] width 172 height 19
click at [538, 687] on div at bounding box center [482, 678] width 182 height 42
click at [527, 682] on input "search" at bounding box center [476, 678] width 146 height 18
click at [447, 712] on input "search" at bounding box center [476, 721] width 146 height 18
click at [449, 687] on div "WC || [GEOGRAPHIC_DATA] || GLP-1 Booster - NEW ANGLES - Creative Testing | [DAT…" at bounding box center [470, 691] width 128 height 12
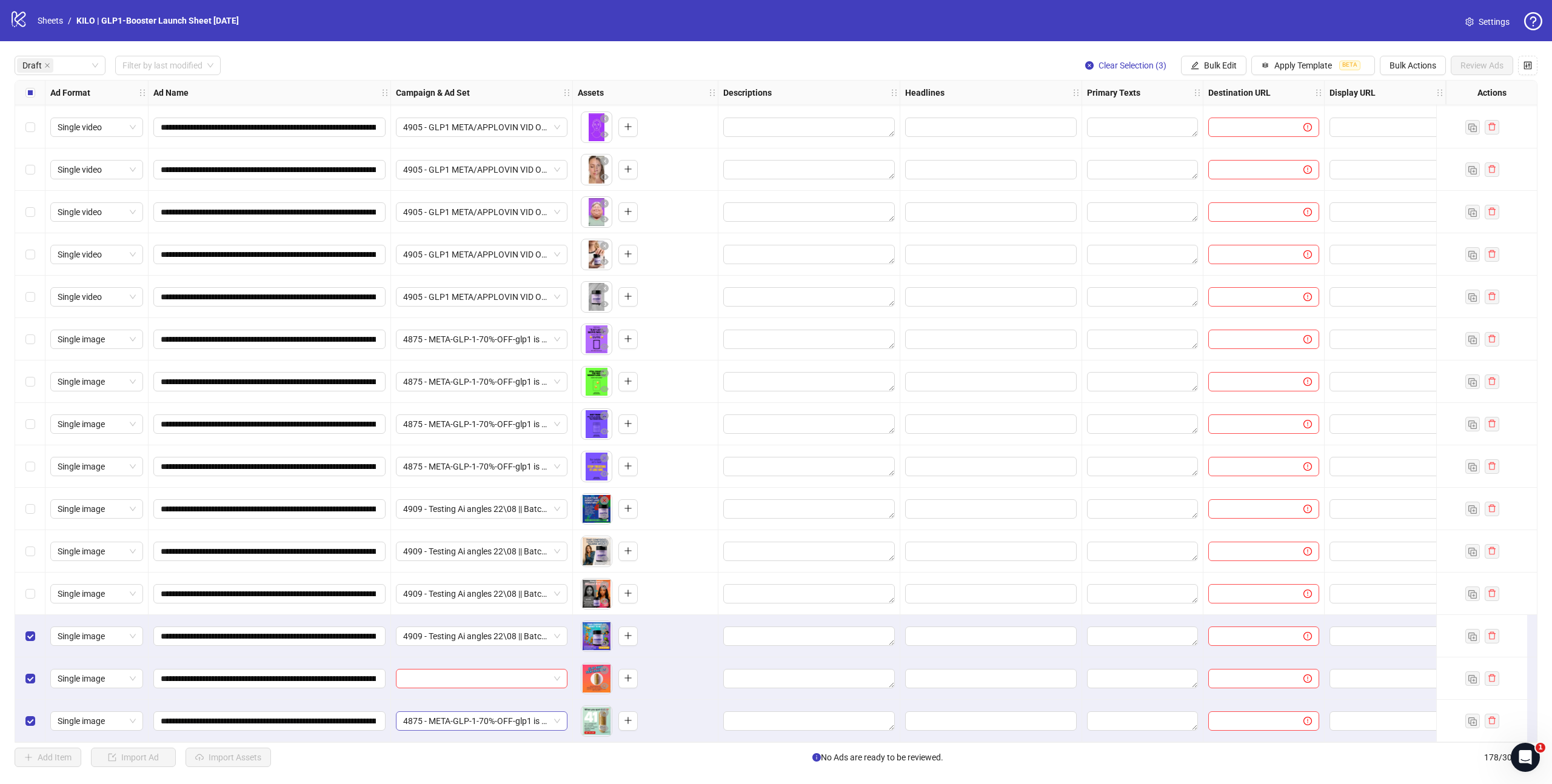
click at [437, 712] on span "4875 - META-GLP-1-70%-OFF-glp1 is not a fad-VG - VK || Batch 1 || Enhancements:…" at bounding box center [481, 721] width 157 height 18
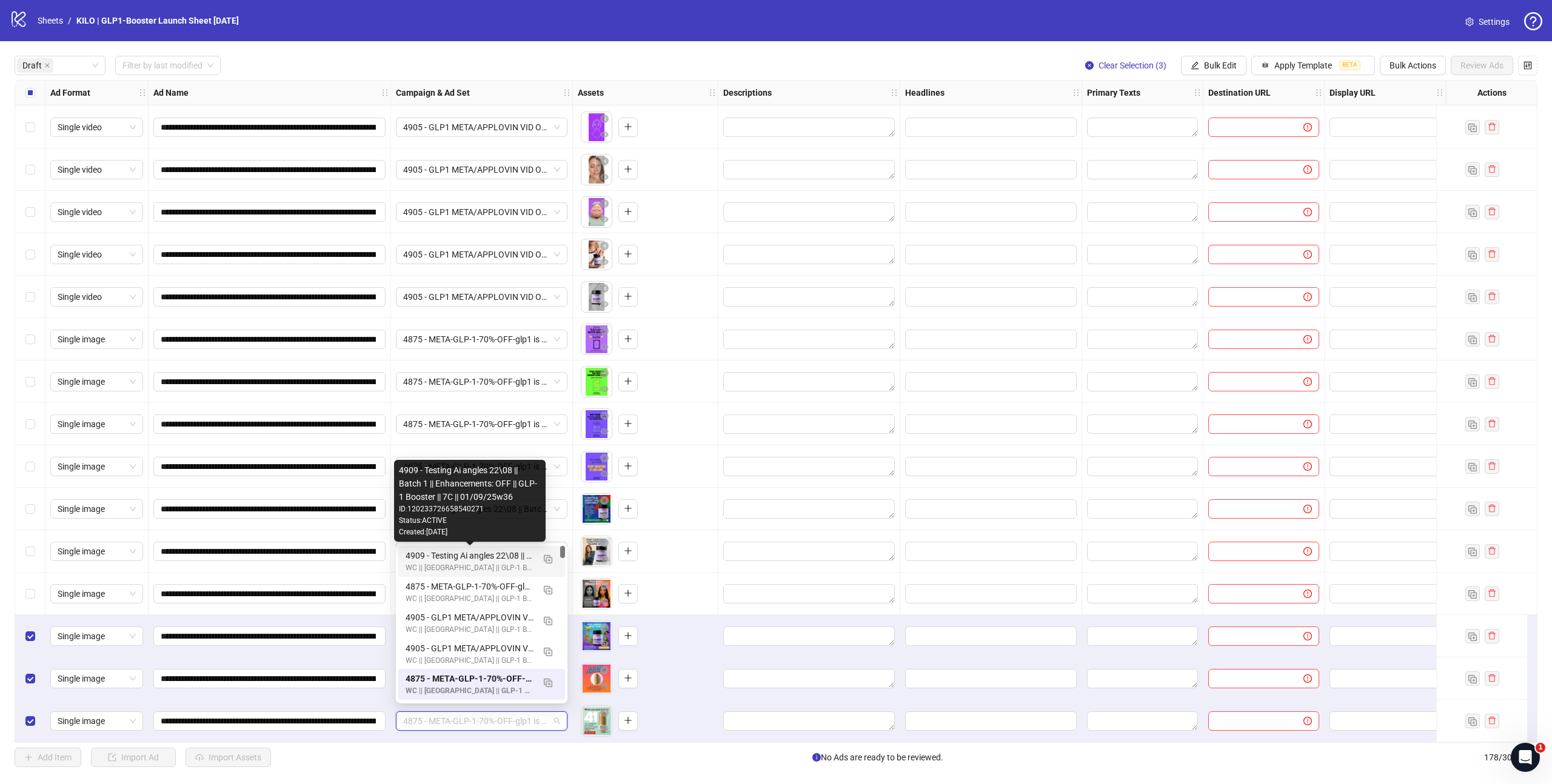
click at [466, 554] on div "4909 - Testing Ai angles 22\08 || Batch 1 || Enhancements: OFF || GLP-1 Booster…" at bounding box center [470, 556] width 128 height 13
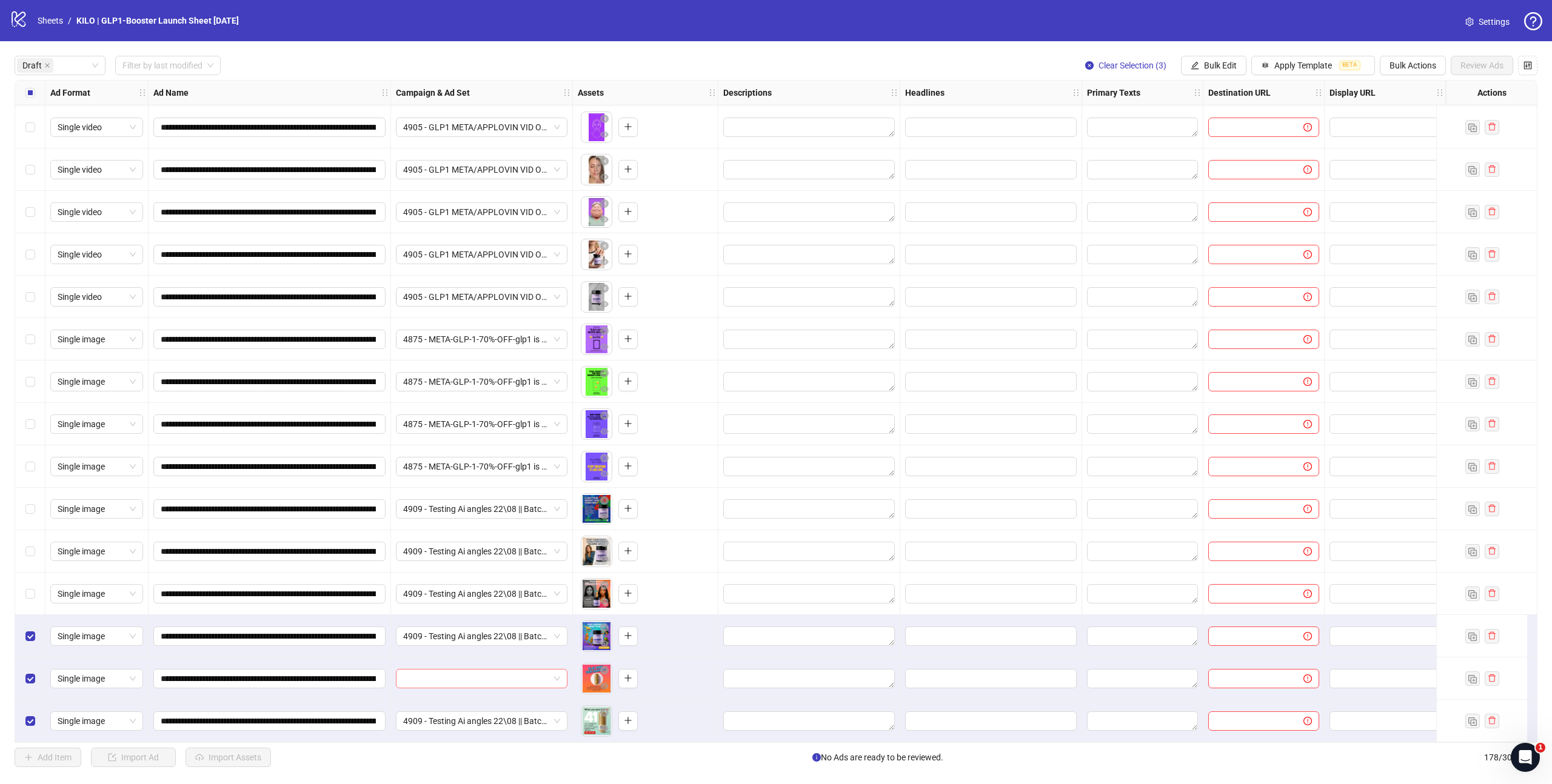
click at [471, 673] on input "search" at bounding box center [476, 678] width 146 height 18
click at [547, 517] on img "button" at bounding box center [548, 517] width 8 height 8
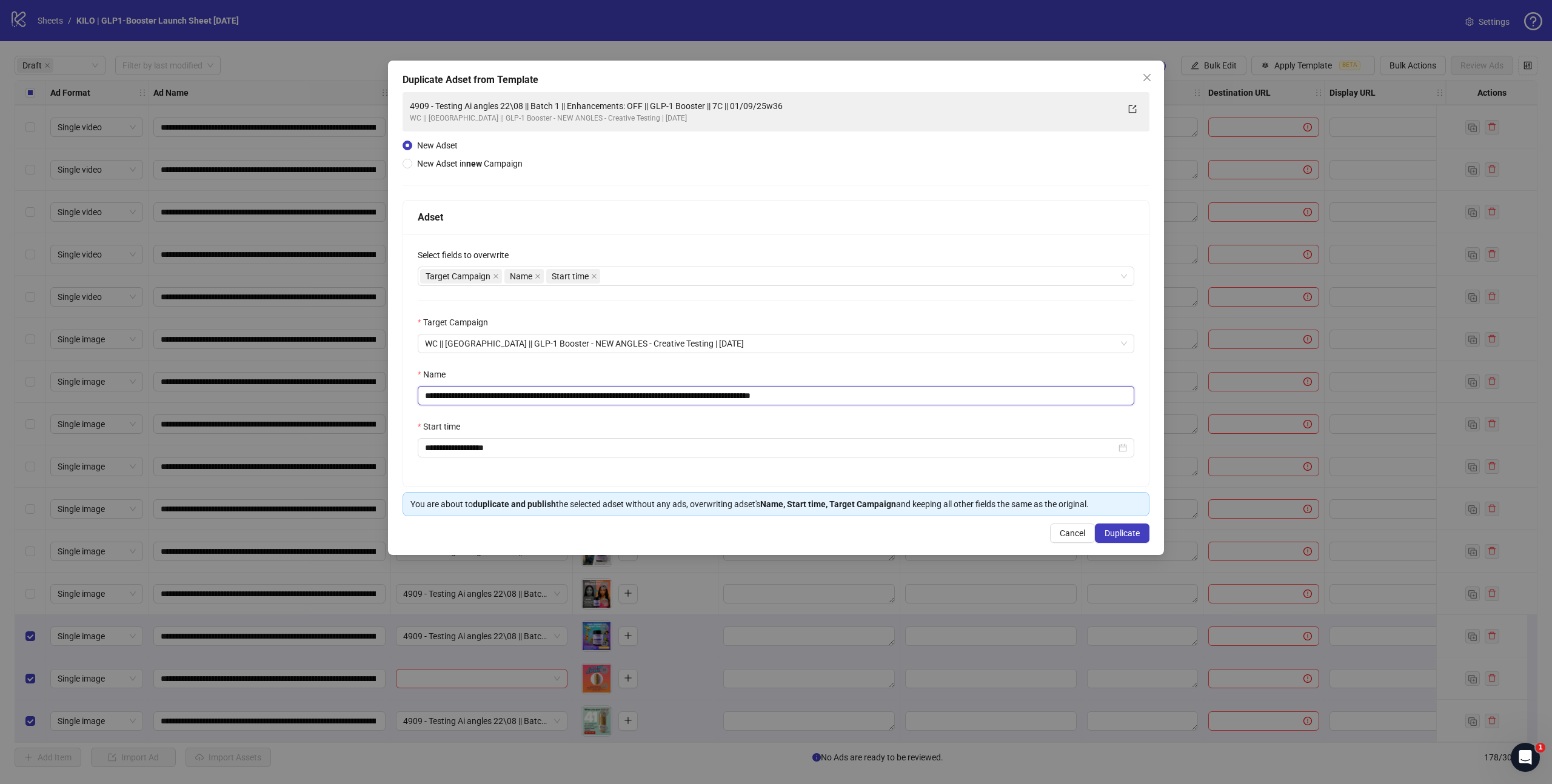
click at [575, 397] on input "**********" at bounding box center [775, 396] width 716 height 19
click at [864, 394] on input "**********" at bounding box center [775, 396] width 716 height 19
type input "**********"
click at [1112, 533] on span "Duplicate" at bounding box center [1122, 533] width 35 height 10
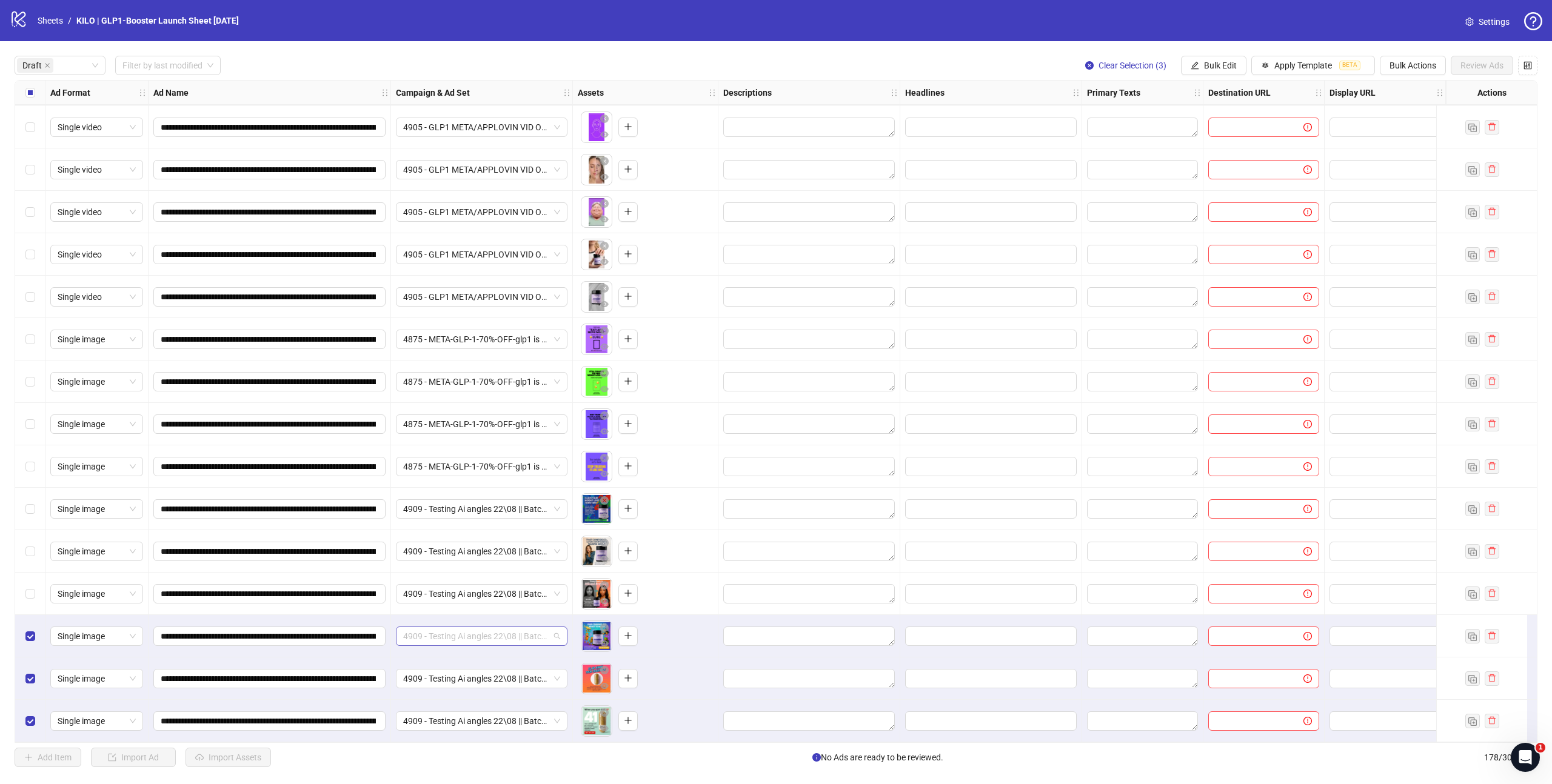
click at [451, 635] on span "4909 - Testing Ai angles 22\08 || Batch 1 || Enhancements: OFF || GLP-1 Booster…" at bounding box center [481, 636] width 157 height 18
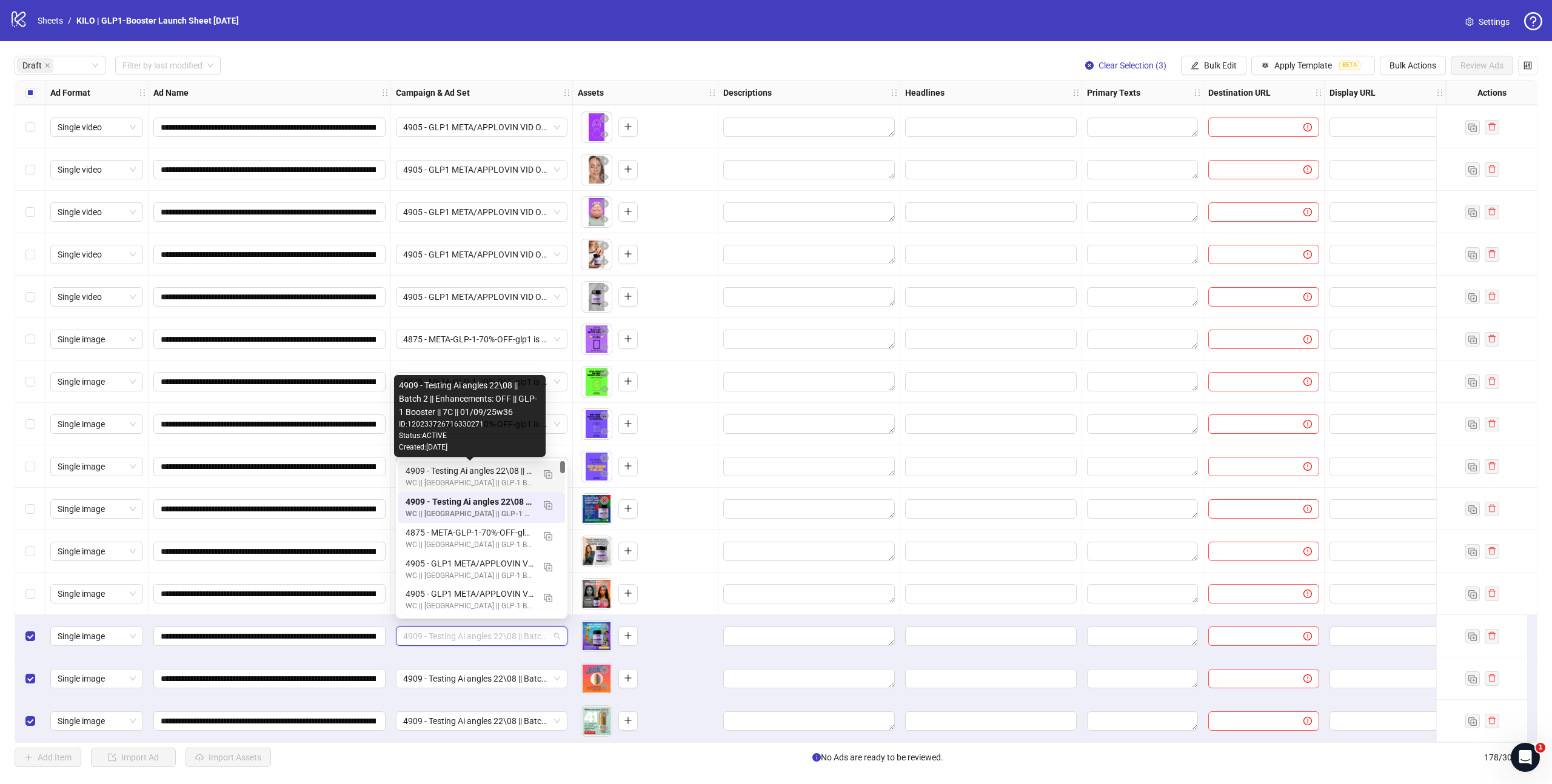
click at [466, 472] on div "4909 - Testing Ai angles 22\08 || Batch 2 || Enhancements: OFF || GLP-1 Booster…" at bounding box center [470, 470] width 128 height 13
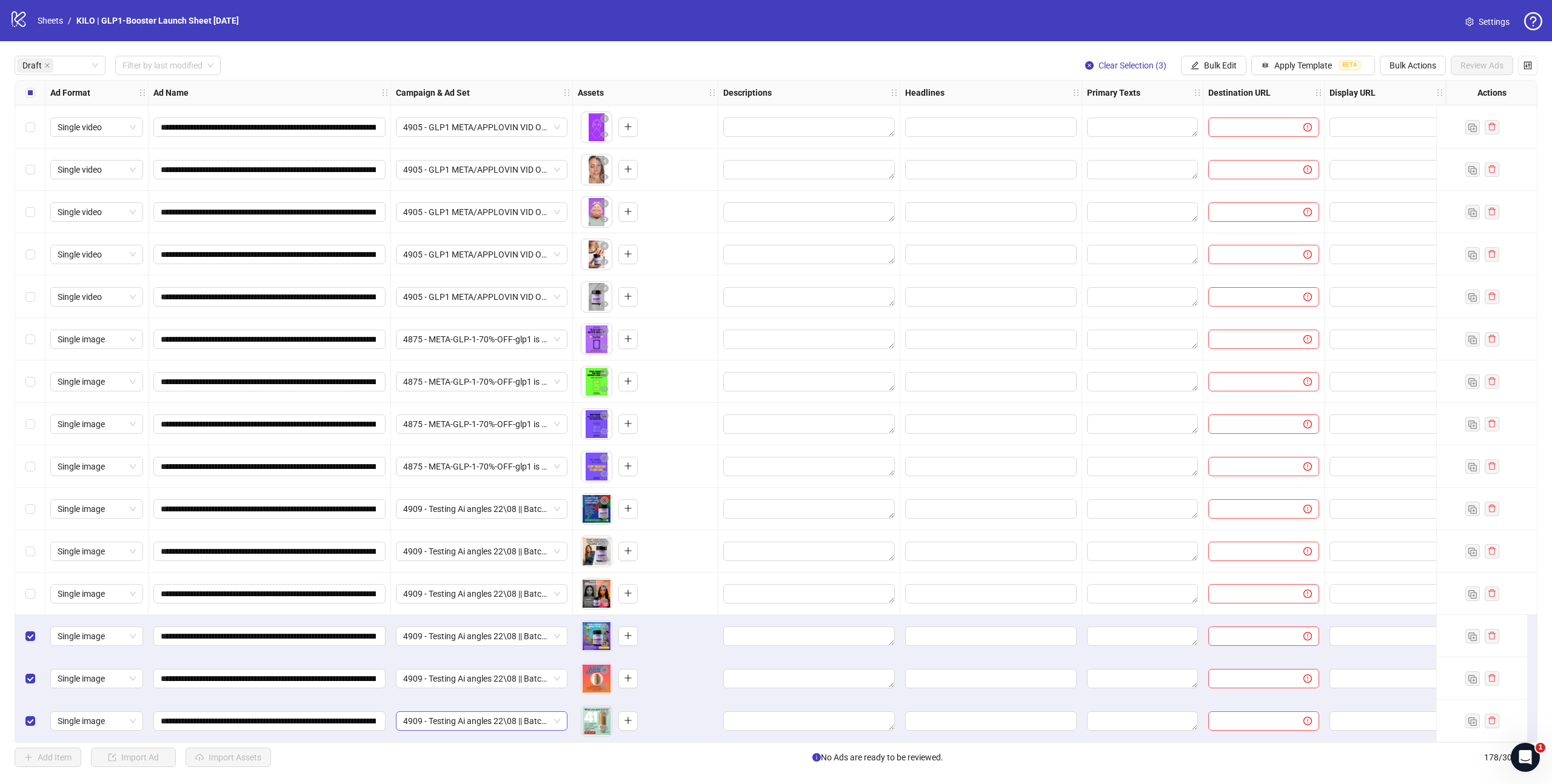
click at [440, 712] on span "4909 - Testing Ai angles 22\08 || Batch 1 || Enhancements: OFF || GLP-1 Booster…" at bounding box center [481, 721] width 157 height 18
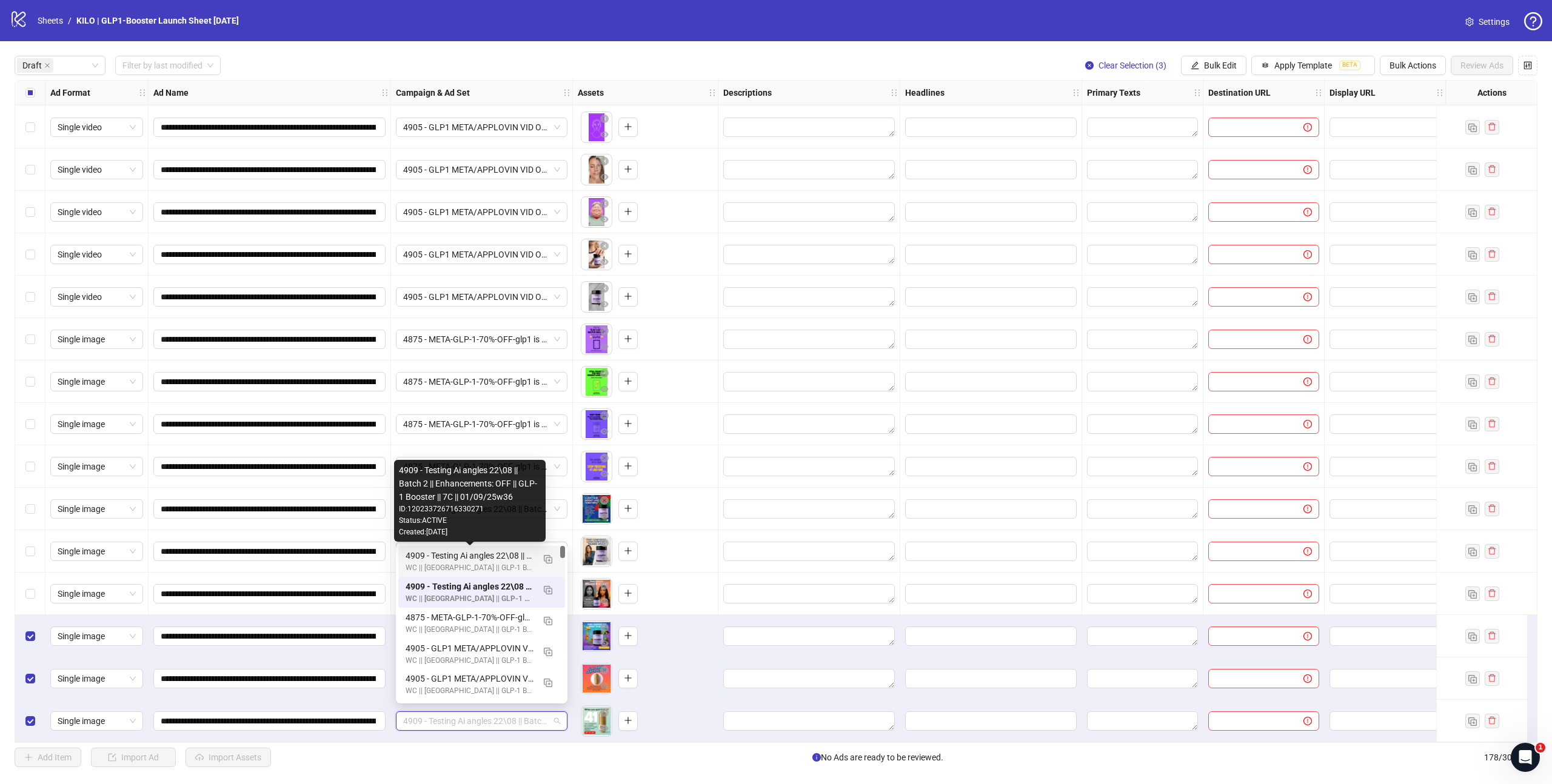
click at [454, 559] on div "4909 - Testing Ai angles 22\08 || Batch 2 || Enhancements: OFF || GLP-1 Booster…" at bounding box center [470, 556] width 128 height 13
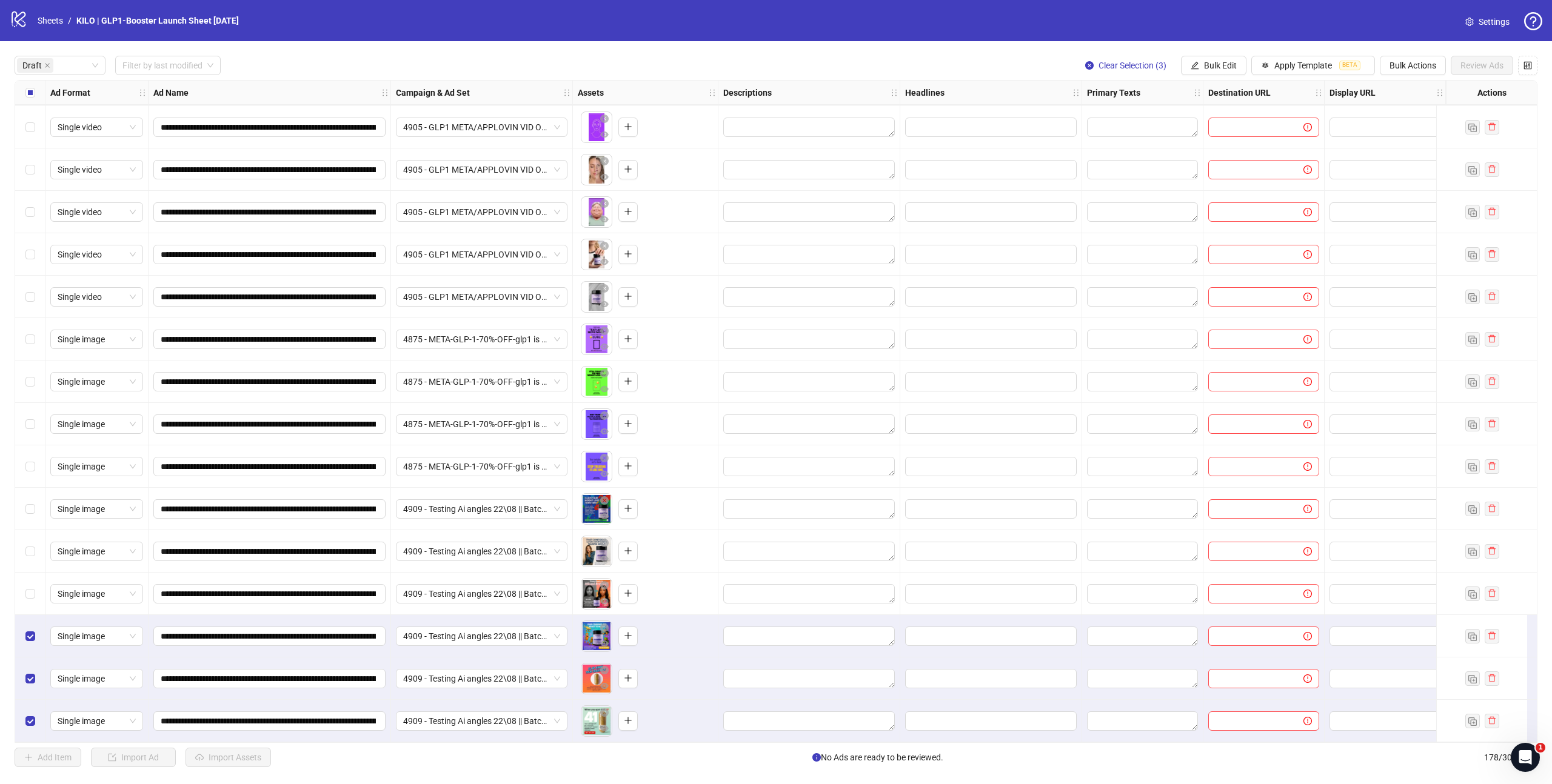
click at [22, 97] on div "Select all rows" at bounding box center [31, 92] width 31 height 24
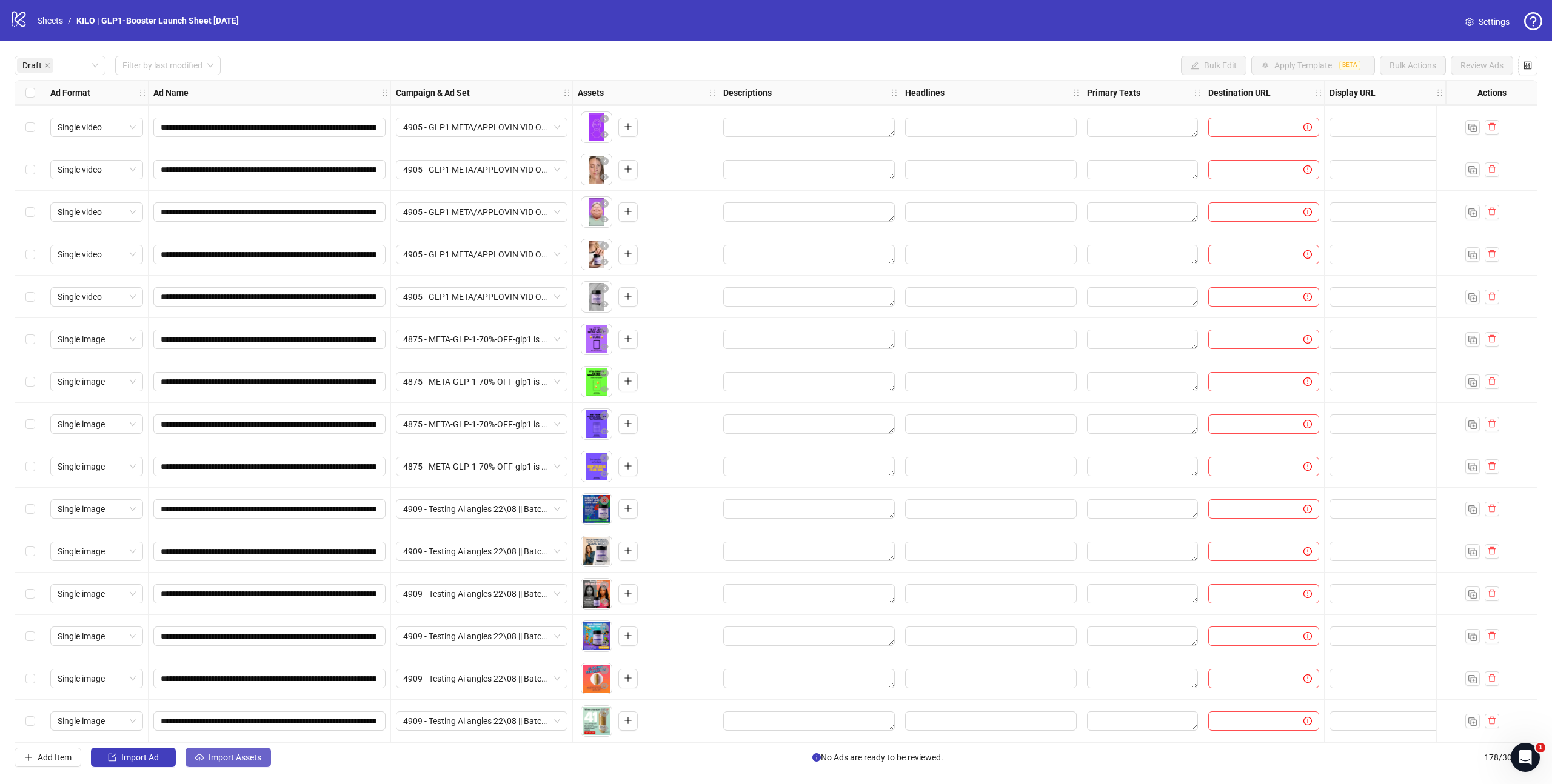
click at [233, 749] on button "Import Assets" at bounding box center [228, 758] width 85 height 19
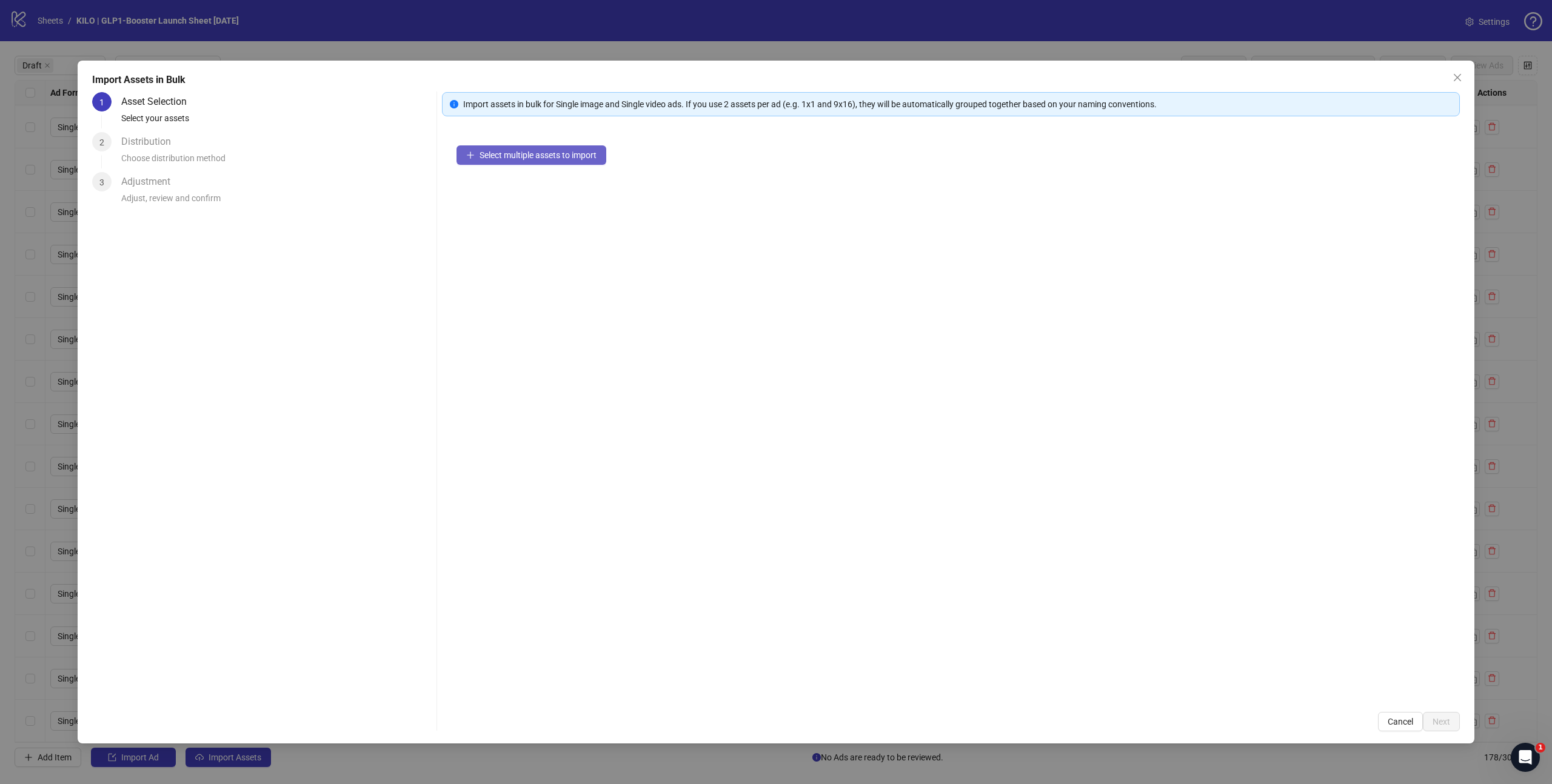
click at [516, 160] on button "Select multiple assets to import" at bounding box center [531, 155] width 150 height 19
click at [1433, 721] on span "Next" at bounding box center [1441, 722] width 17 height 10
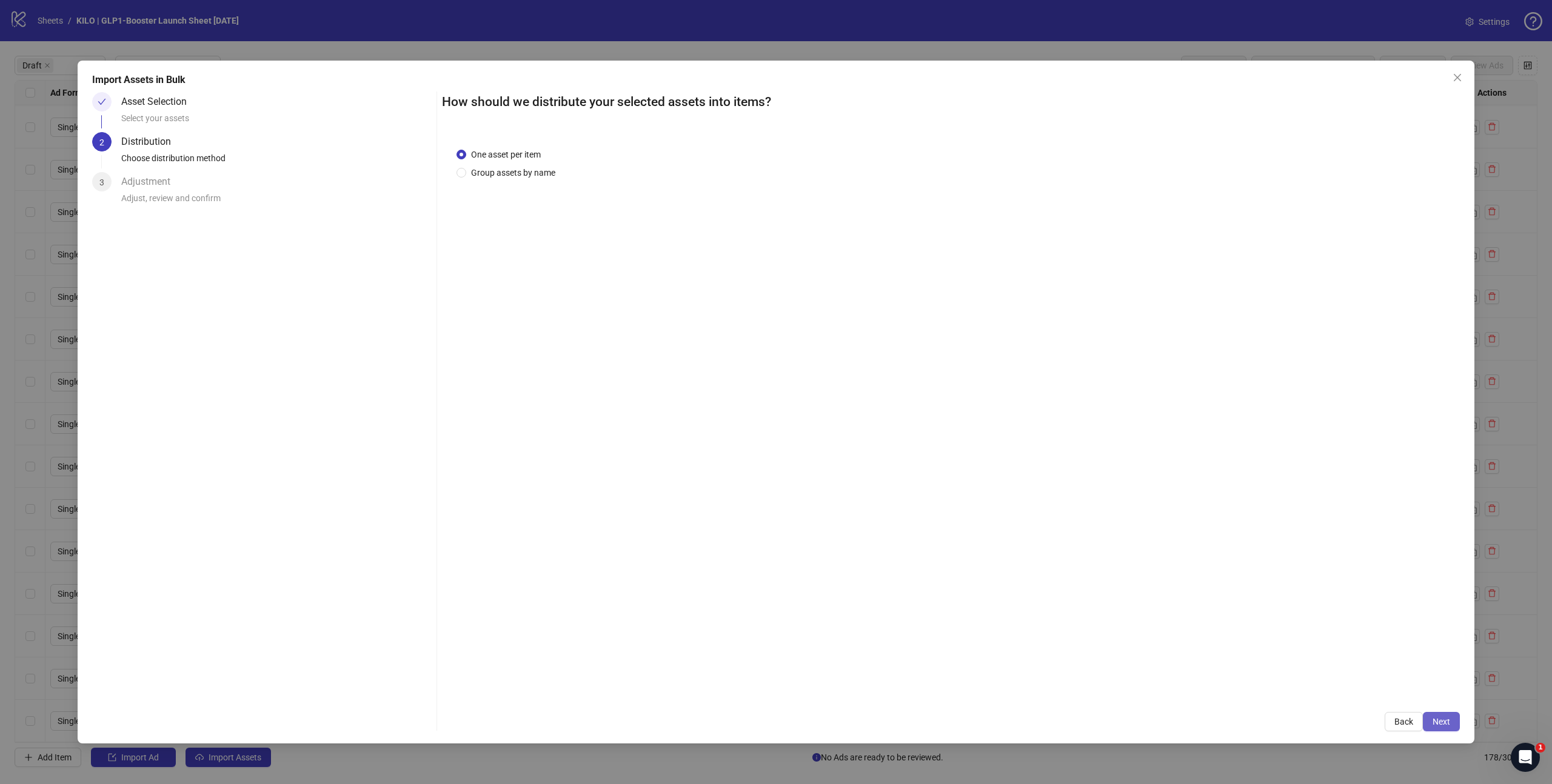
click at [1439, 721] on span "Next" at bounding box center [1441, 722] width 17 height 10
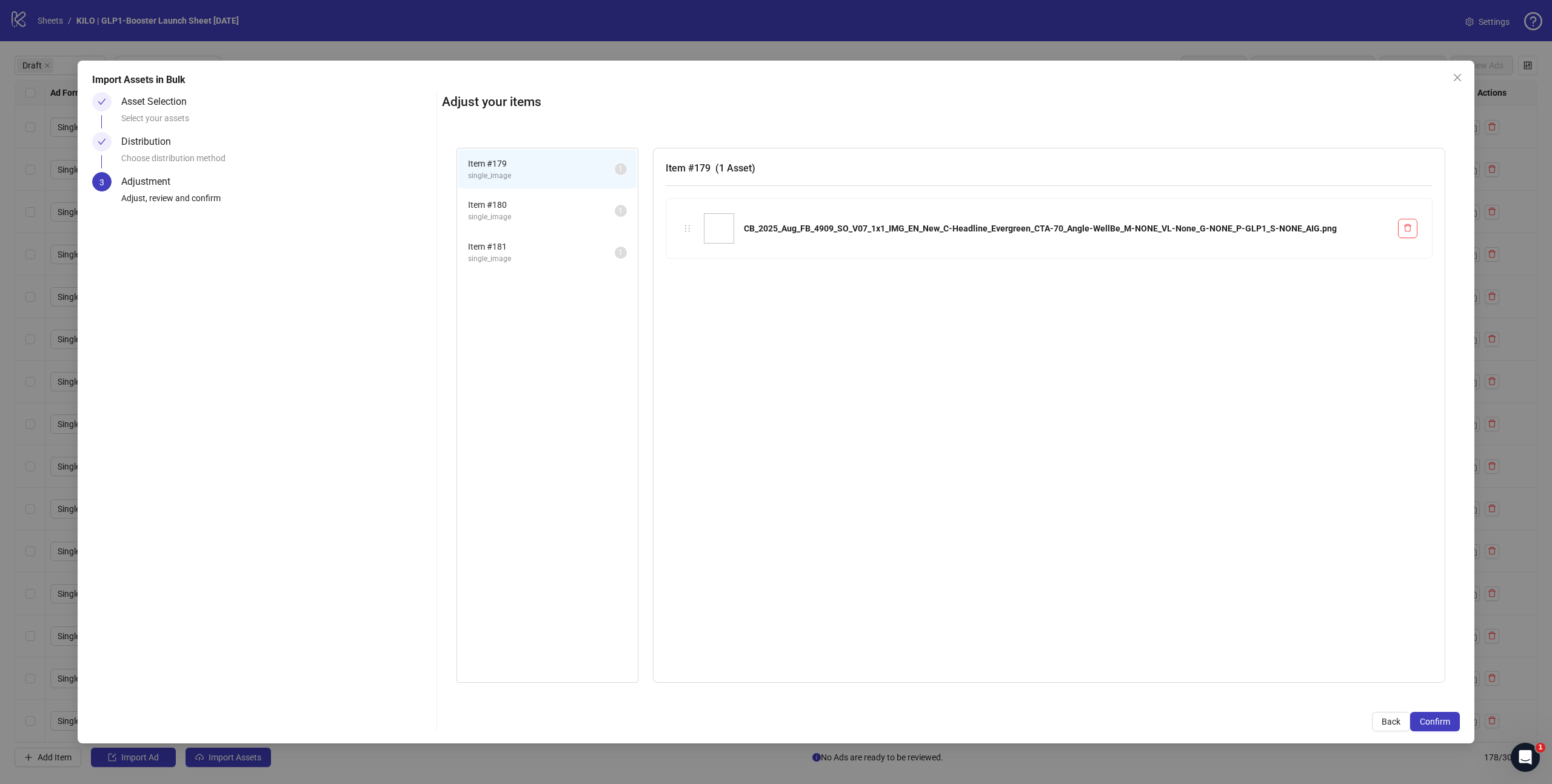
click at [1439, 721] on span "Confirm" at bounding box center [1435, 722] width 31 height 10
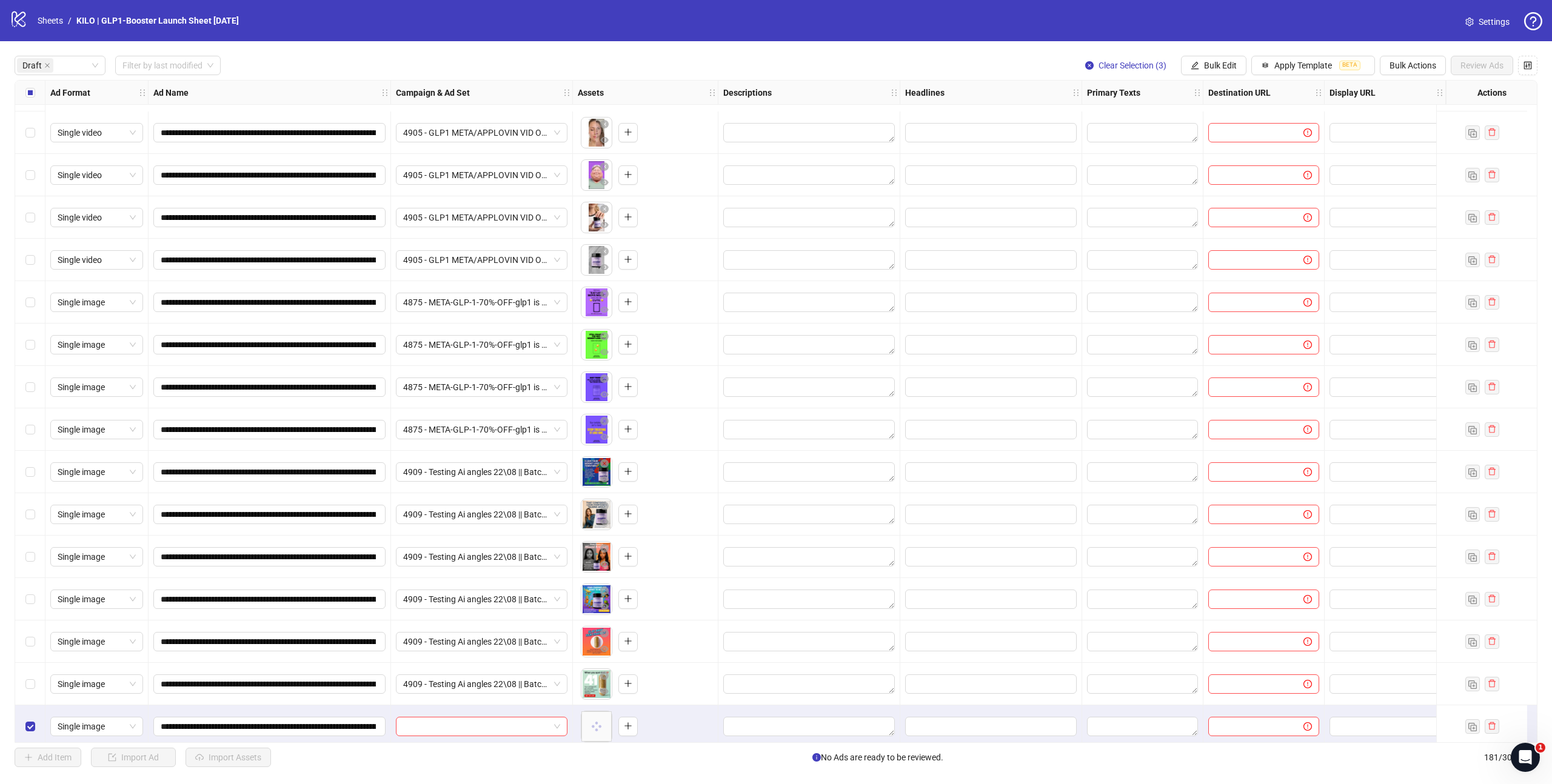
scroll to position [767, 0]
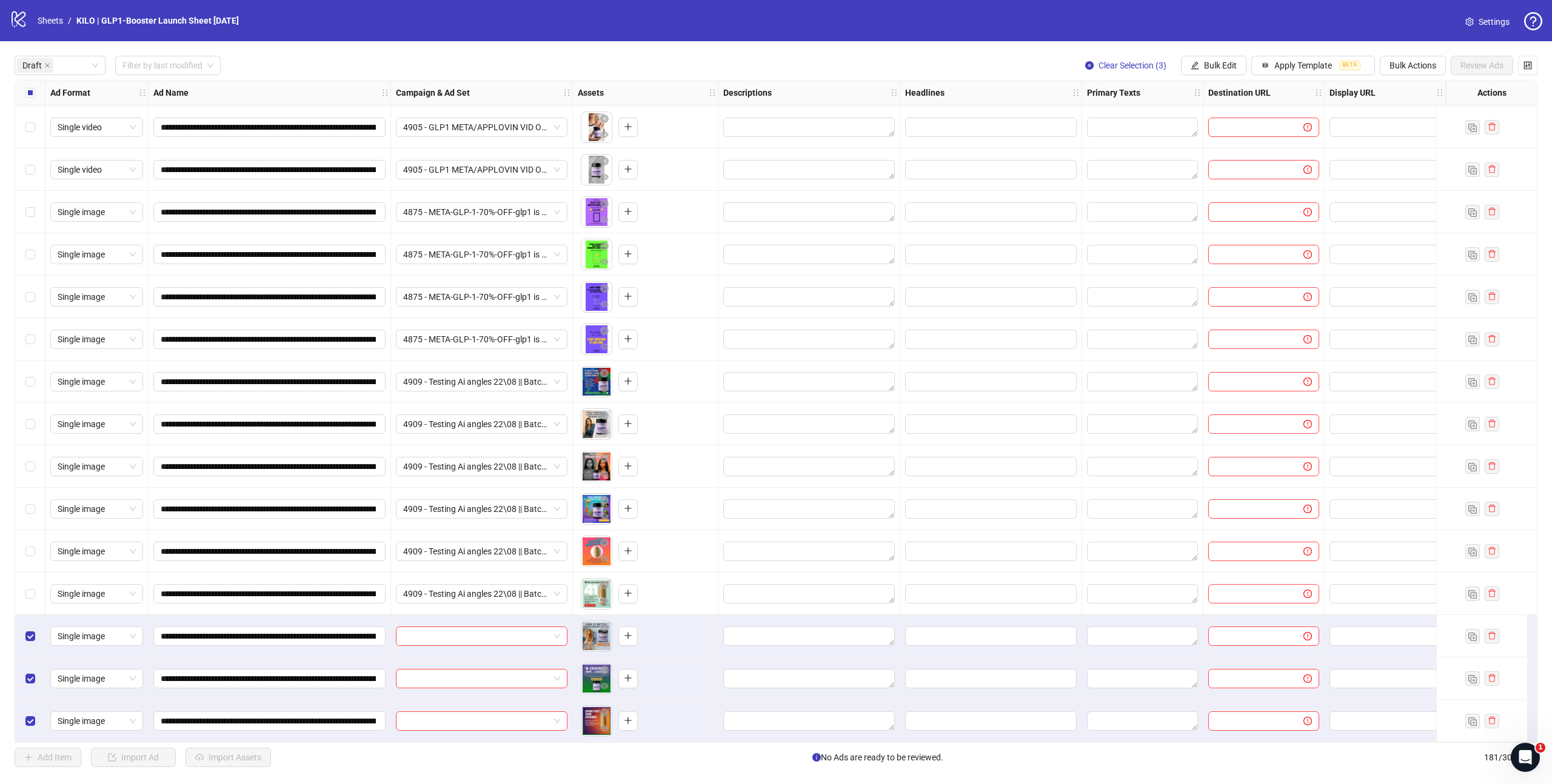
click at [23, 94] on div "Select all rows" at bounding box center [31, 92] width 31 height 24
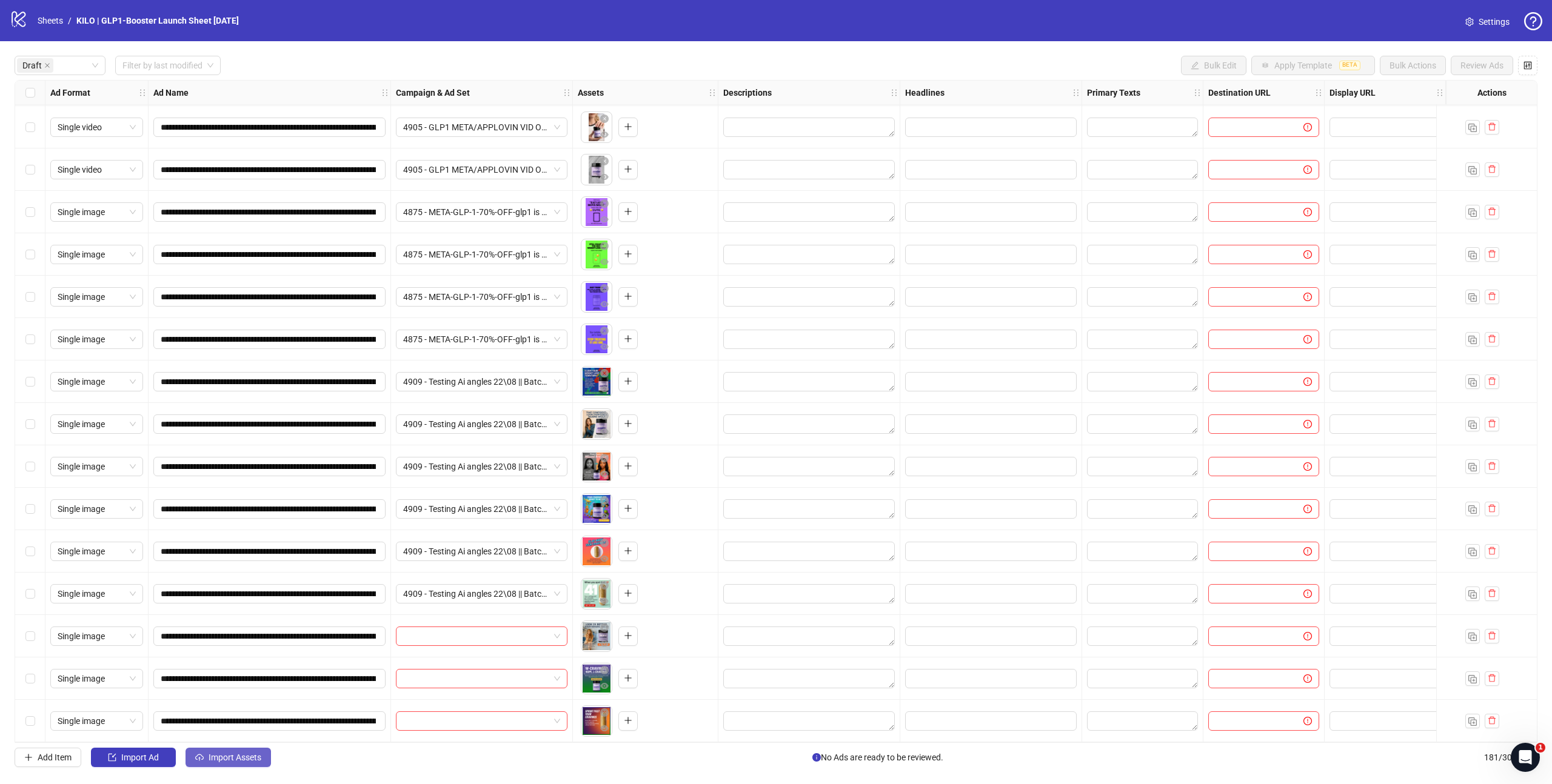
click at [246, 753] on span "Import Assets" at bounding box center [235, 758] width 53 height 10
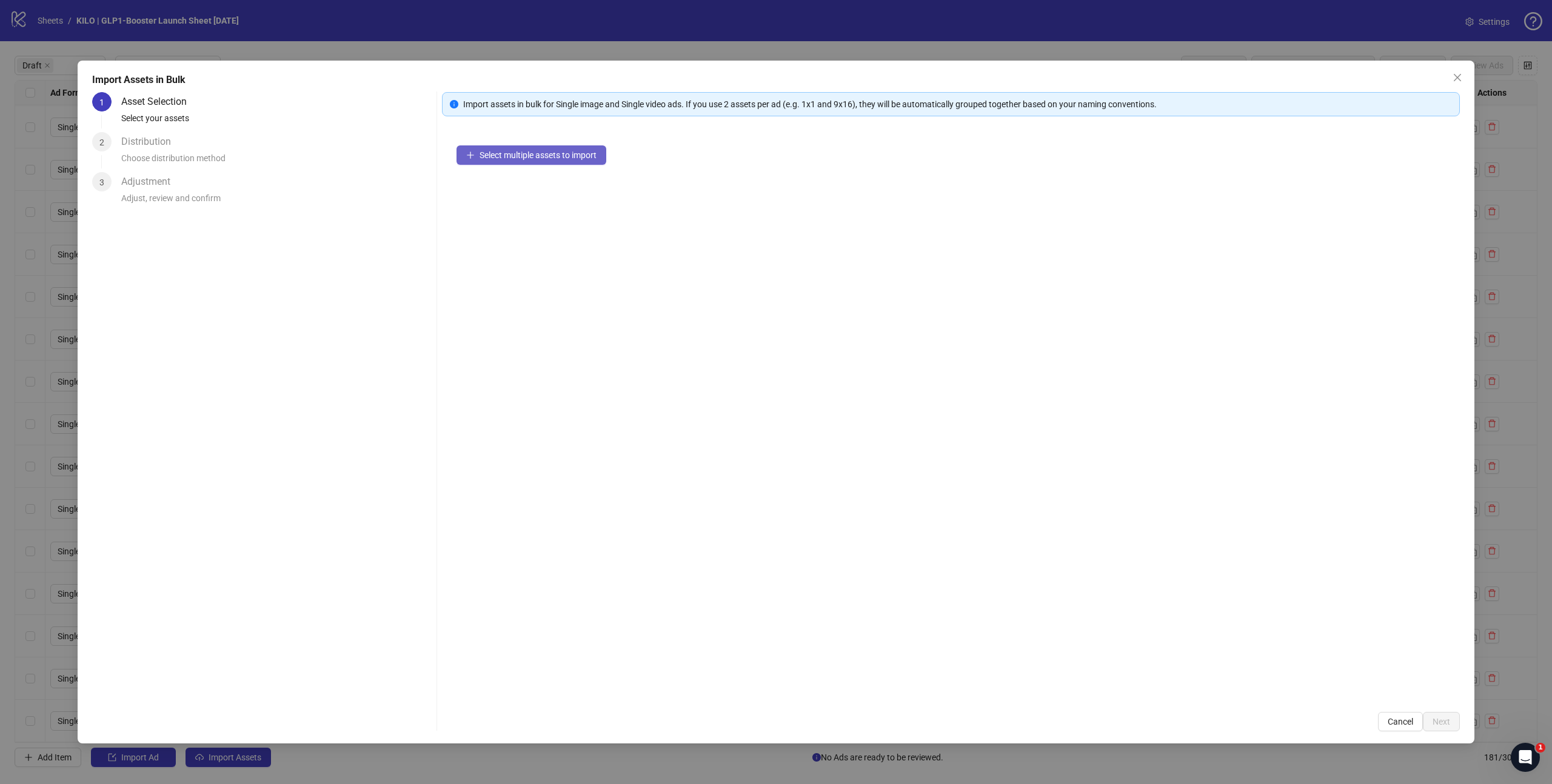
click at [508, 162] on button "Select multiple assets to import" at bounding box center [531, 155] width 150 height 19
click at [1445, 721] on span "Next" at bounding box center [1441, 722] width 17 height 10
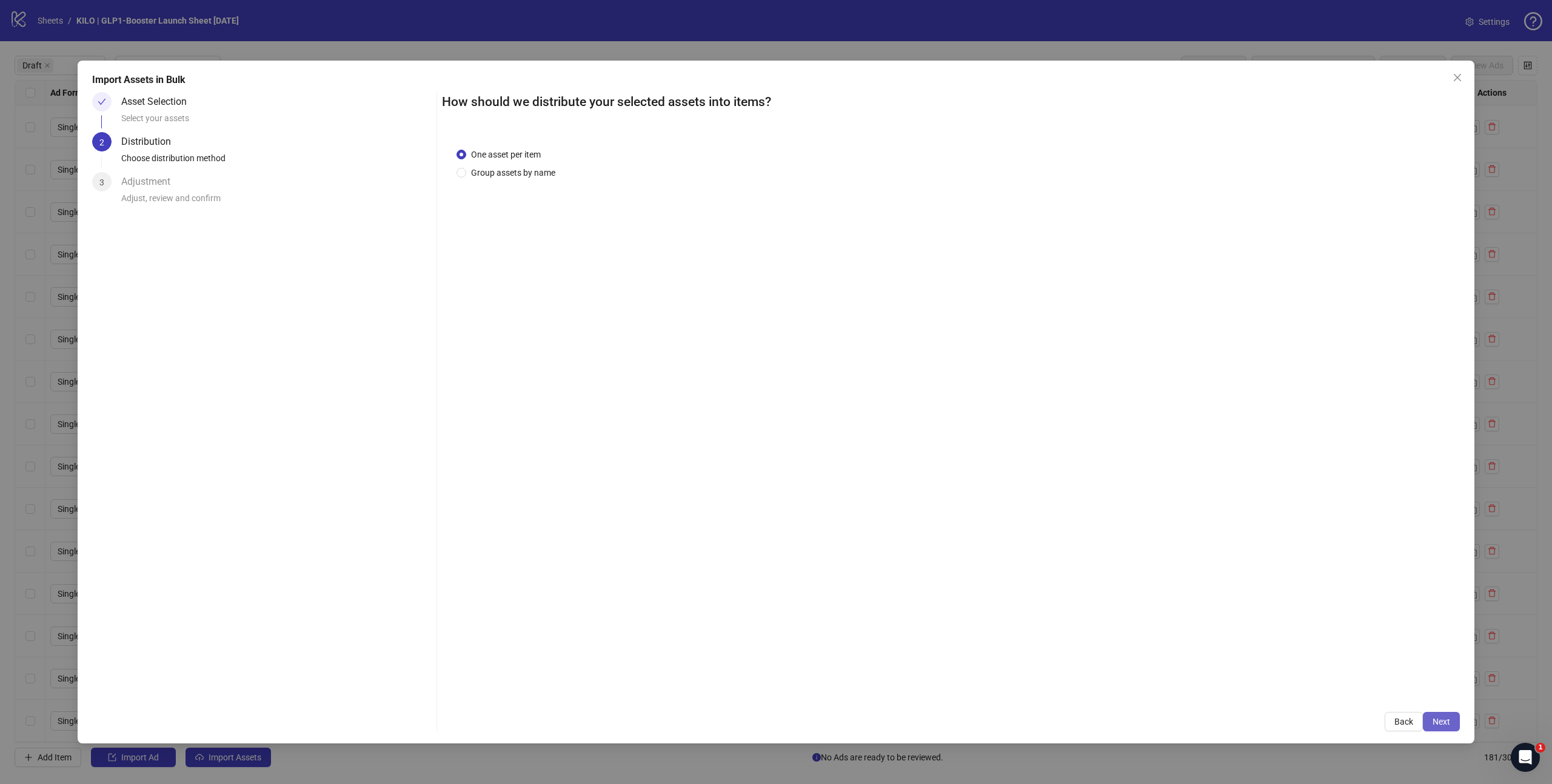
click at [1439, 719] on span "Next" at bounding box center [1441, 722] width 17 height 10
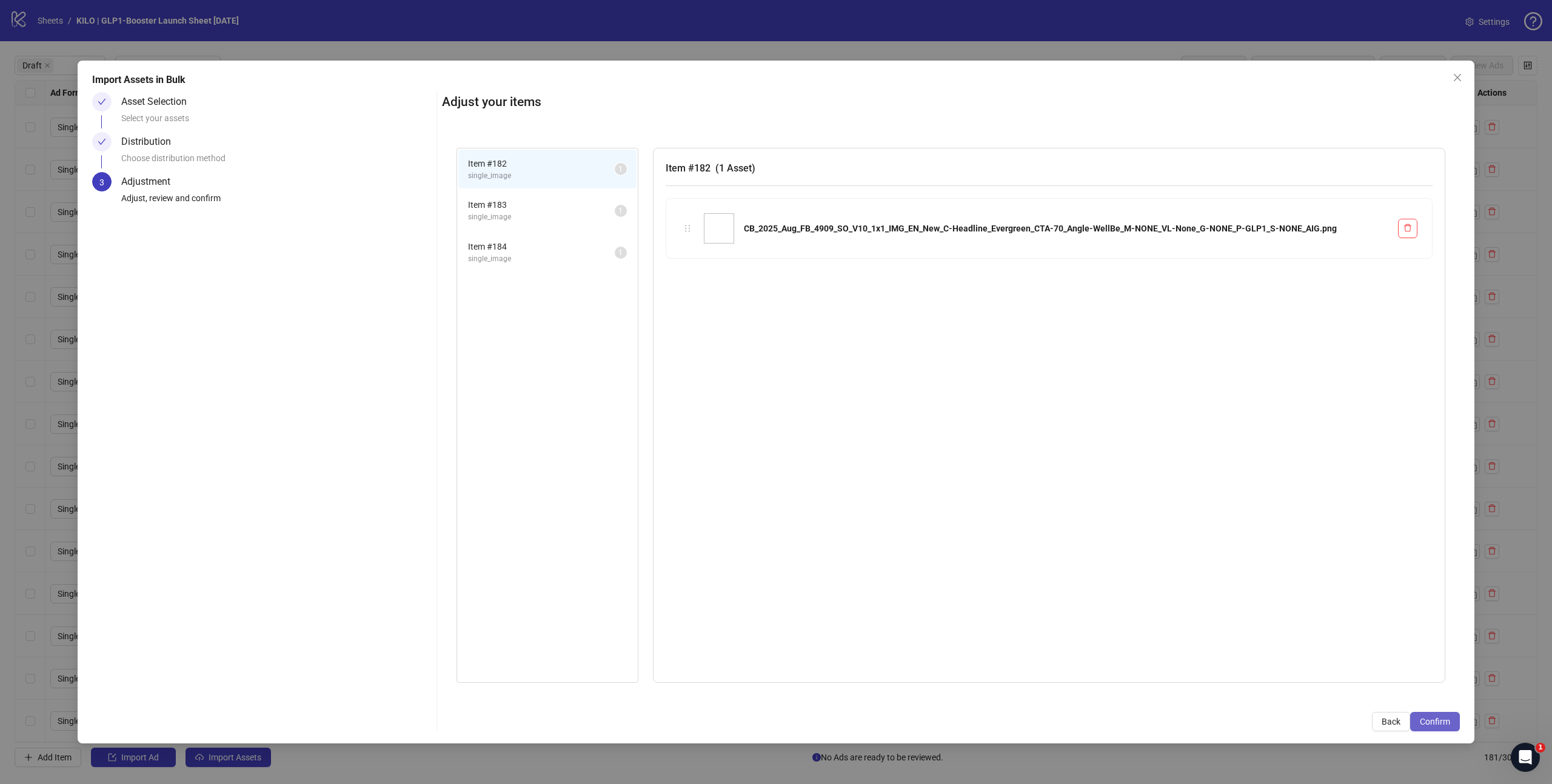
click at [1441, 719] on span "Confirm" at bounding box center [1435, 722] width 31 height 10
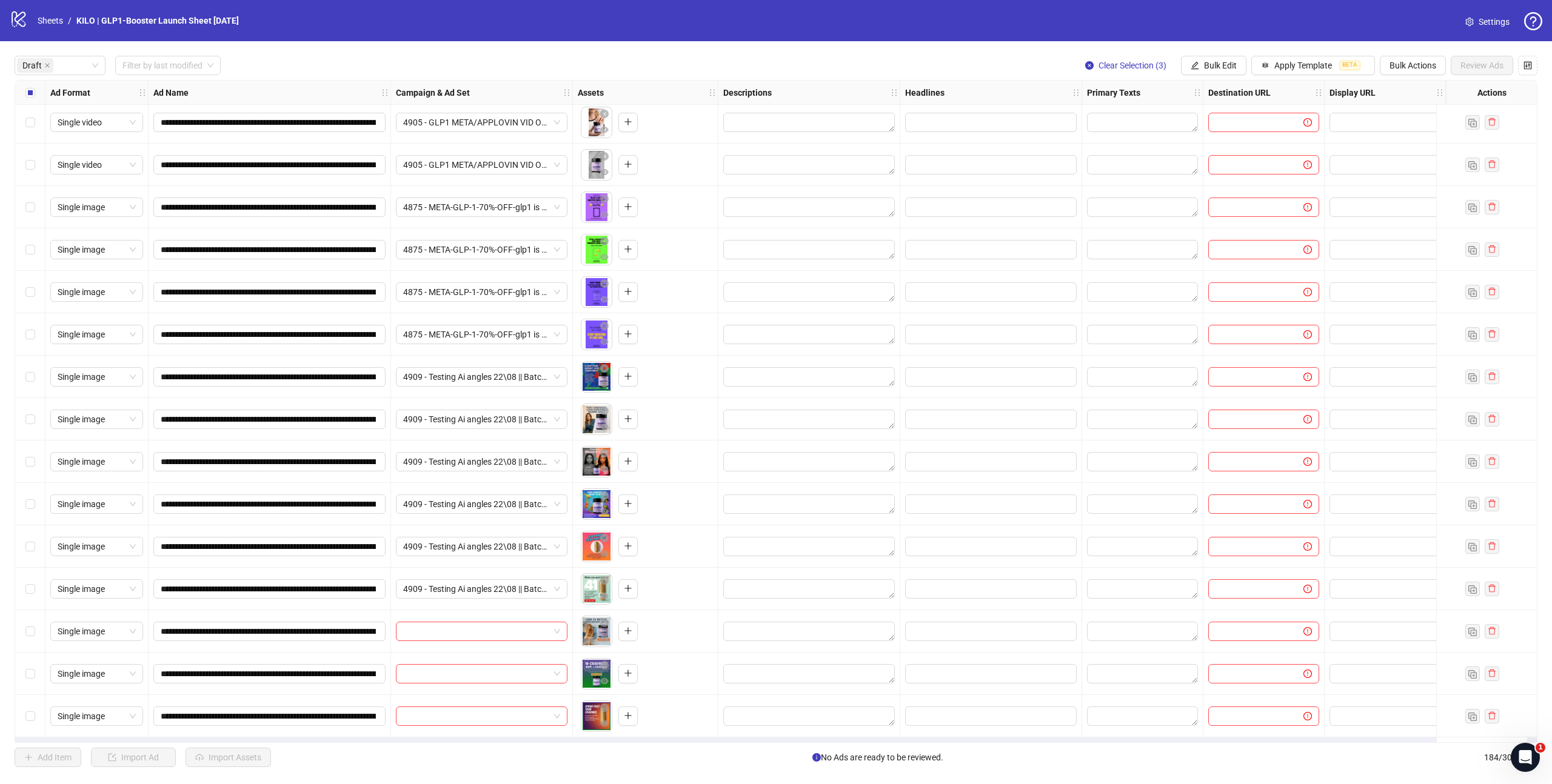
scroll to position [894, 0]
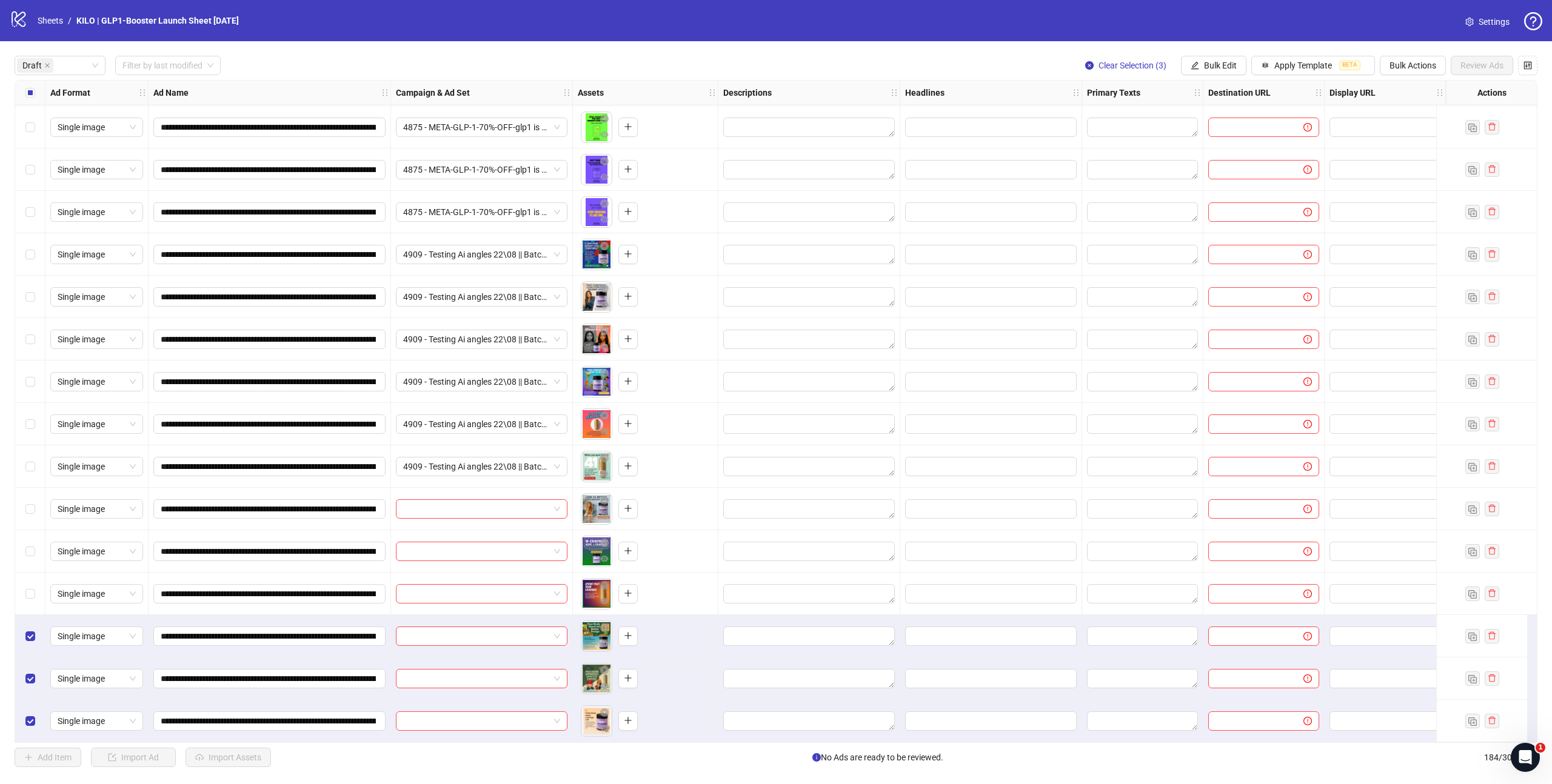
click at [24, 94] on div "Select all rows" at bounding box center [31, 92] width 31 height 24
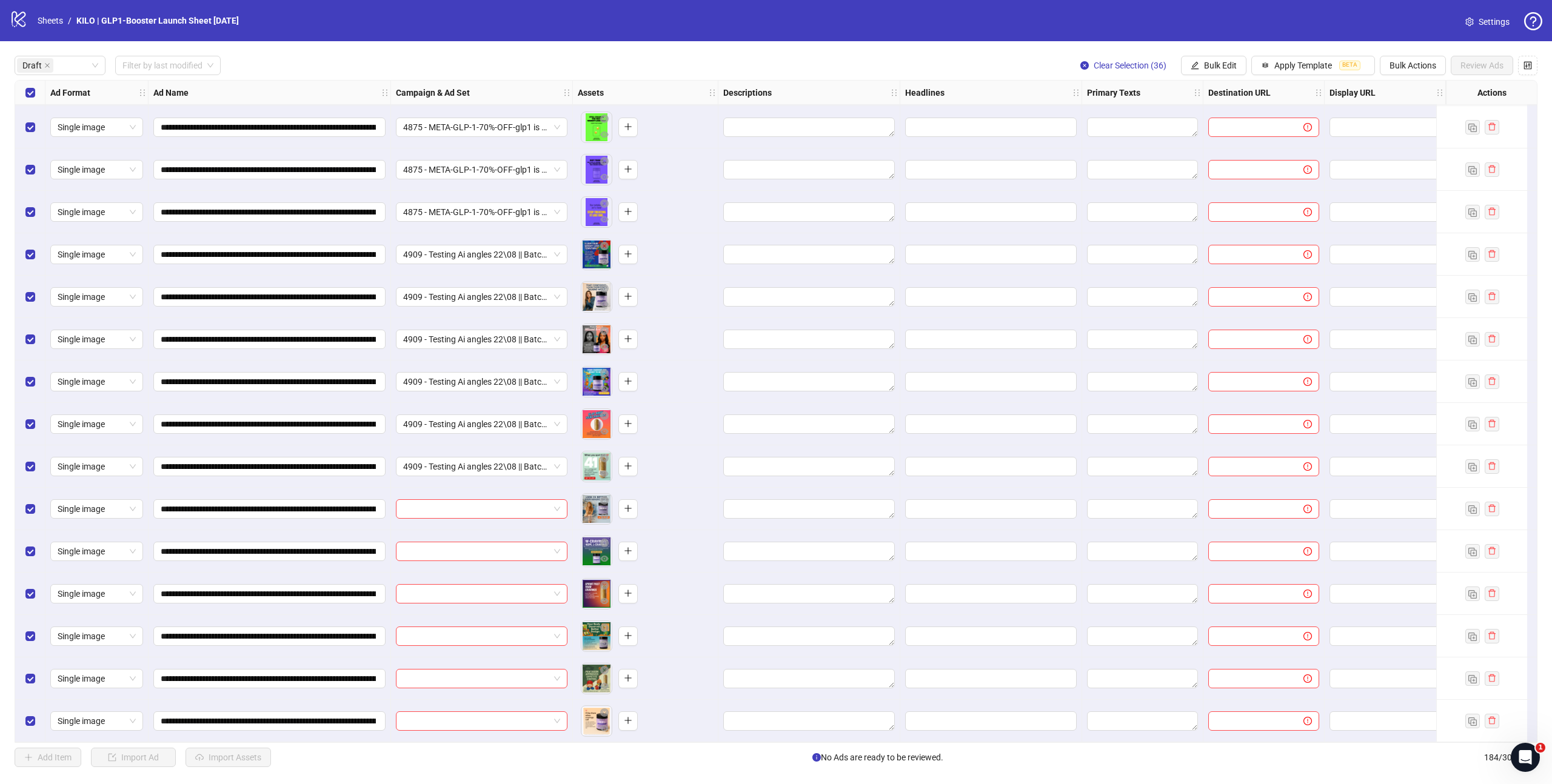
click at [24, 94] on div "Select all rows" at bounding box center [31, 92] width 31 height 24
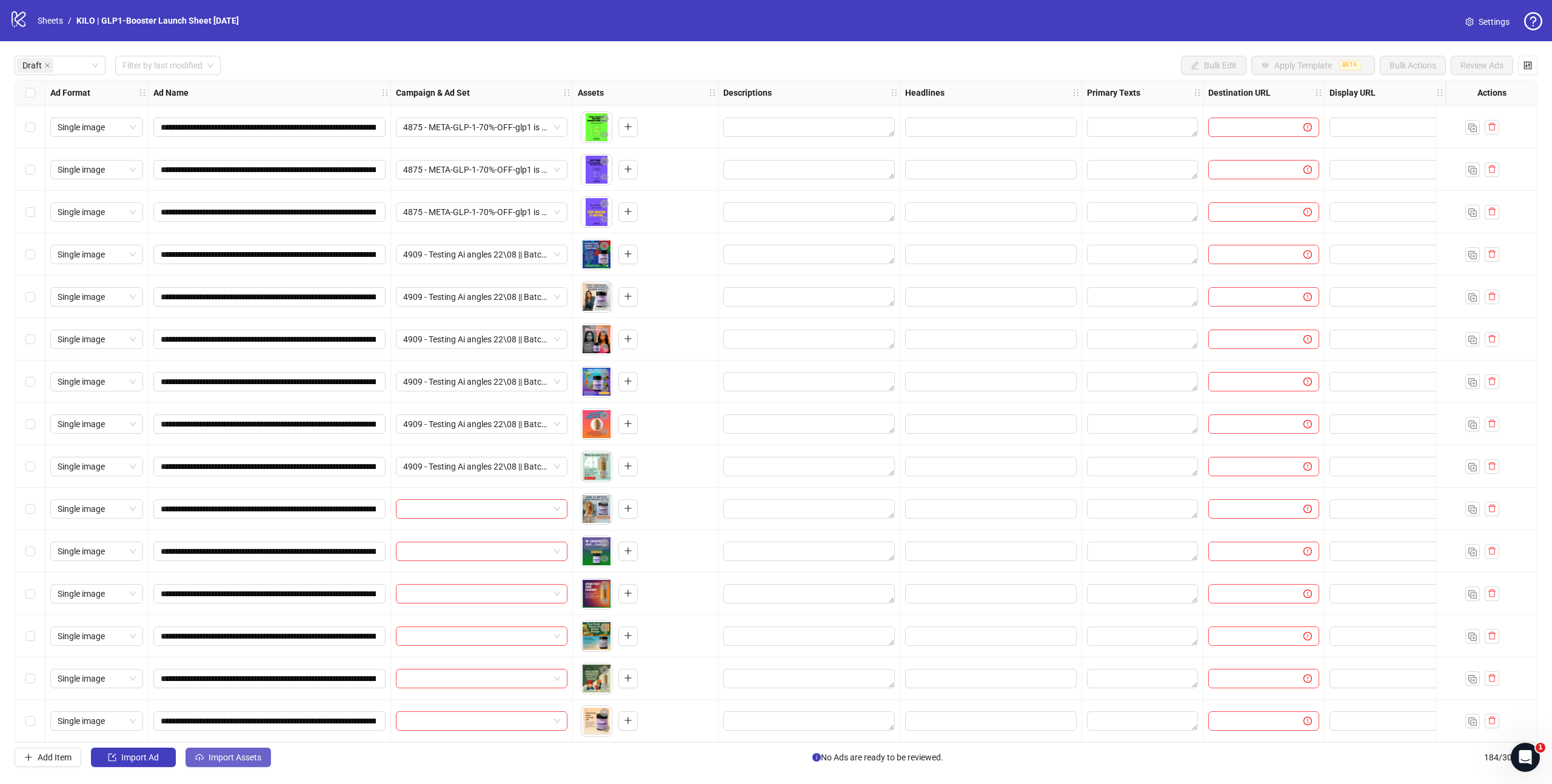
click at [263, 754] on button "Import Assets" at bounding box center [228, 758] width 85 height 19
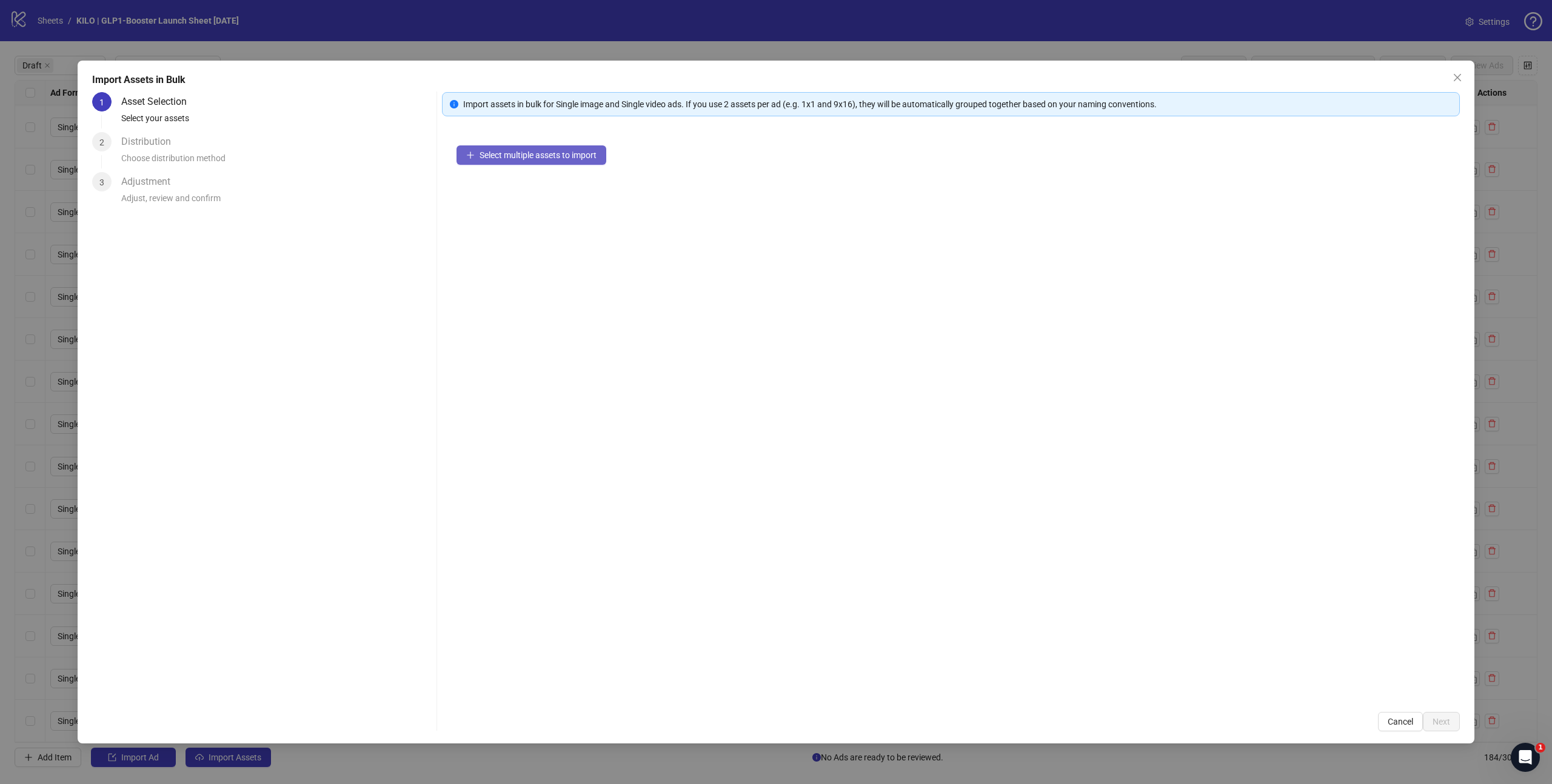
click at [534, 156] on span "Select multiple assets to import" at bounding box center [538, 155] width 117 height 10
click at [1449, 729] on button "Next" at bounding box center [1441, 722] width 37 height 19
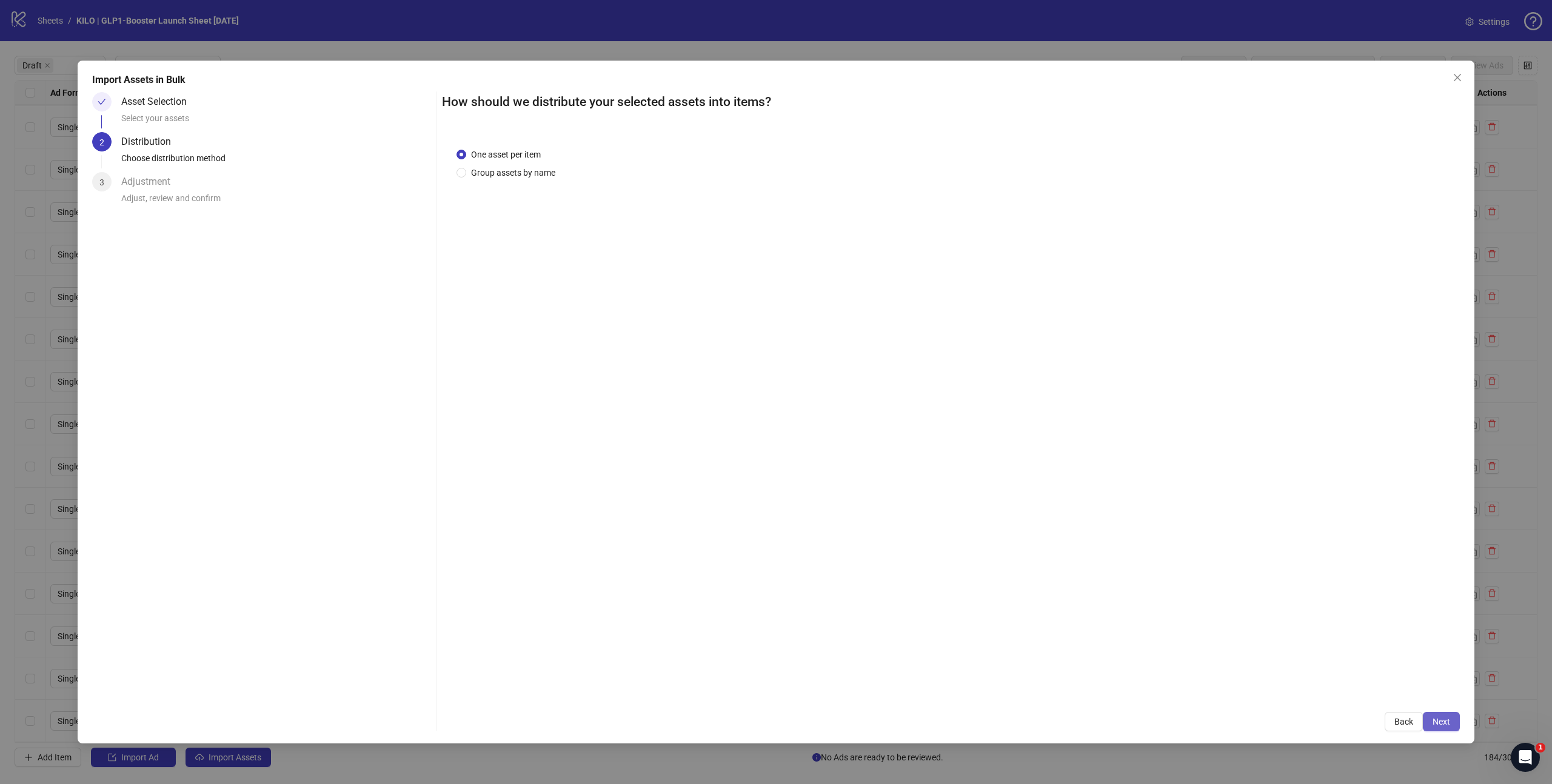
click at [1446, 725] on span "Next" at bounding box center [1441, 722] width 17 height 10
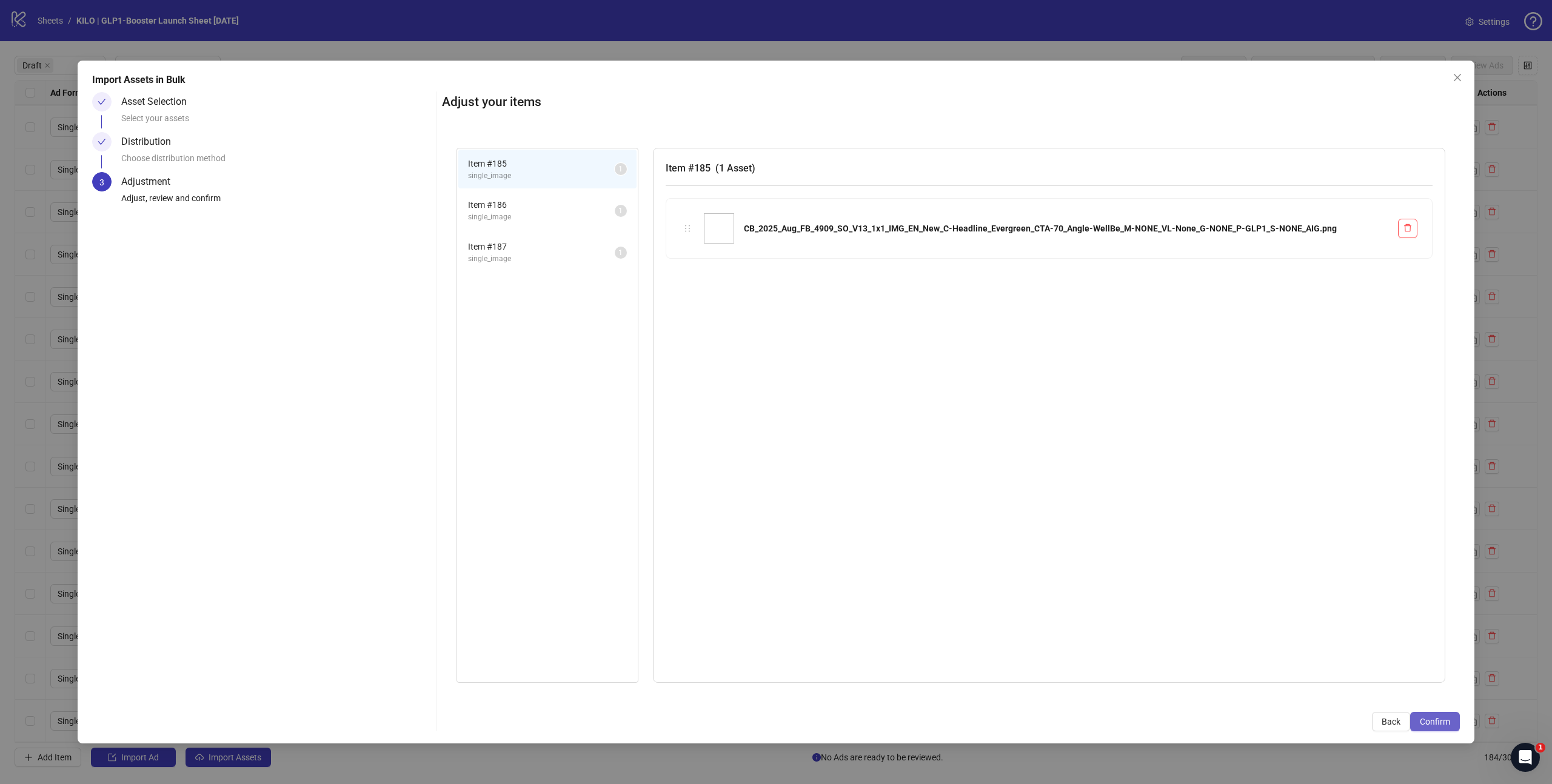
click at [1446, 720] on span "Confirm" at bounding box center [1435, 722] width 31 height 10
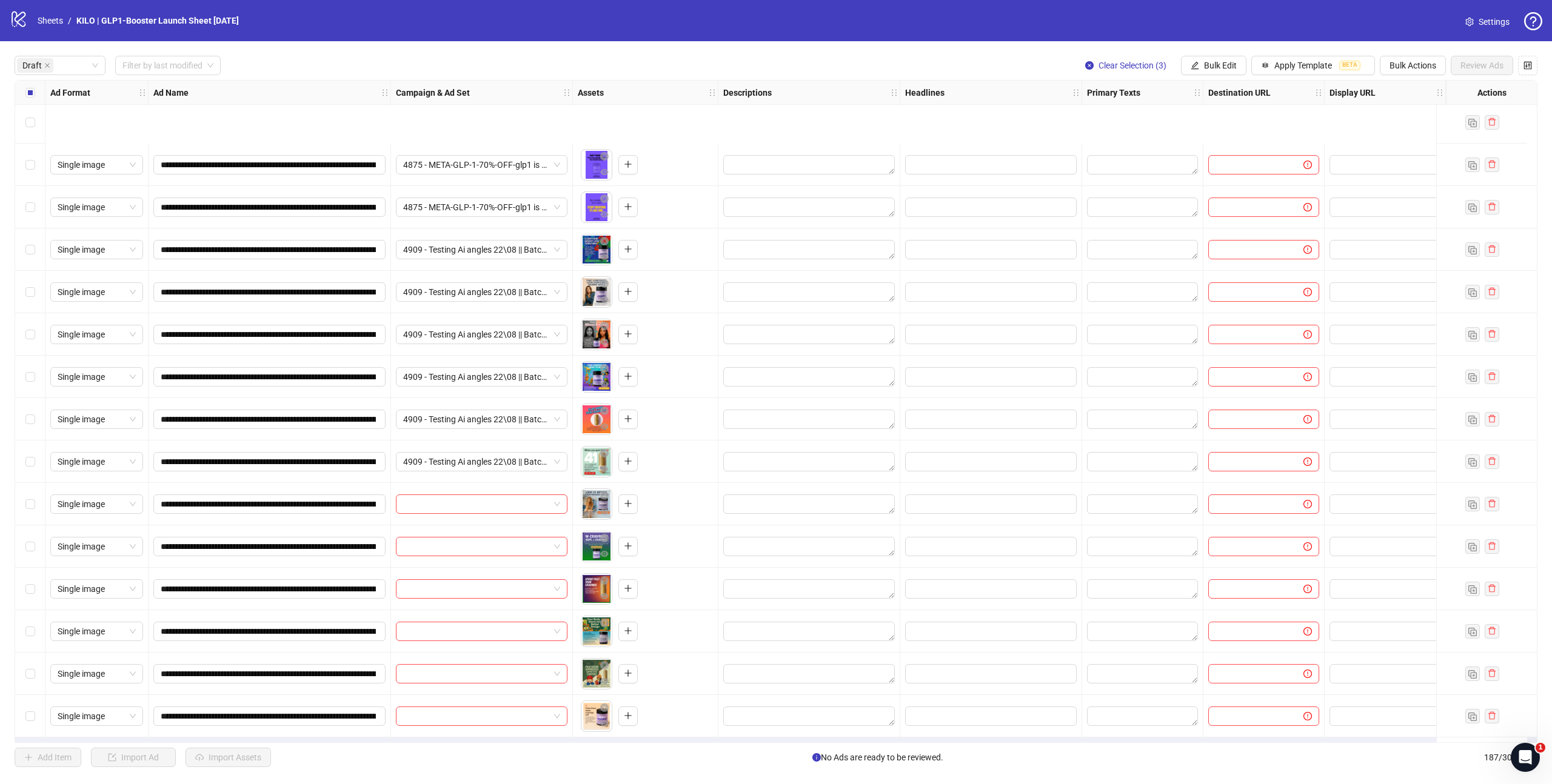
scroll to position [1021, 0]
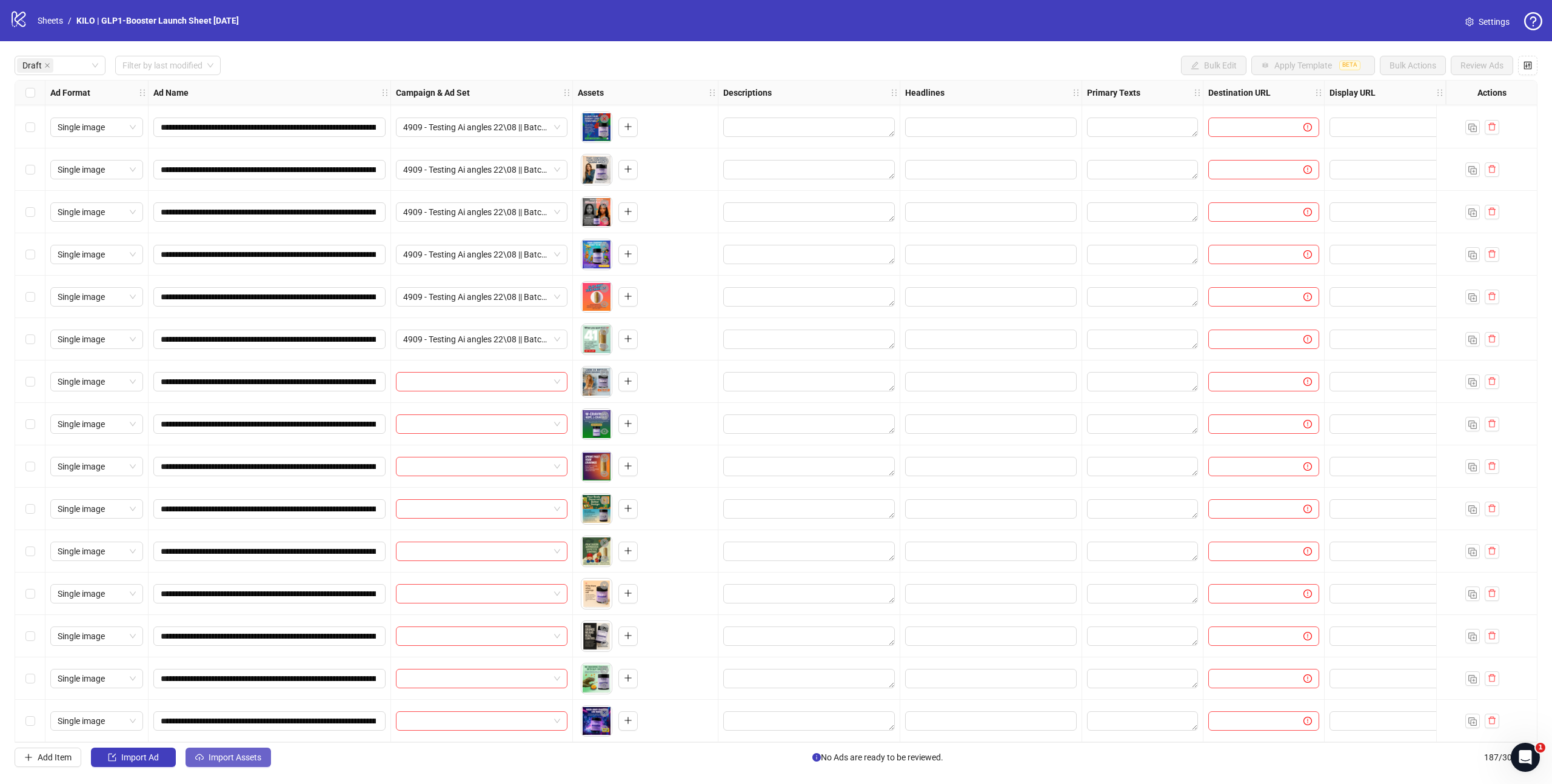
click at [232, 754] on span "Import Assets" at bounding box center [235, 758] width 53 height 10
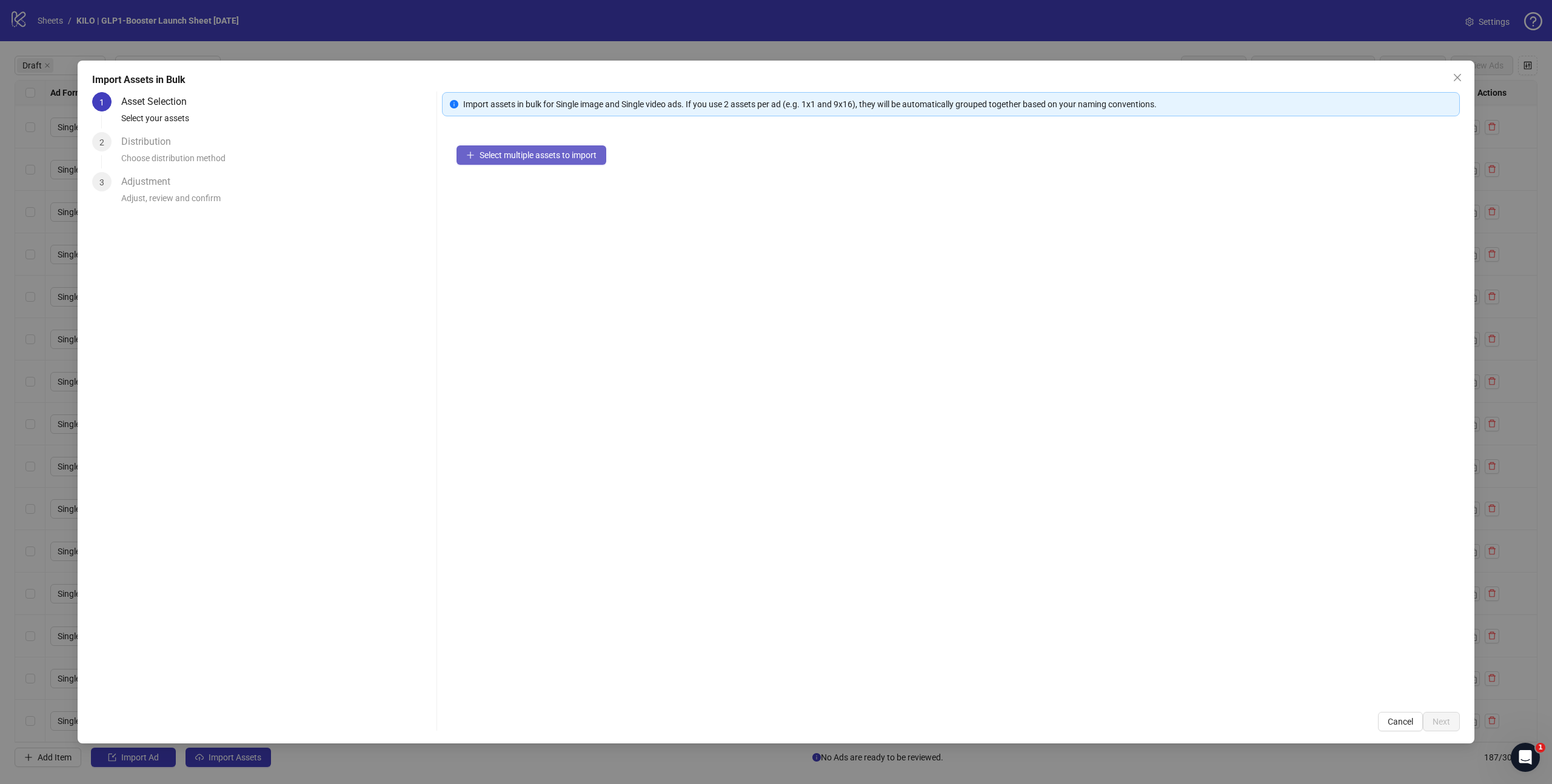
click at [552, 158] on span "Select multiple assets to import" at bounding box center [538, 155] width 117 height 10
click at [1450, 712] on button "Next" at bounding box center [1441, 722] width 37 height 19
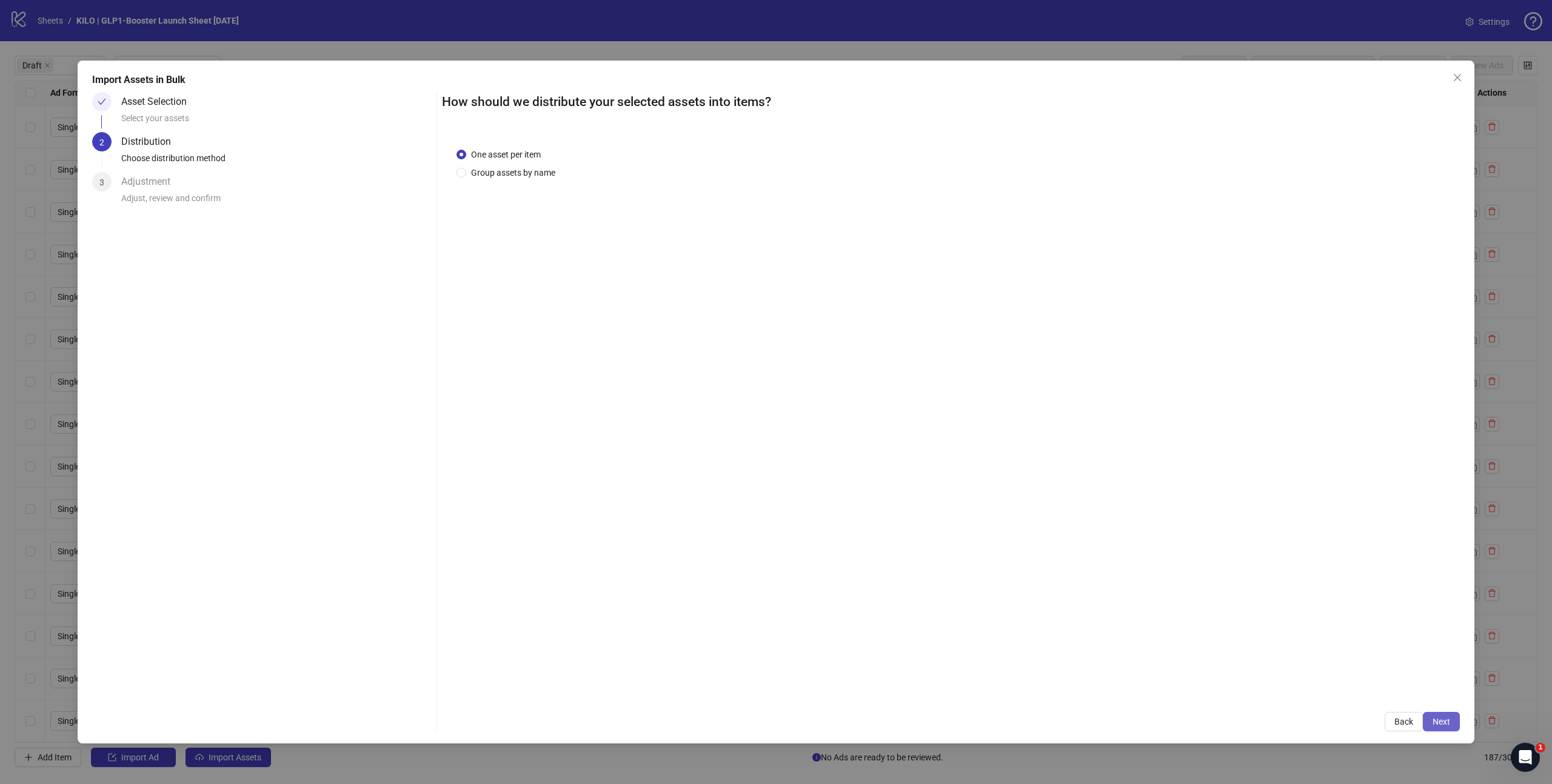
click at [1446, 727] on button "Next" at bounding box center [1441, 722] width 37 height 19
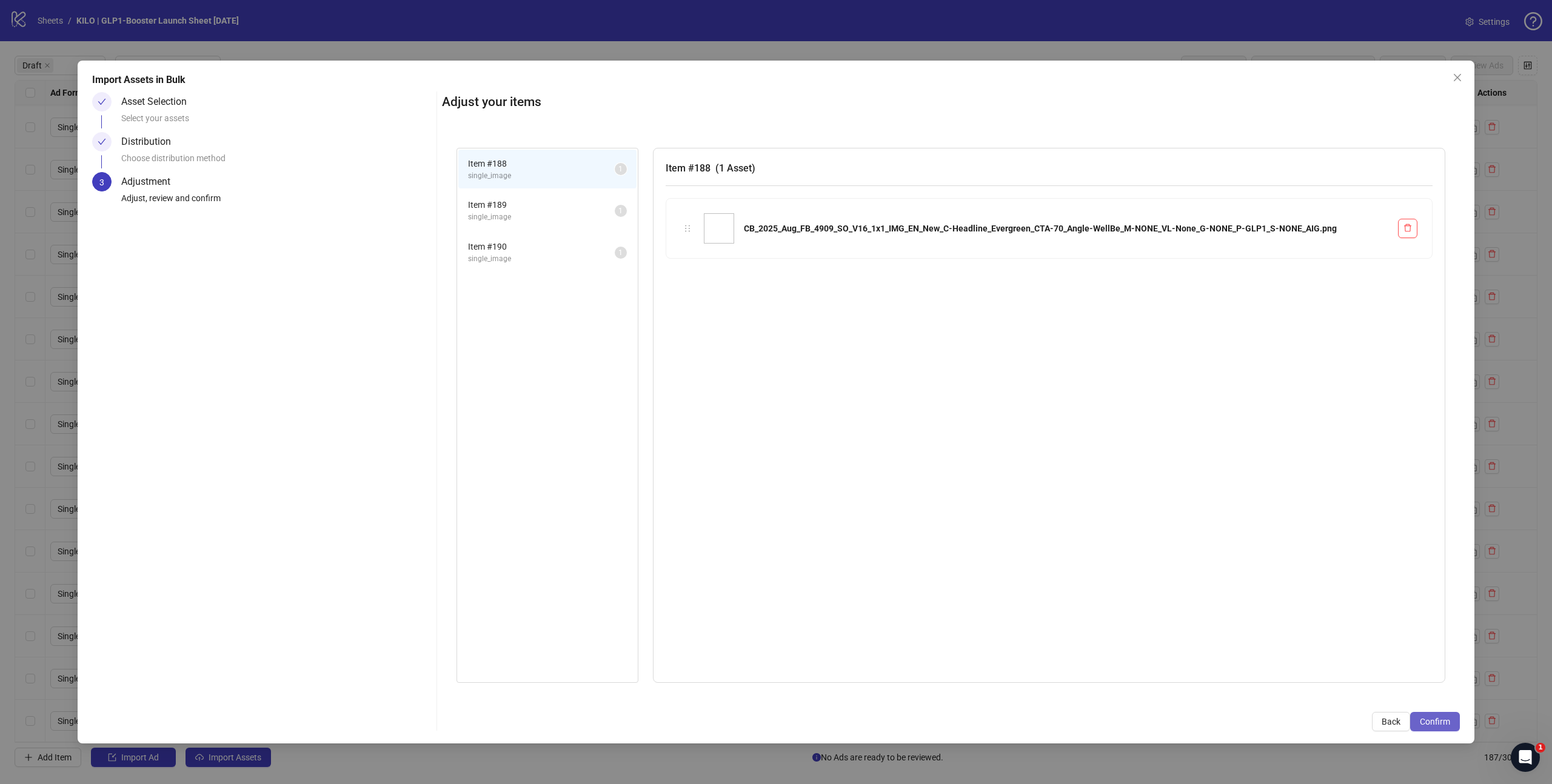
click at [1446, 726] on button "Confirm" at bounding box center [1435, 722] width 50 height 19
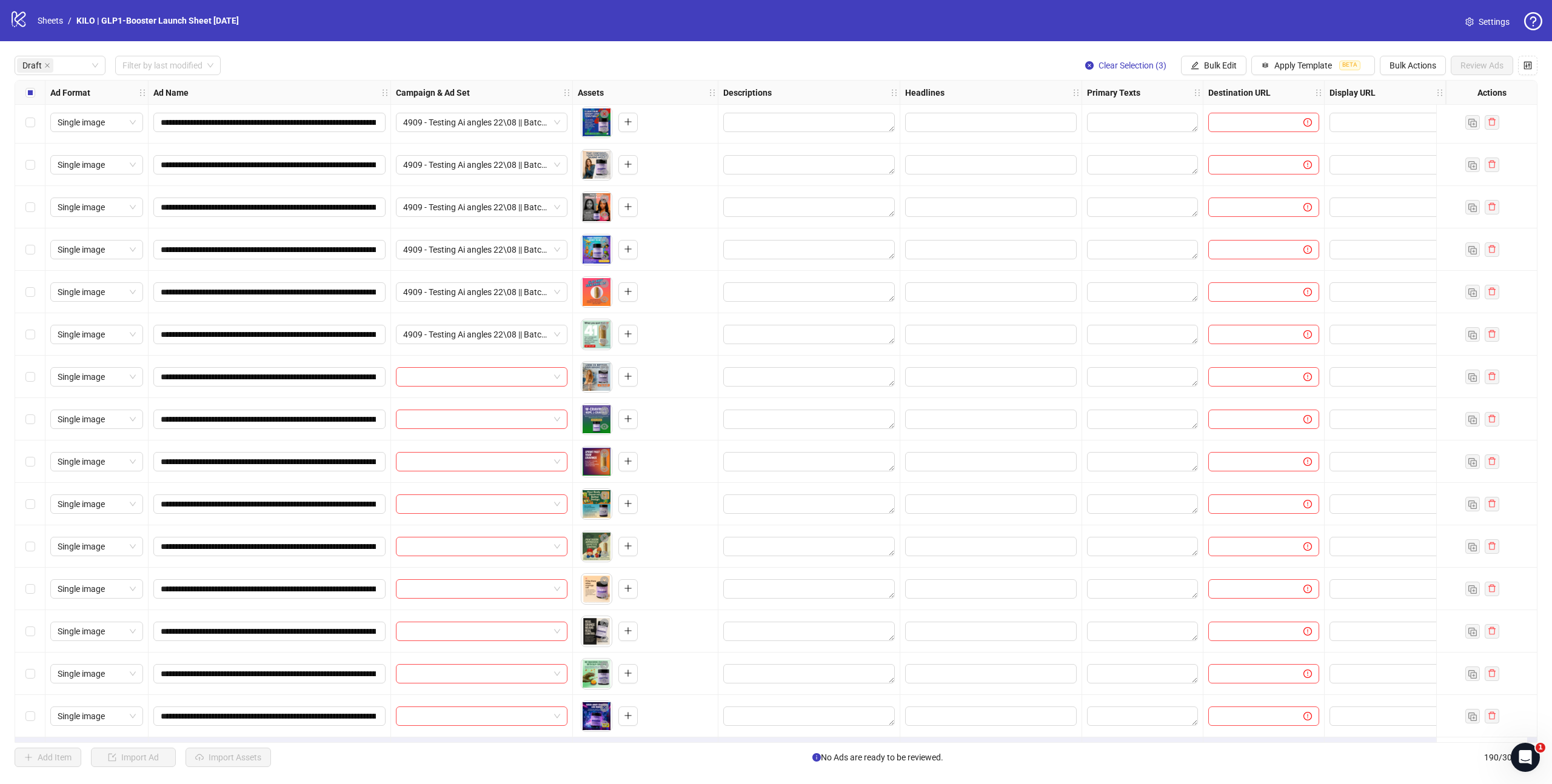
scroll to position [1149, 0]
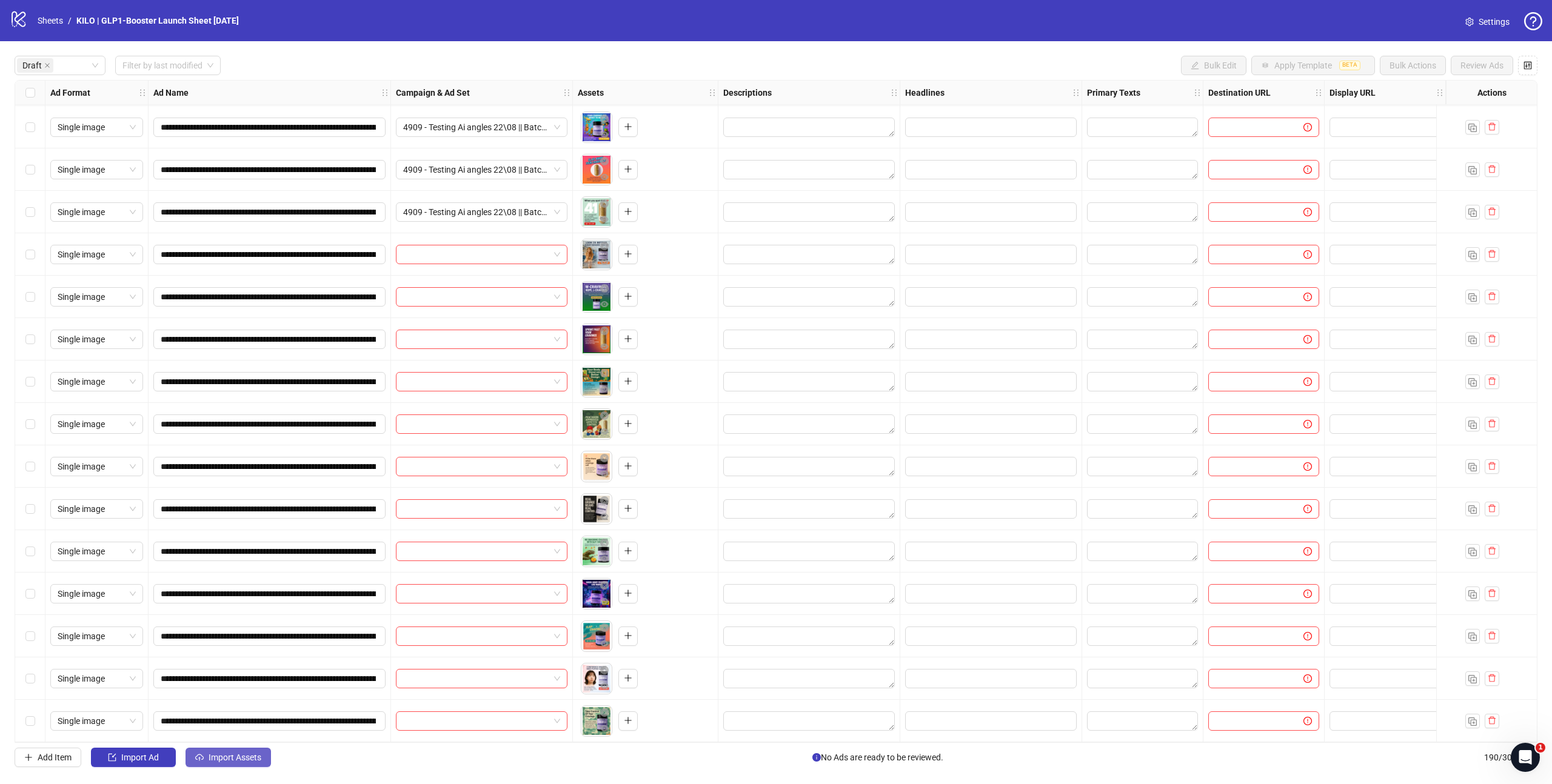
click at [241, 762] on span "Import Assets" at bounding box center [235, 758] width 53 height 10
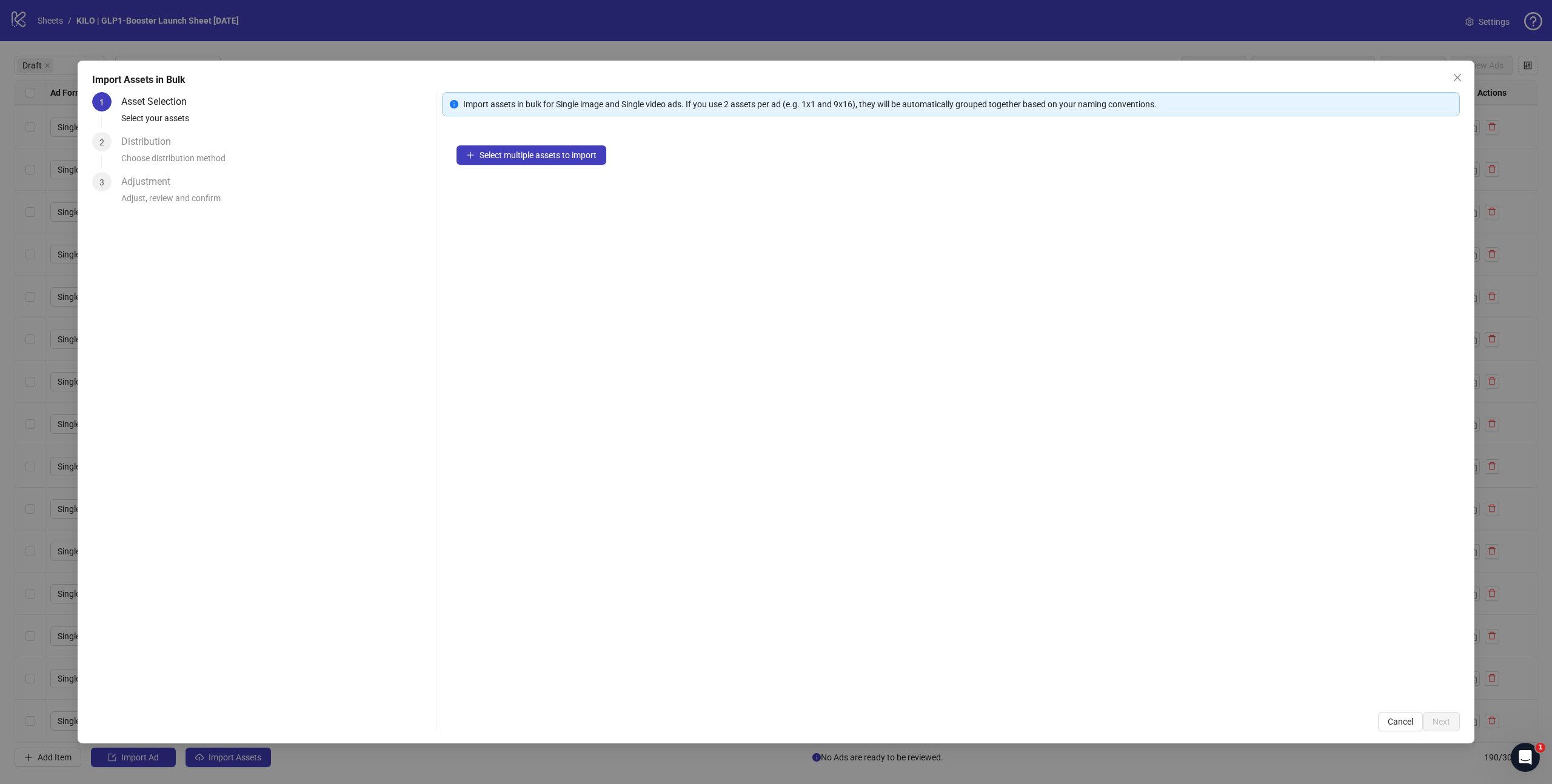
click at [520, 166] on div "Select multiple assets to import" at bounding box center [950, 414] width 1018 height 567
click at [523, 161] on button "Select multiple assets to import" at bounding box center [531, 155] width 150 height 19
click at [1443, 721] on span "Next" at bounding box center [1441, 722] width 17 height 10
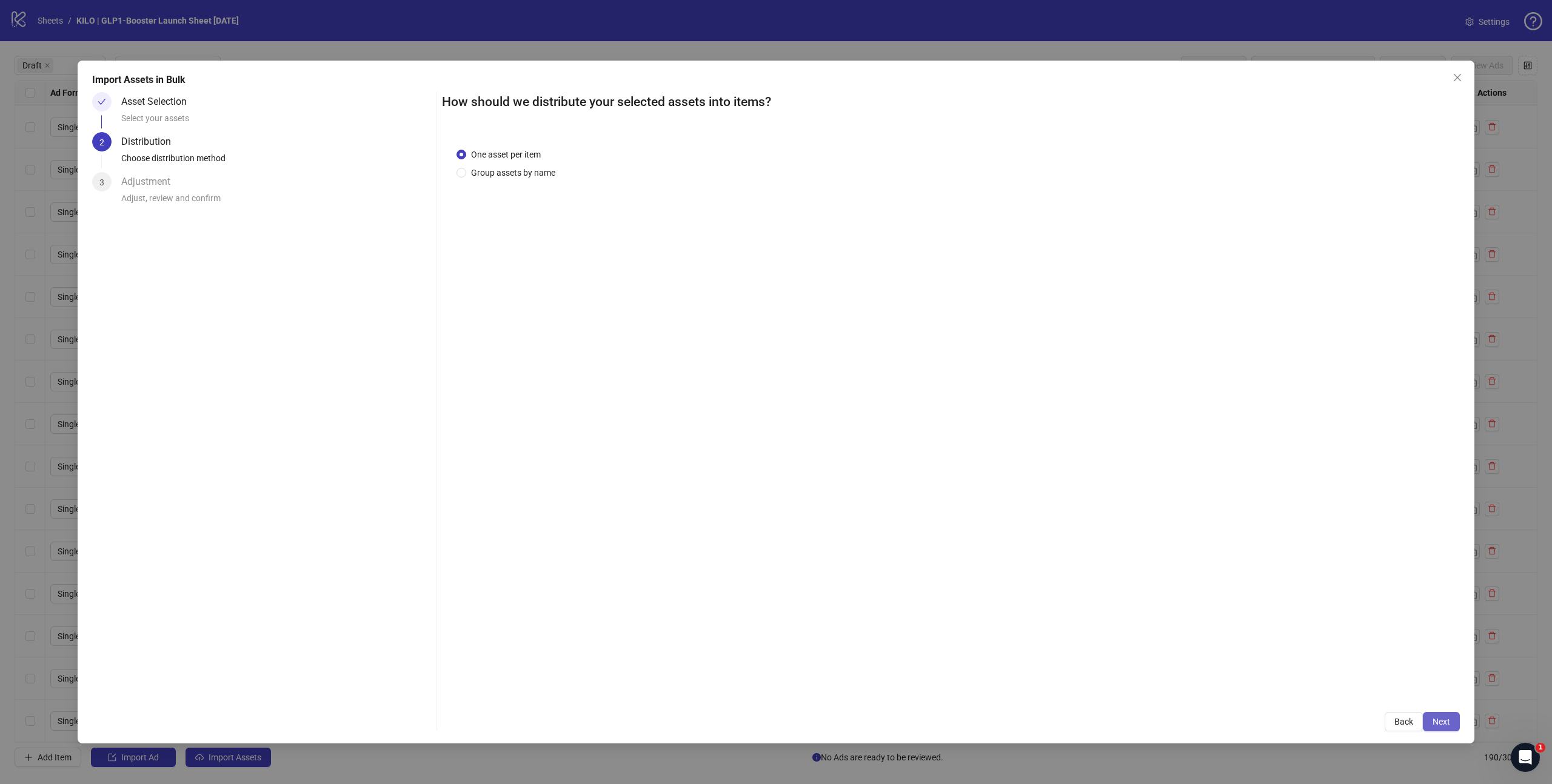
click at [1447, 721] on span "Next" at bounding box center [1441, 722] width 17 height 10
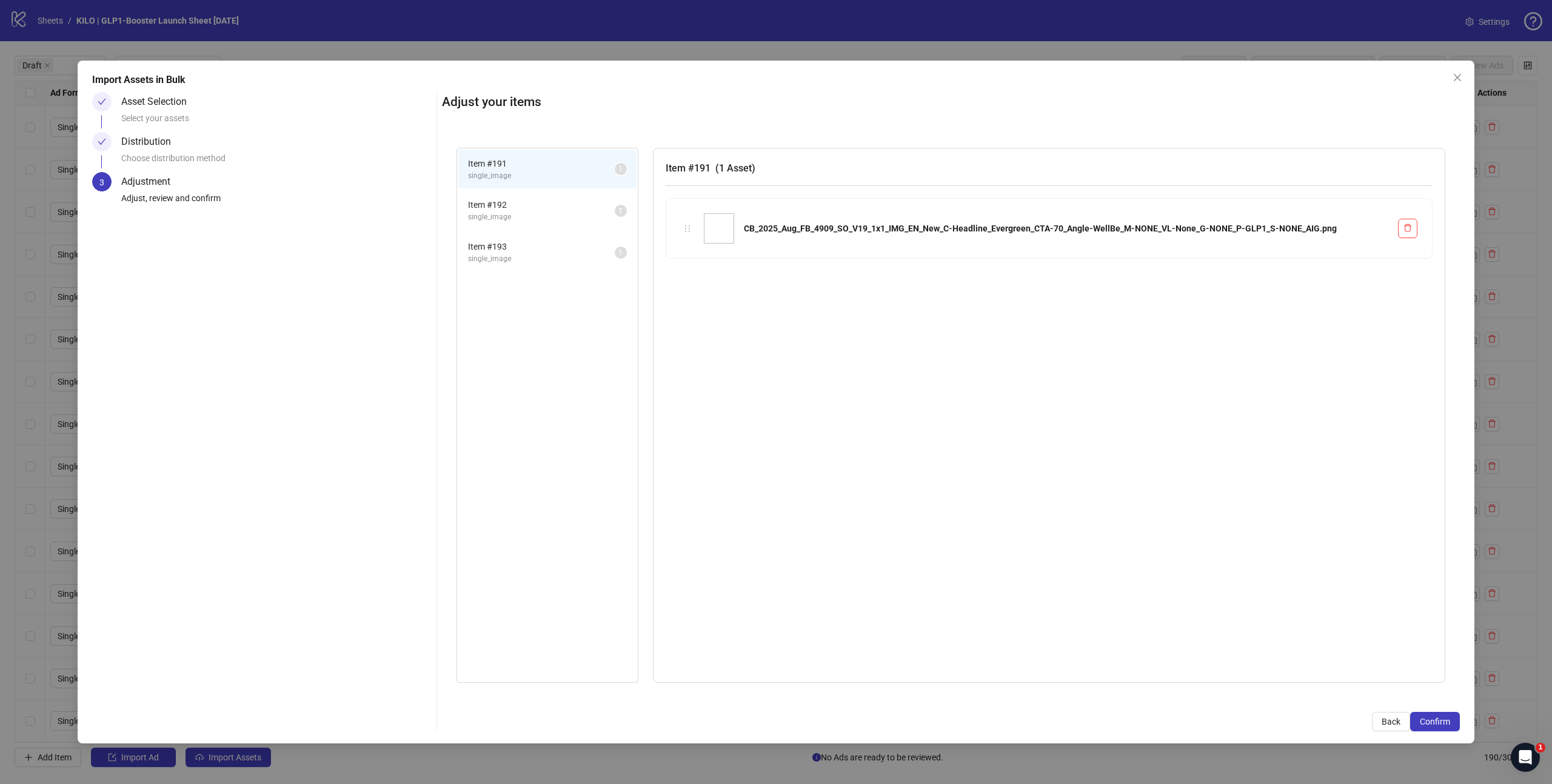
click at [1447, 721] on span "Confirm" at bounding box center [1435, 722] width 31 height 10
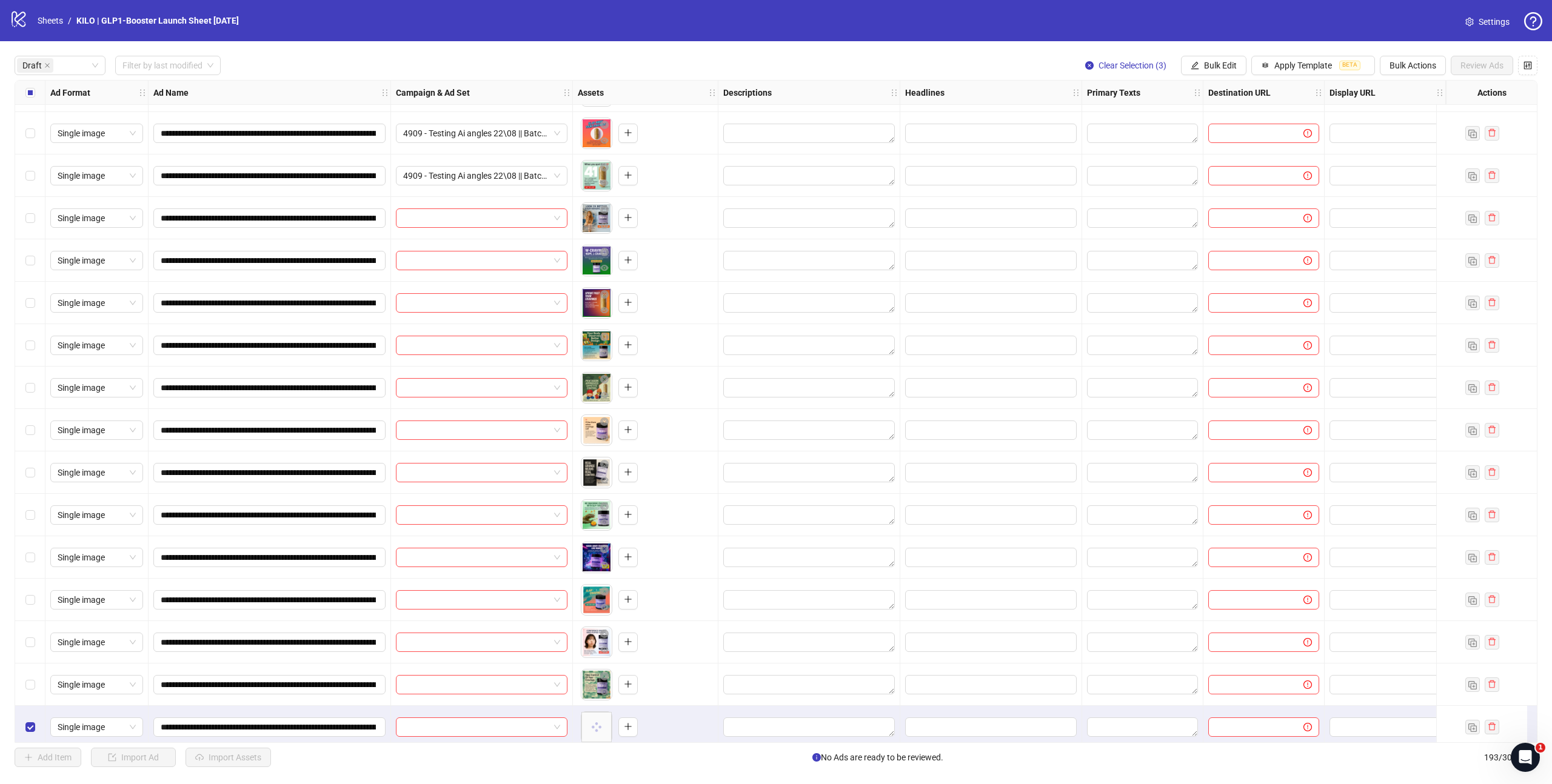
scroll to position [1276, 0]
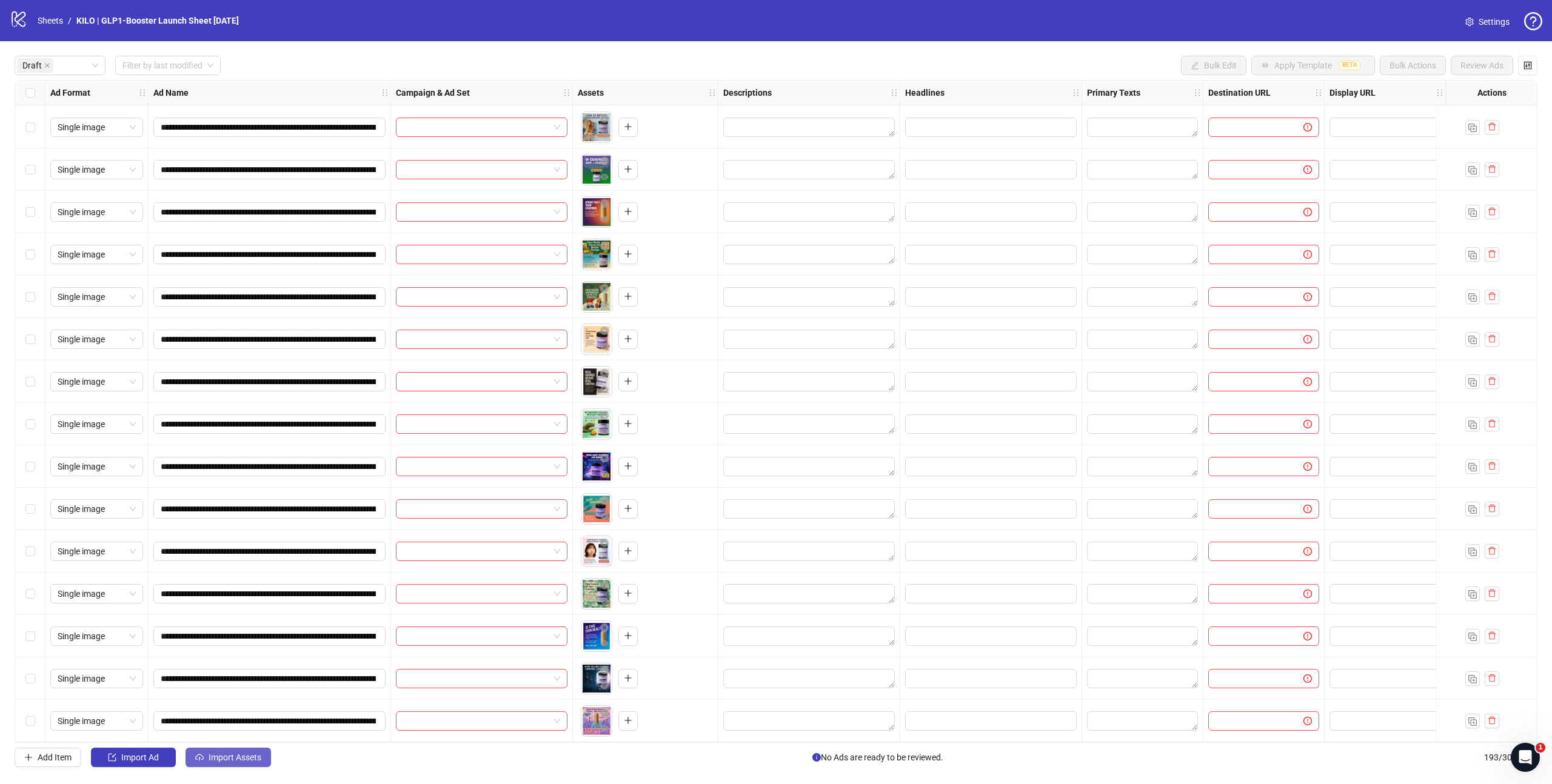
click at [245, 763] on button "Import Assets" at bounding box center [228, 758] width 85 height 19
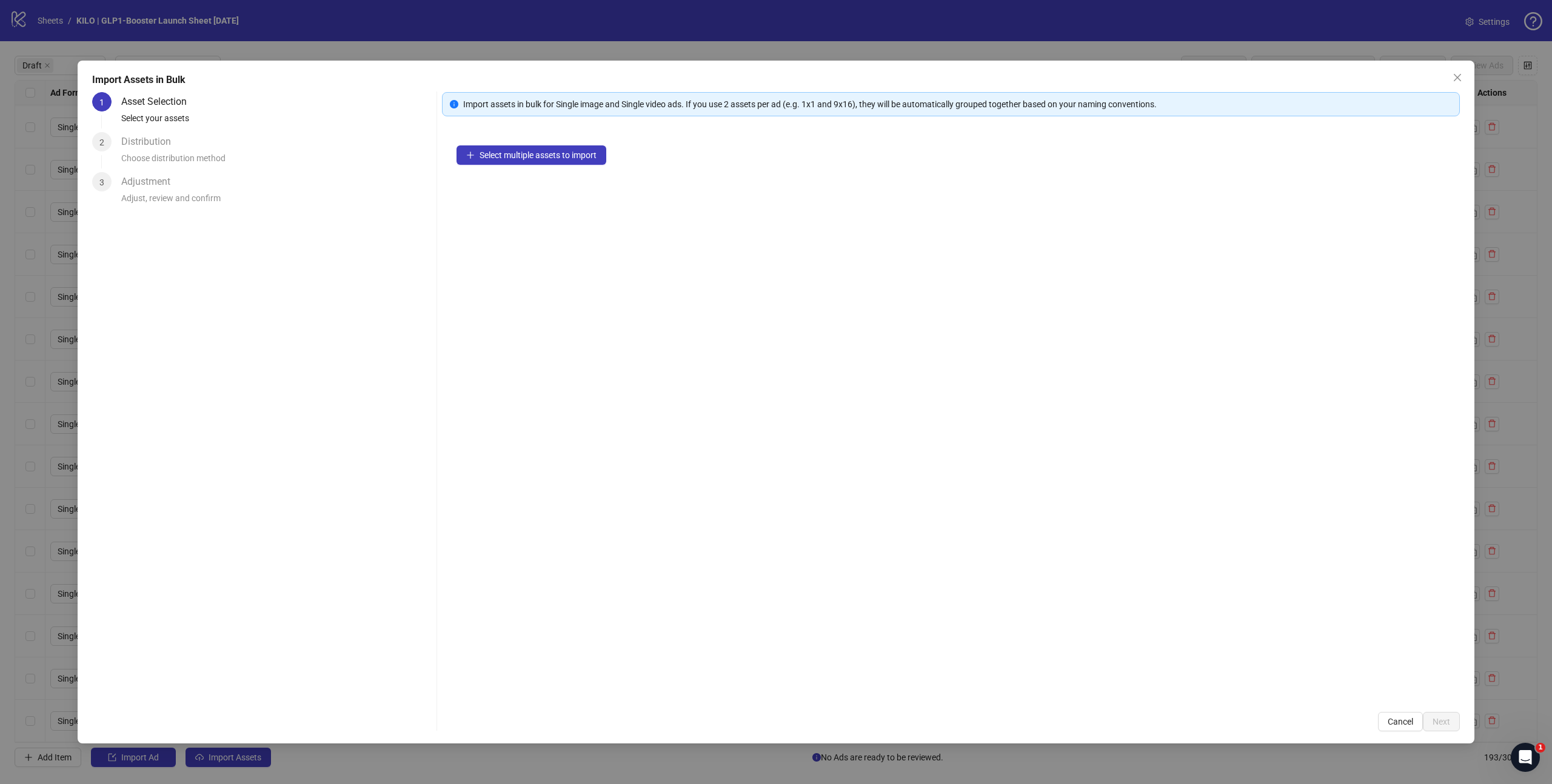
click at [515, 172] on div "Select multiple assets to import" at bounding box center [950, 414] width 1018 height 567
click at [521, 149] on button "Select multiple assets to import" at bounding box center [531, 155] width 150 height 19
click at [1437, 717] on span "Next" at bounding box center [1441, 722] width 17 height 10
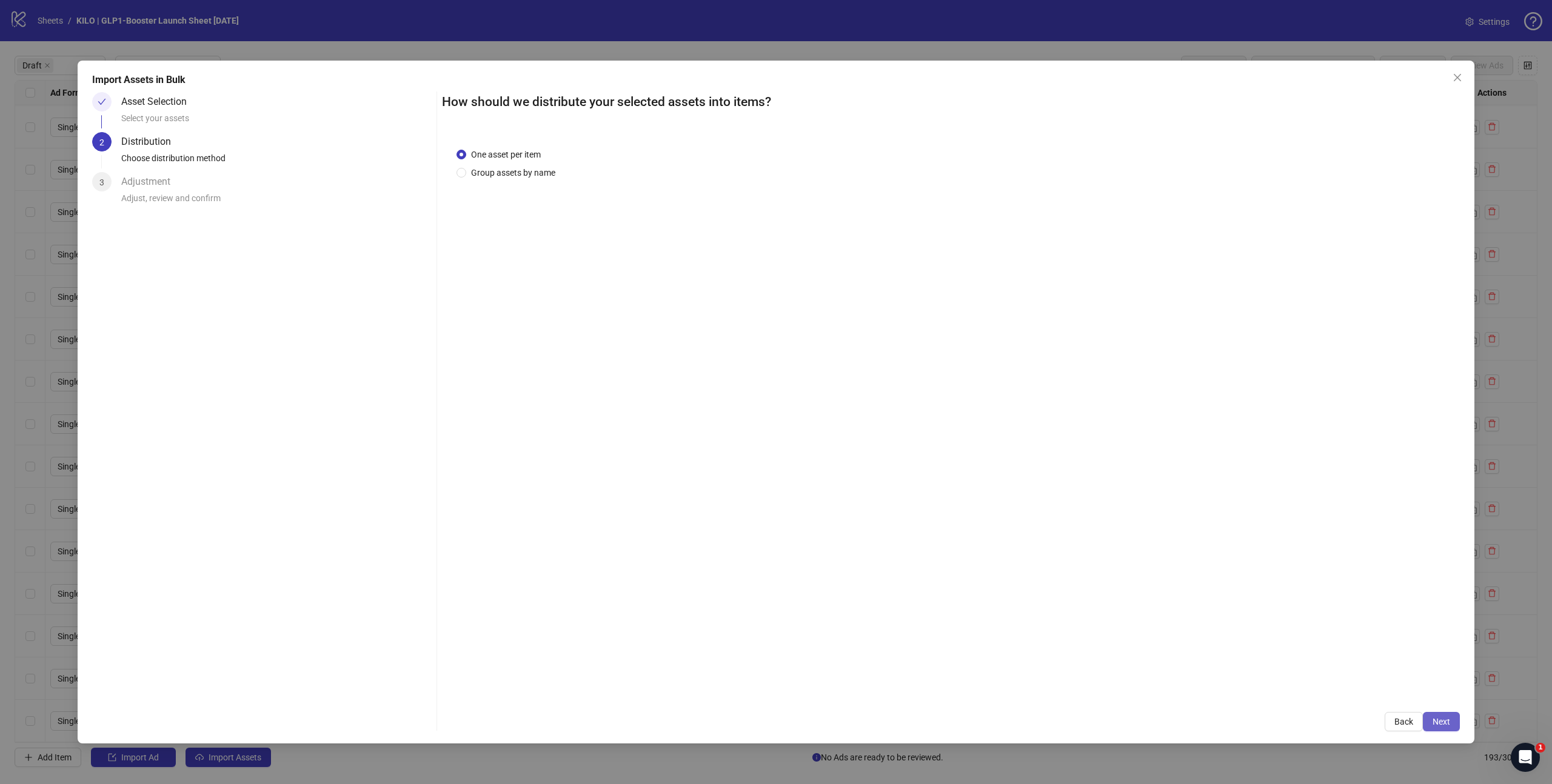
click at [1439, 712] on button "Next" at bounding box center [1441, 722] width 37 height 19
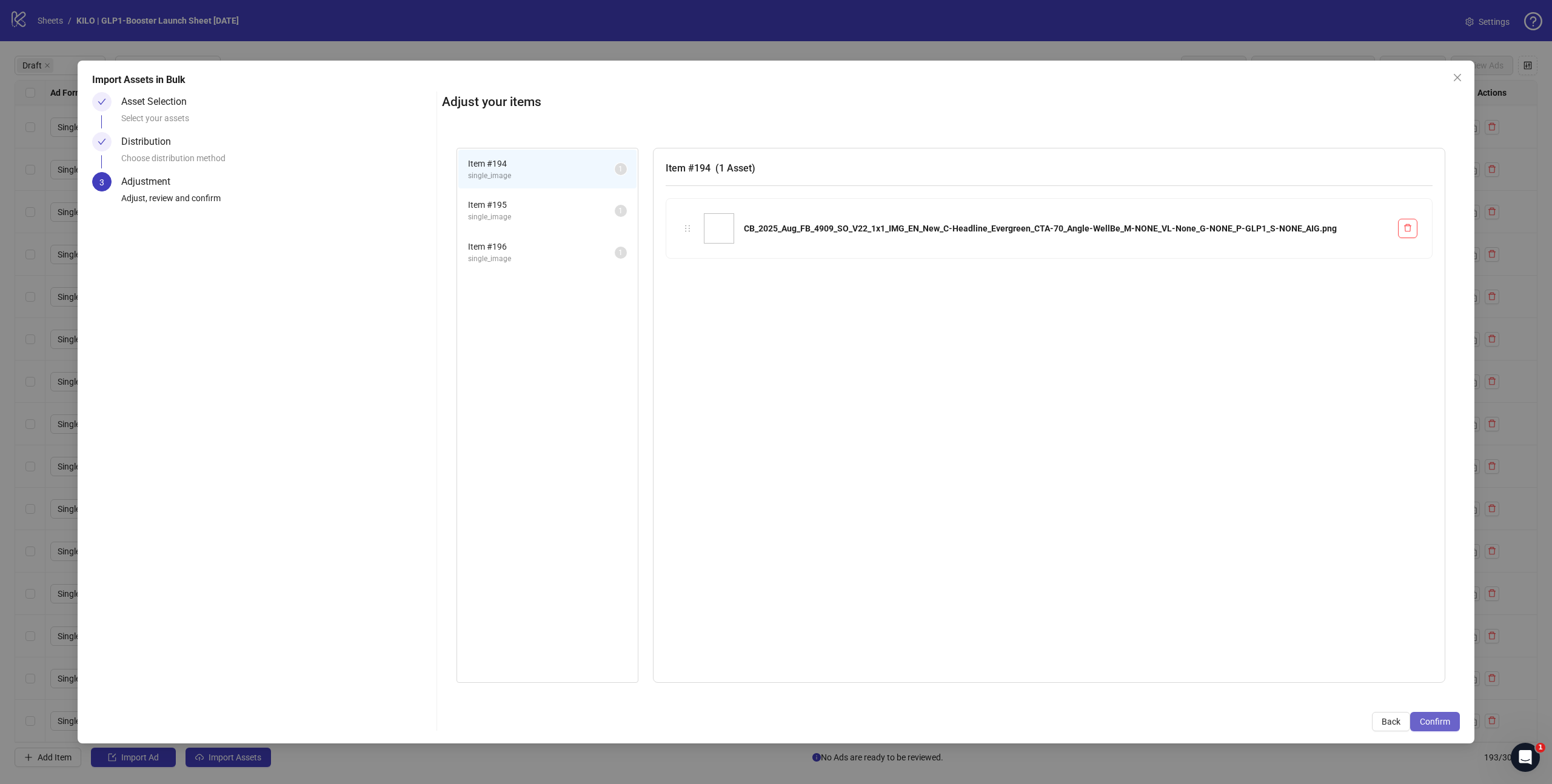
click at [1439, 712] on button "Confirm" at bounding box center [1435, 722] width 50 height 19
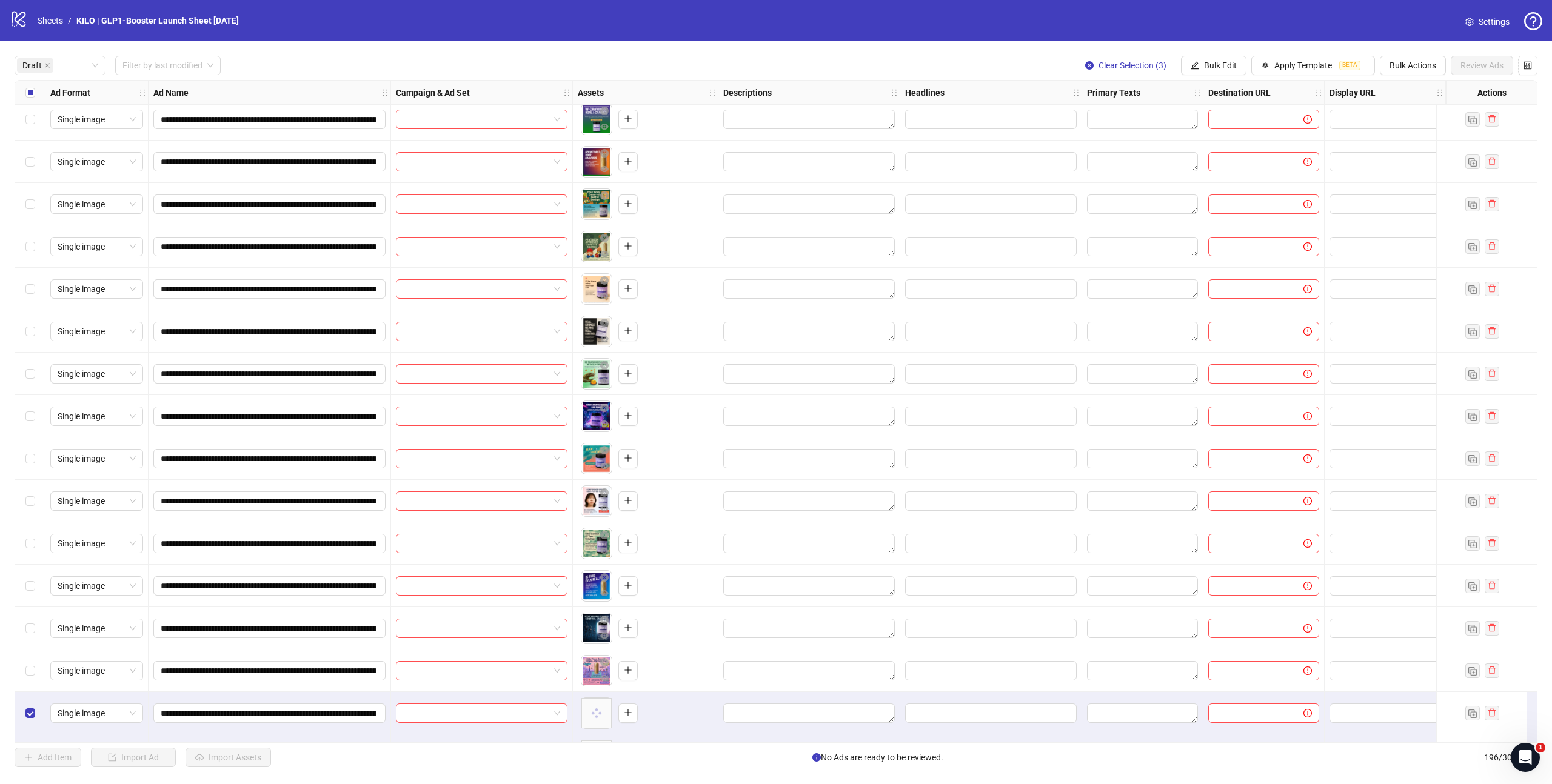
scroll to position [1403, 0]
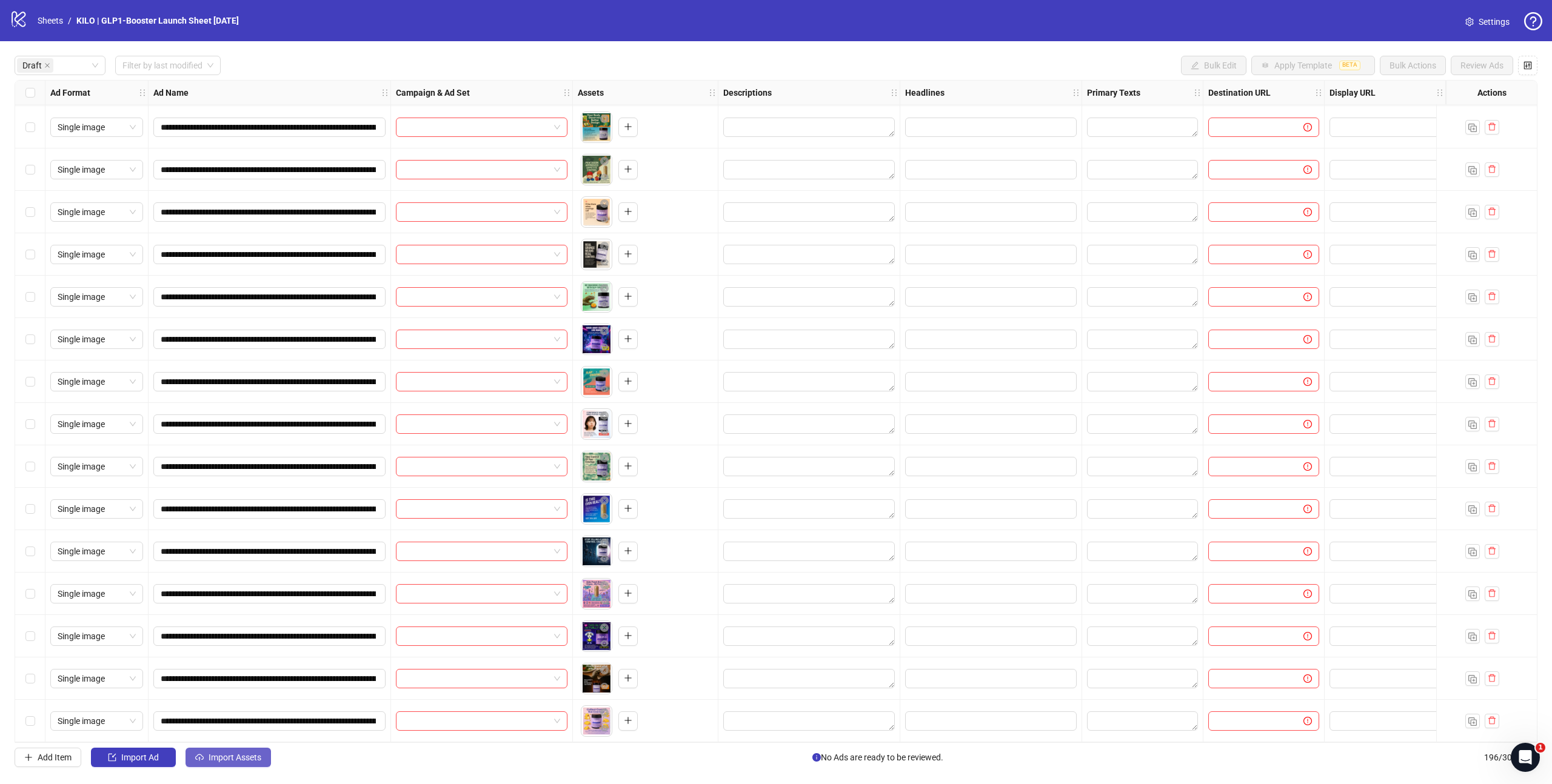
click at [234, 758] on span "Import Assets" at bounding box center [235, 758] width 53 height 10
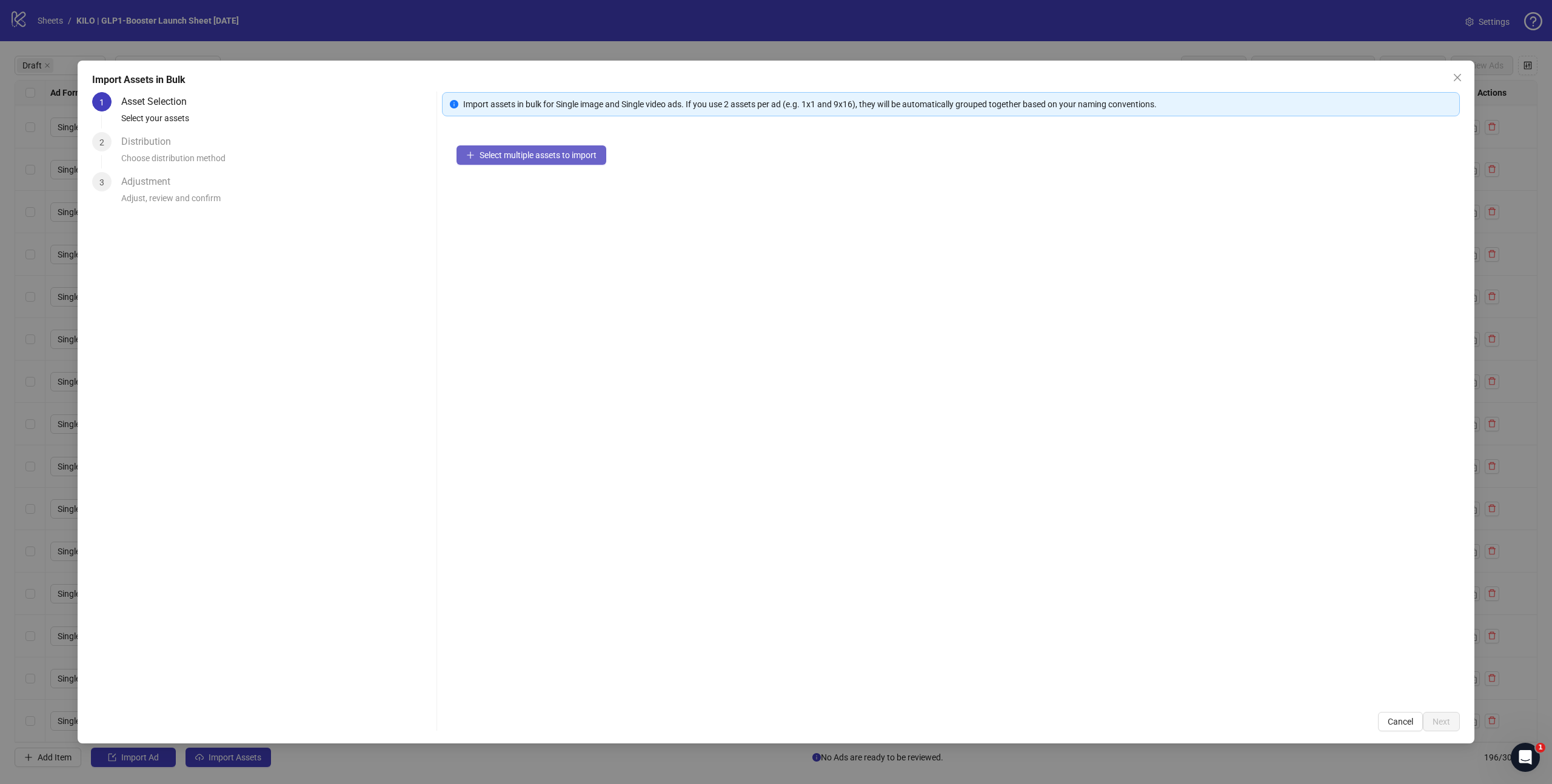
click at [540, 157] on span "Select multiple assets to import" at bounding box center [538, 155] width 117 height 10
click at [1448, 719] on span "Next" at bounding box center [1441, 722] width 17 height 10
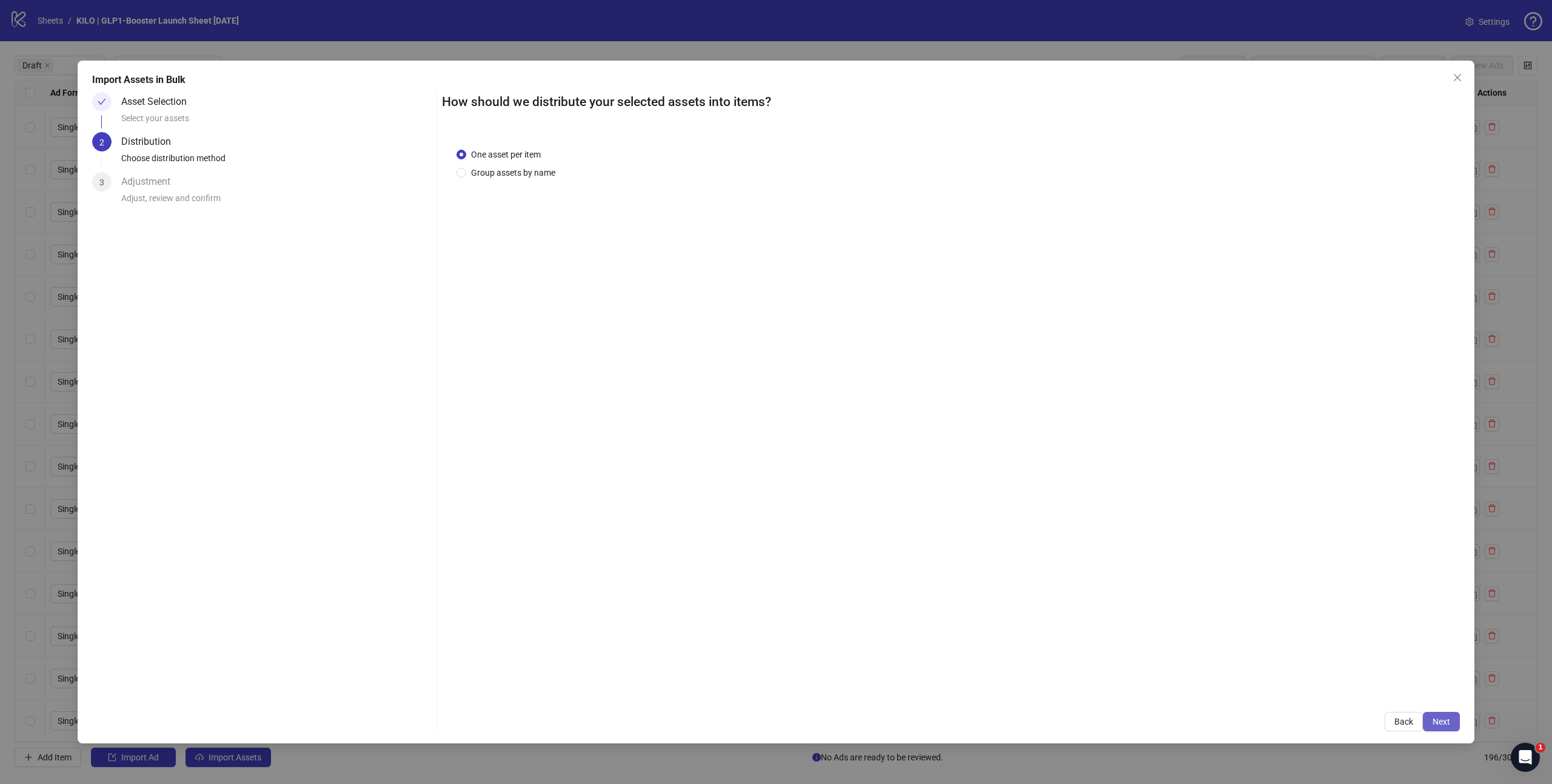
click at [1440, 720] on span "Next" at bounding box center [1441, 722] width 17 height 10
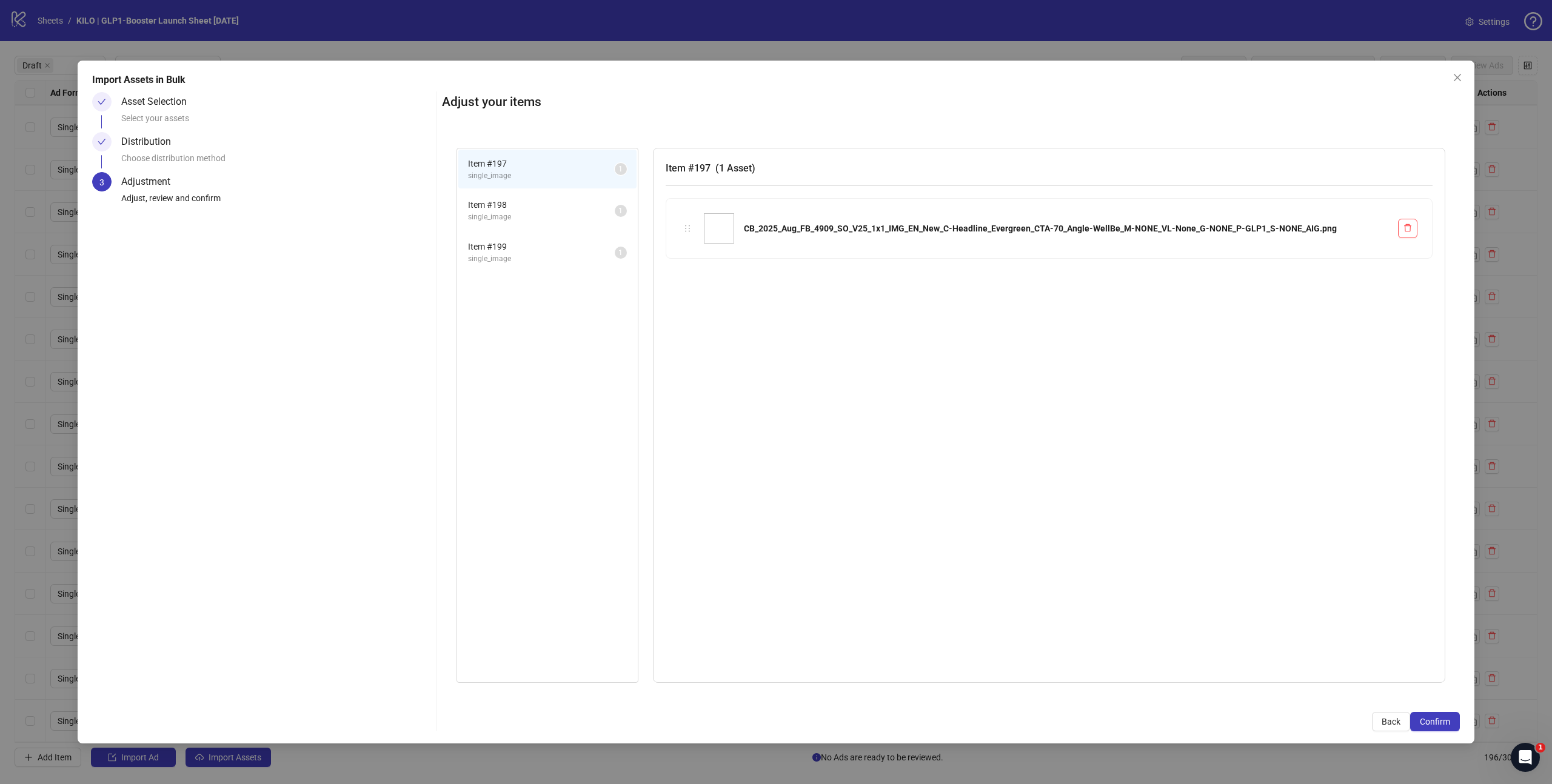
click at [1440, 720] on span "Confirm" at bounding box center [1435, 722] width 31 height 10
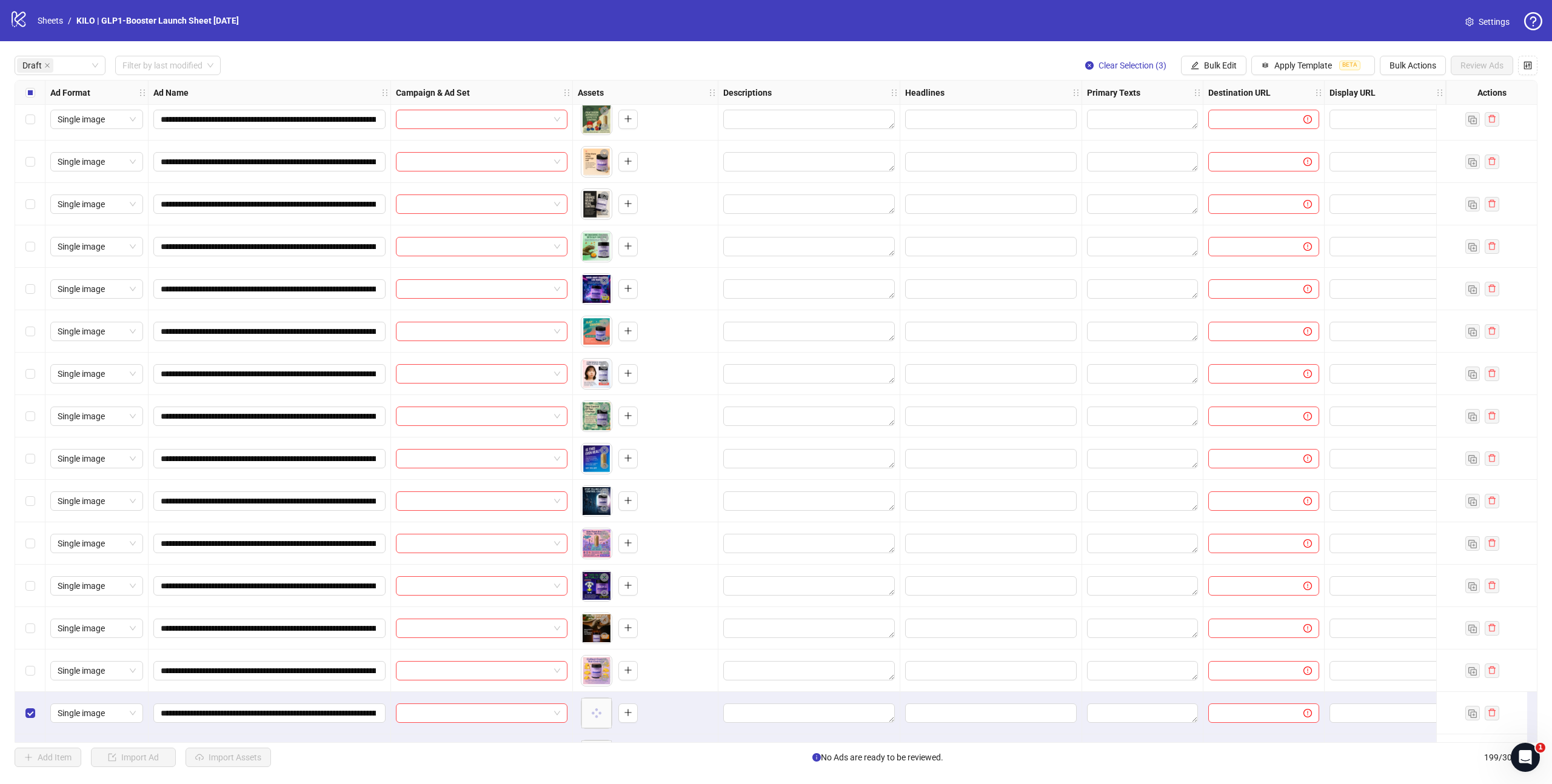
scroll to position [1531, 0]
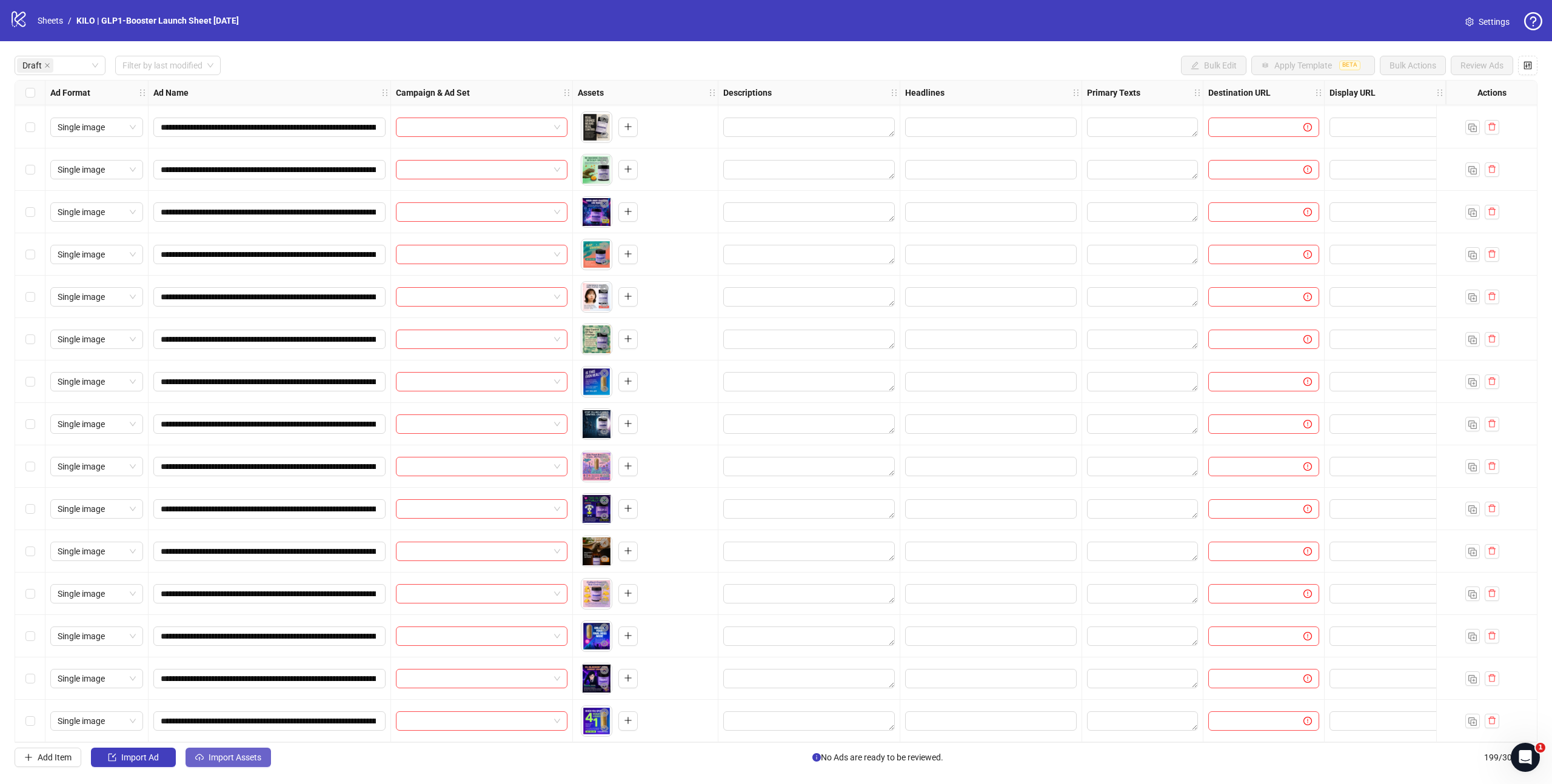
click at [247, 765] on button "Import Assets" at bounding box center [228, 758] width 85 height 19
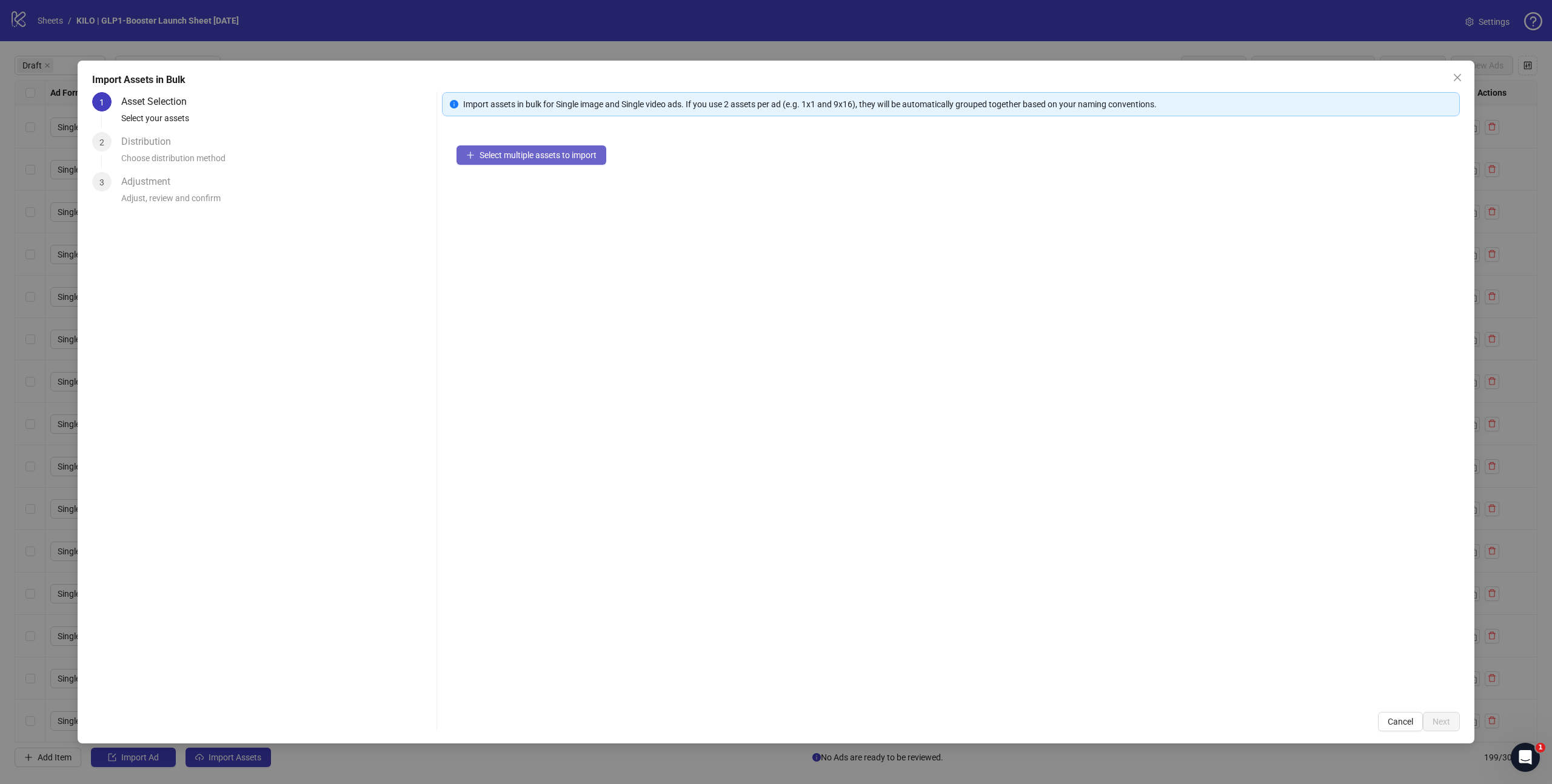
click at [539, 163] on button "Select multiple assets to import" at bounding box center [531, 155] width 150 height 19
click at [1443, 726] on button "Next" at bounding box center [1441, 722] width 37 height 19
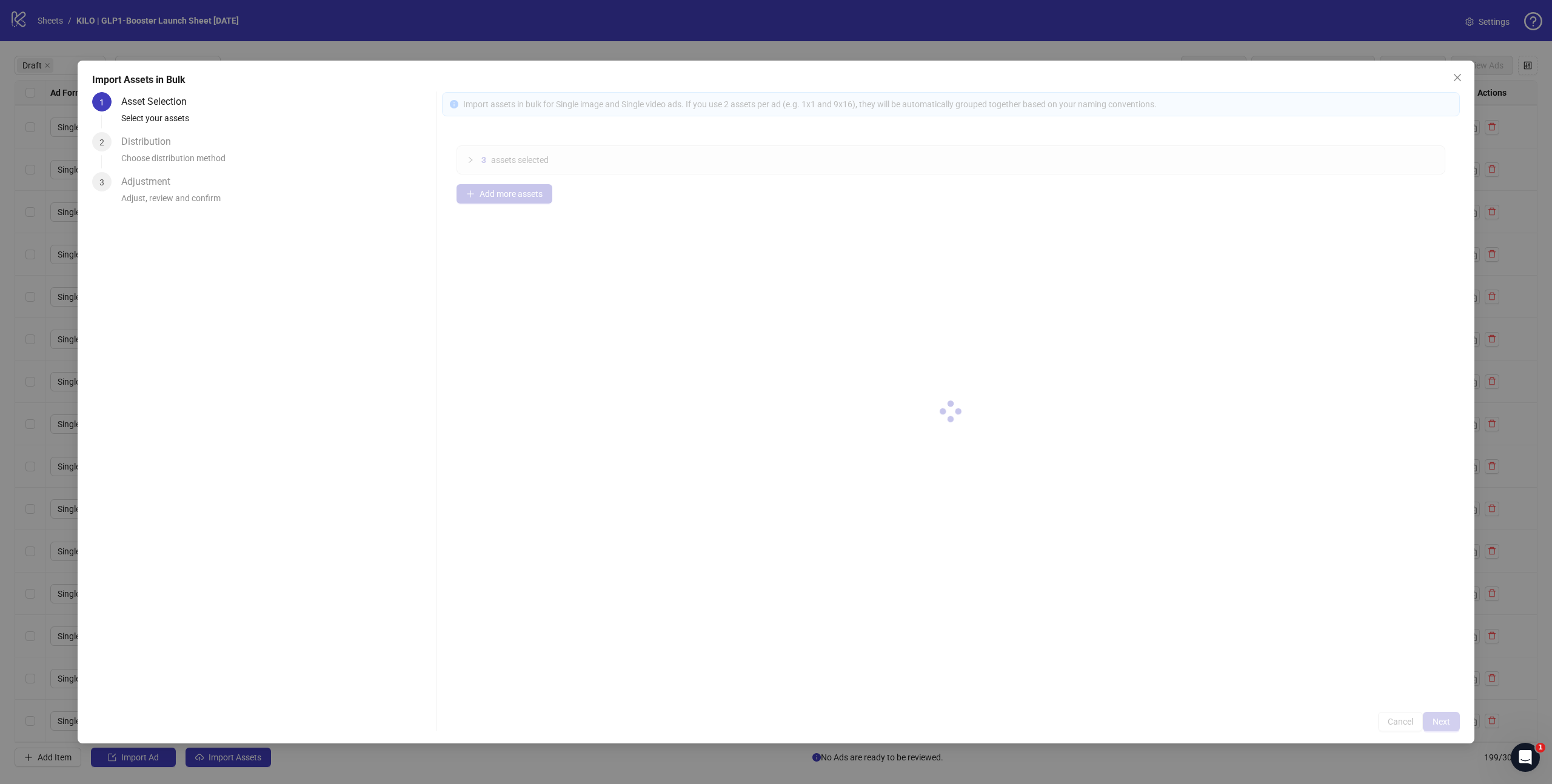
click at [1441, 720] on div at bounding box center [950, 412] width 1018 height 640
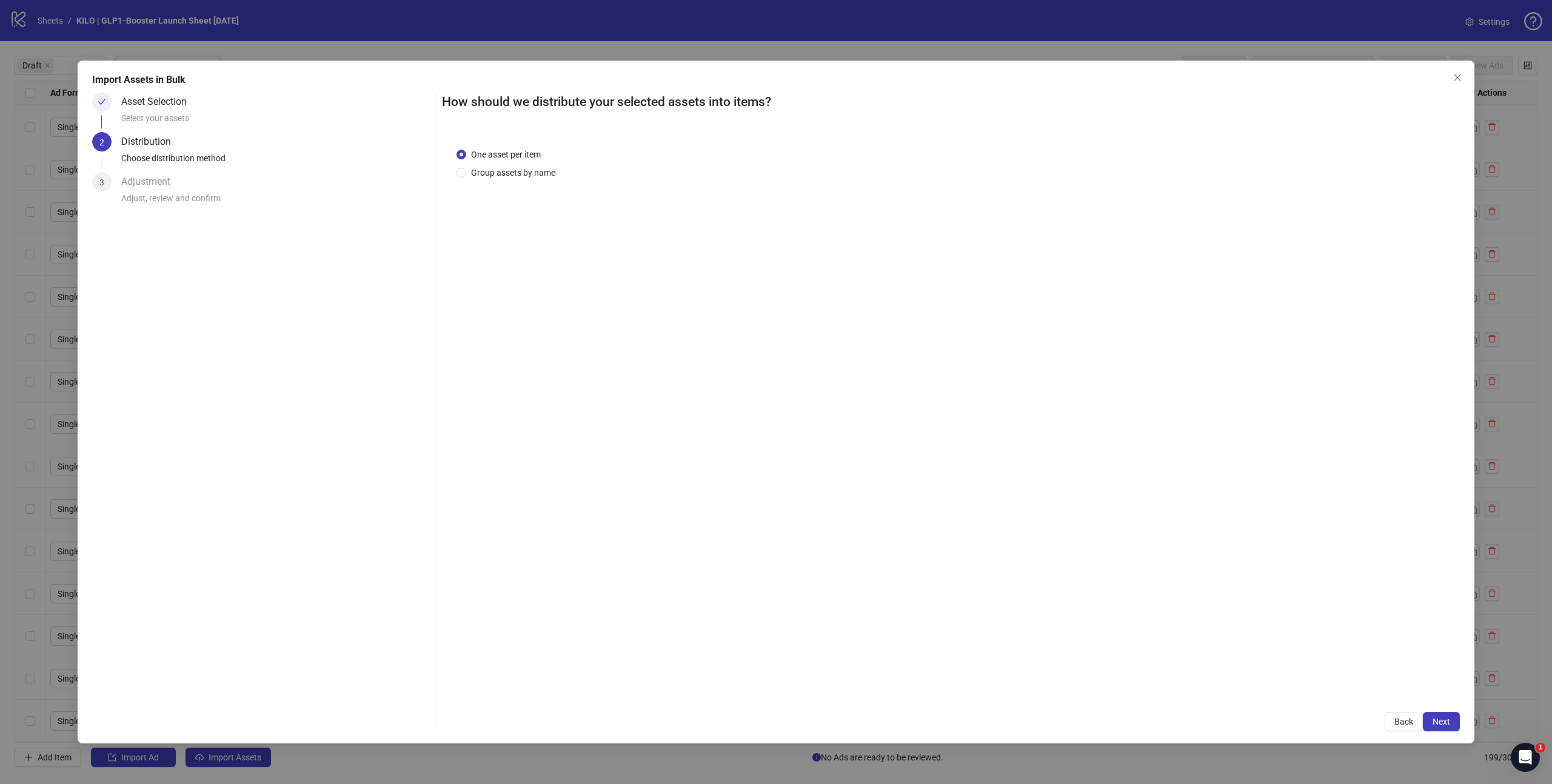
click at [1441, 720] on span "Next" at bounding box center [1441, 722] width 17 height 10
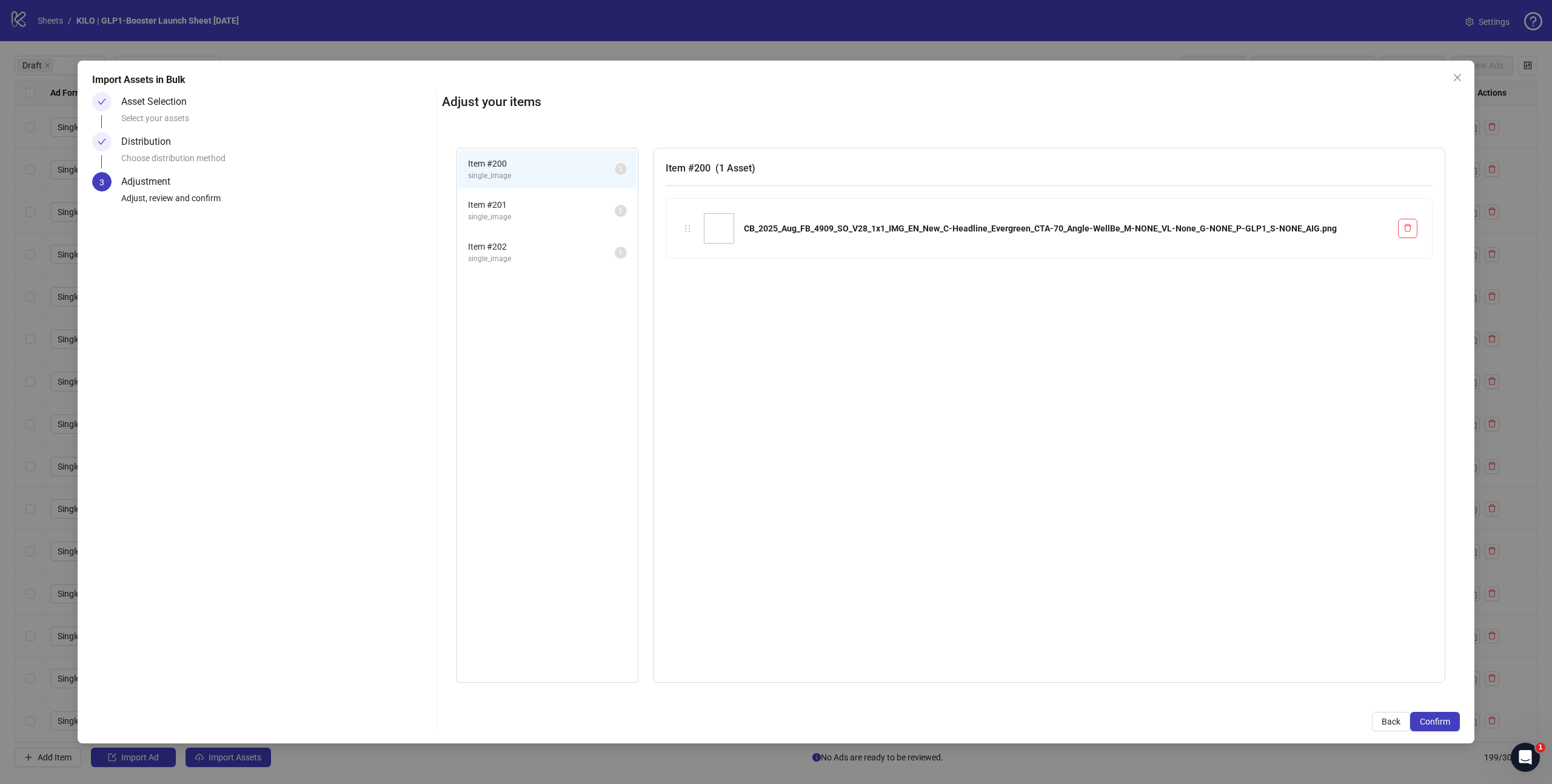
click at [1441, 720] on span "Confirm" at bounding box center [1435, 722] width 31 height 10
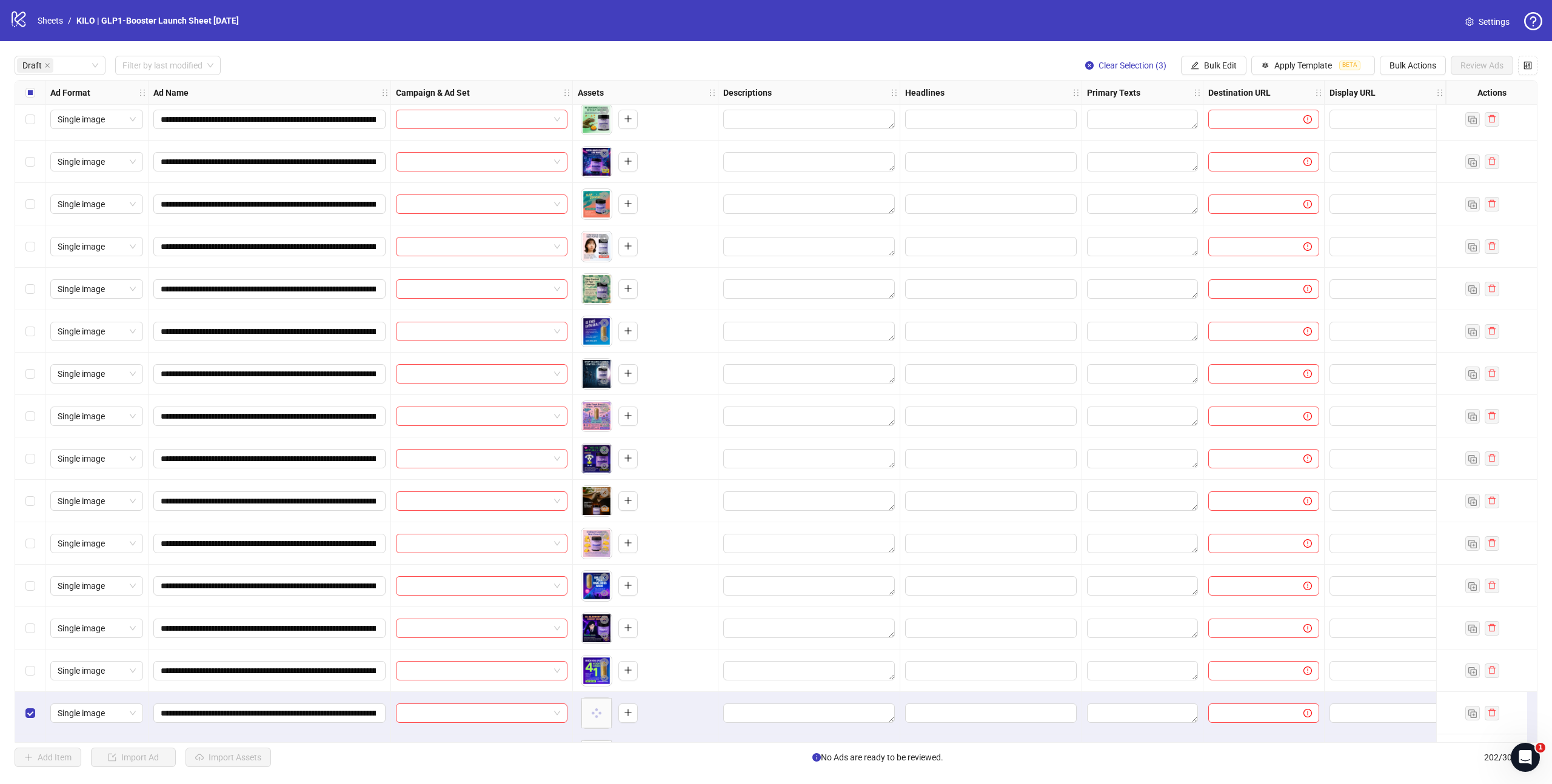
scroll to position [1658, 0]
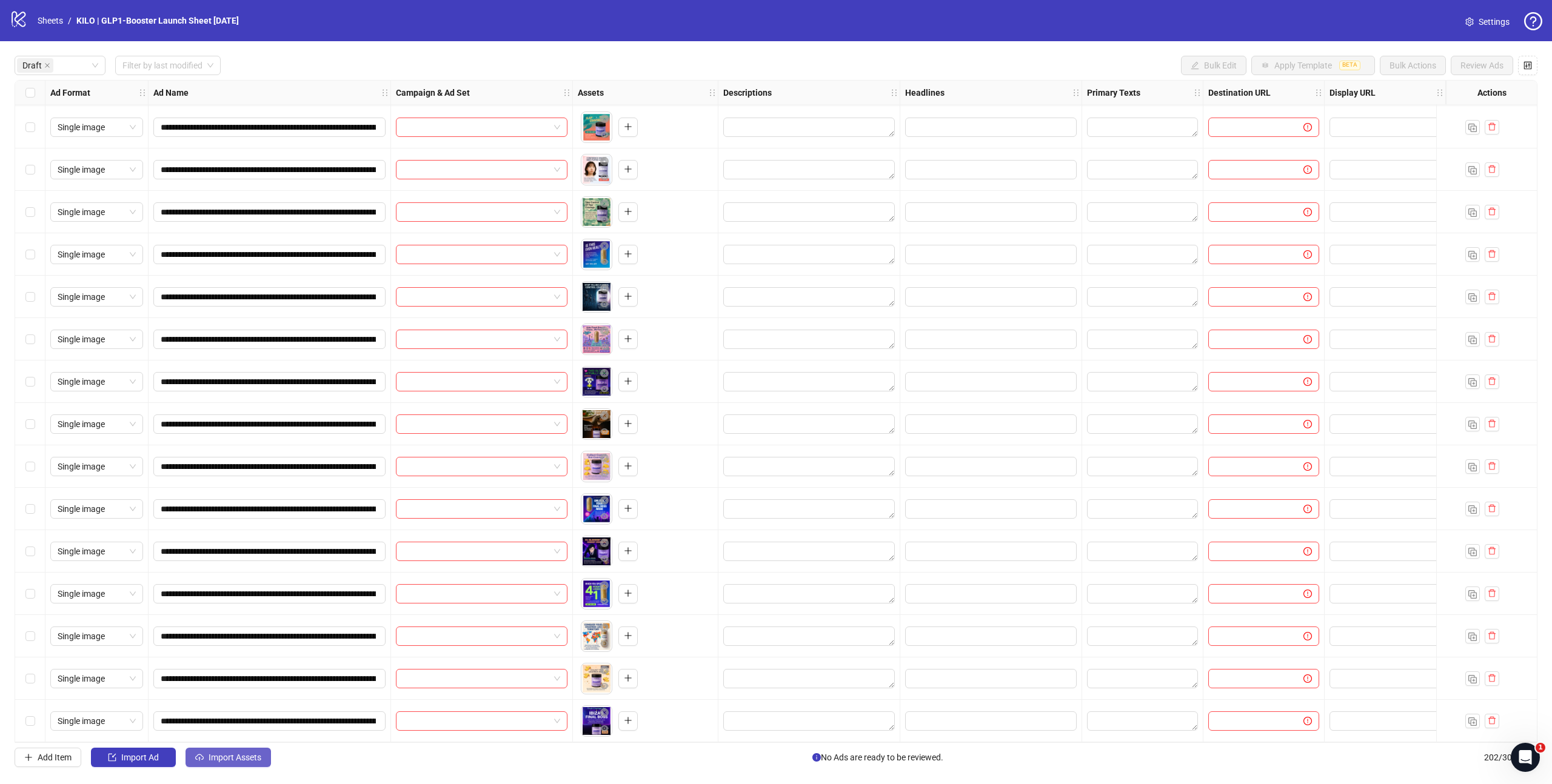
click at [227, 761] on span "Import Assets" at bounding box center [235, 758] width 53 height 10
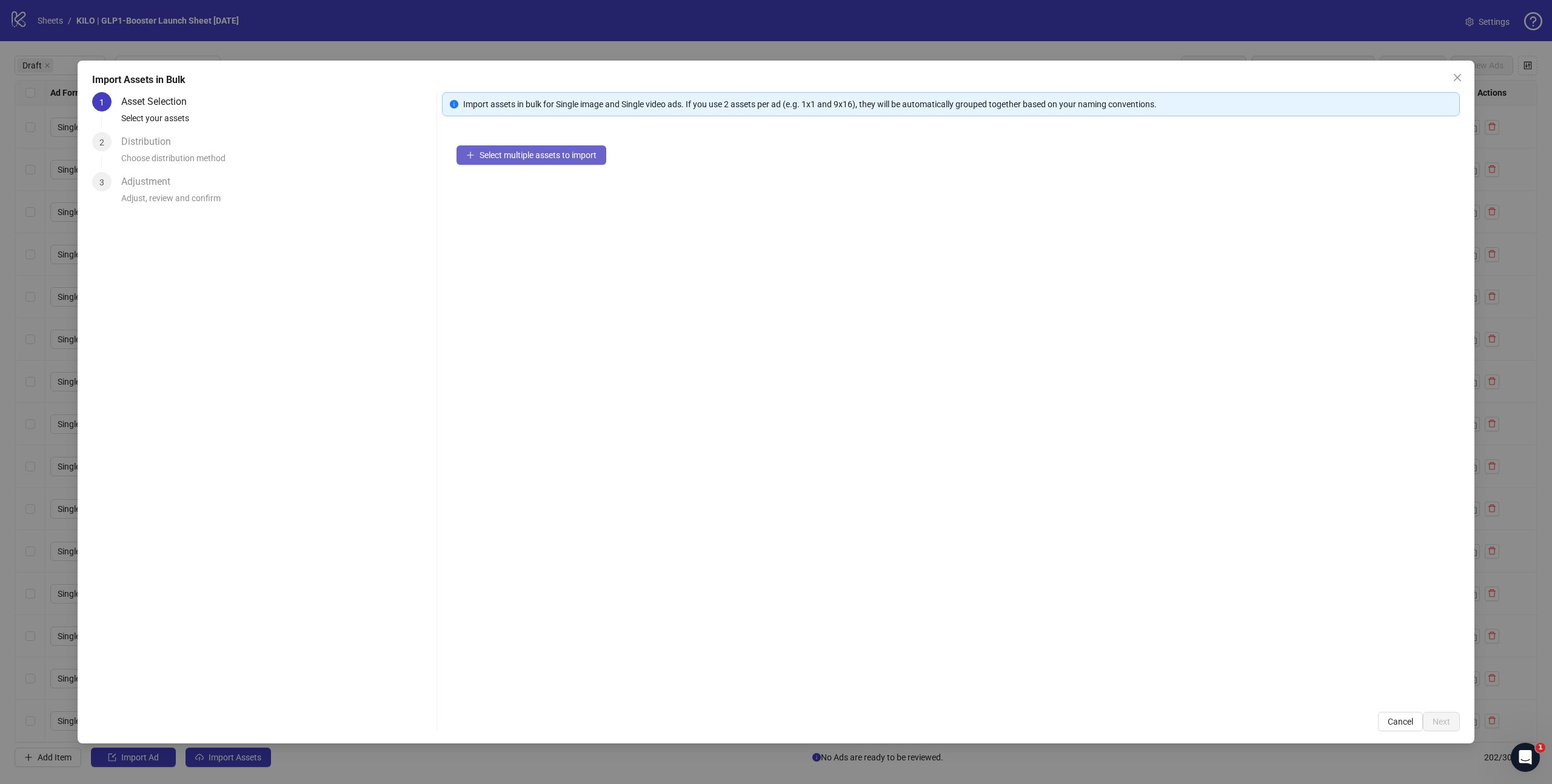
click at [516, 149] on button "Select multiple assets to import" at bounding box center [531, 155] width 150 height 19
click at [1439, 727] on button "Next" at bounding box center [1441, 722] width 37 height 19
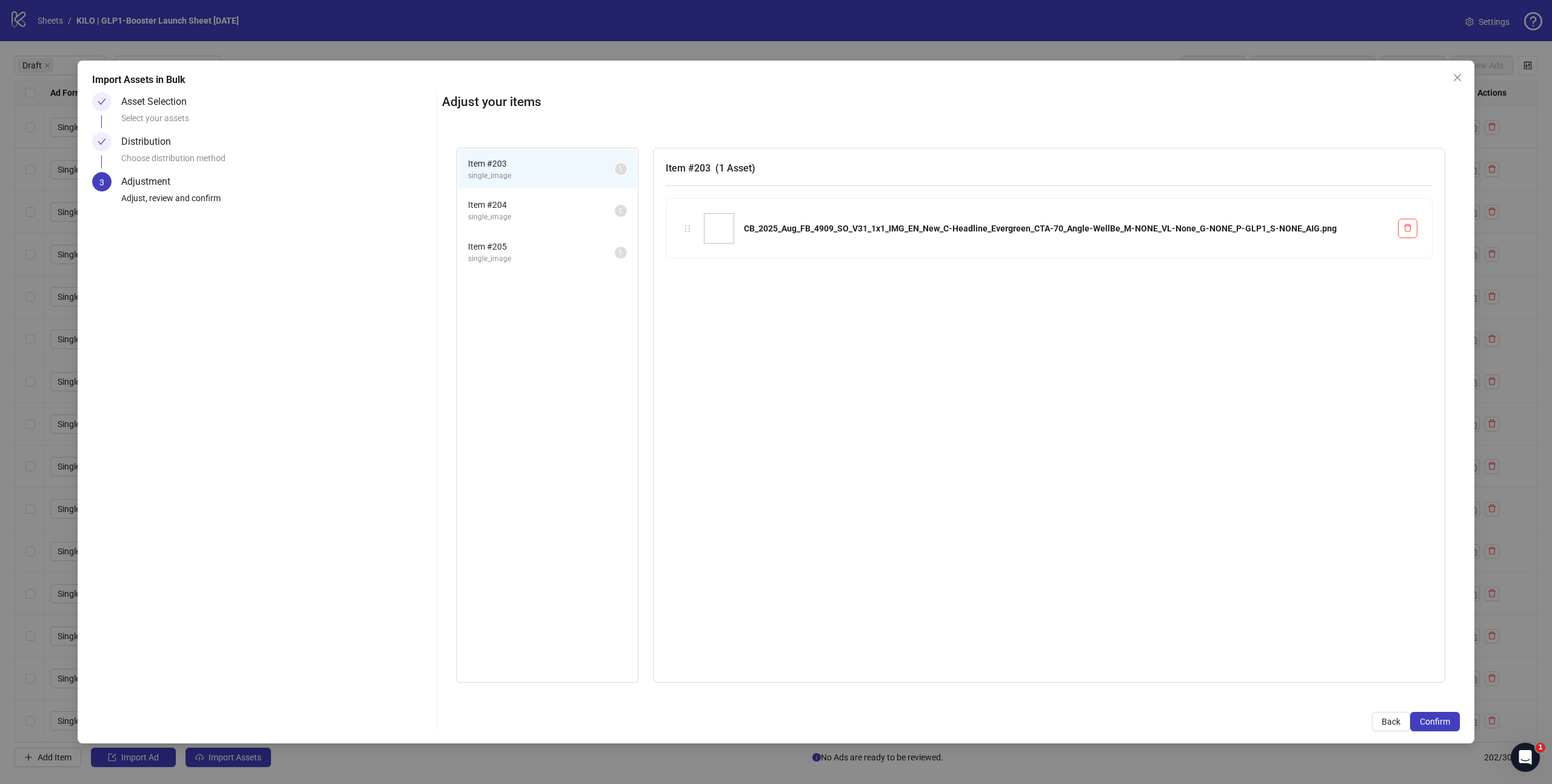
click at [1444, 719] on span "Confirm" at bounding box center [1435, 722] width 31 height 10
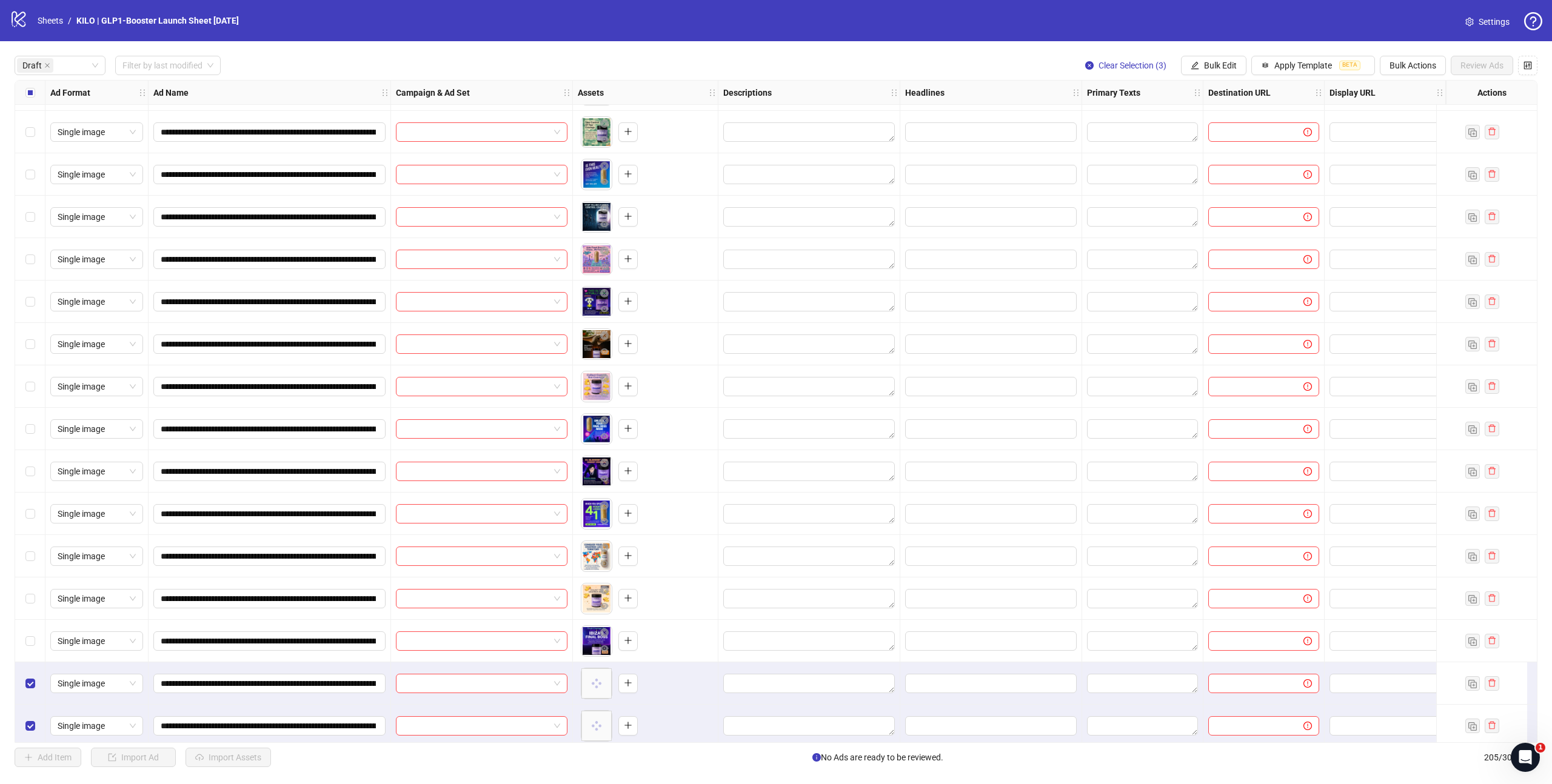
scroll to position [1785, 0]
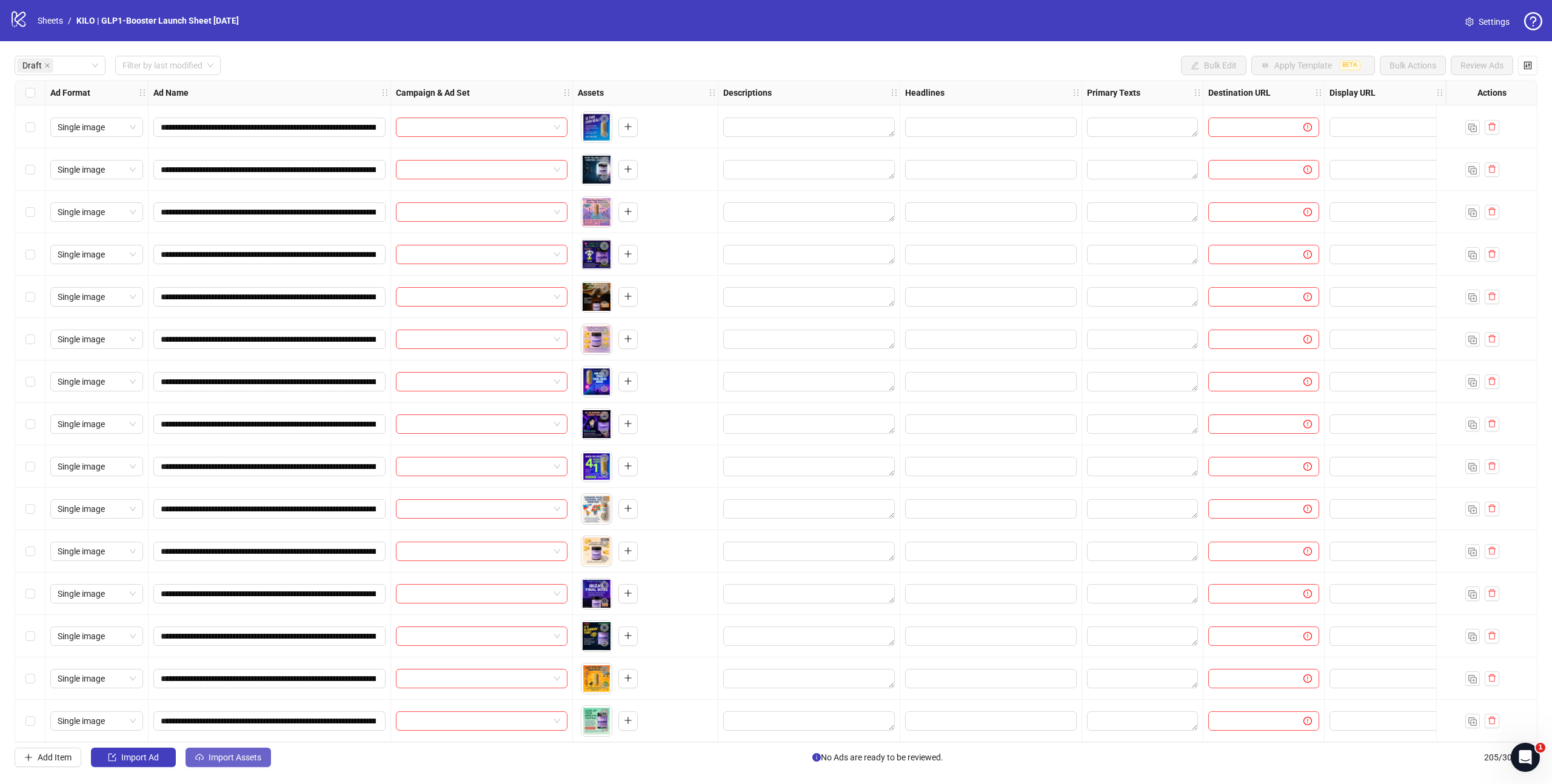
click at [252, 748] on button "Import Assets" at bounding box center [228, 758] width 85 height 19
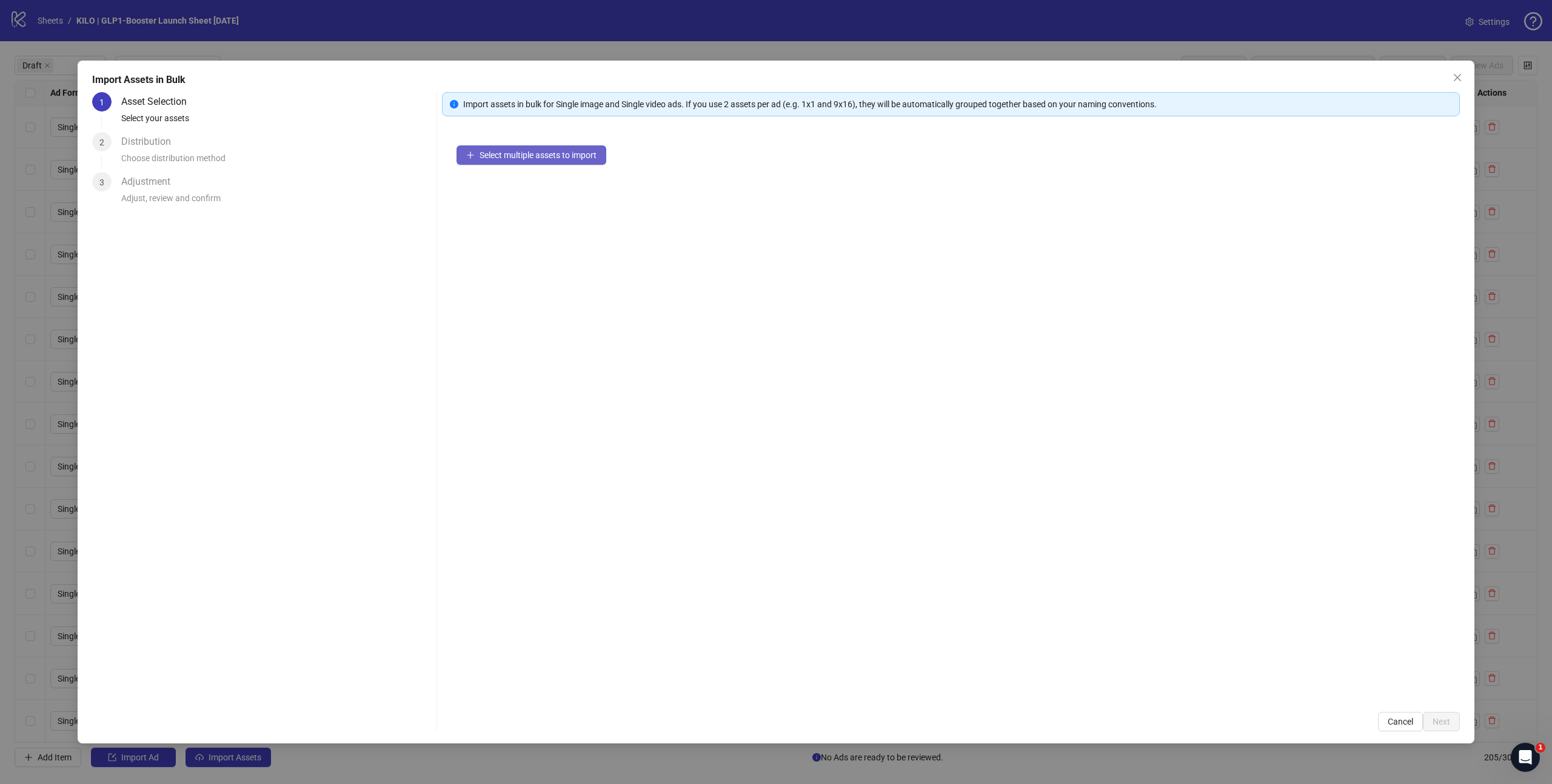
click at [532, 162] on button "Select multiple assets to import" at bounding box center [531, 155] width 150 height 19
click at [1442, 721] on span "Next" at bounding box center [1441, 722] width 17 height 10
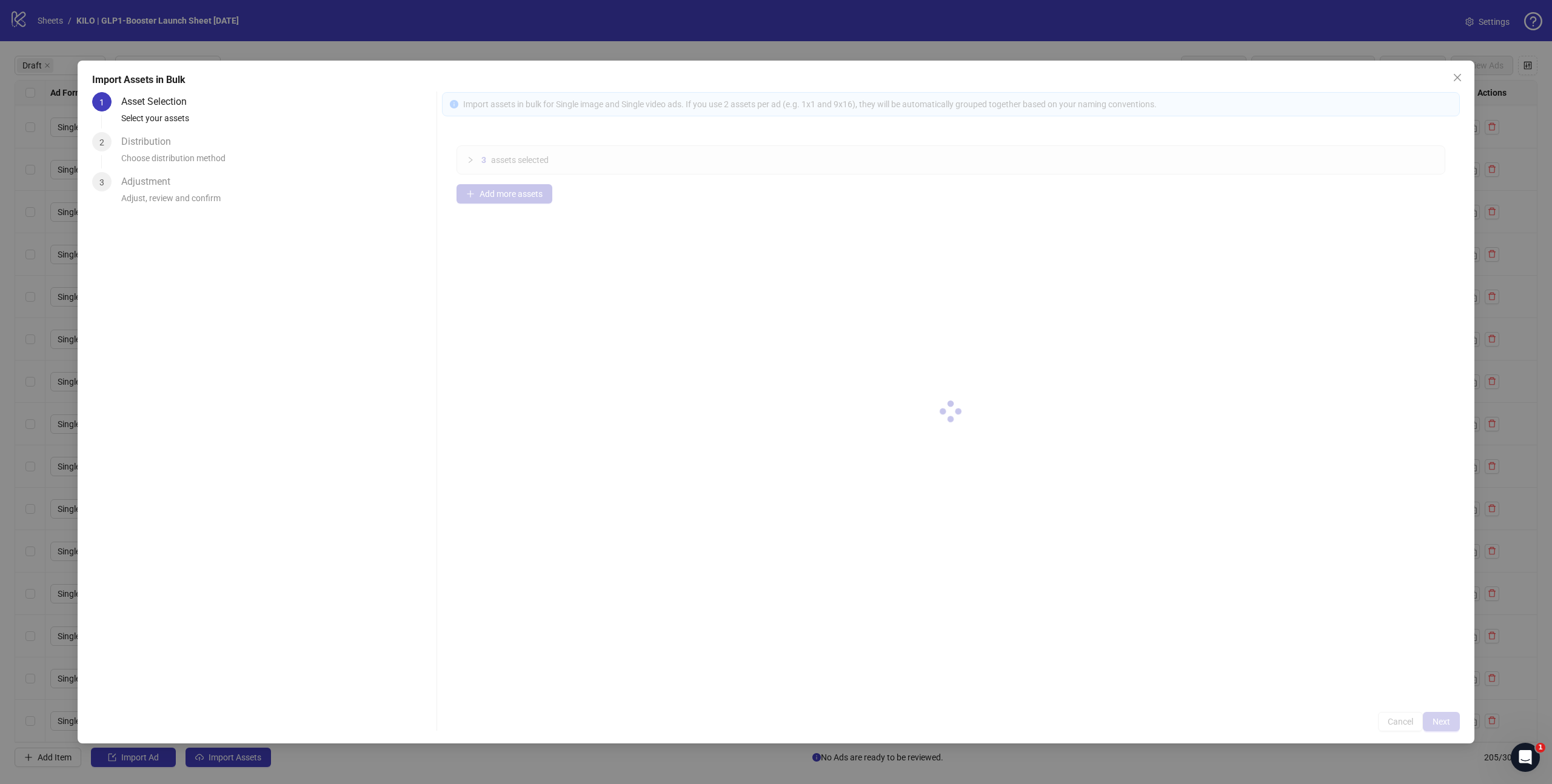
click at [1442, 721] on div at bounding box center [950, 412] width 1018 height 640
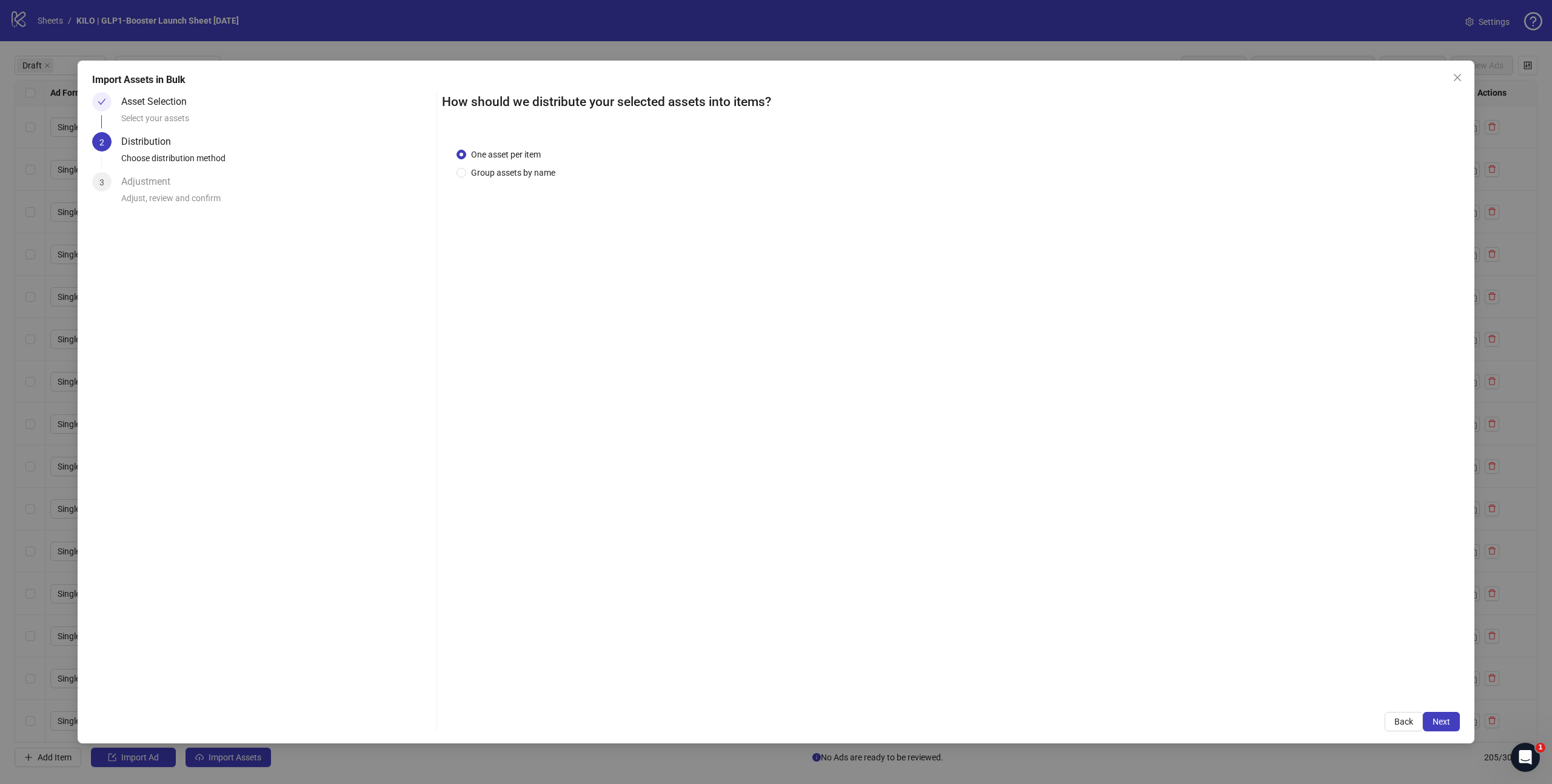
click at [1442, 721] on span "Next" at bounding box center [1441, 722] width 17 height 10
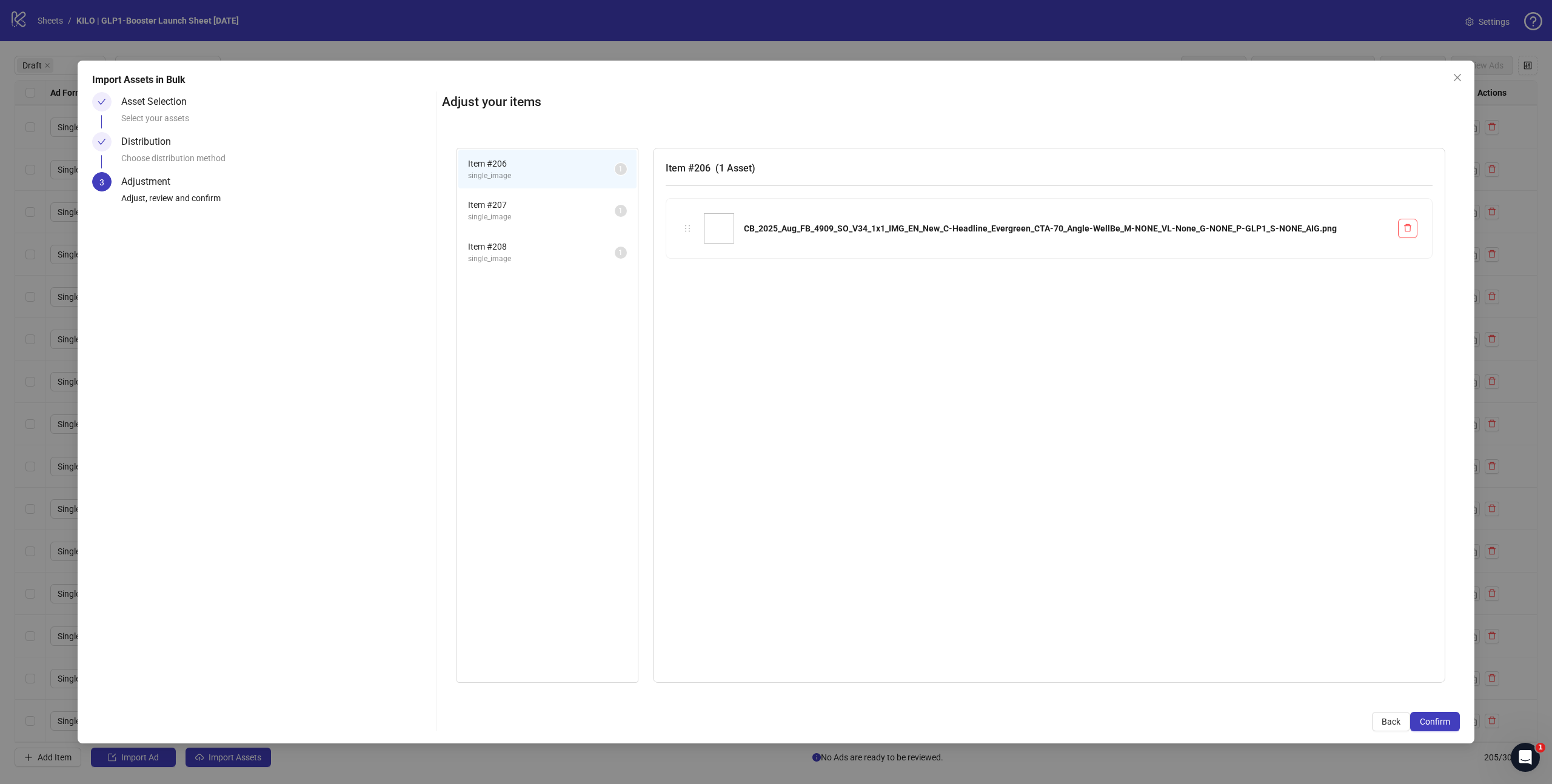
click at [1442, 721] on span "Confirm" at bounding box center [1435, 722] width 31 height 10
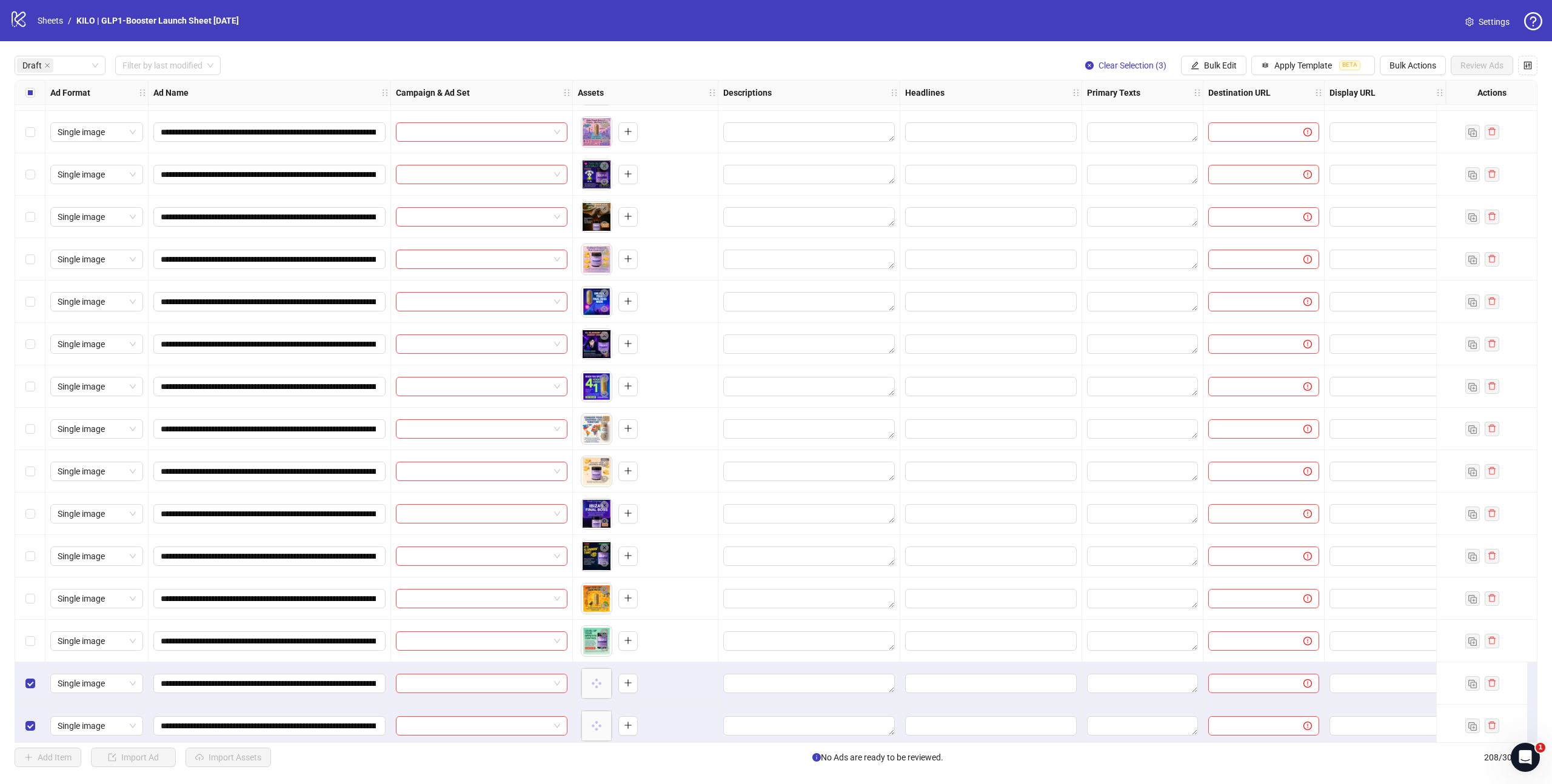
scroll to position [1912, 0]
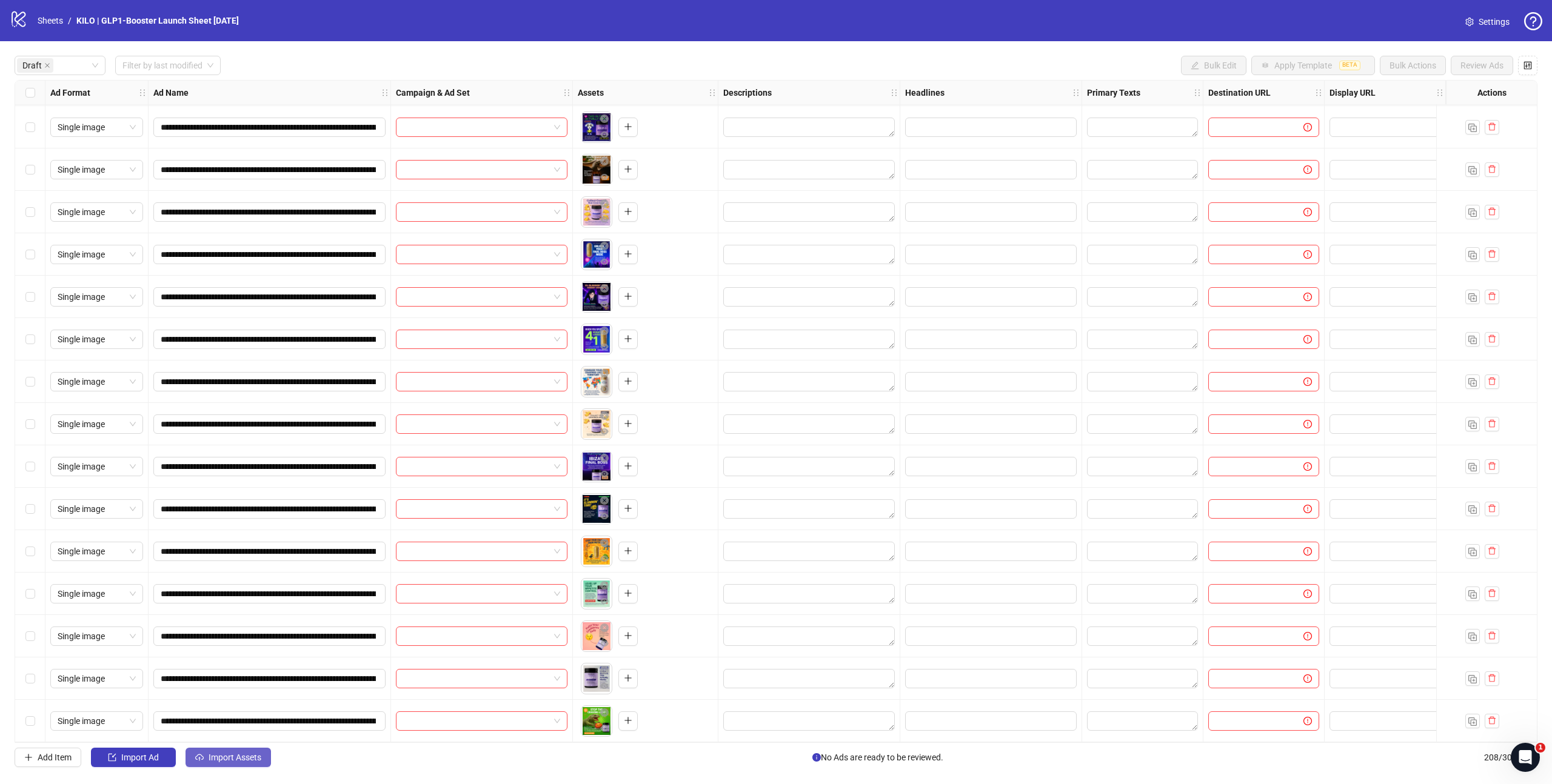
click at [256, 758] on span "Import Assets" at bounding box center [235, 758] width 53 height 10
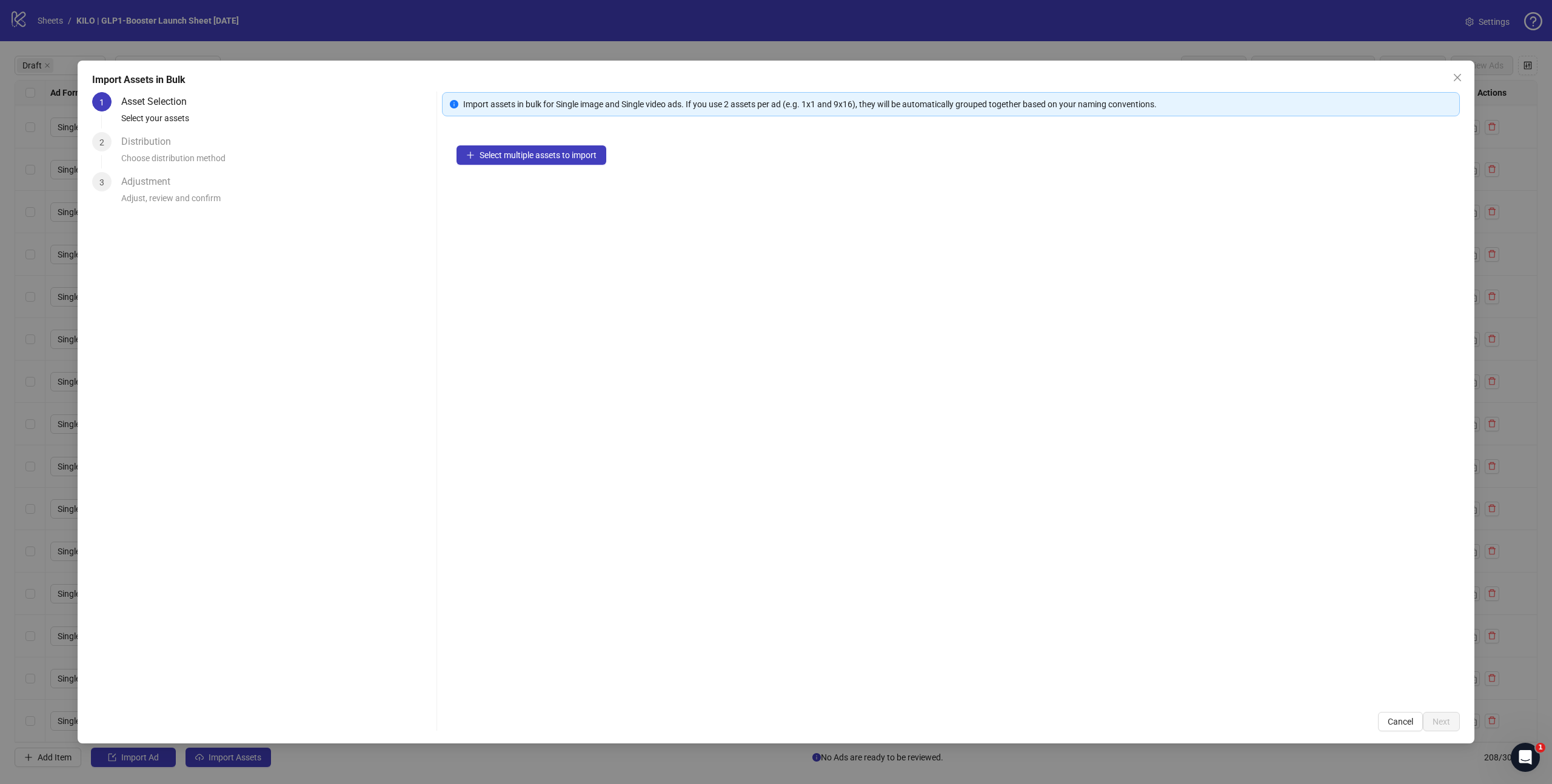
click at [568, 169] on div "Select multiple assets to import" at bounding box center [950, 414] width 1018 height 567
click at [566, 165] on div "Select multiple assets to import" at bounding box center [950, 414] width 1018 height 567
click at [565, 151] on span "Select multiple assets to import" at bounding box center [538, 155] width 117 height 10
click at [1440, 725] on span "Next" at bounding box center [1441, 722] width 17 height 10
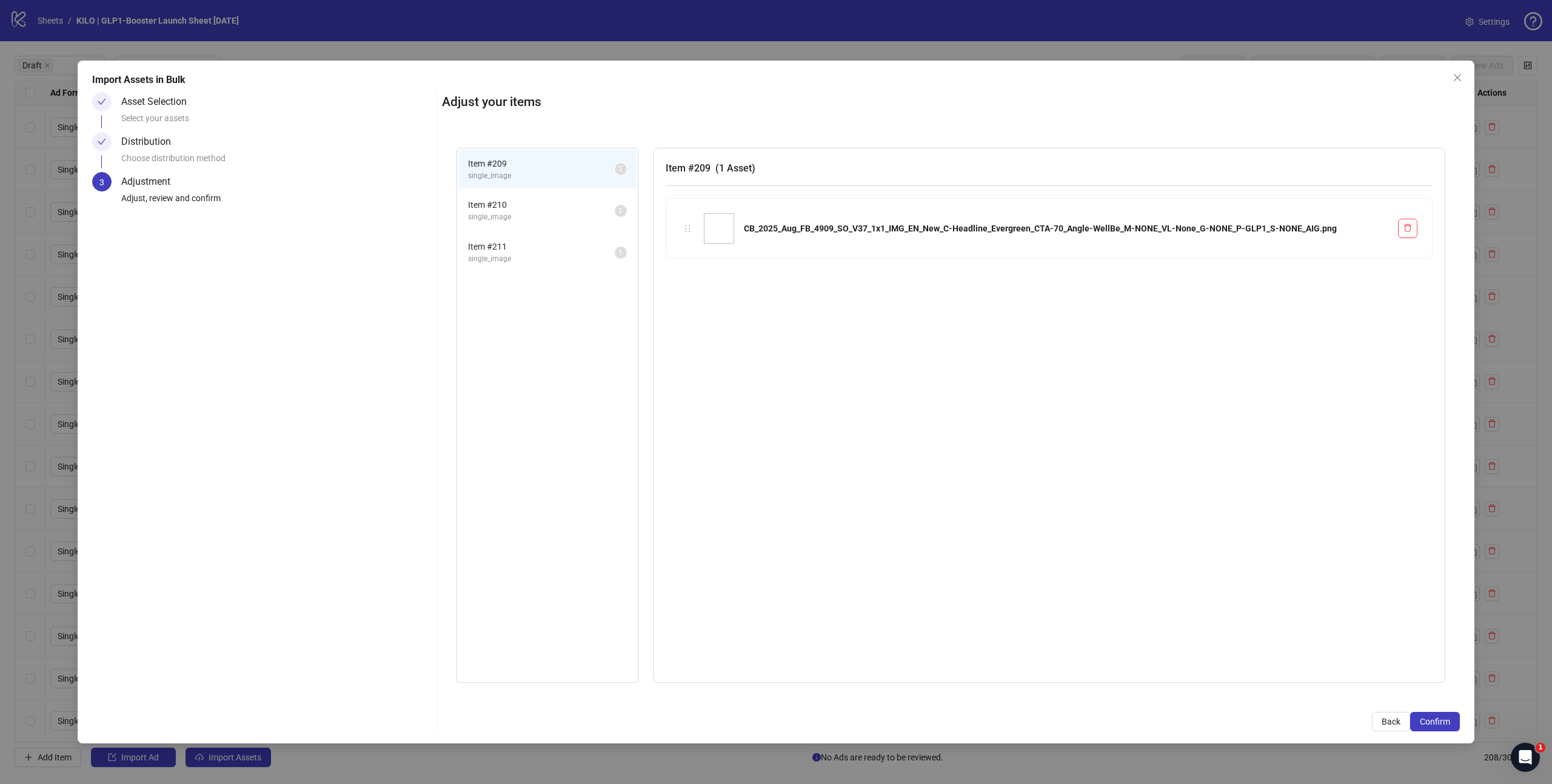
click at [1441, 720] on span "Confirm" at bounding box center [1435, 722] width 31 height 10
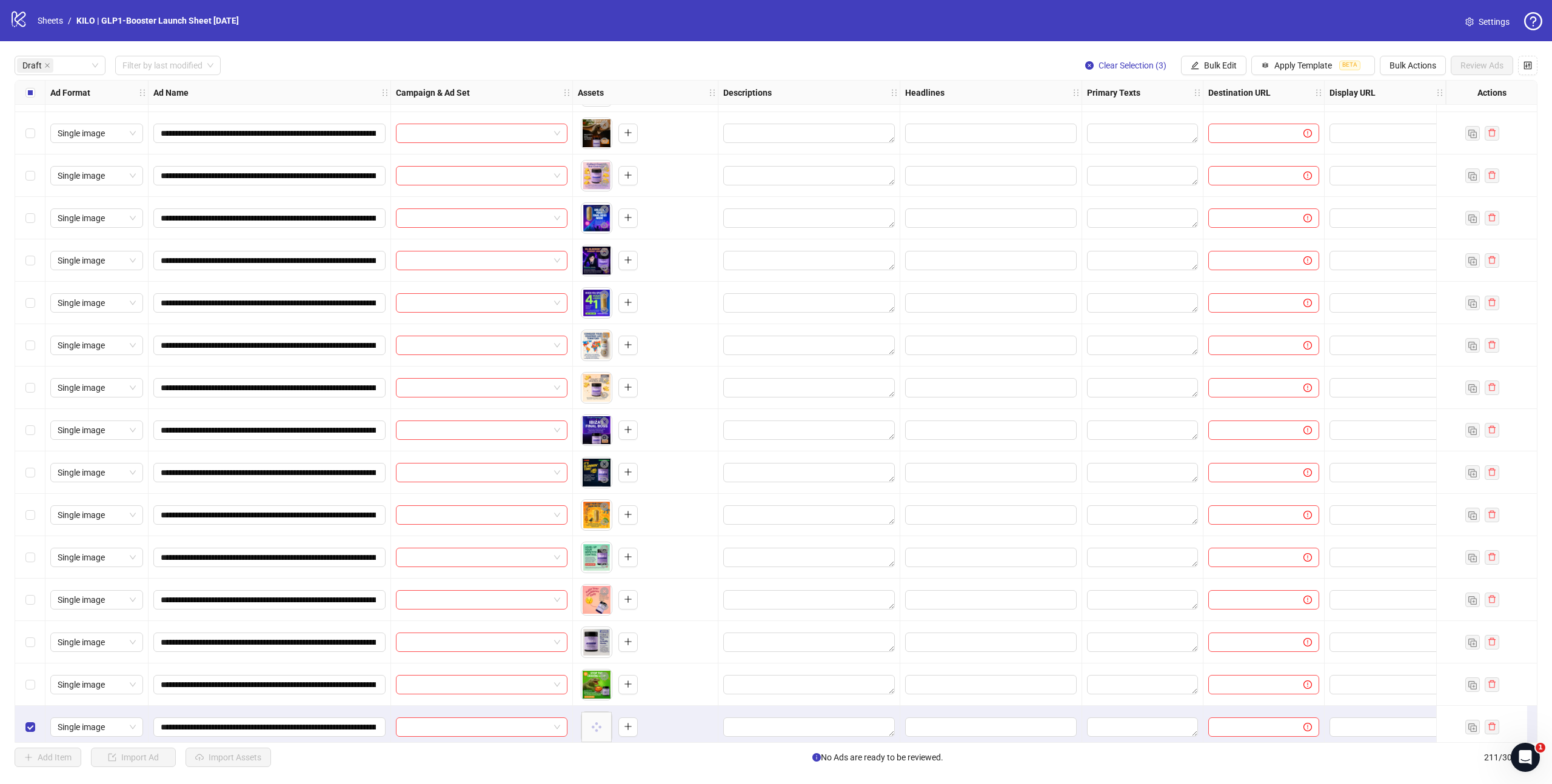
scroll to position [2040, 0]
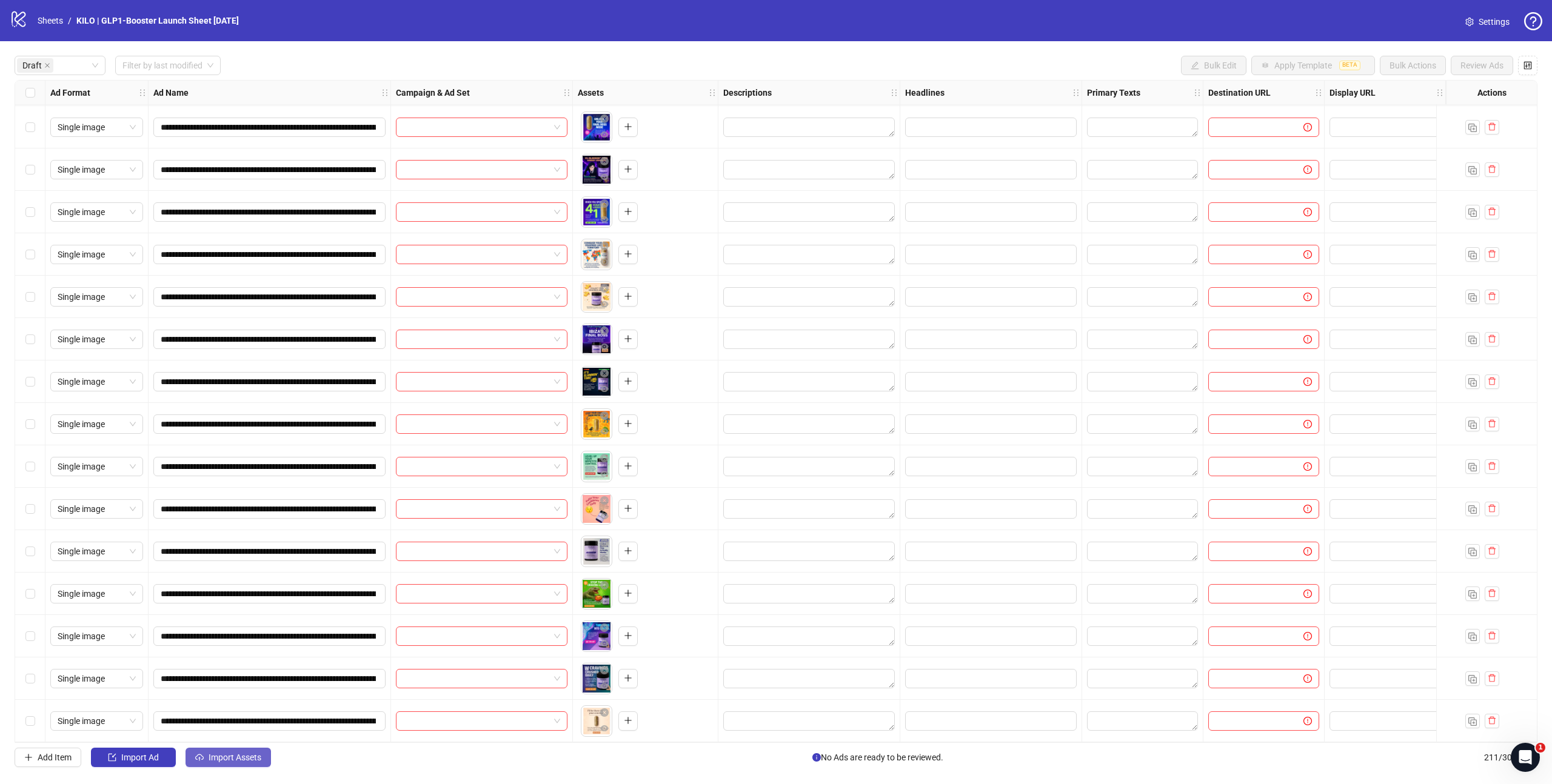
click at [238, 751] on button "Import Assets" at bounding box center [228, 758] width 85 height 19
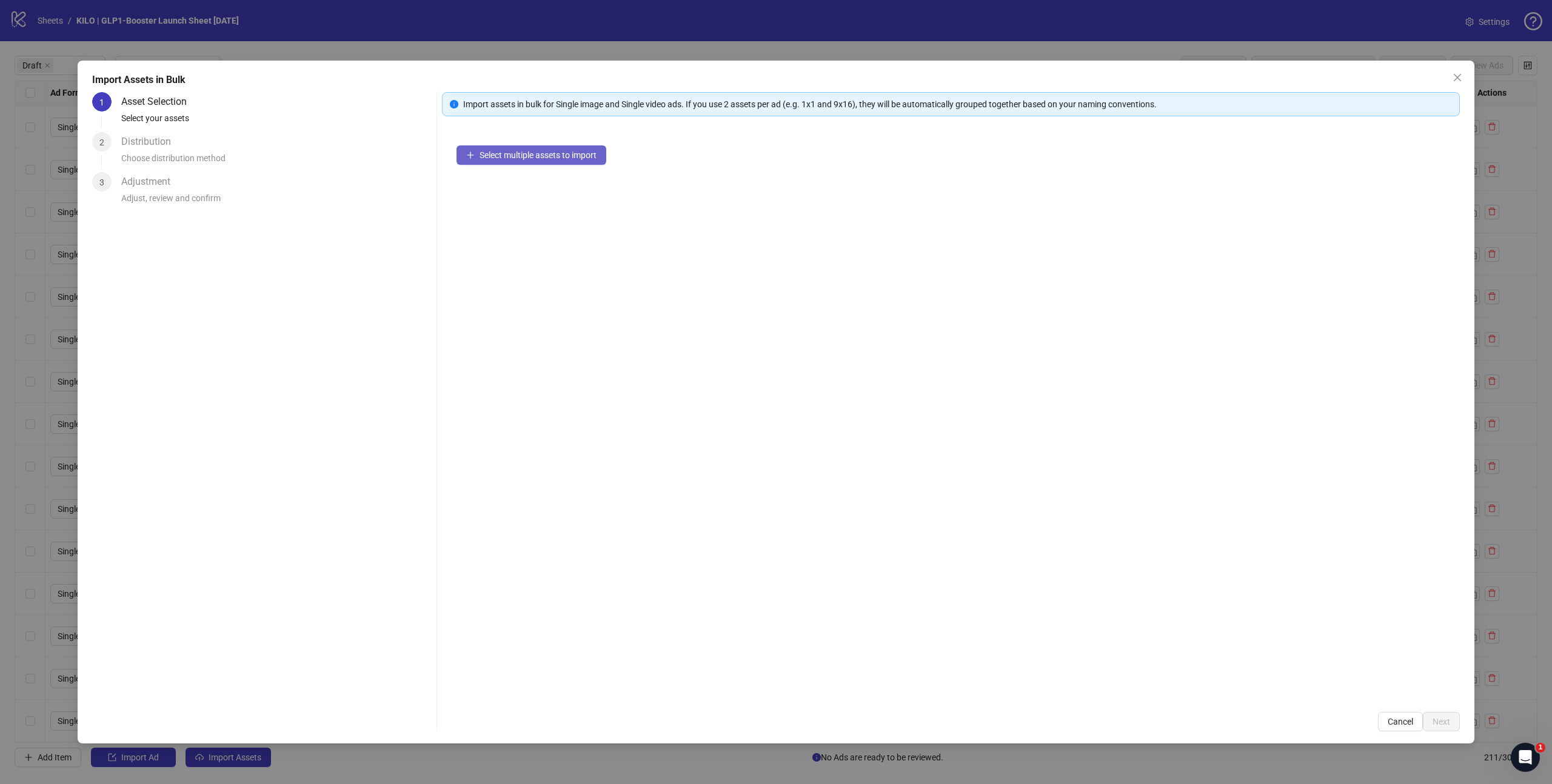
click at [530, 162] on button "Select multiple assets to import" at bounding box center [531, 155] width 150 height 19
click at [1442, 715] on button "Next" at bounding box center [1441, 722] width 37 height 19
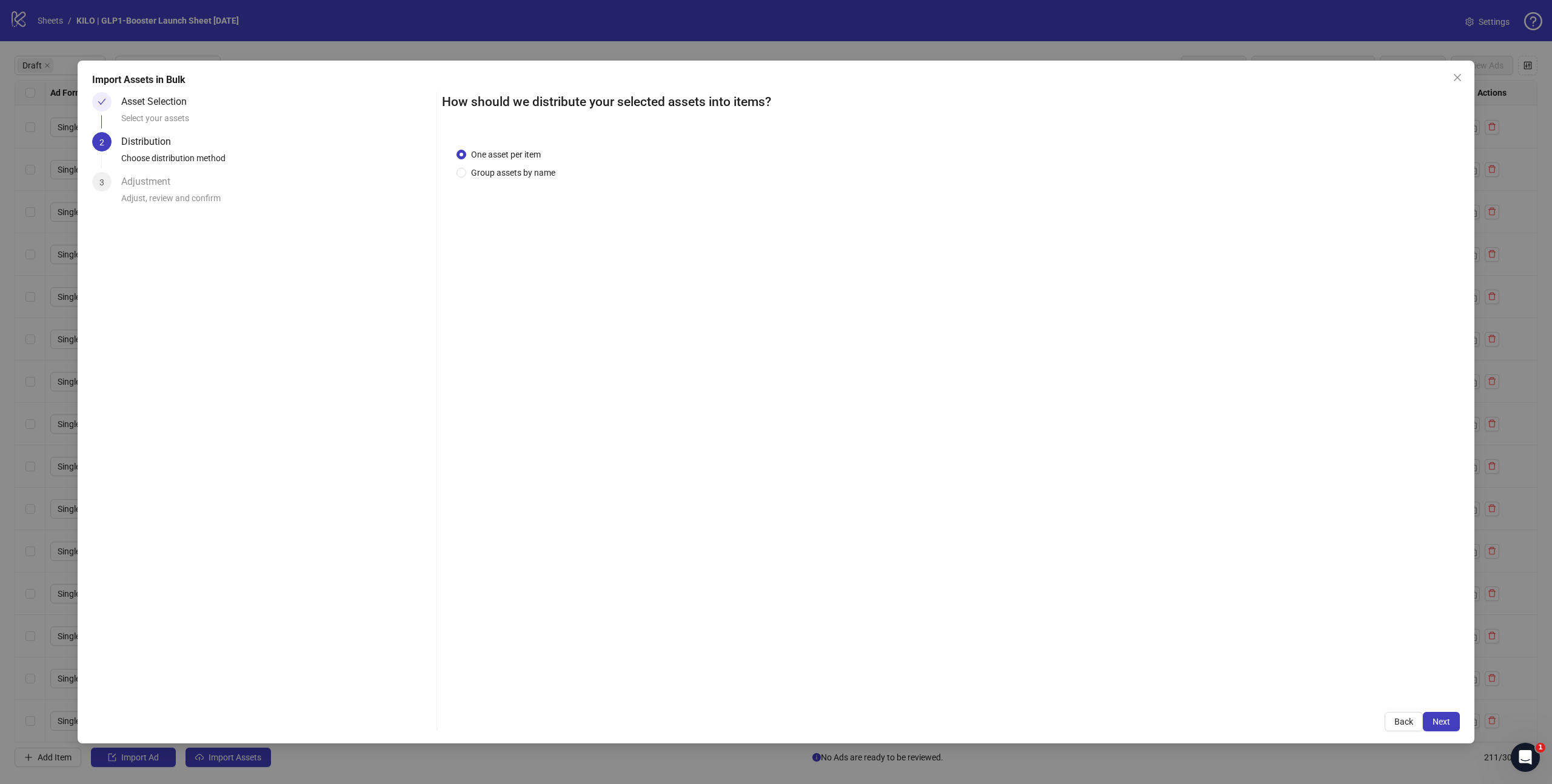
click at [1436, 728] on button "Next" at bounding box center [1441, 722] width 37 height 19
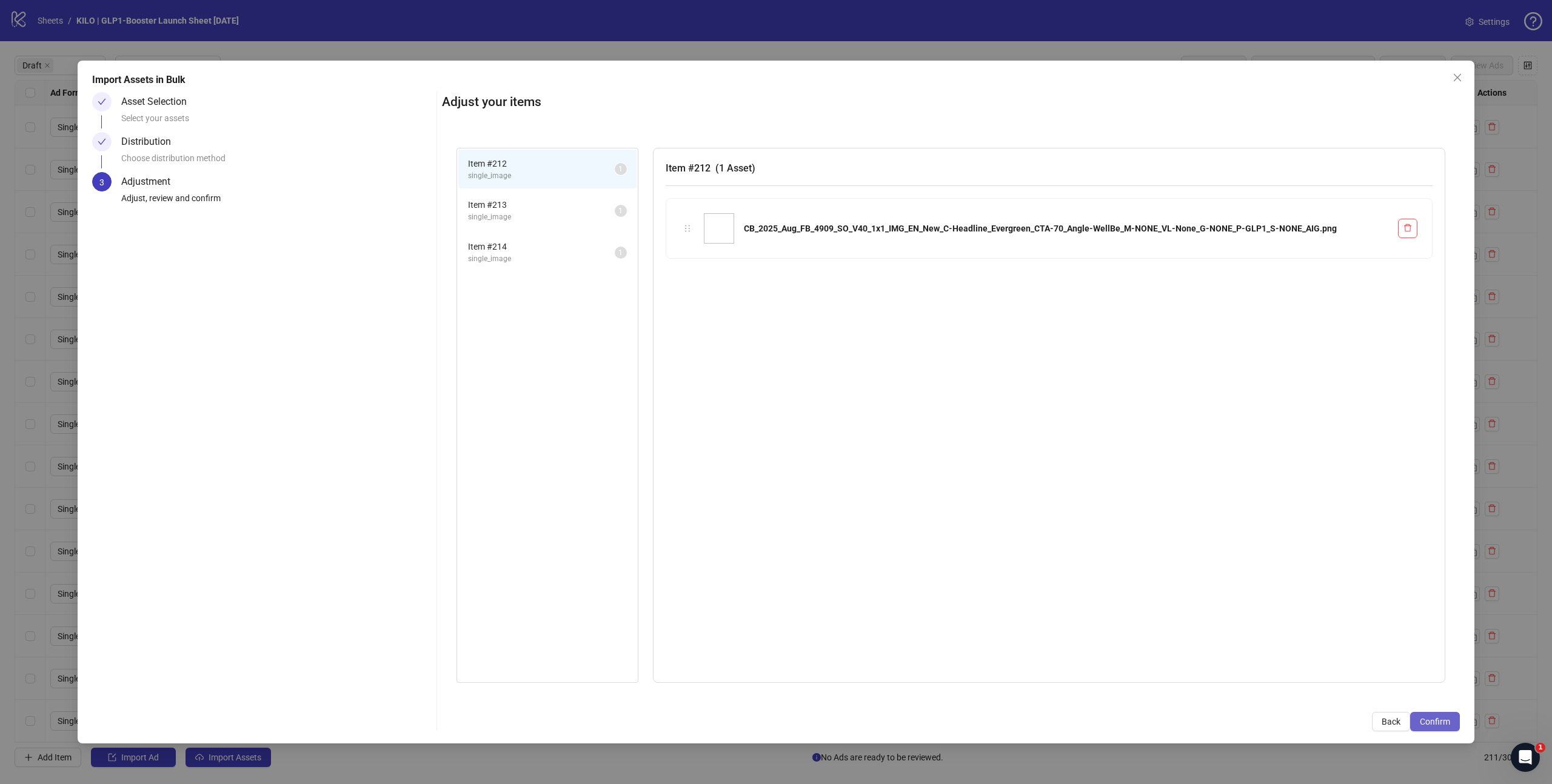
click at [1441, 723] on span "Confirm" at bounding box center [1435, 722] width 31 height 10
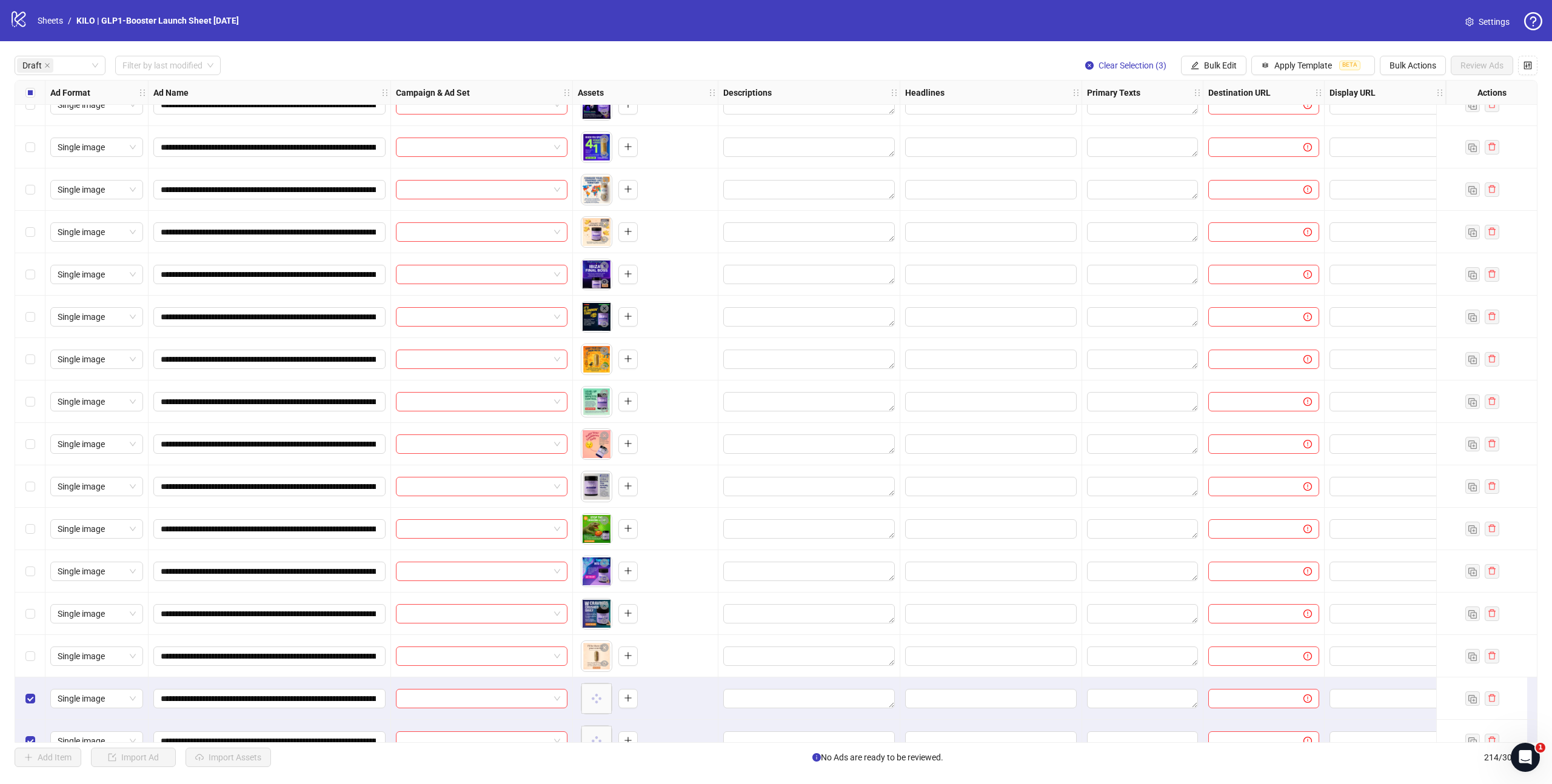
scroll to position [2167, 0]
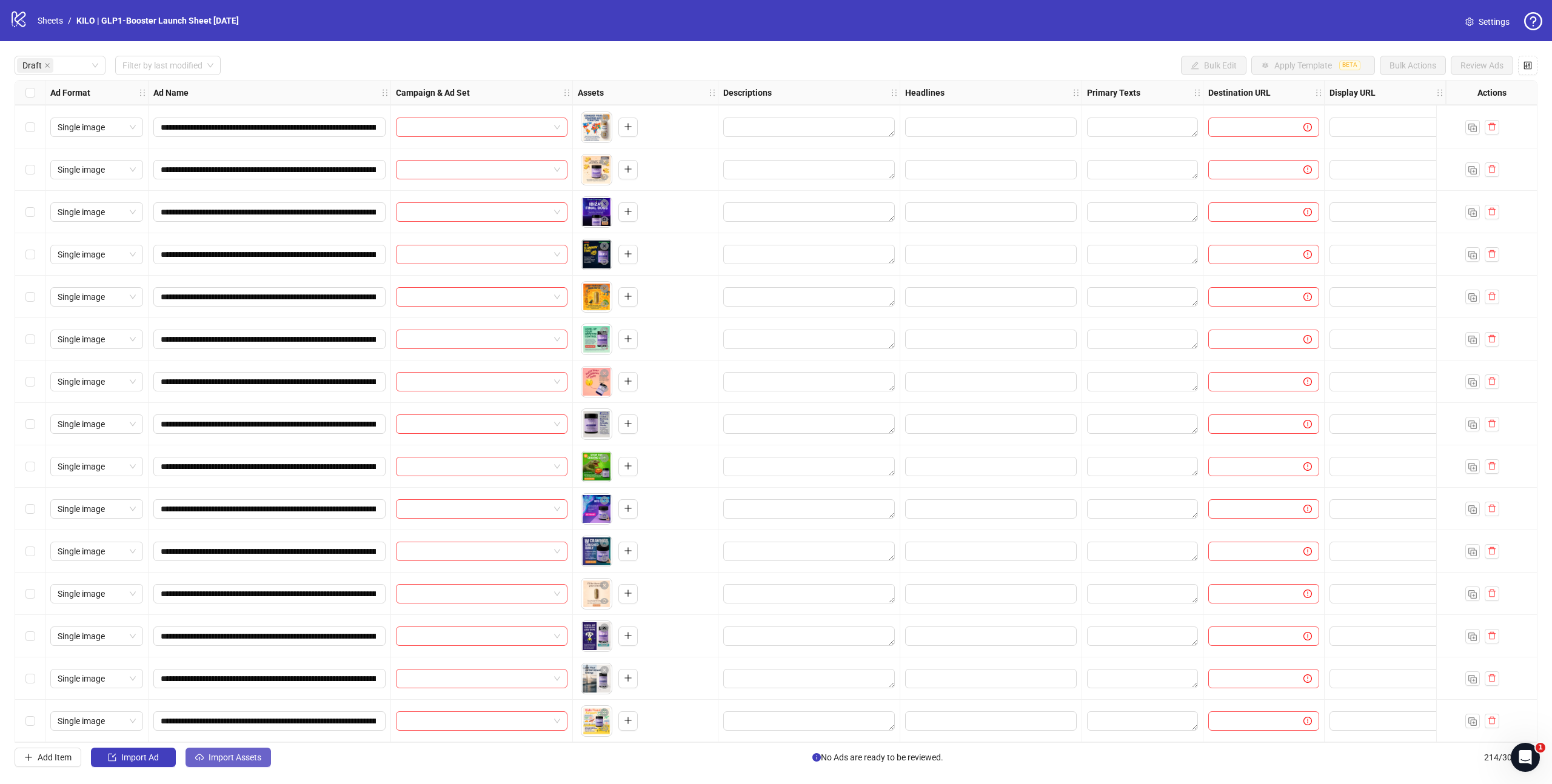
click at [233, 756] on span "Import Assets" at bounding box center [235, 758] width 53 height 10
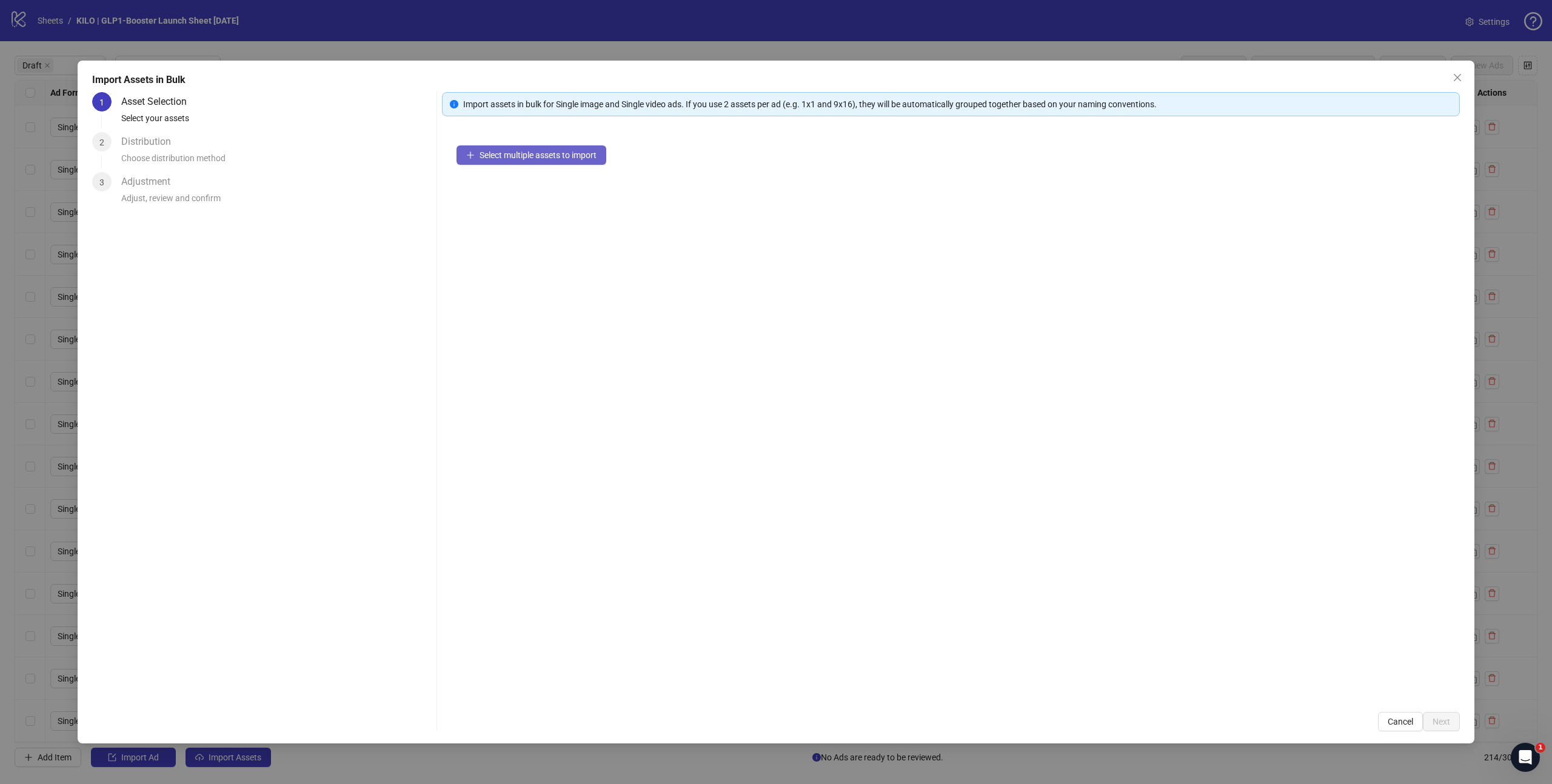
click at [504, 154] on span "Select multiple assets to import" at bounding box center [538, 155] width 117 height 10
click at [1448, 730] on button "Next" at bounding box center [1441, 722] width 37 height 19
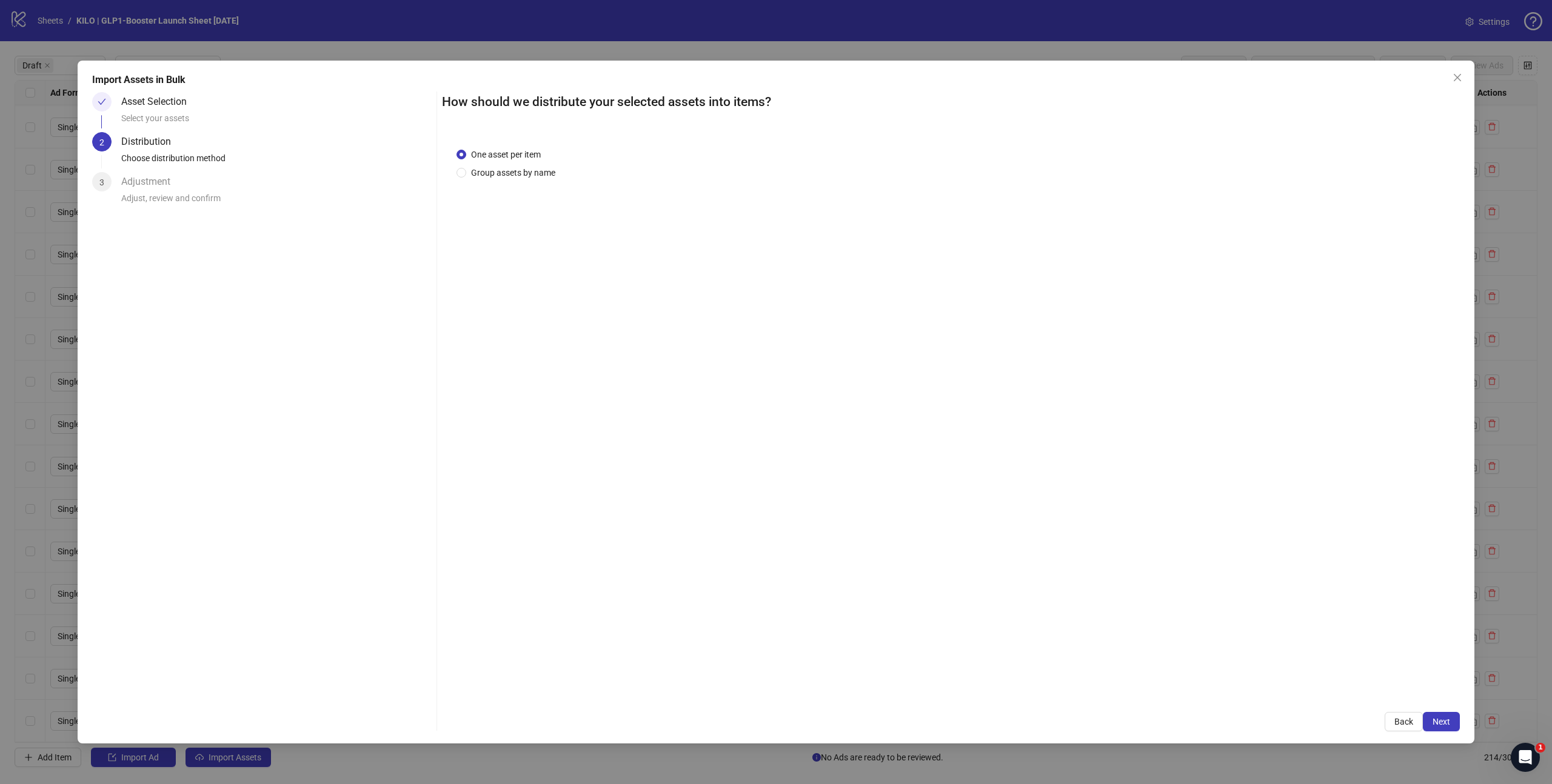
click at [1446, 728] on button "Next" at bounding box center [1441, 722] width 37 height 19
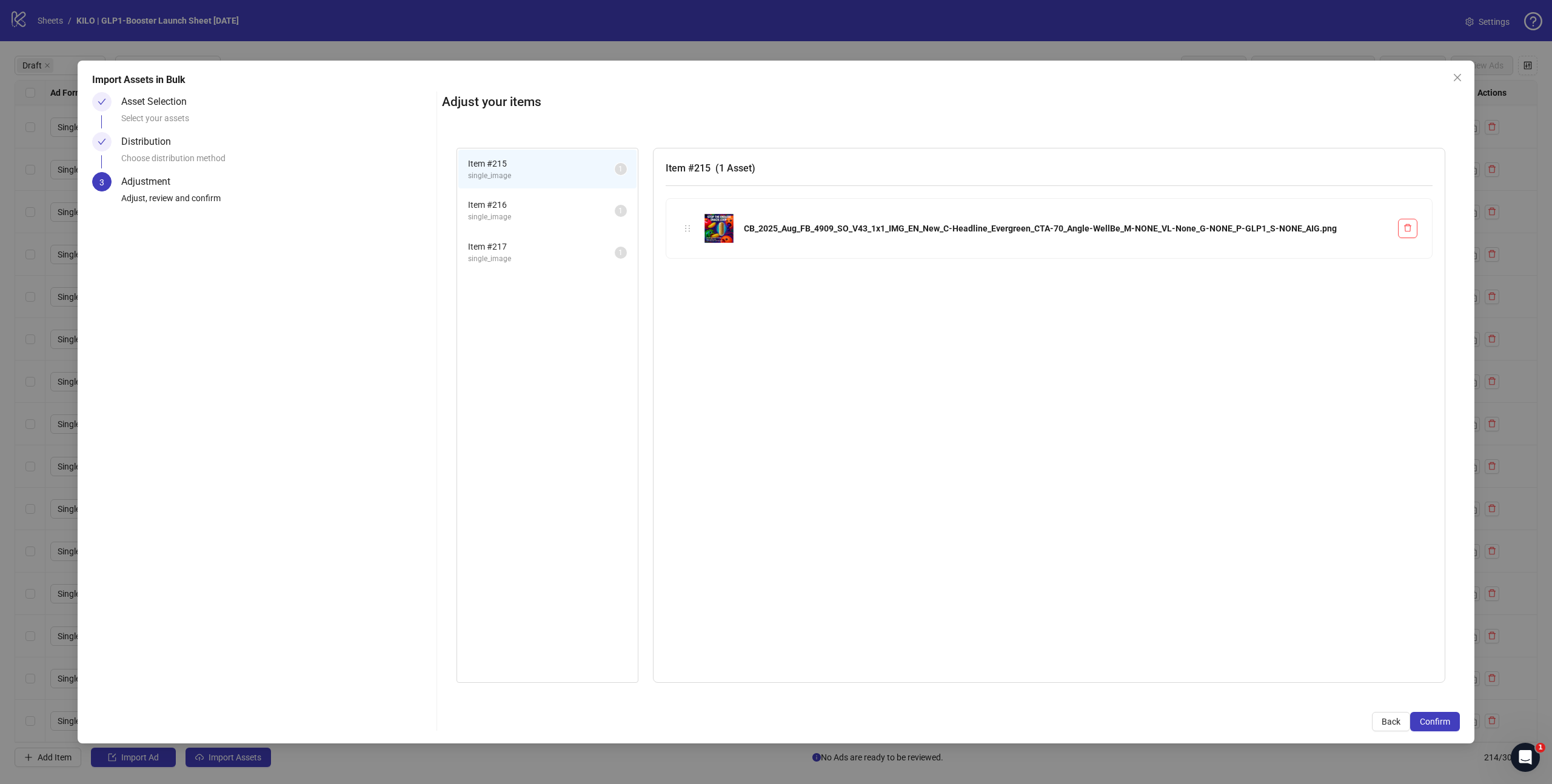
click at [1446, 728] on button "Confirm" at bounding box center [1435, 722] width 50 height 19
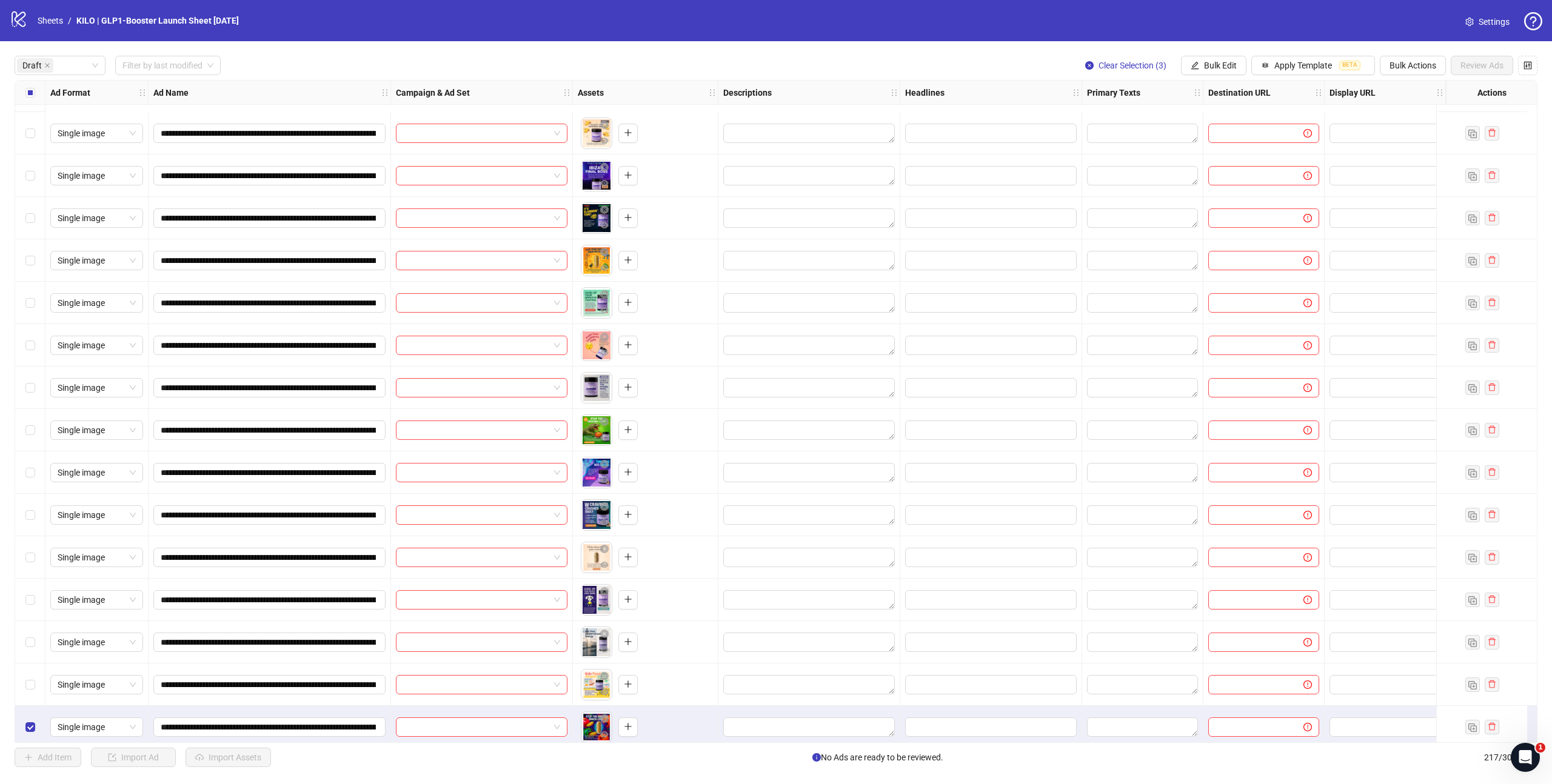
scroll to position [2294, 0]
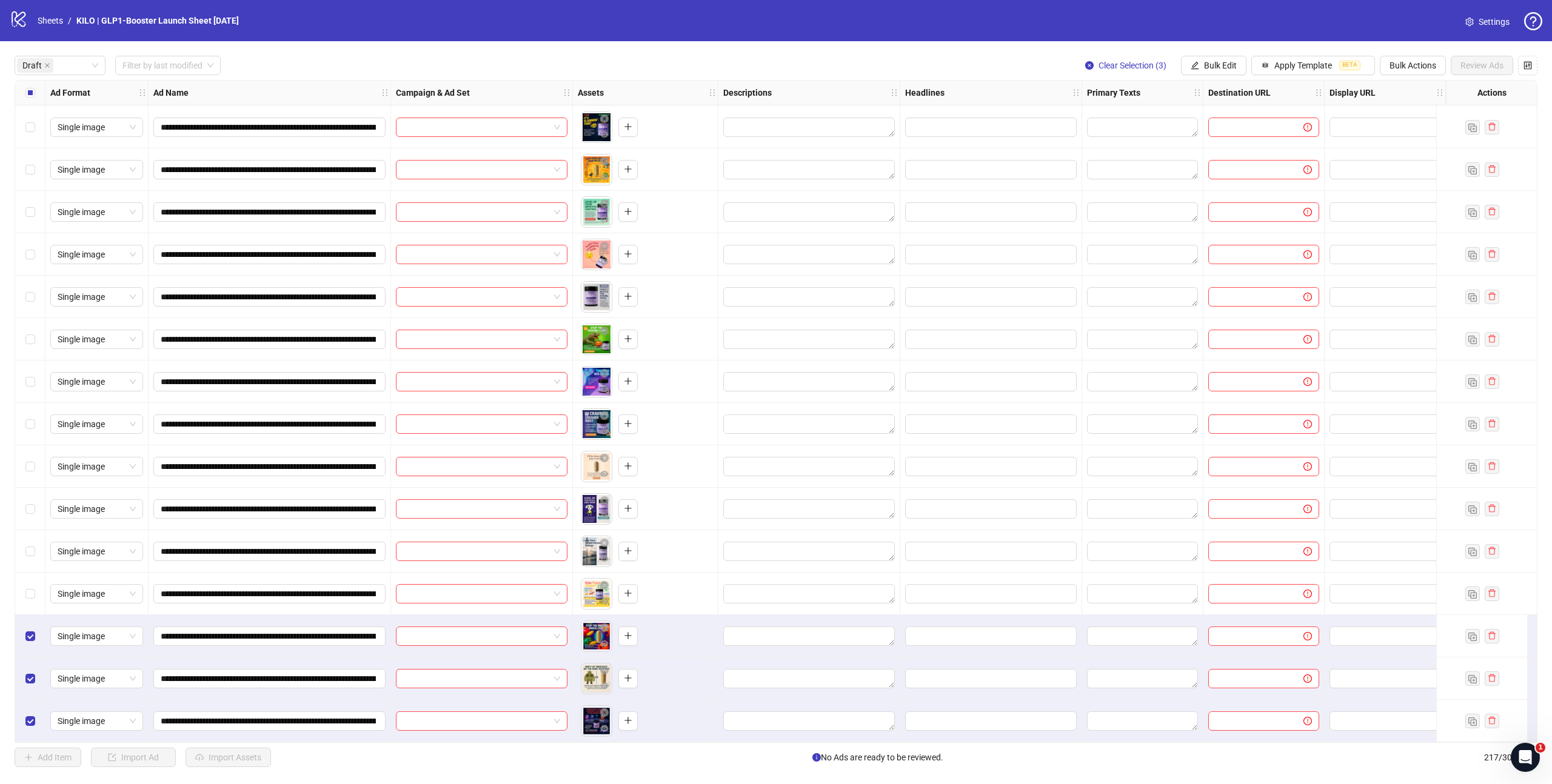
click at [35, 97] on div "Select all rows" at bounding box center [31, 92] width 31 height 24
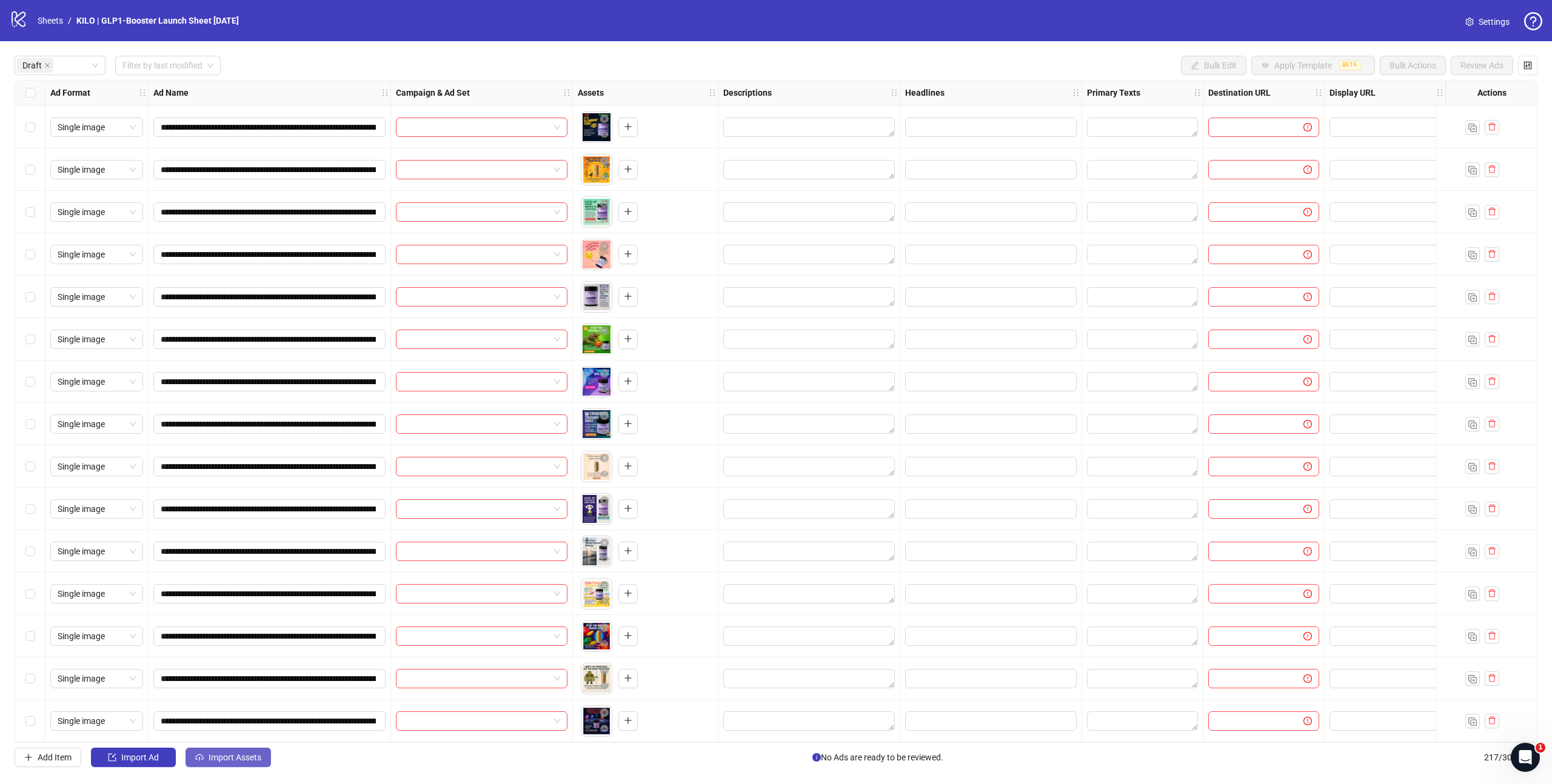
click at [221, 760] on span "Import Assets" at bounding box center [235, 758] width 53 height 10
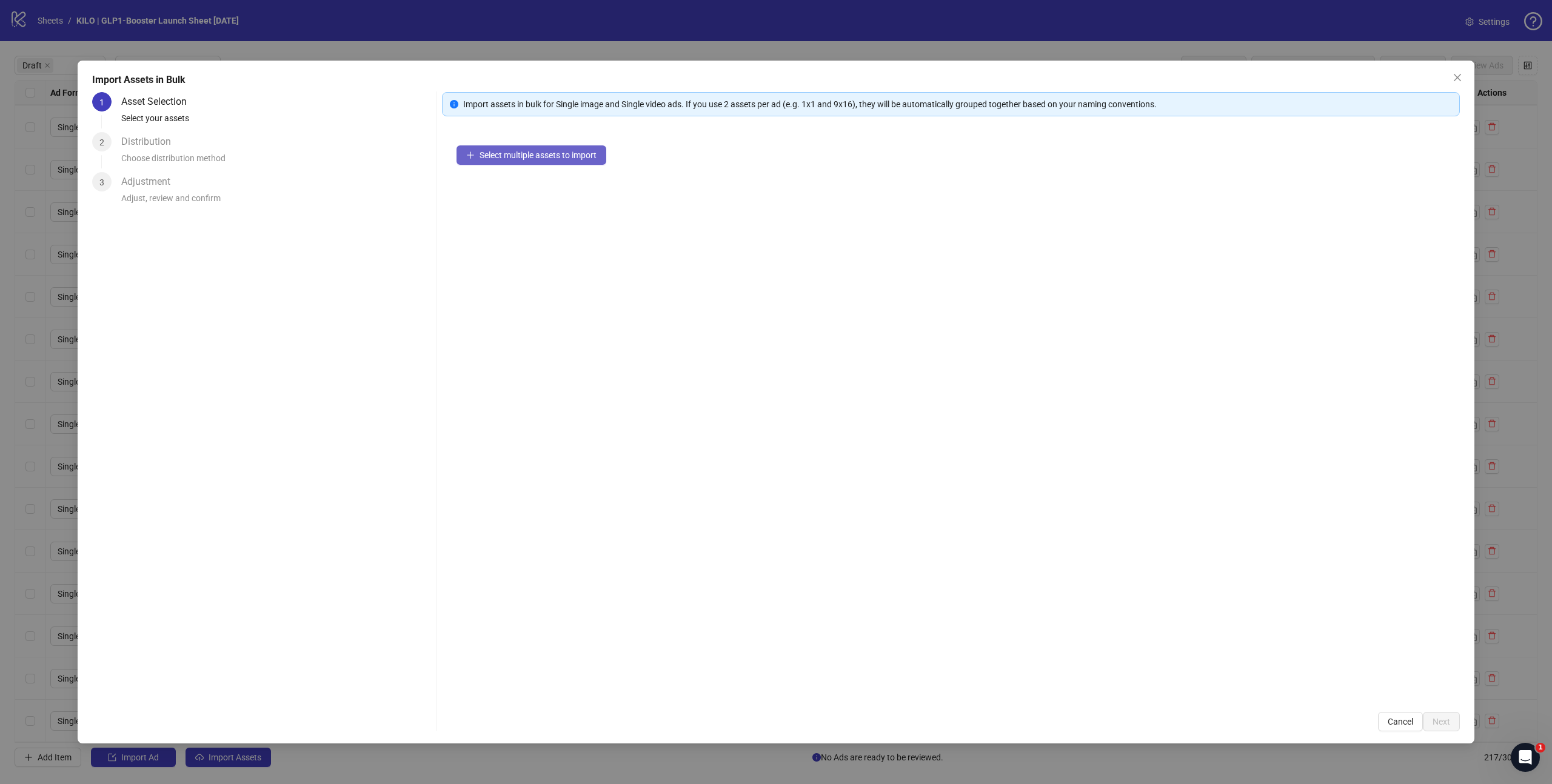
click at [497, 157] on span "Select multiple assets to import" at bounding box center [538, 155] width 117 height 10
click at [1433, 724] on span "Next" at bounding box center [1441, 722] width 17 height 10
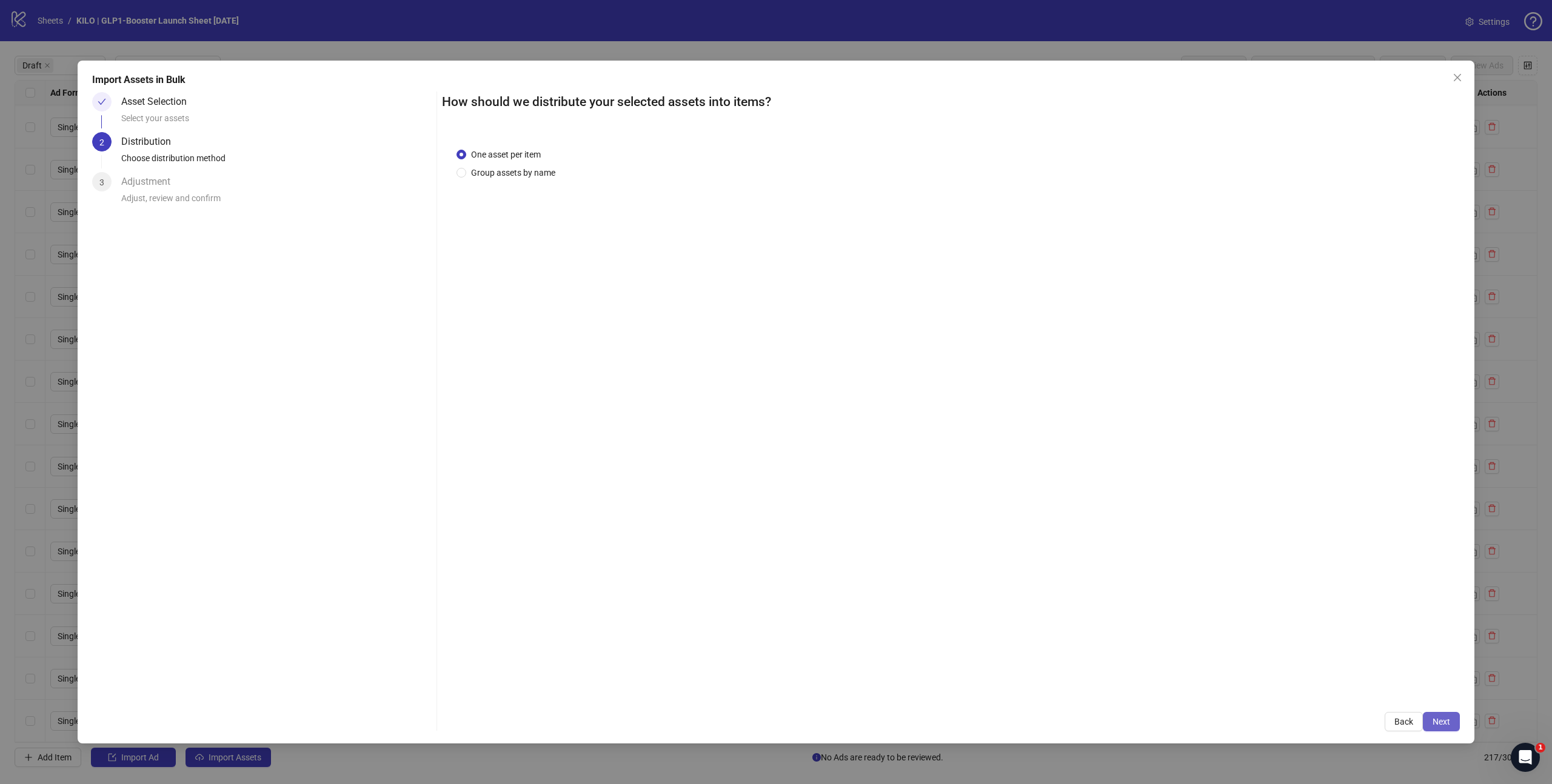
click at [1436, 724] on span "Next" at bounding box center [1441, 722] width 17 height 10
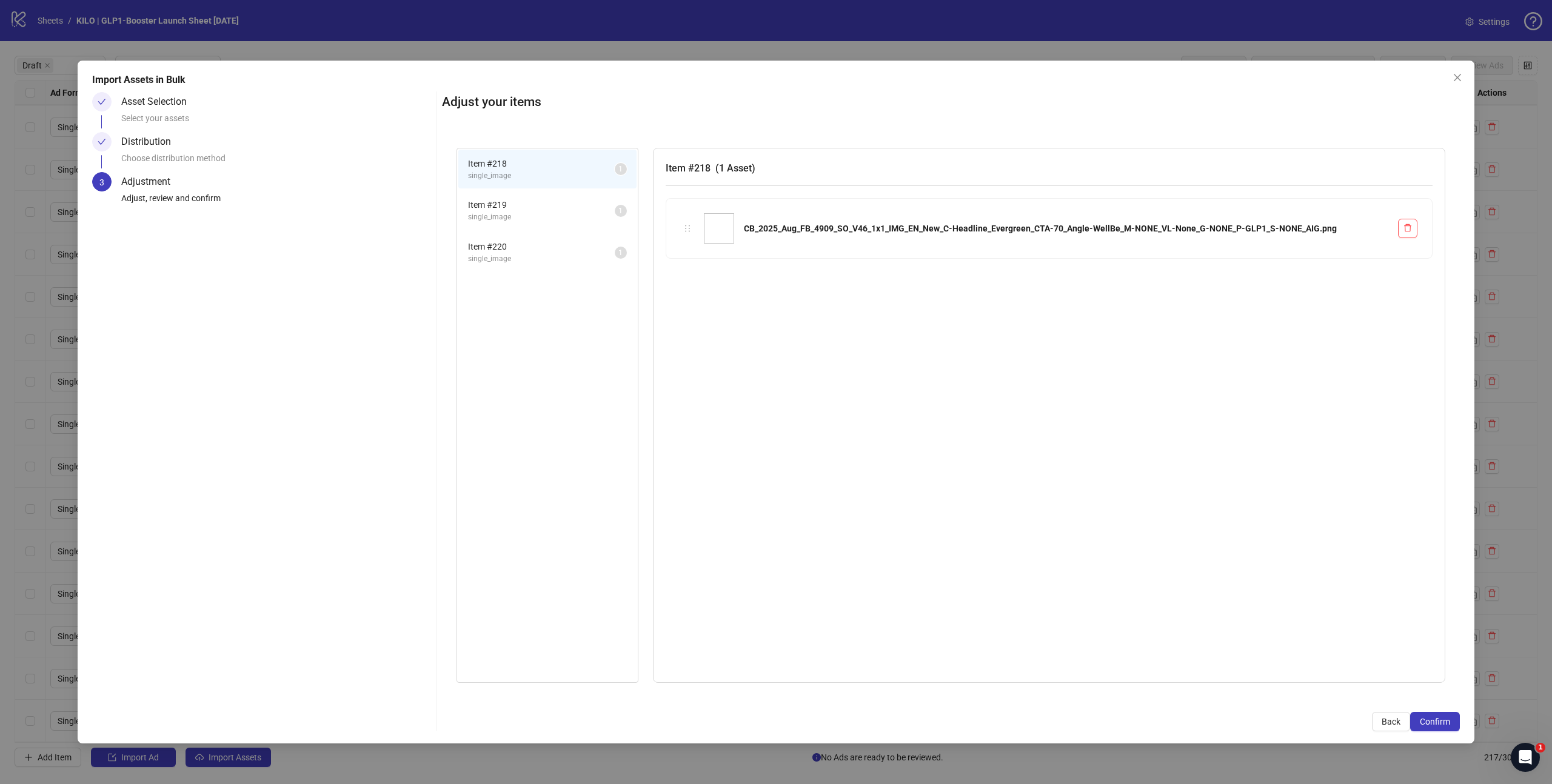
click at [1436, 724] on span "Confirm" at bounding box center [1435, 722] width 31 height 10
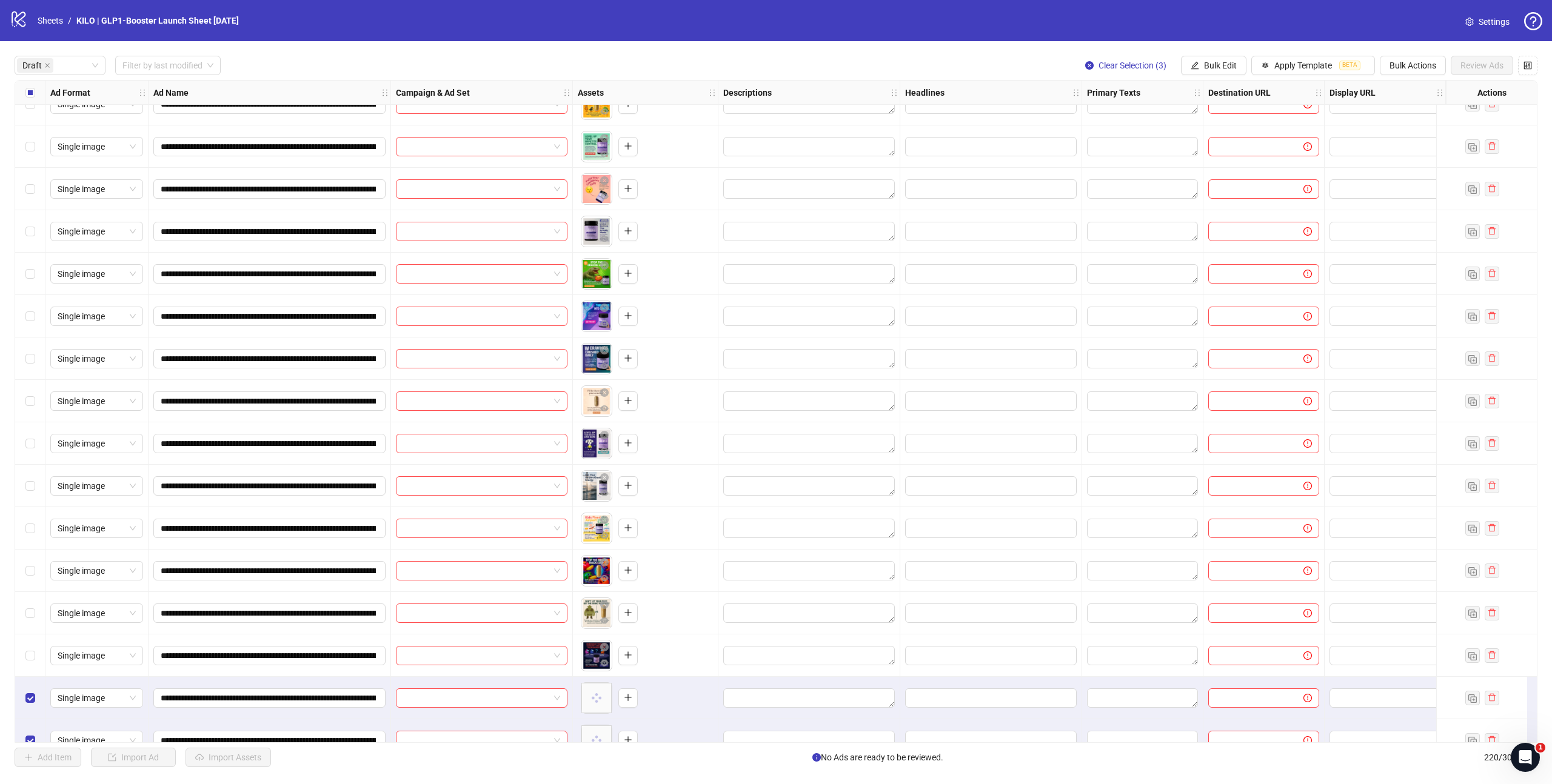
scroll to position [2421, 0]
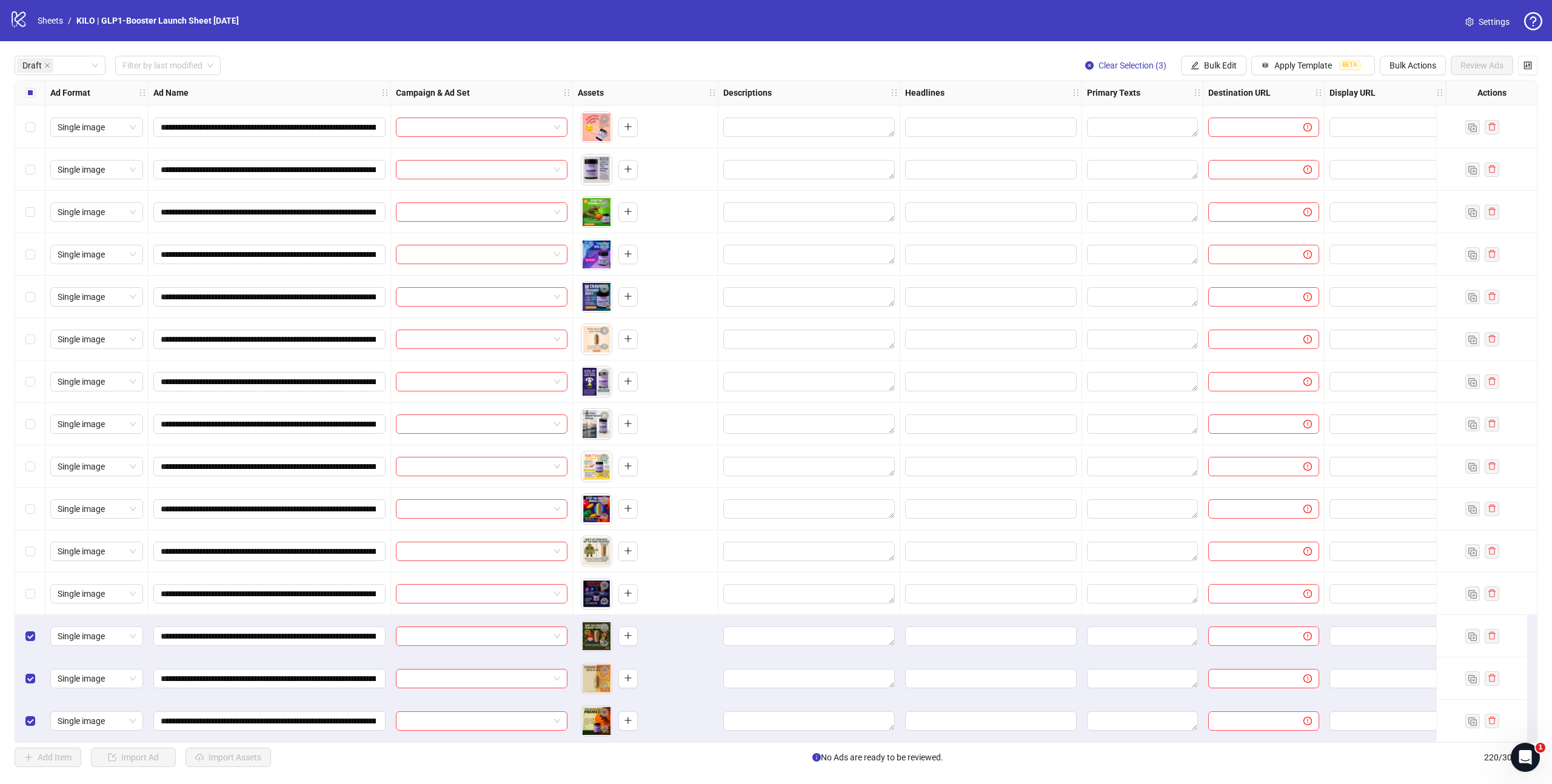
click at [30, 84] on div "Select all rows" at bounding box center [31, 92] width 31 height 24
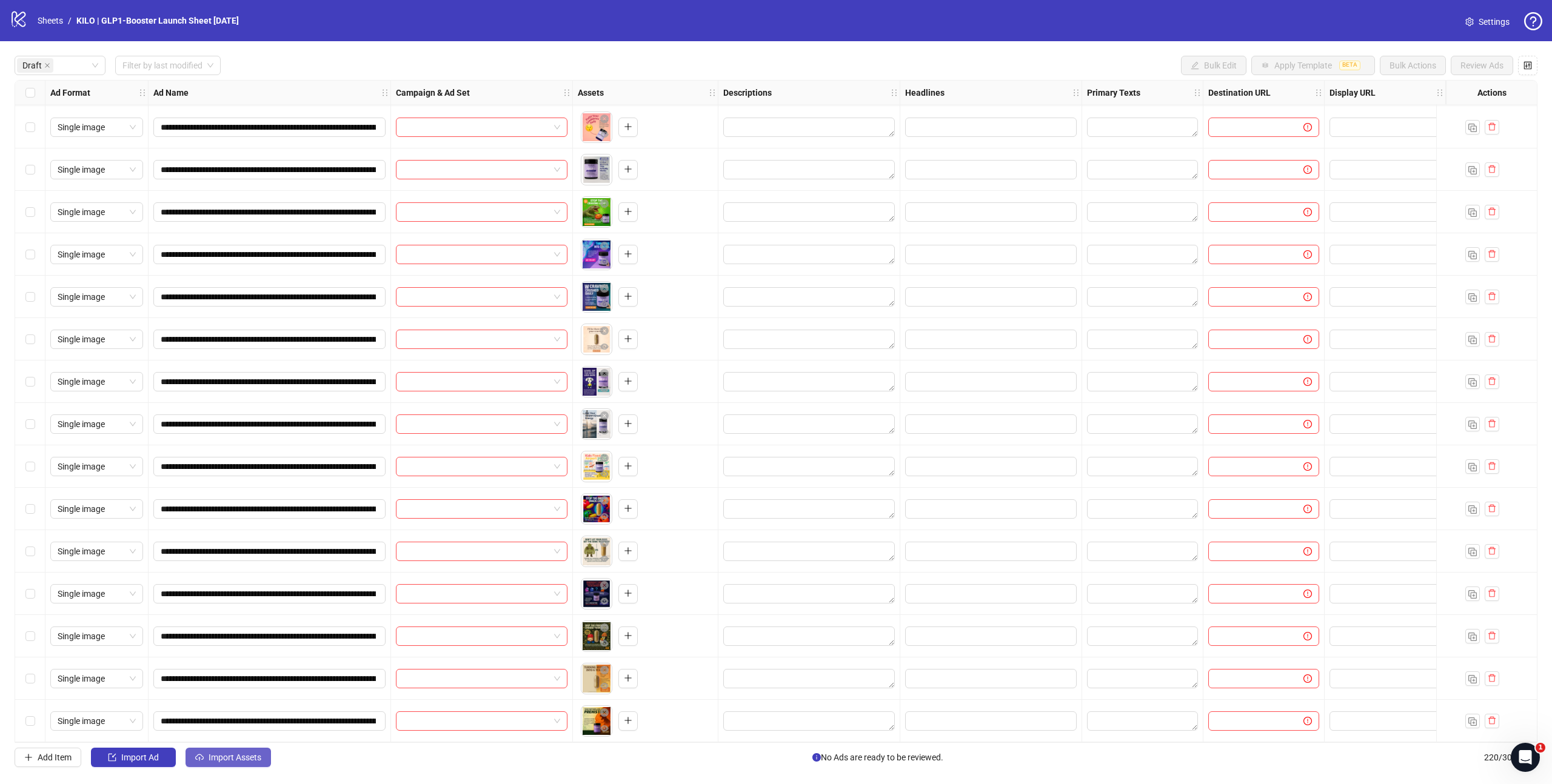
click at [245, 762] on span "Import Assets" at bounding box center [235, 758] width 53 height 10
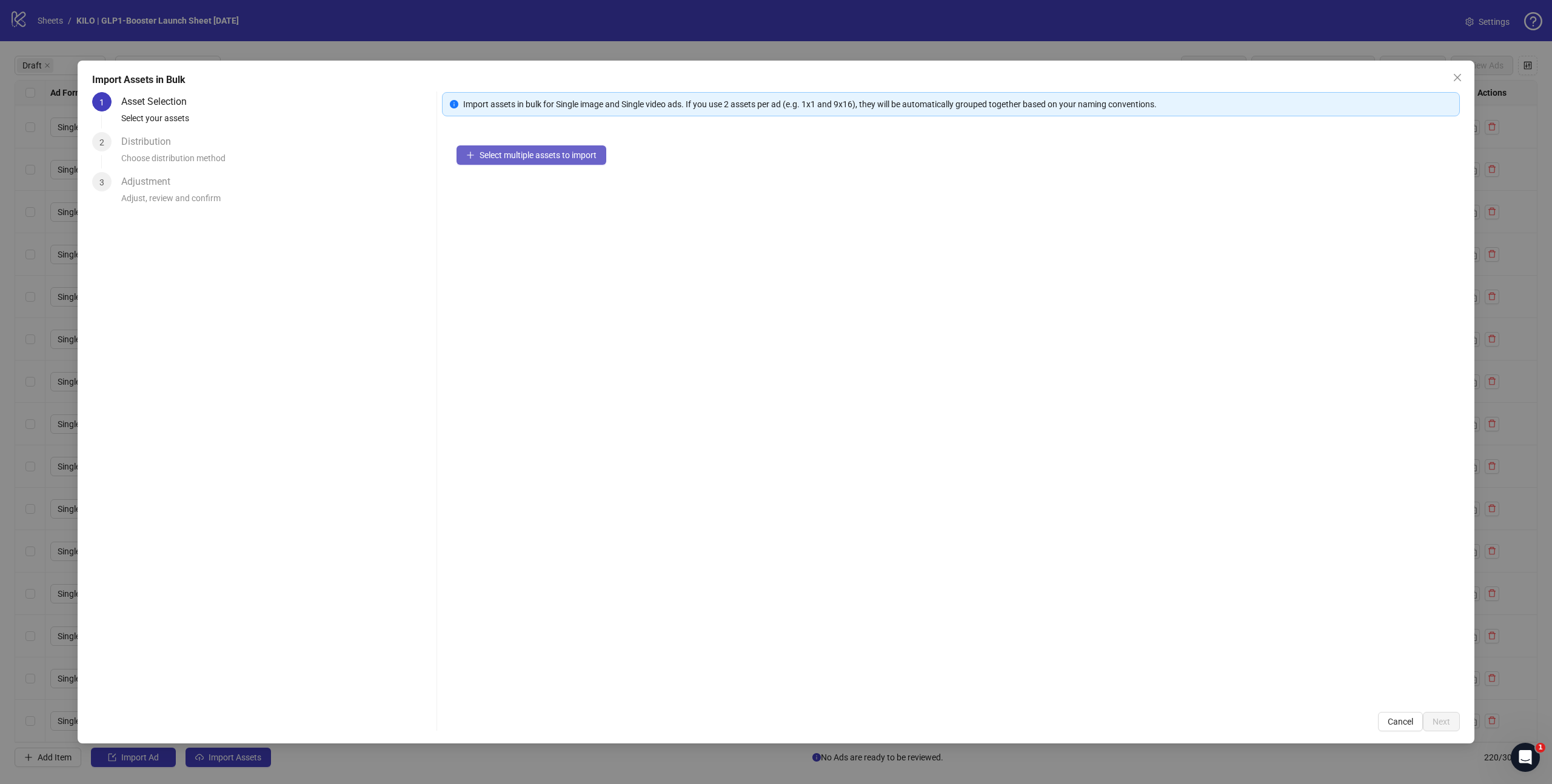
click at [549, 156] on span "Select multiple assets to import" at bounding box center [538, 155] width 117 height 10
click at [1446, 722] on span "Next" at bounding box center [1441, 722] width 17 height 10
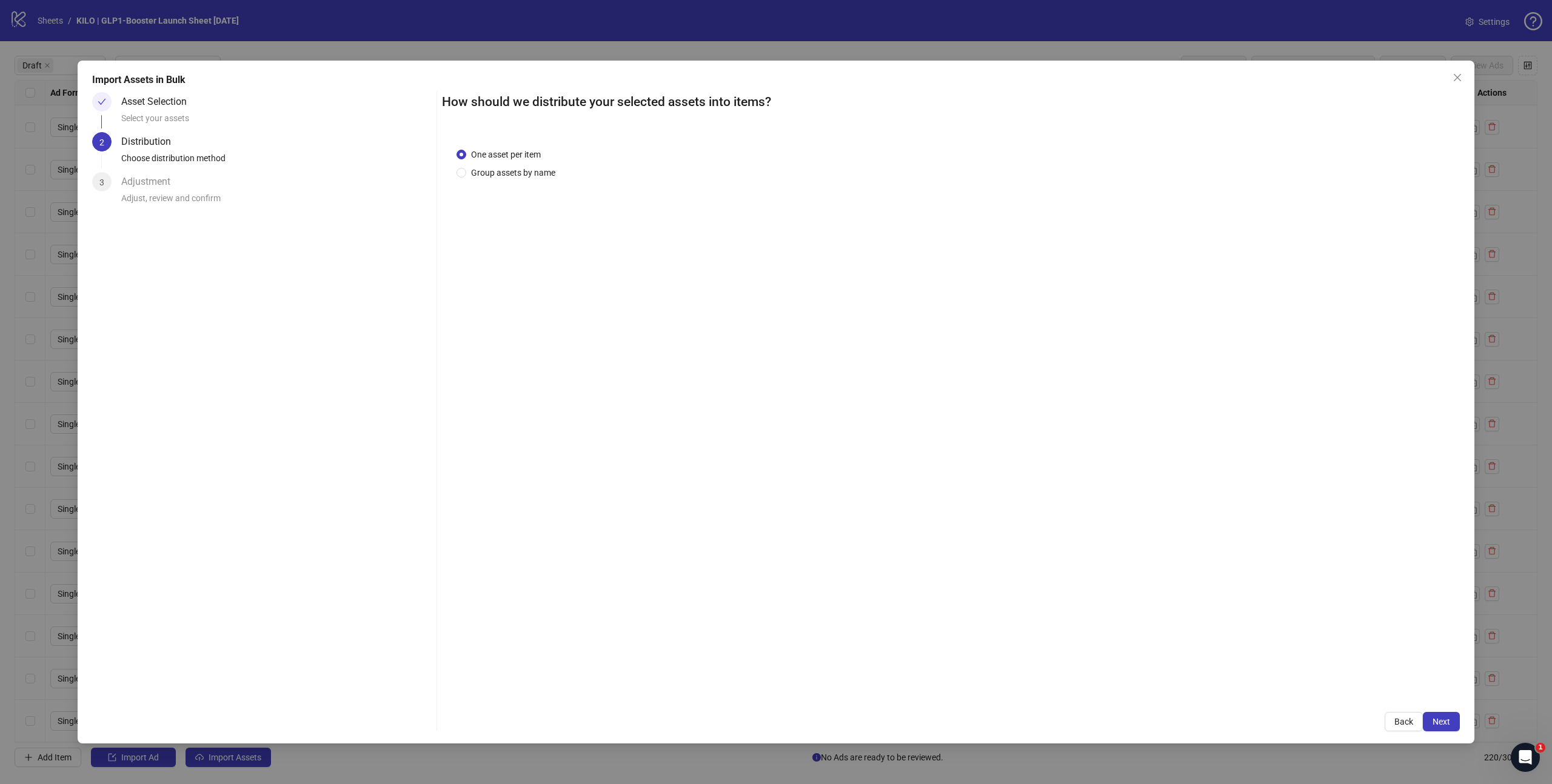
click at [1446, 722] on span "Next" at bounding box center [1441, 722] width 17 height 10
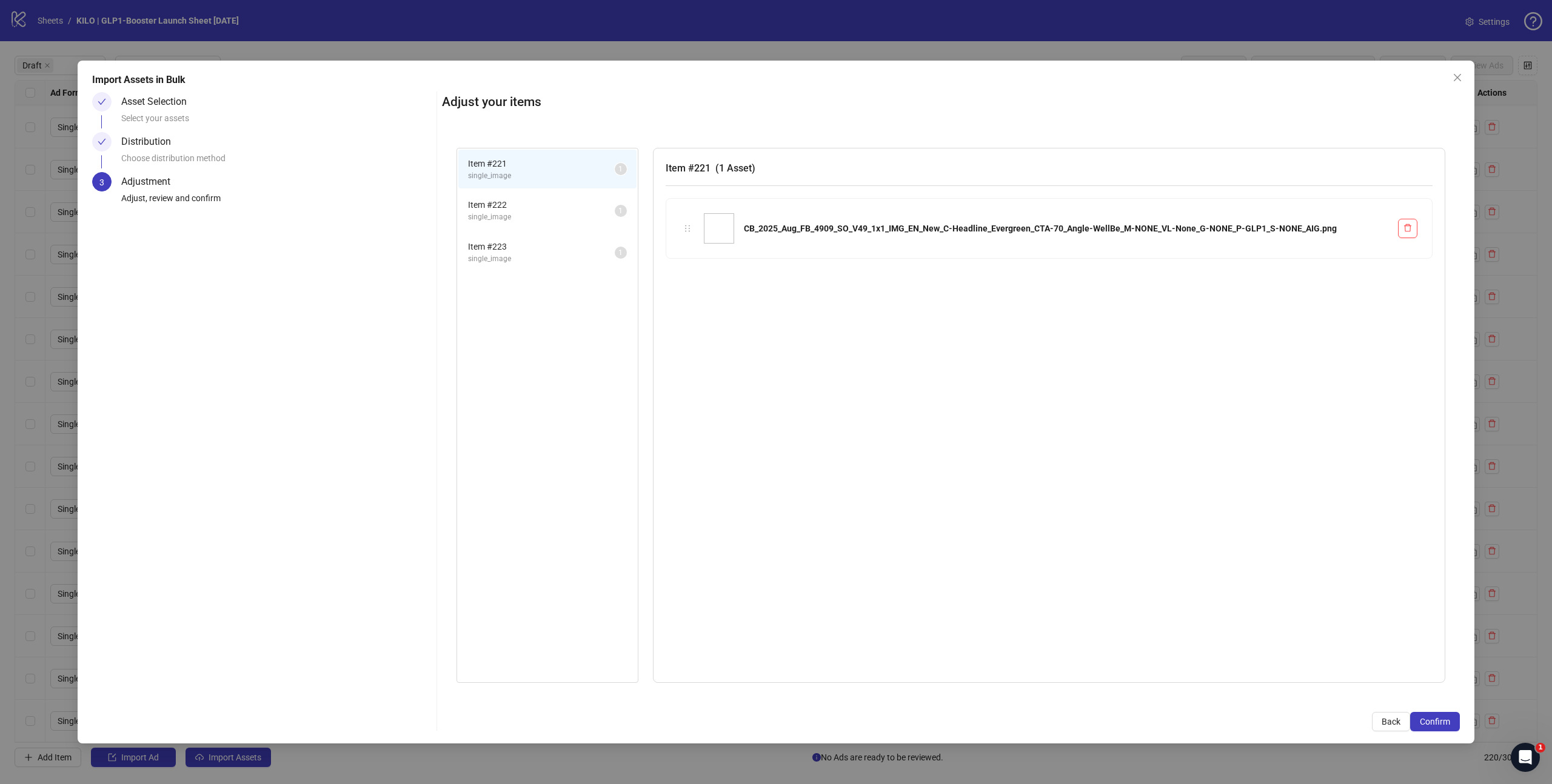
click at [1446, 722] on span "Confirm" at bounding box center [1435, 722] width 31 height 10
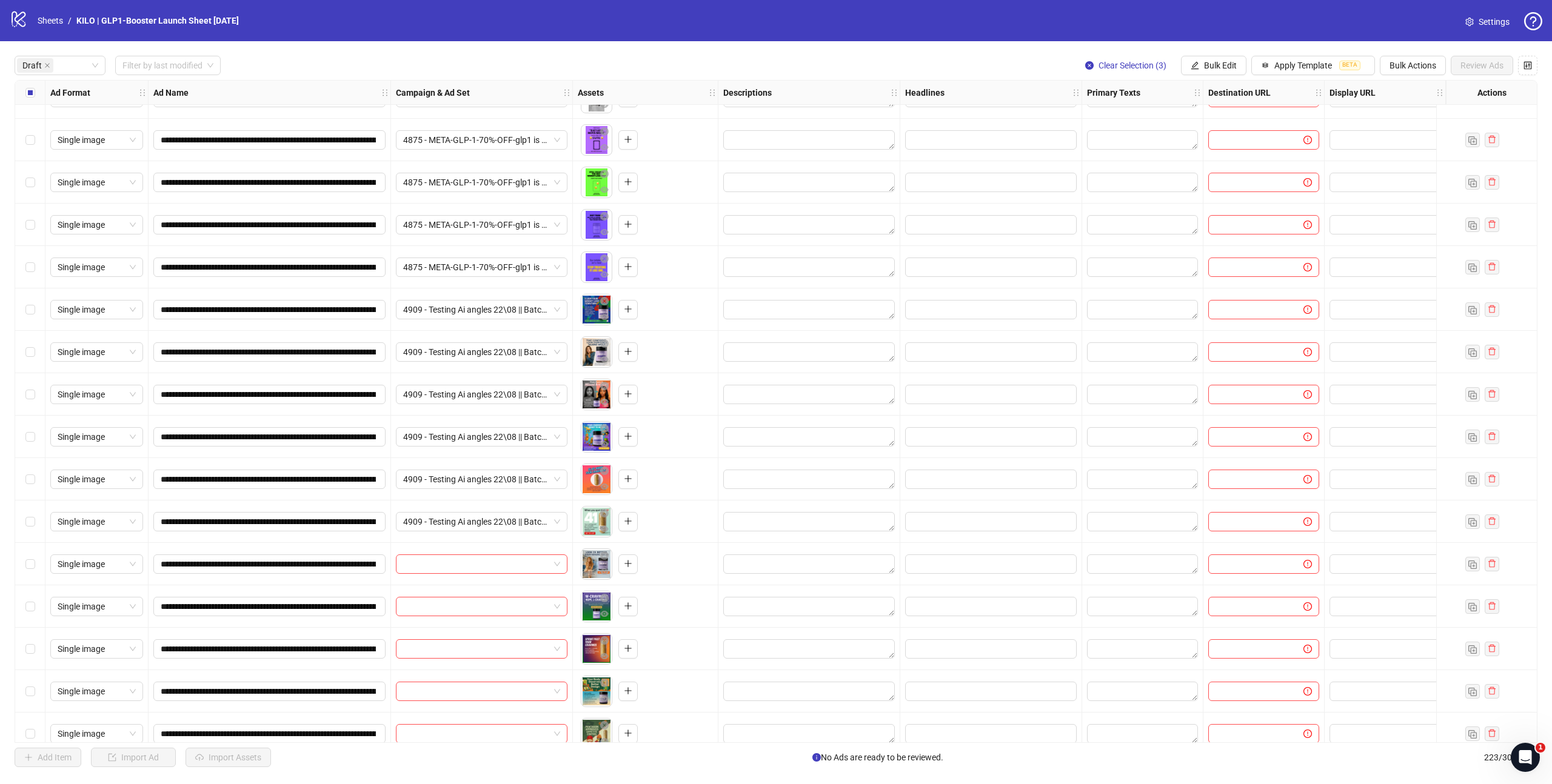
scroll to position [969, 0]
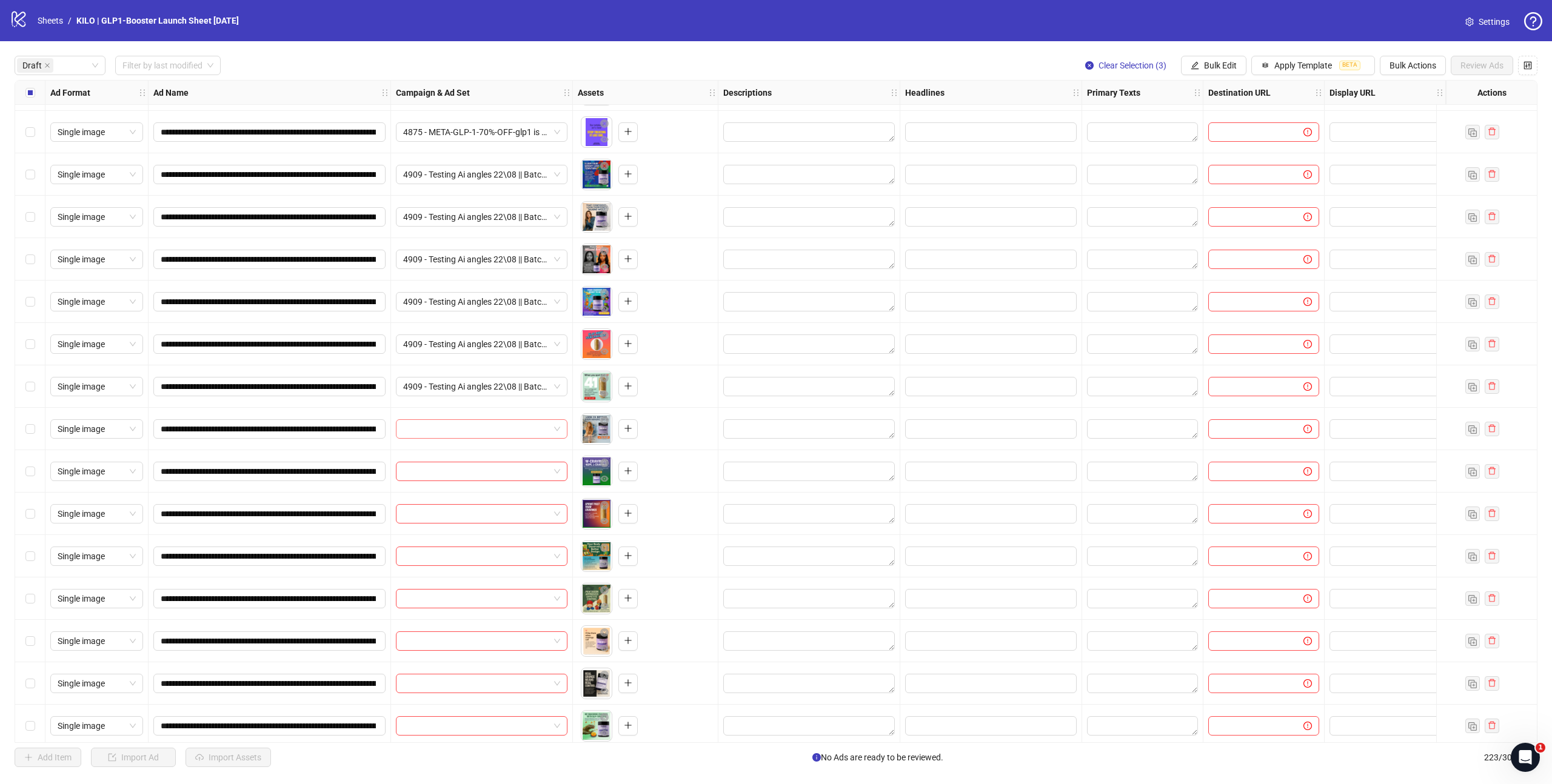
click at [448, 429] on input "search" at bounding box center [476, 429] width 146 height 18
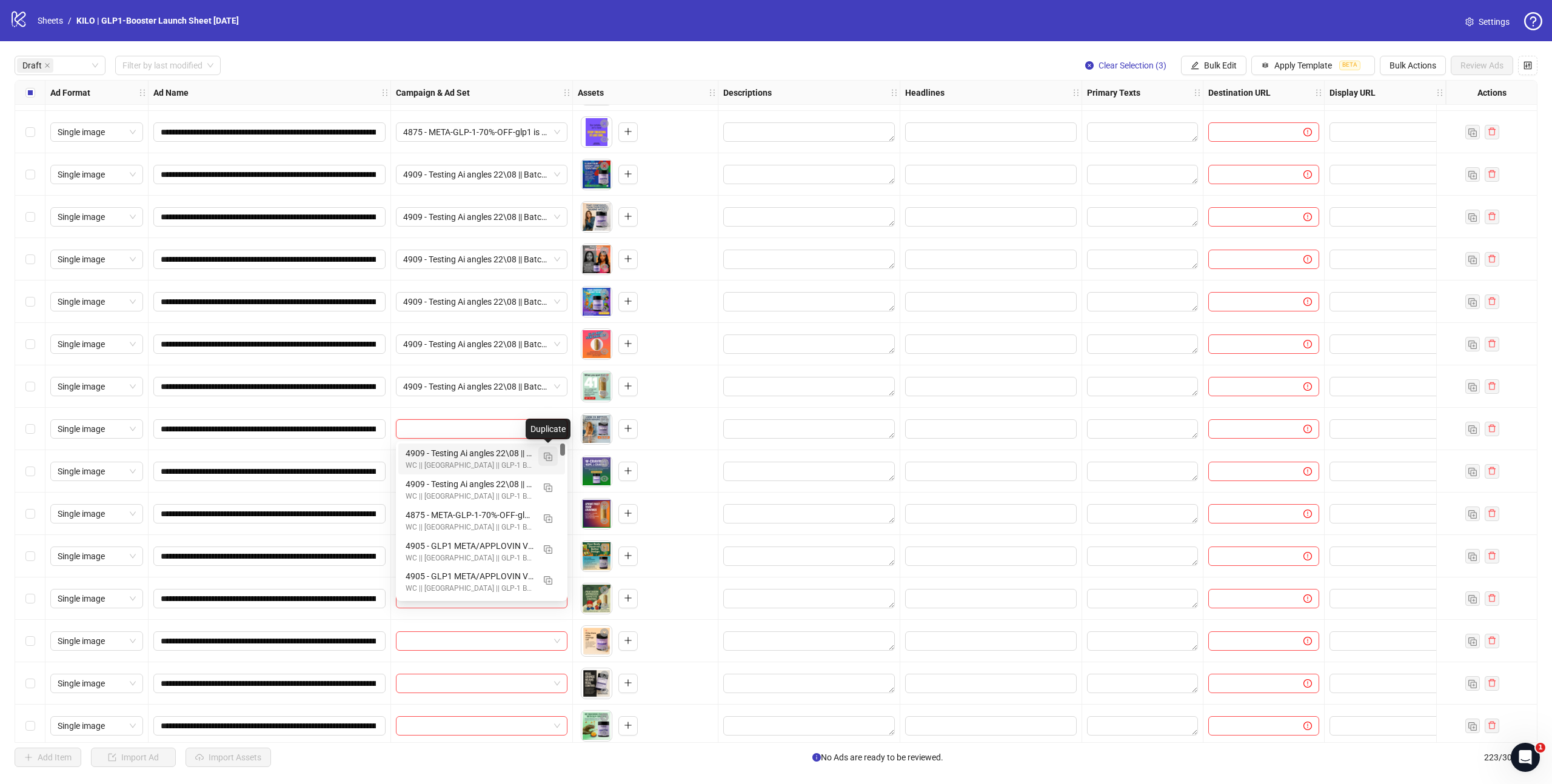
click at [550, 458] on img "button" at bounding box center [548, 457] width 8 height 8
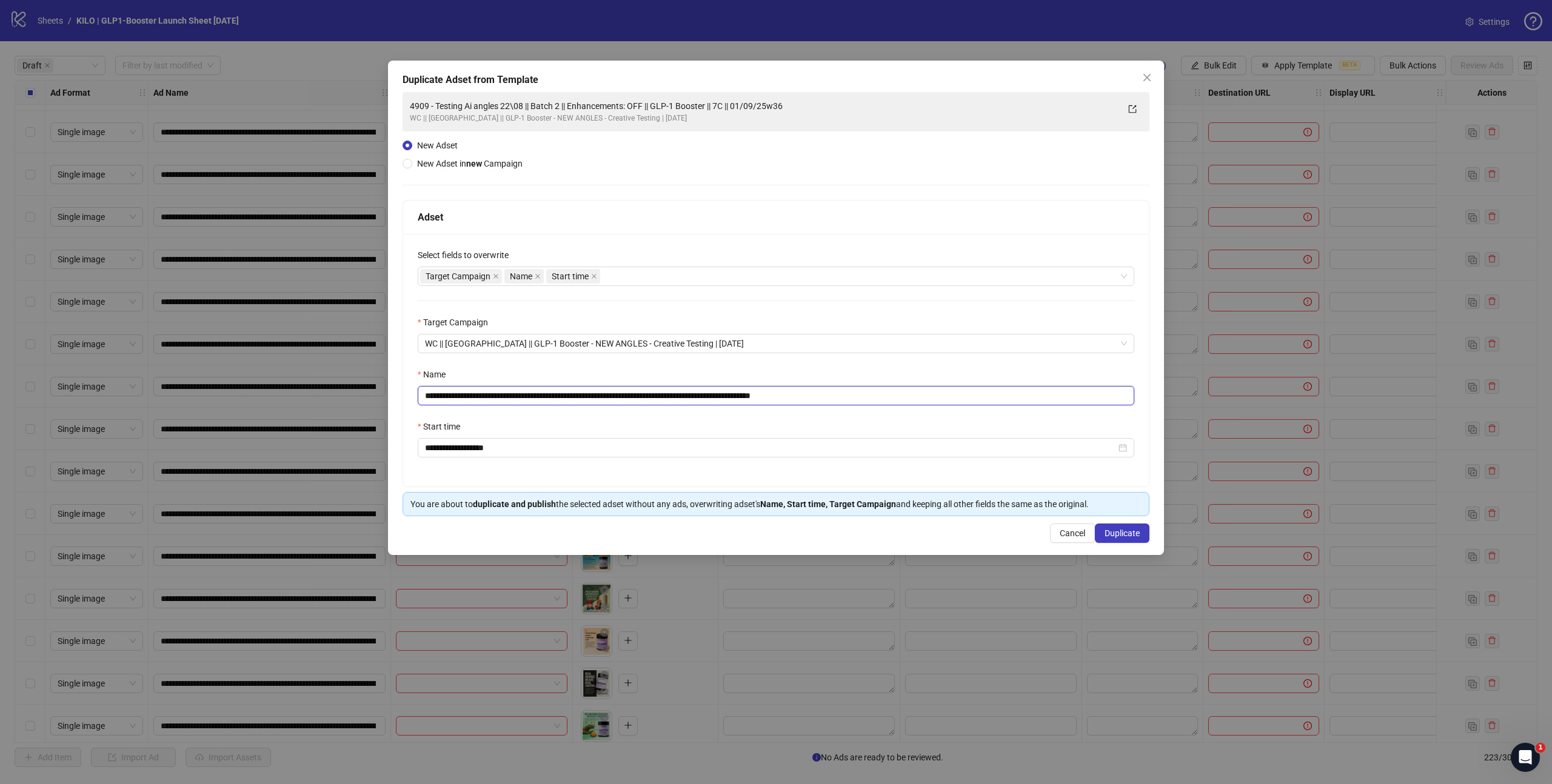
click at [575, 397] on input "**********" at bounding box center [775, 396] width 716 height 19
click at [864, 396] on input "**********" at bounding box center [775, 396] width 716 height 19
type input "**********"
click at [1129, 531] on span "Duplicate" at bounding box center [1122, 533] width 35 height 10
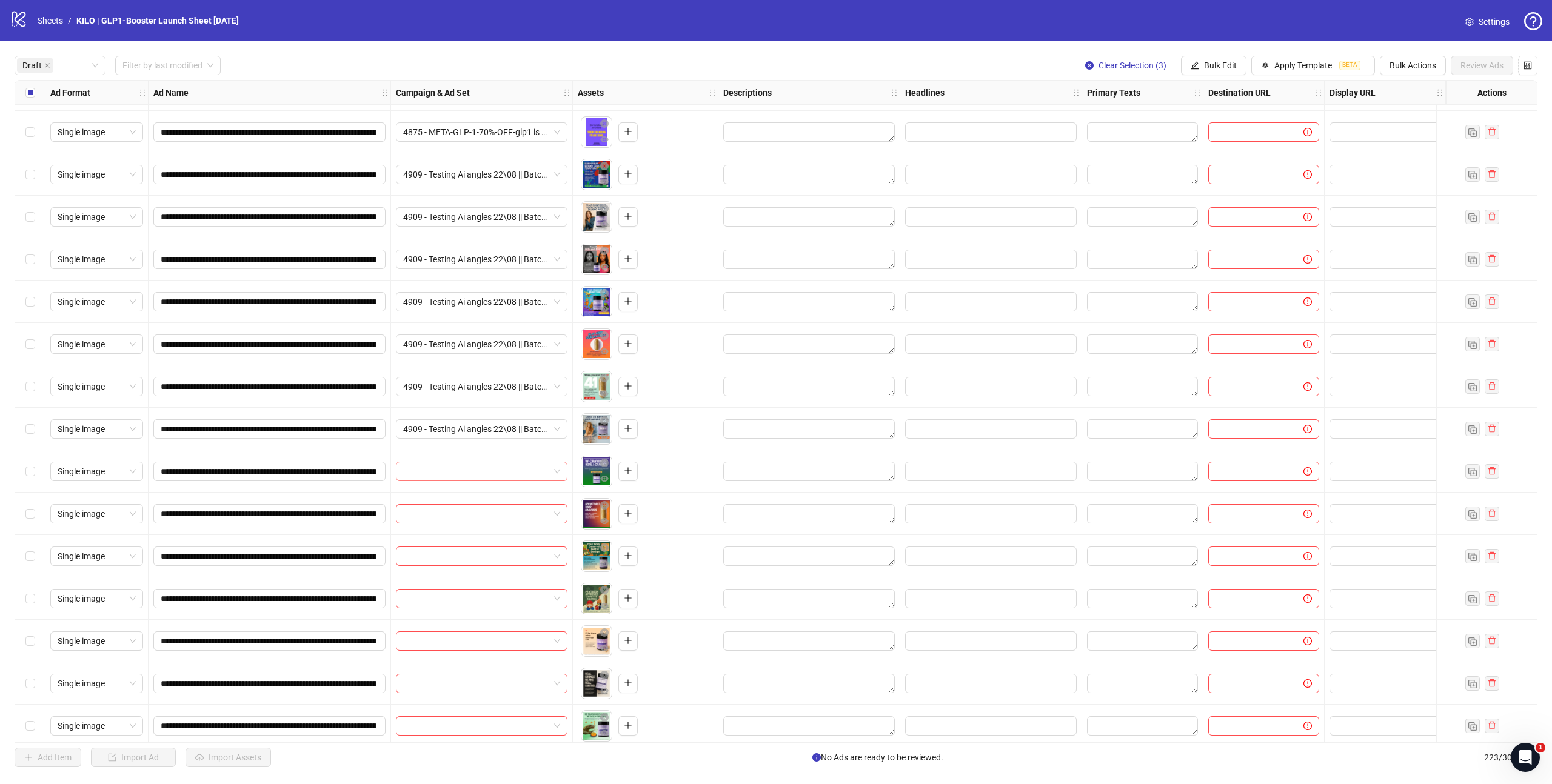
click at [439, 473] on input "search" at bounding box center [476, 472] width 146 height 18
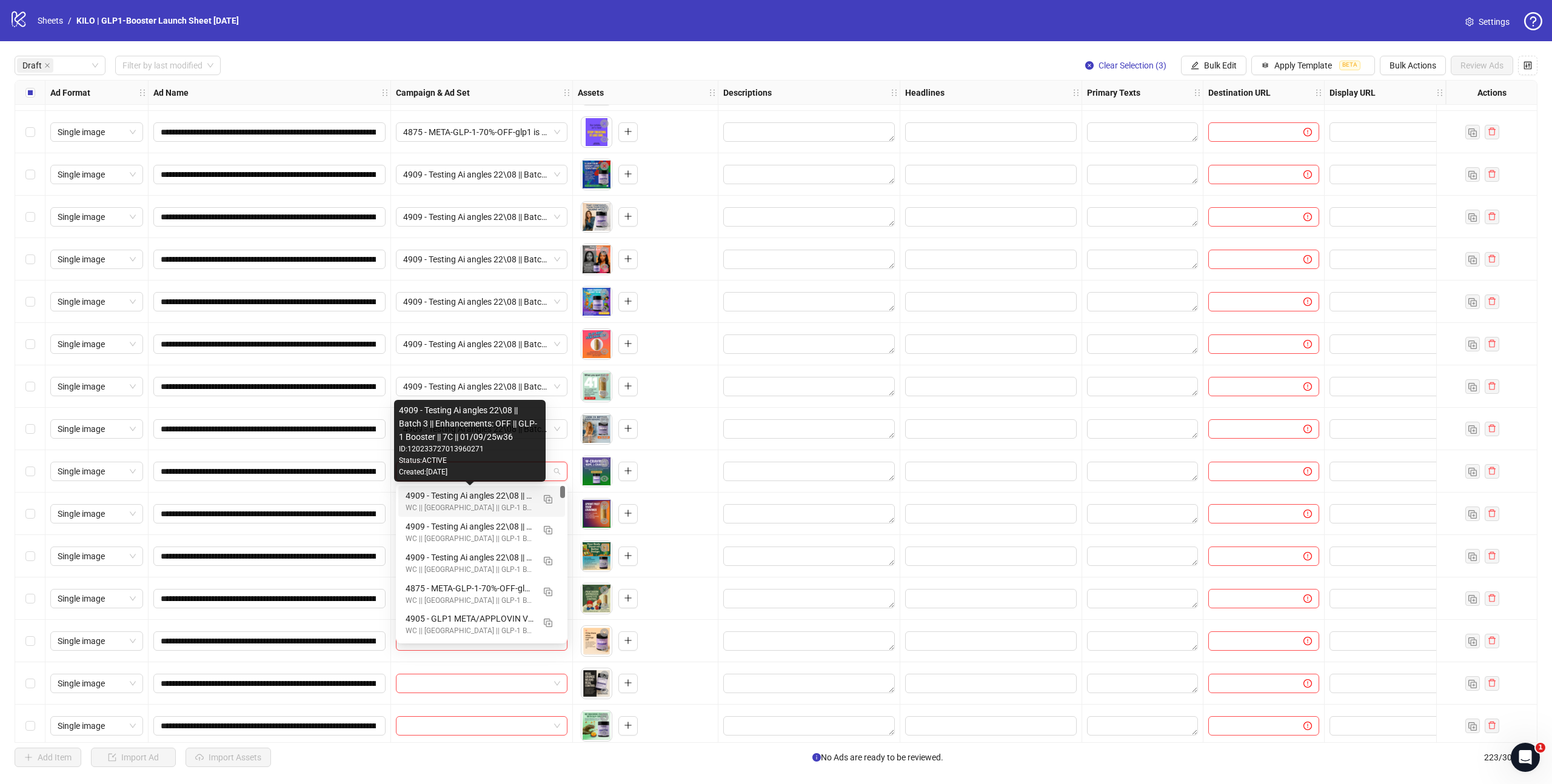
click at [436, 498] on div "4909 - Testing Ai angles 22\08 || Batch 3 || Enhancements: OFF || GLP-1 Booster…" at bounding box center [470, 495] width 128 height 13
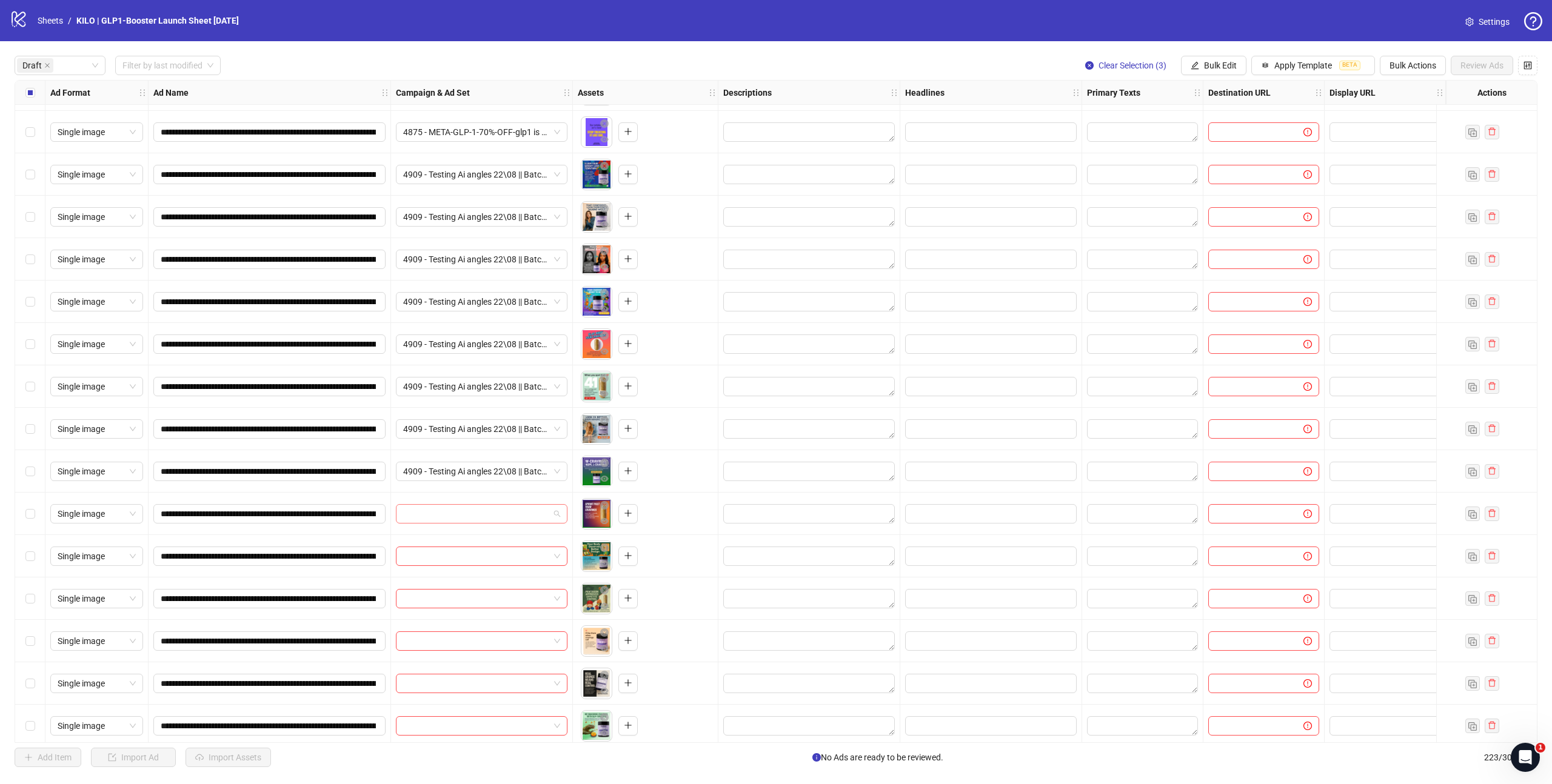
click at [424, 515] on input "search" at bounding box center [476, 514] width 146 height 18
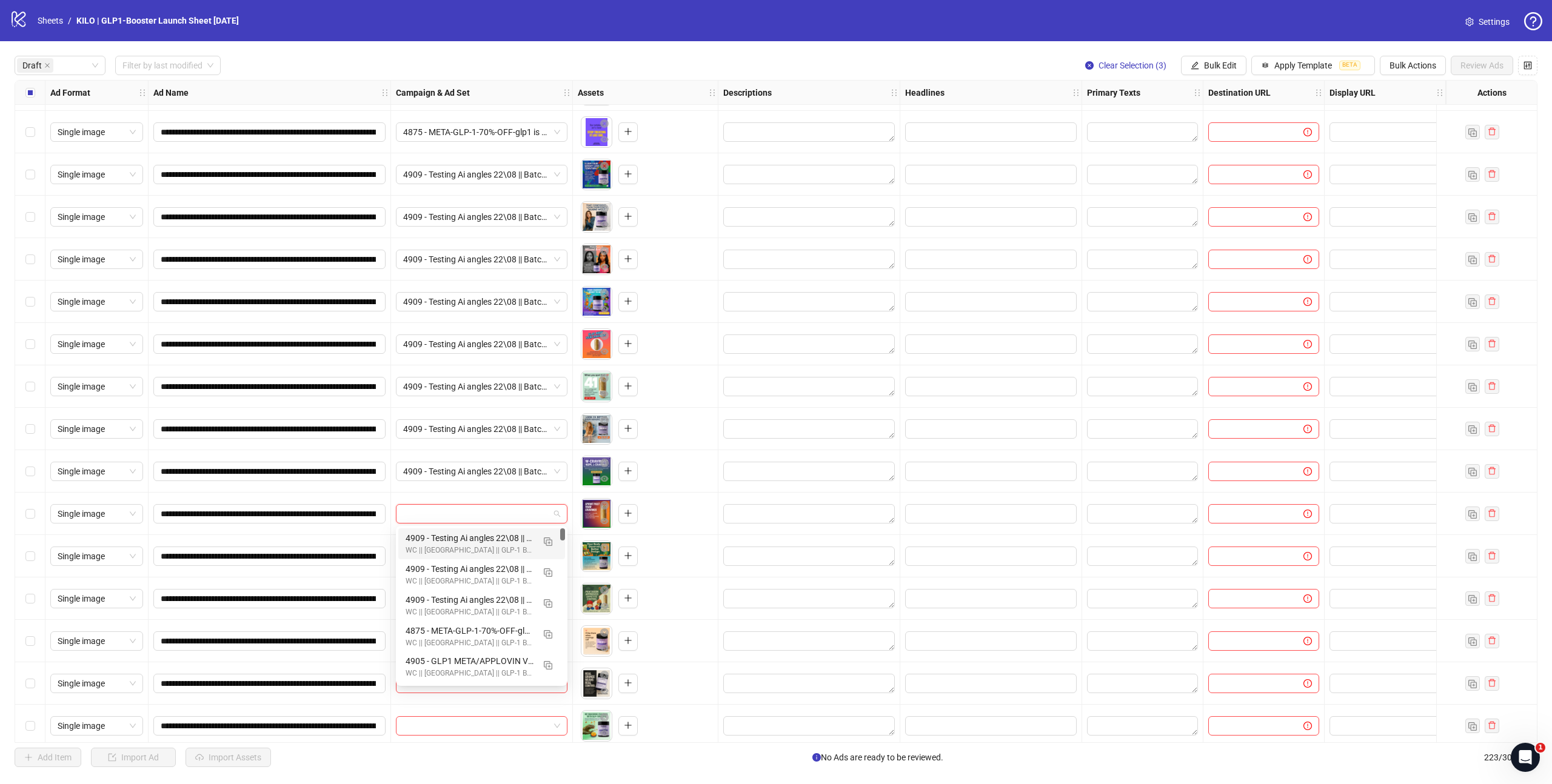
click at [434, 547] on div "WC || [GEOGRAPHIC_DATA] || GLP-1 Booster - NEW ANGLES - Creative Testing | [DAT…" at bounding box center [470, 550] width 128 height 12
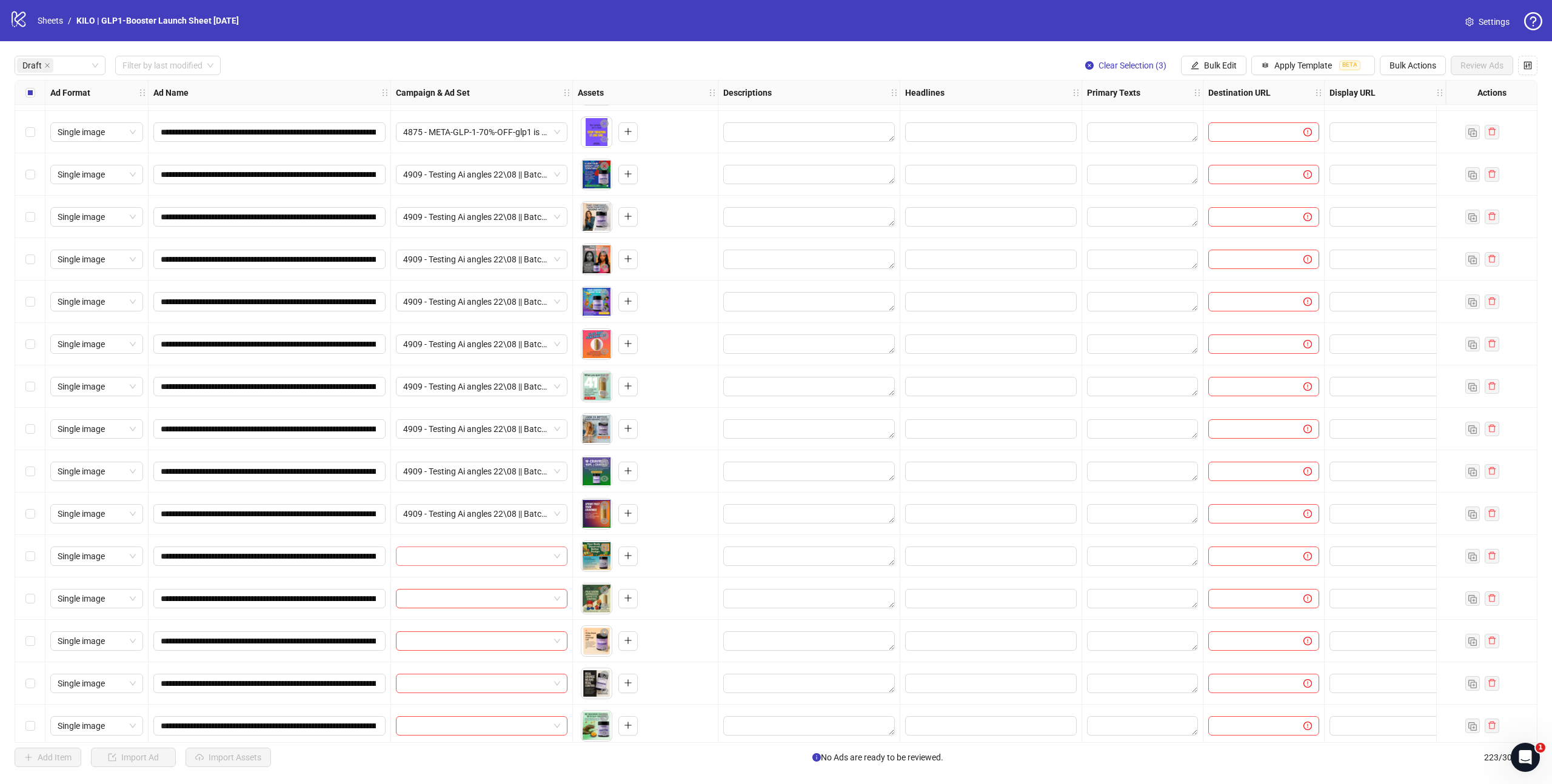
click at [433, 558] on input "search" at bounding box center [476, 556] width 146 height 18
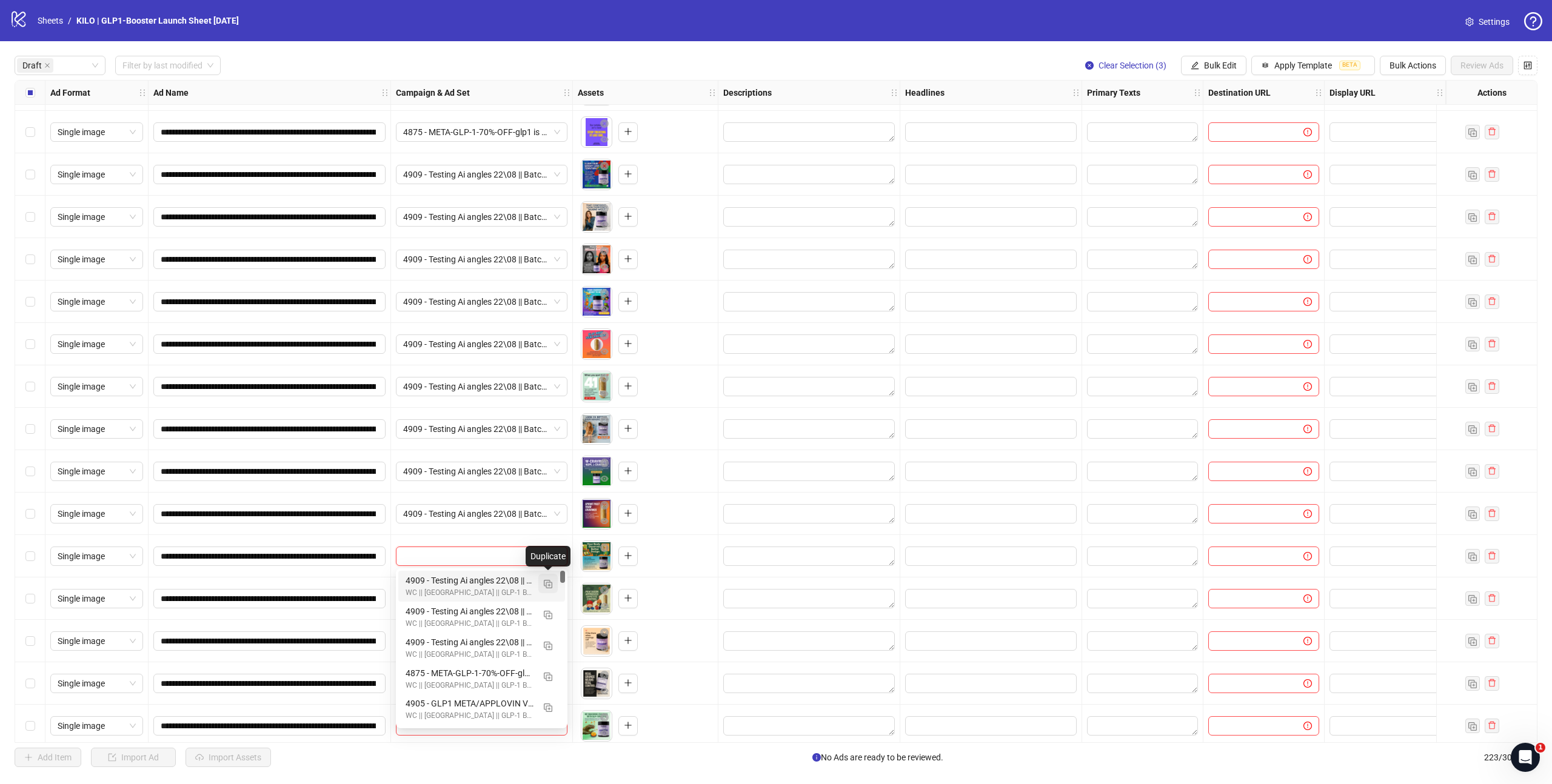
click at [549, 589] on button "button" at bounding box center [548, 583] width 19 height 19
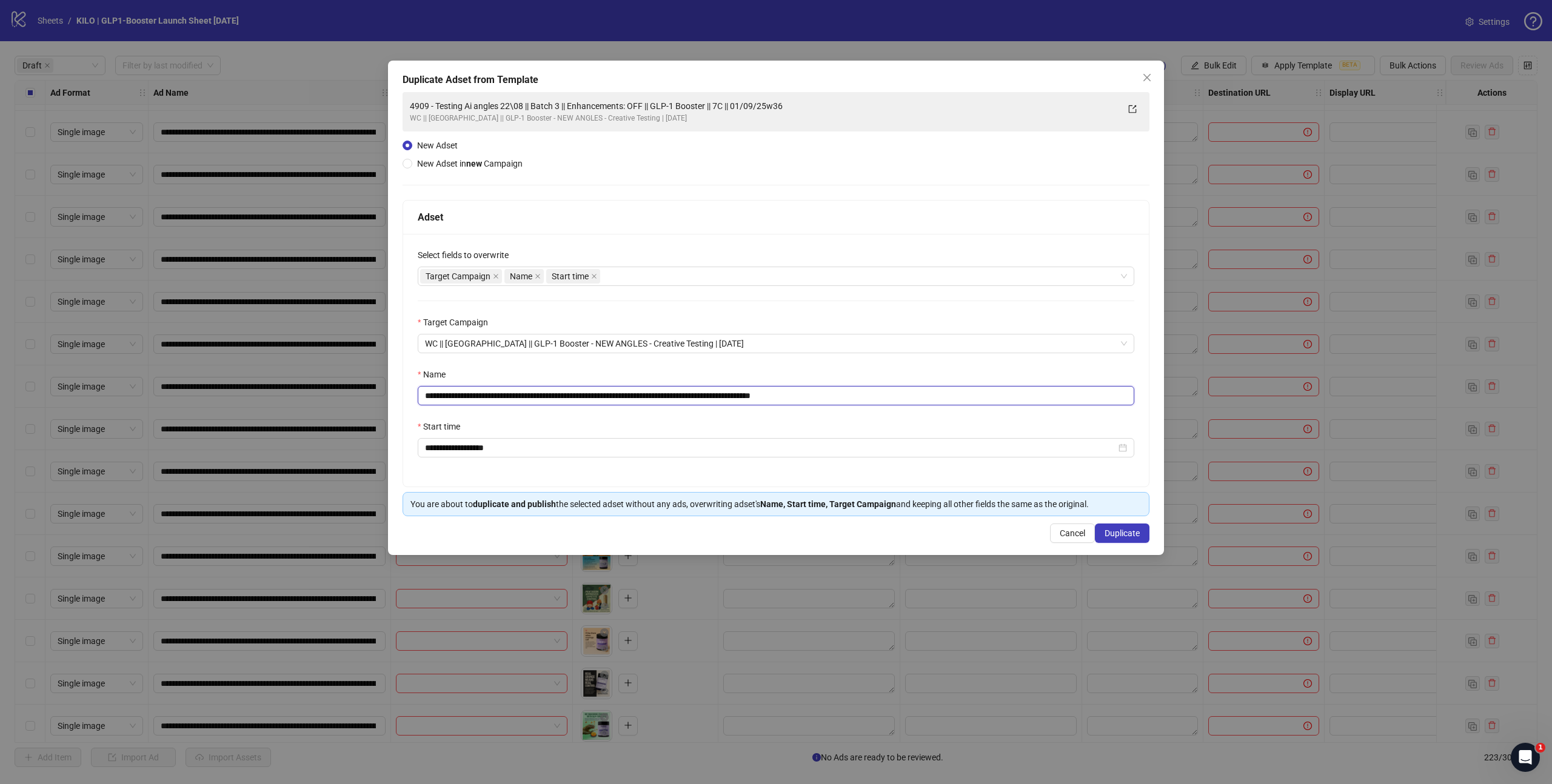
click at [576, 397] on input "**********" at bounding box center [775, 396] width 716 height 19
click at [859, 399] on input "**********" at bounding box center [775, 396] width 716 height 19
type input "**********"
click at [1136, 527] on button "Duplicate" at bounding box center [1122, 533] width 55 height 19
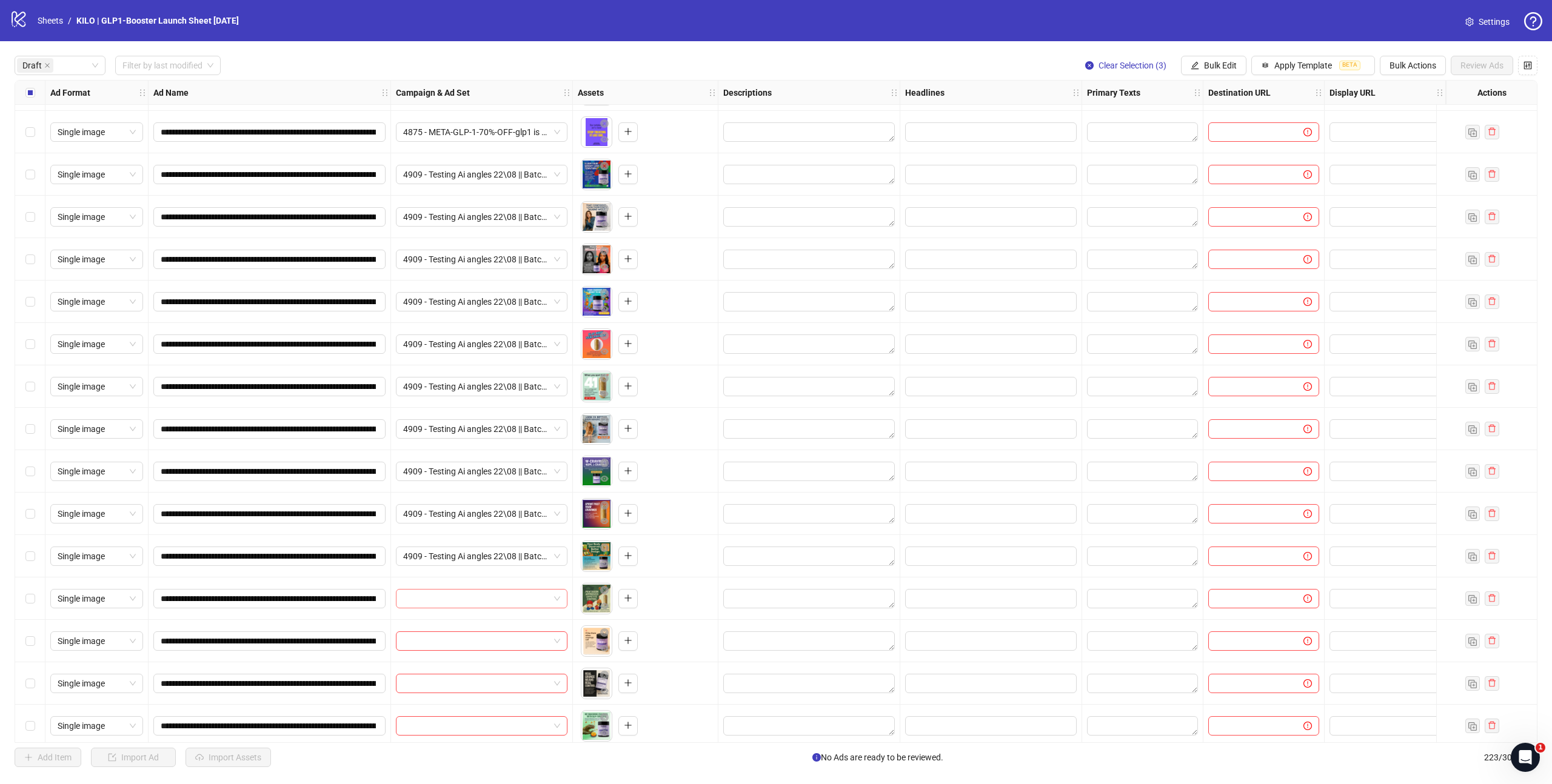
click at [434, 597] on input "search" at bounding box center [476, 599] width 146 height 18
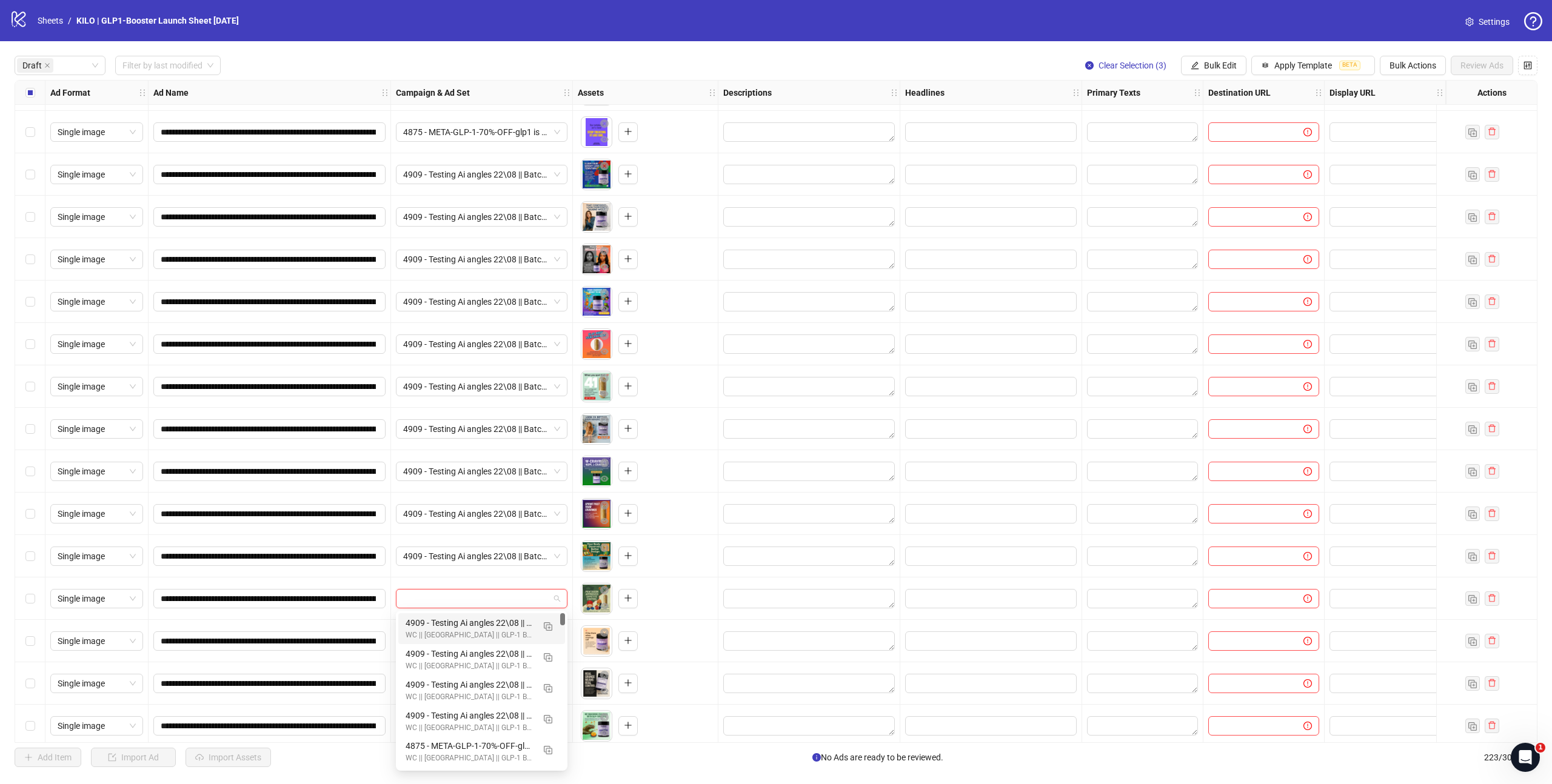
click at [444, 626] on div "4909 - Testing Ai angles 22\08 || Batch 4 || Enhancements: OFF || GLP-1 Booster…" at bounding box center [470, 622] width 128 height 13
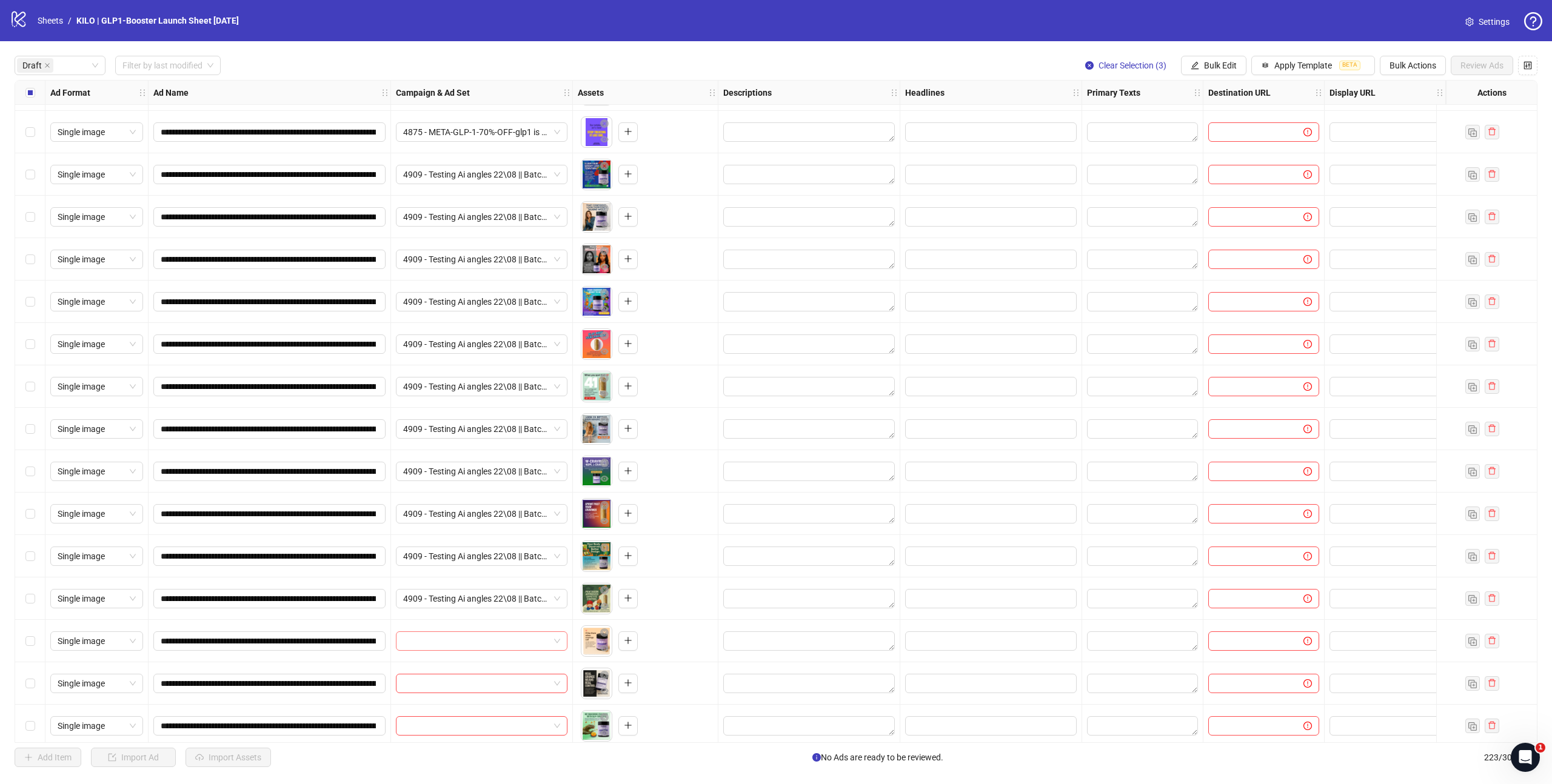
click at [425, 644] on input "search" at bounding box center [476, 641] width 146 height 18
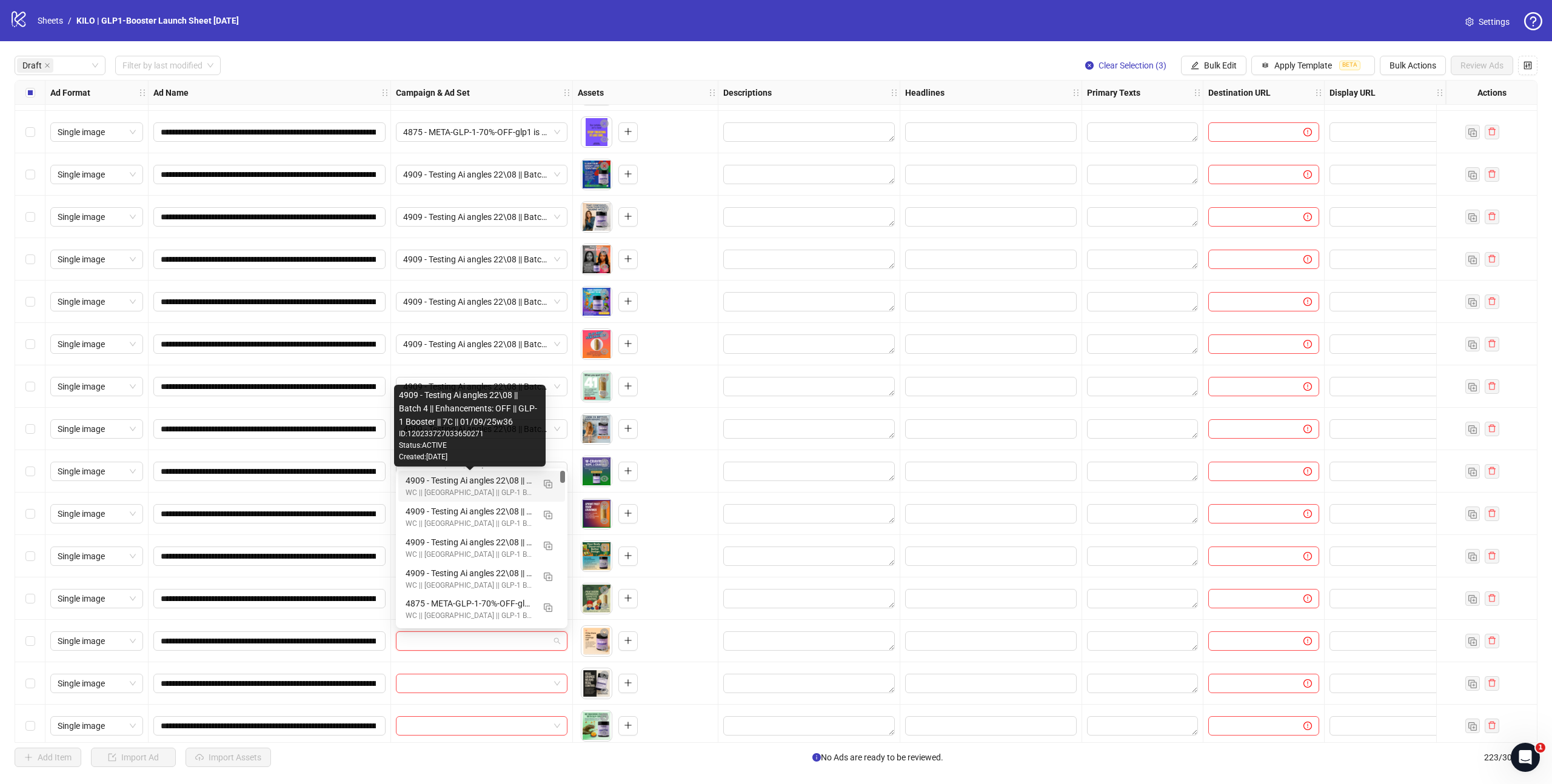
click at [431, 481] on div "4909 - Testing Ai angles 22\08 || Batch 4 || Enhancements: OFF || GLP-1 Booster…" at bounding box center [470, 480] width 128 height 13
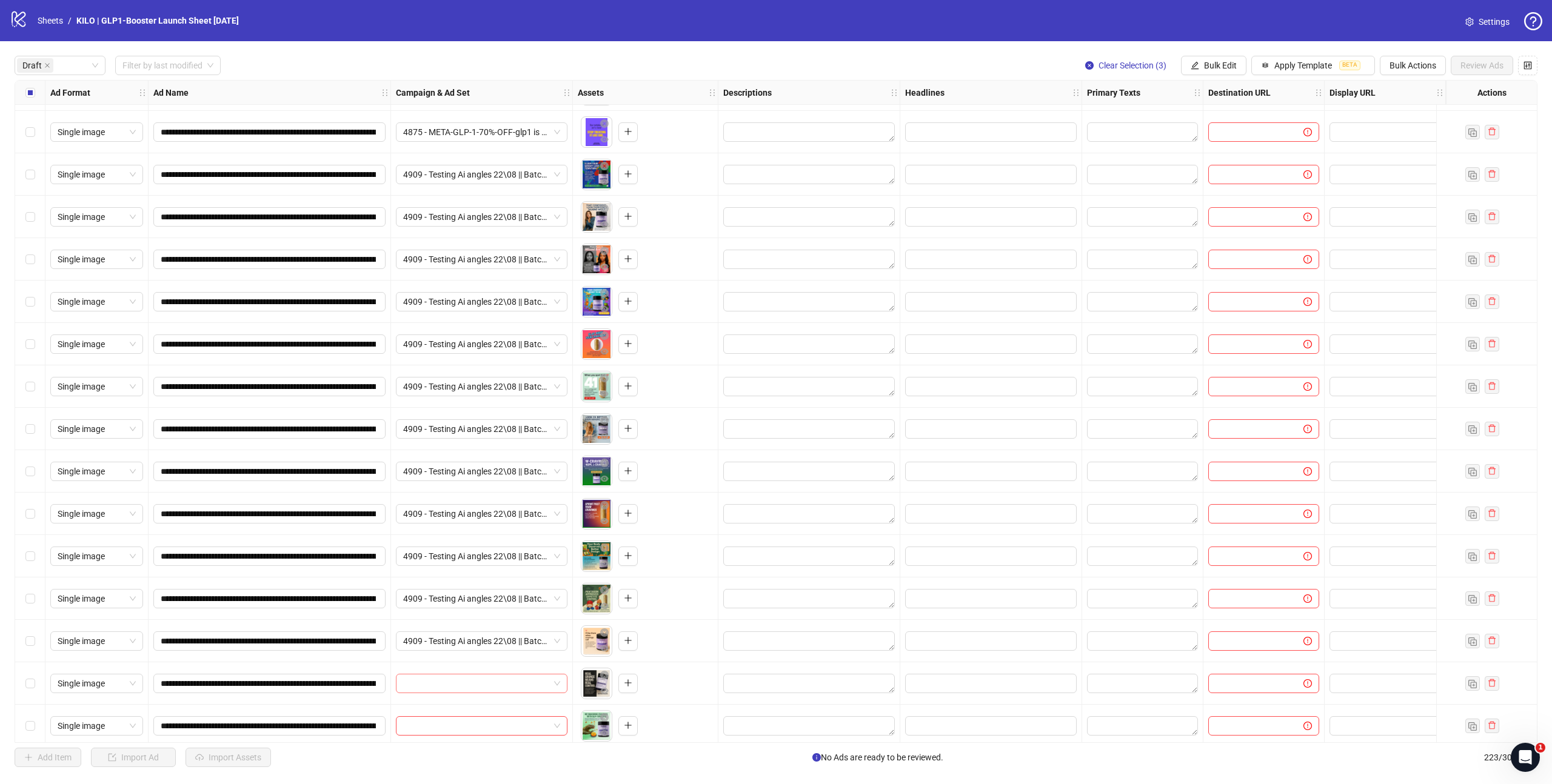
click at [424, 674] on div at bounding box center [481, 683] width 172 height 19
click at [425, 678] on input "search" at bounding box center [476, 683] width 146 height 18
click at [683, 610] on div "To pick up a draggable item, press the space bar. While dragging, use the arrow…" at bounding box center [645, 599] width 135 height 37
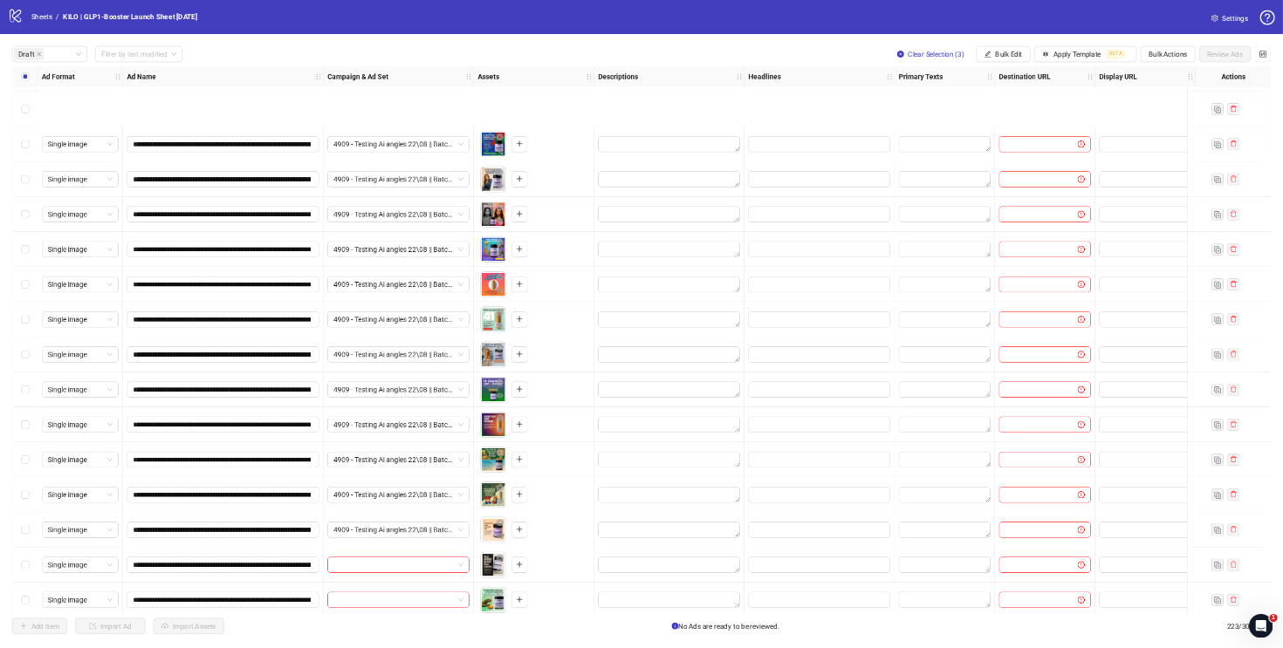
scroll to position [1621, 0]
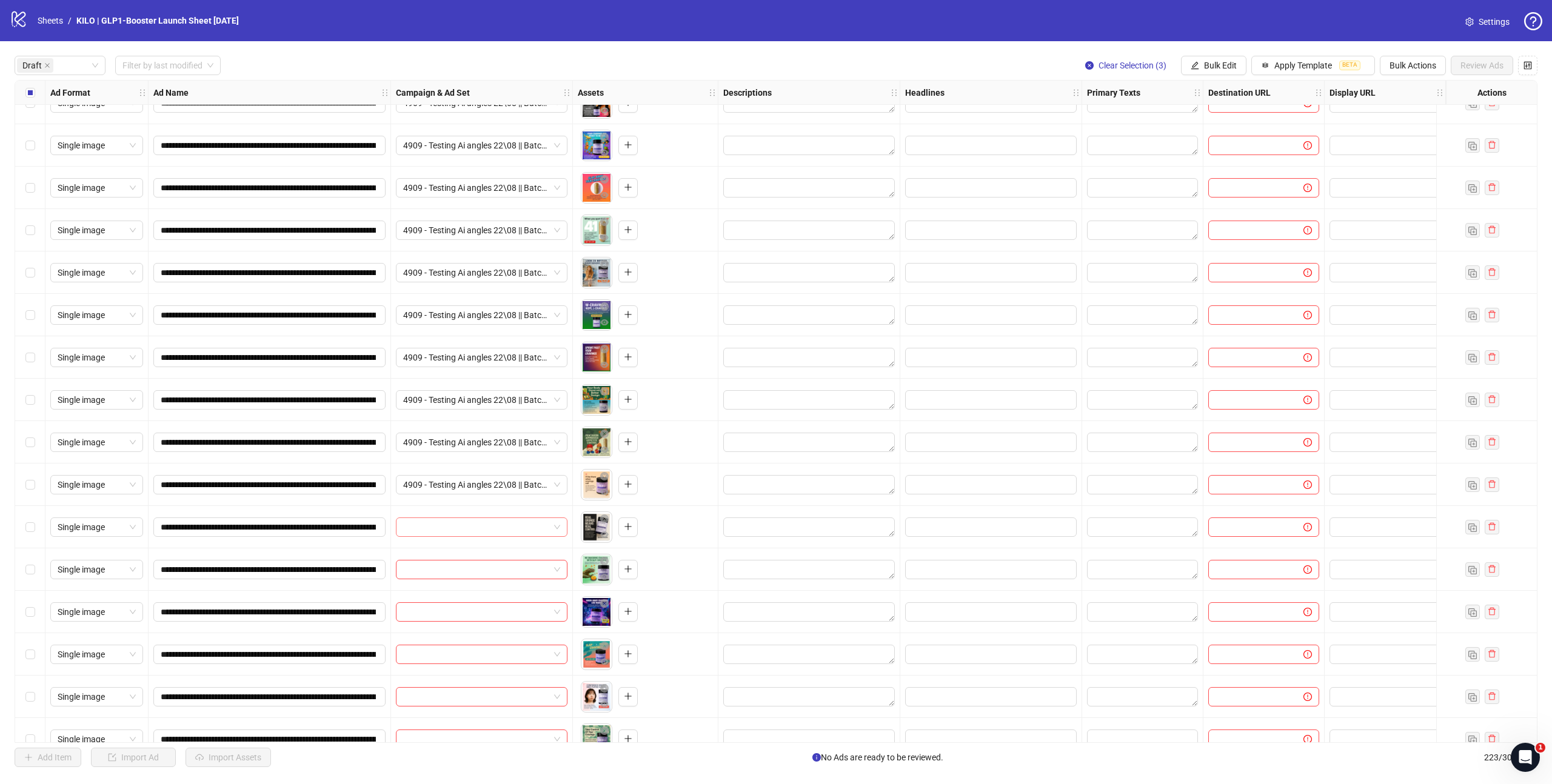
click at [443, 535] on input "search" at bounding box center [476, 527] width 146 height 18
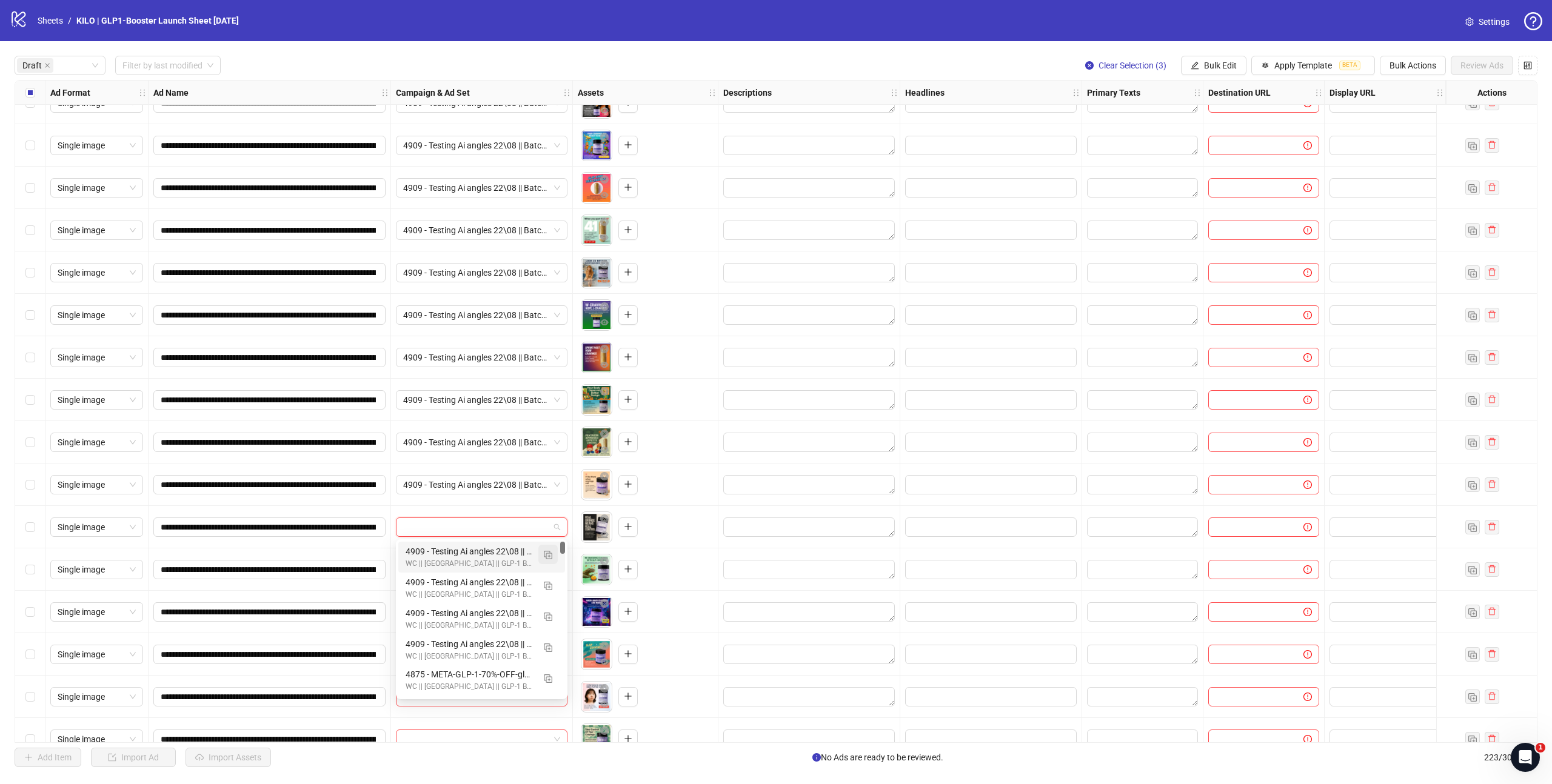
click at [550, 547] on button "button" at bounding box center [548, 554] width 19 height 19
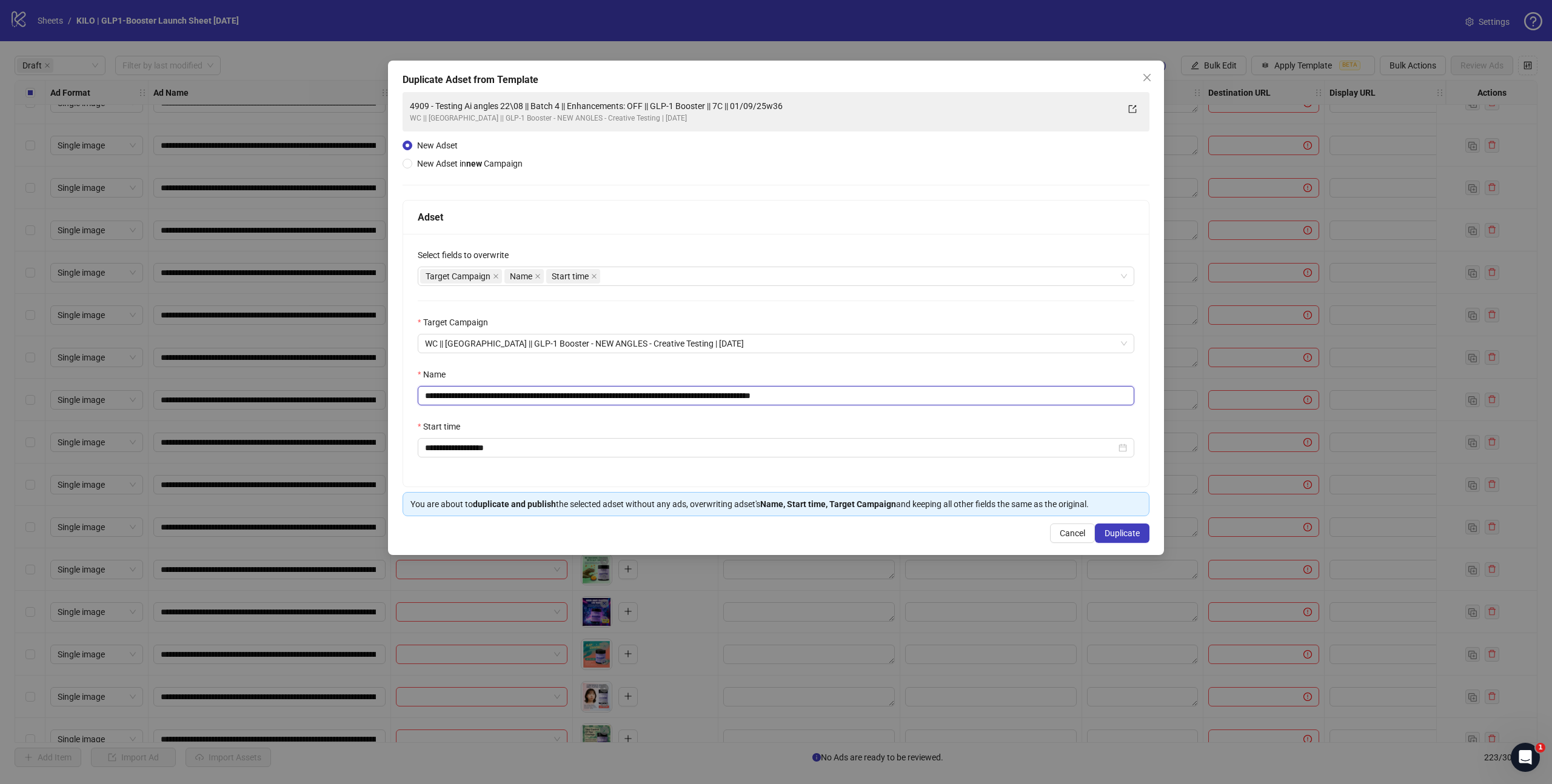
click at [576, 397] on input "**********" at bounding box center [775, 396] width 716 height 19
click at [828, 392] on input "**********" at bounding box center [775, 396] width 716 height 19
type input "**********"
click at [1111, 535] on span "Duplicate" at bounding box center [1122, 533] width 35 height 10
